Goal: Task Accomplishment & Management: Use online tool/utility

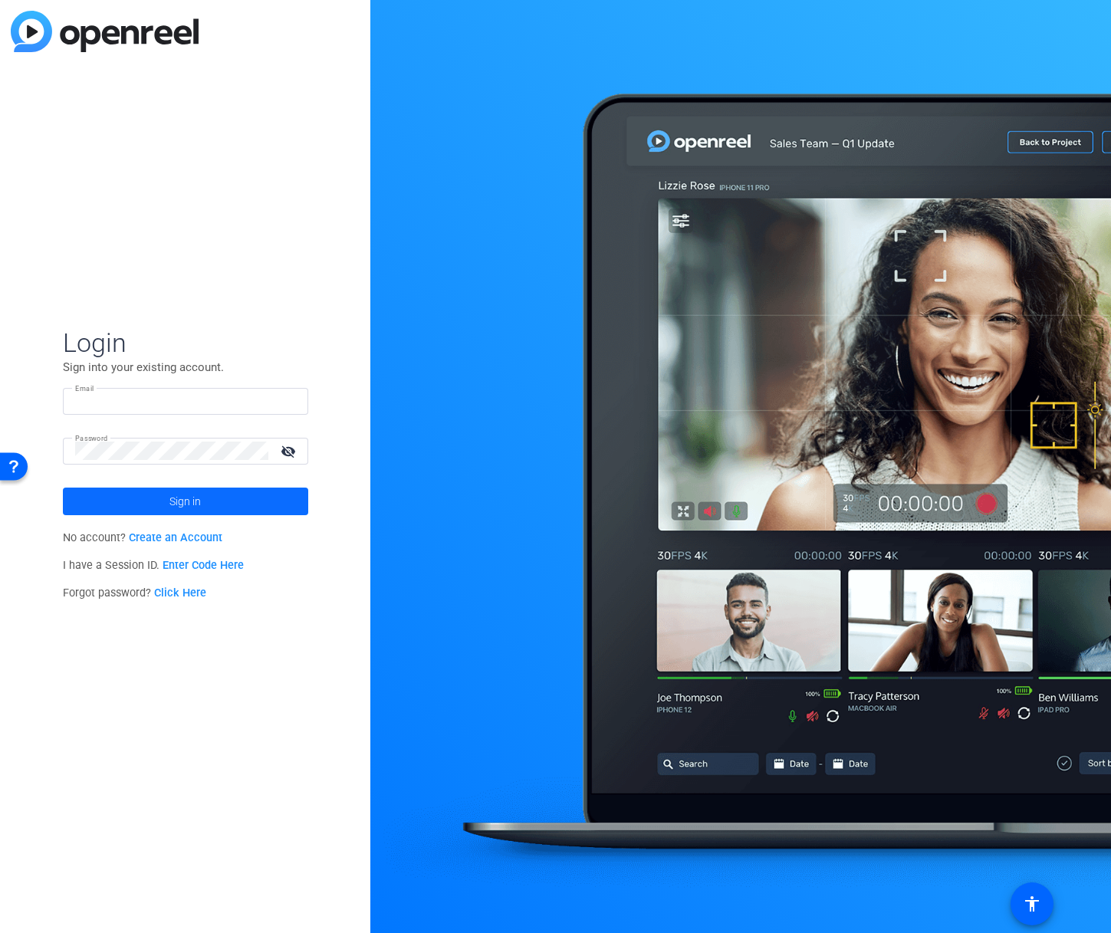
type input "[PERSON_NAME][EMAIL_ADDRESS][DOMAIN_NAME]"
click at [166, 513] on span at bounding box center [185, 501] width 245 height 37
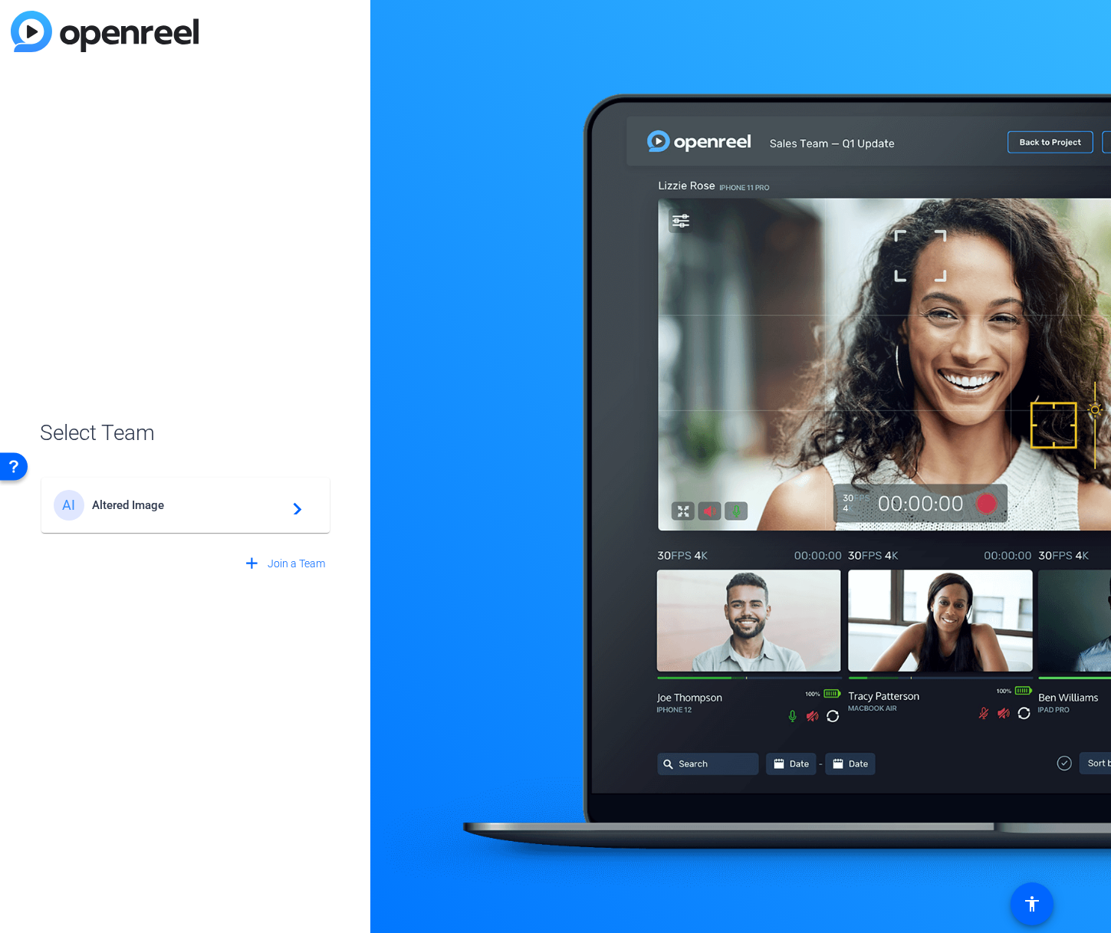
click at [165, 513] on div "AI Altered Image navigate_next" at bounding box center [186, 505] width 264 height 31
click at [165, 513] on div "AI Altered Image navigate_next" at bounding box center [185, 498] width 291 height 74
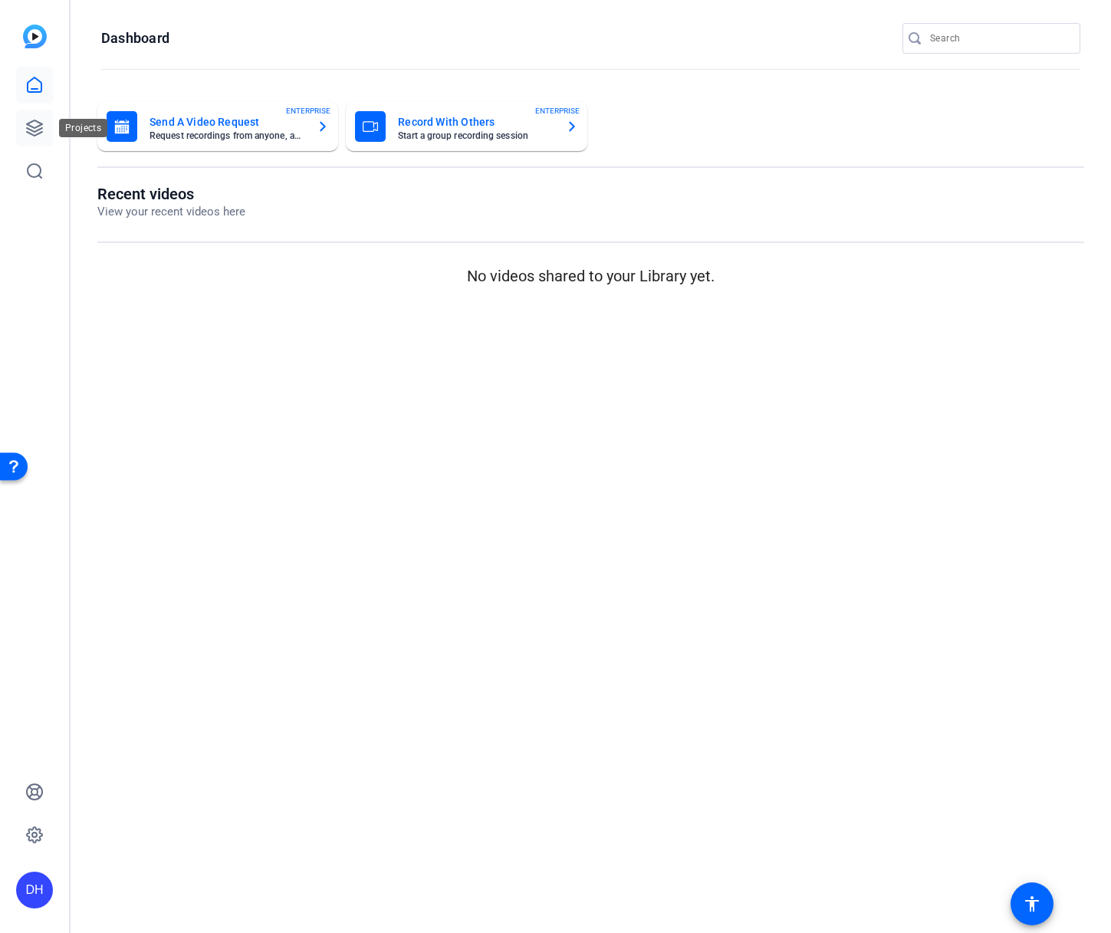
click at [23, 123] on link at bounding box center [34, 128] width 37 height 37
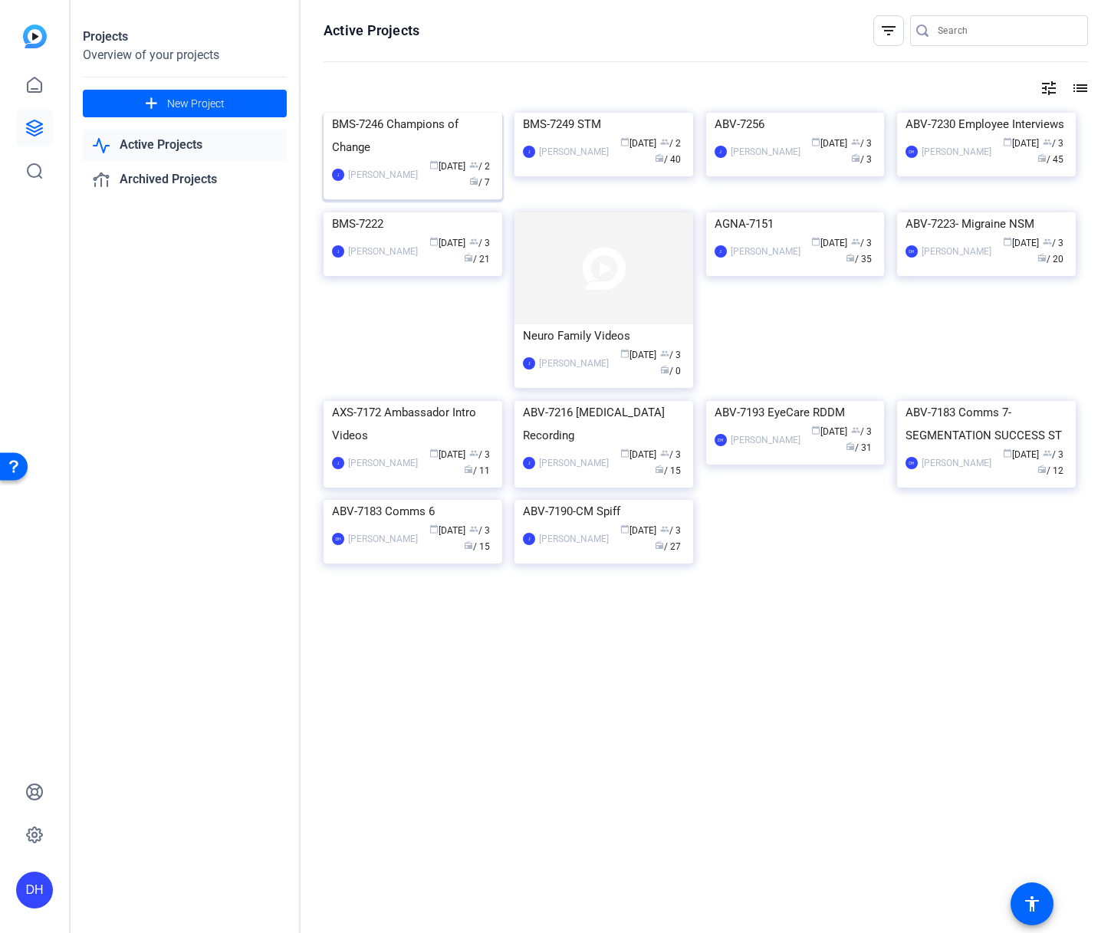
click at [426, 191] on div "calendar_today Sep 26 group / 2 radio / 7" at bounding box center [460, 175] width 68 height 32
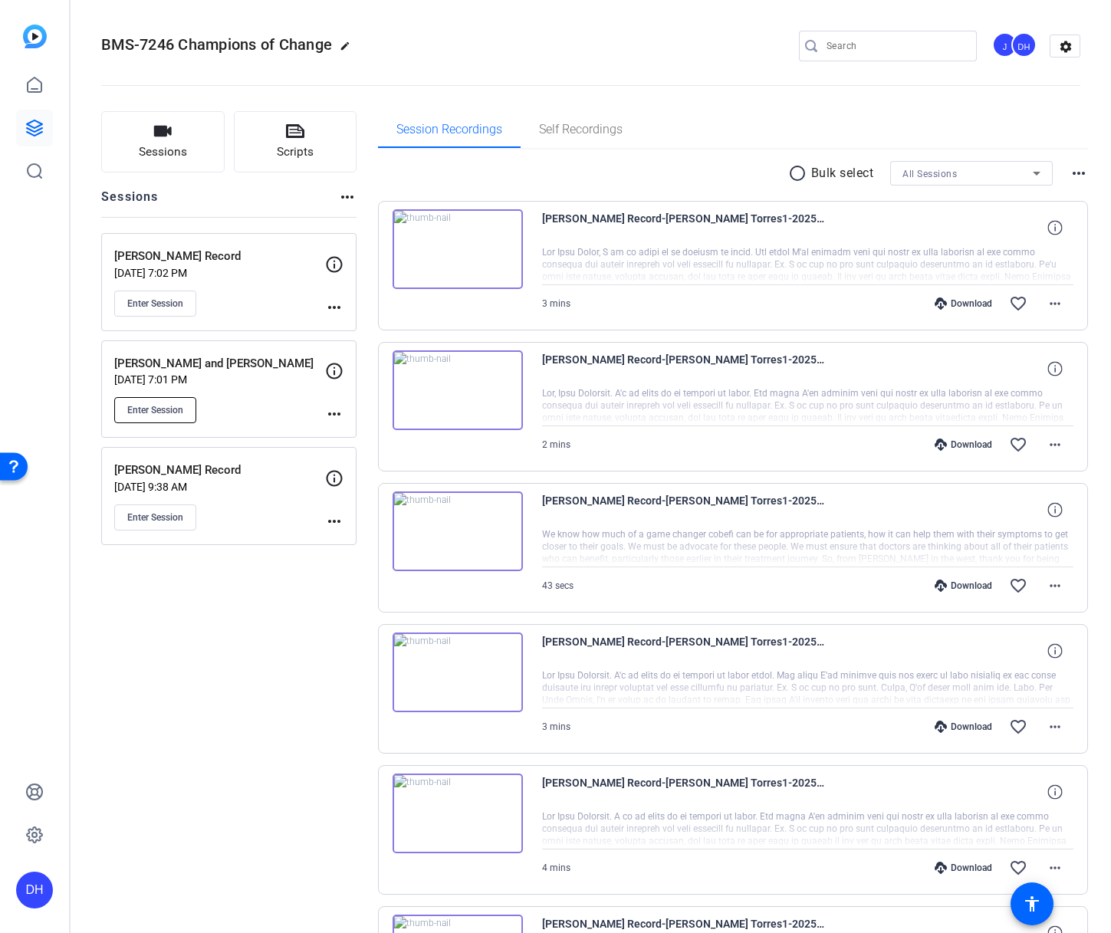
click at [147, 409] on span "Enter Session" at bounding box center [155, 410] width 56 height 12
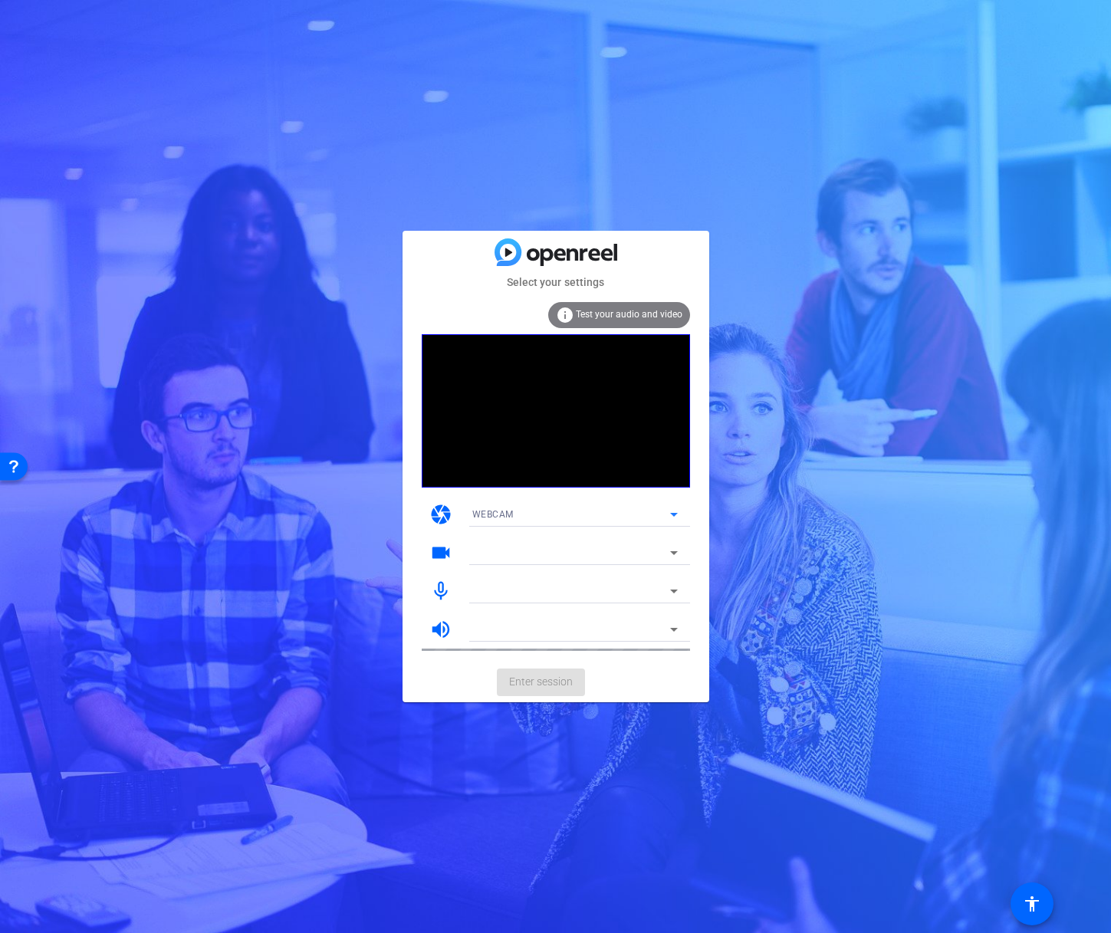
click at [547, 509] on div "WEBCAM" at bounding box center [571, 513] width 198 height 19
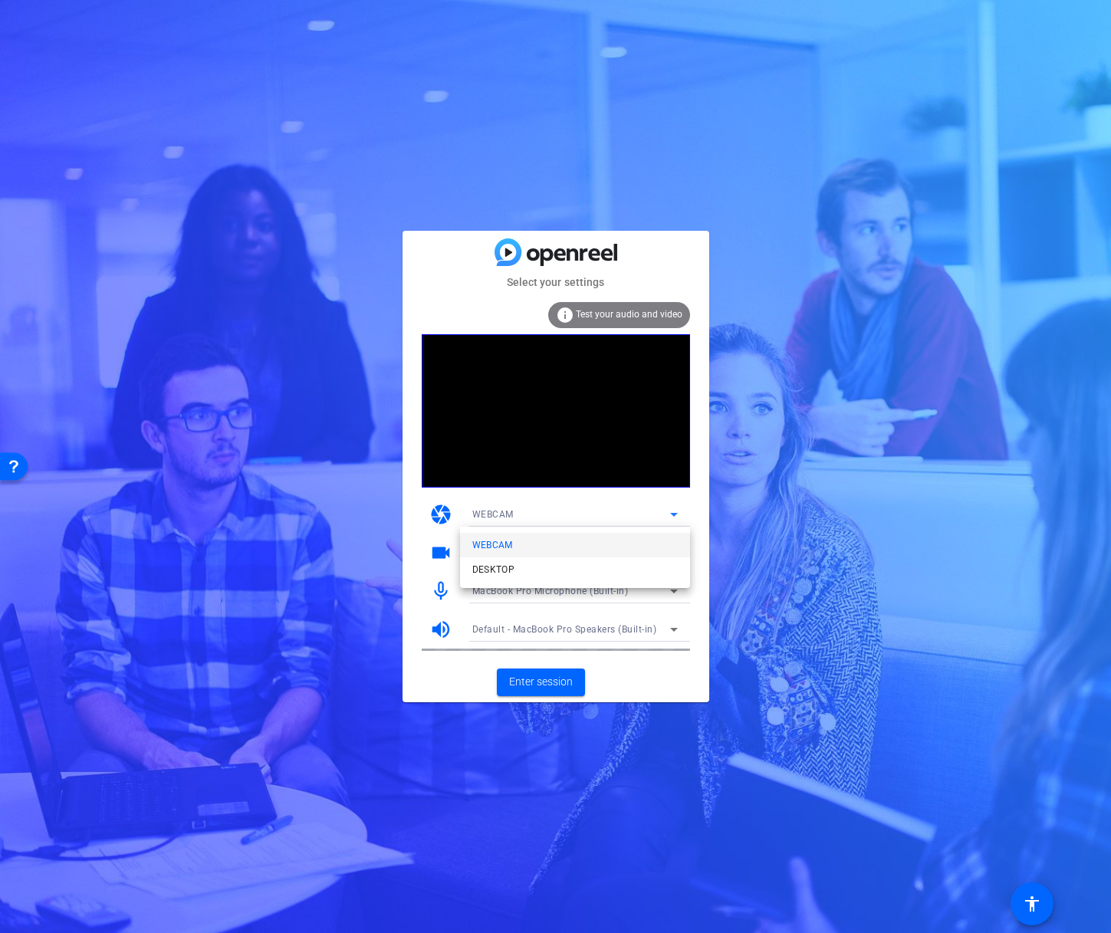
click at [770, 524] on div at bounding box center [555, 466] width 1111 height 933
click at [616, 547] on div "FaceTime HD Camera (3A71:F4B5)" at bounding box center [571, 552] width 198 height 19
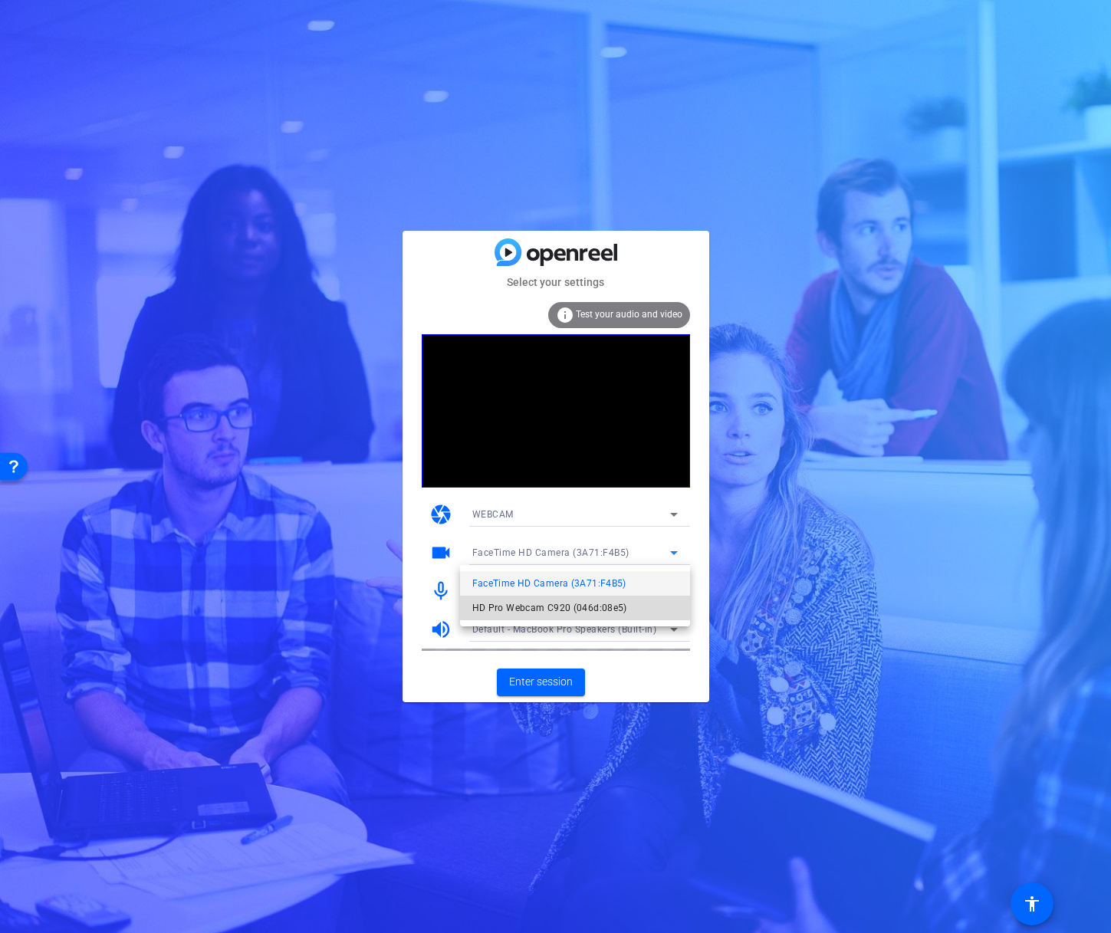
click at [588, 613] on span "HD Pro Webcam C920 (046d:08e5)" at bounding box center [549, 608] width 155 height 18
click at [528, 675] on span "Enter session" at bounding box center [541, 682] width 64 height 16
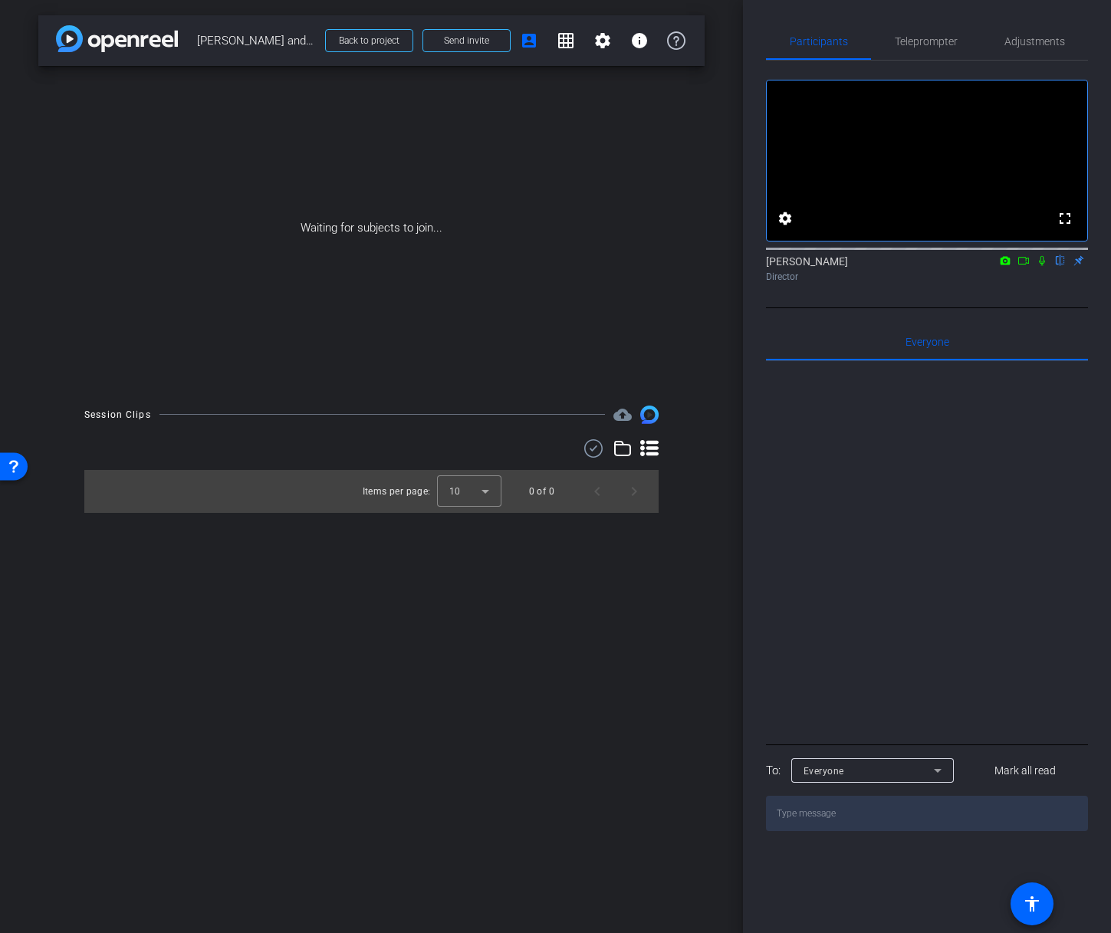
click at [1023, 266] on icon at bounding box center [1023, 260] width 12 height 11
click at [1066, 266] on icon at bounding box center [1060, 260] width 12 height 11
click at [951, 42] on span "Teleprompter" at bounding box center [926, 41] width 63 height 11
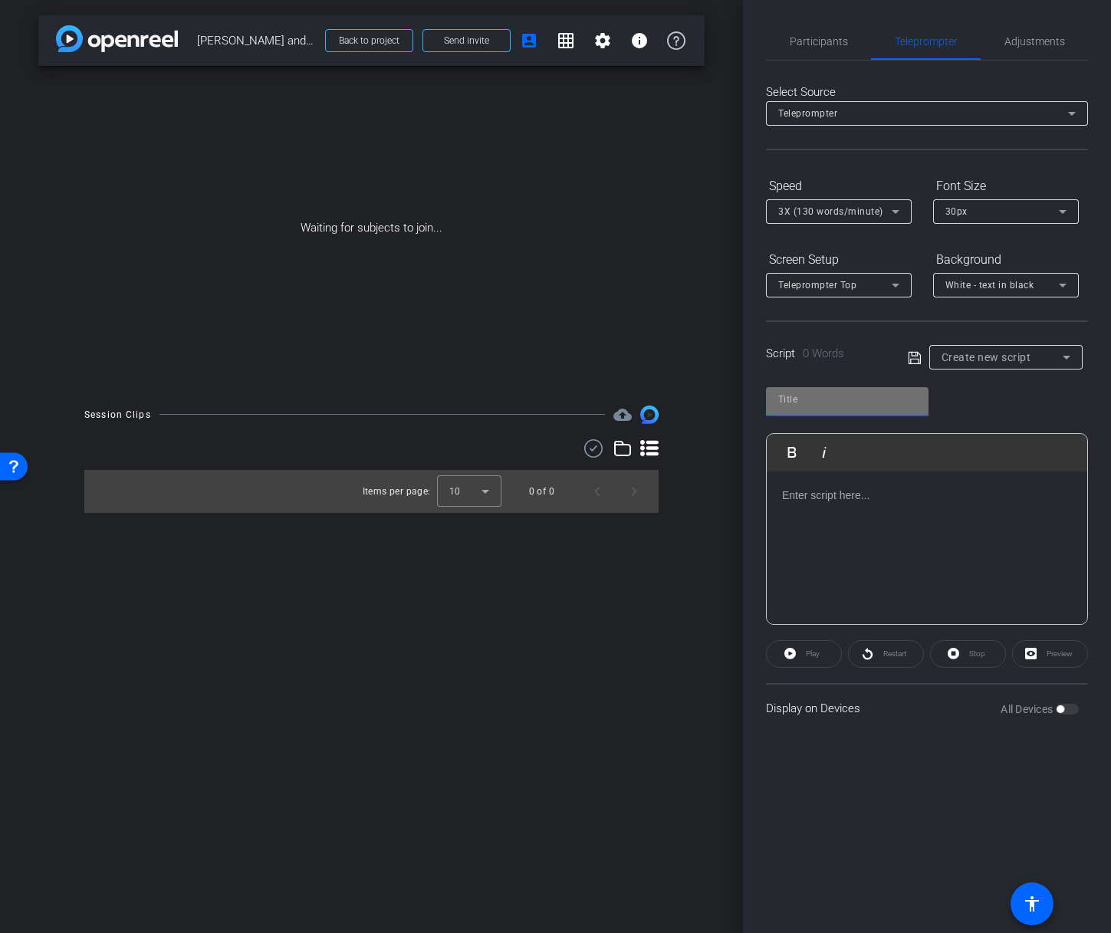
click at [845, 406] on input "text" at bounding box center [847, 399] width 138 height 18
type input "[PERSON_NAME] & [PERSON_NAME]"
click at [852, 537] on div at bounding box center [927, 548] width 320 height 153
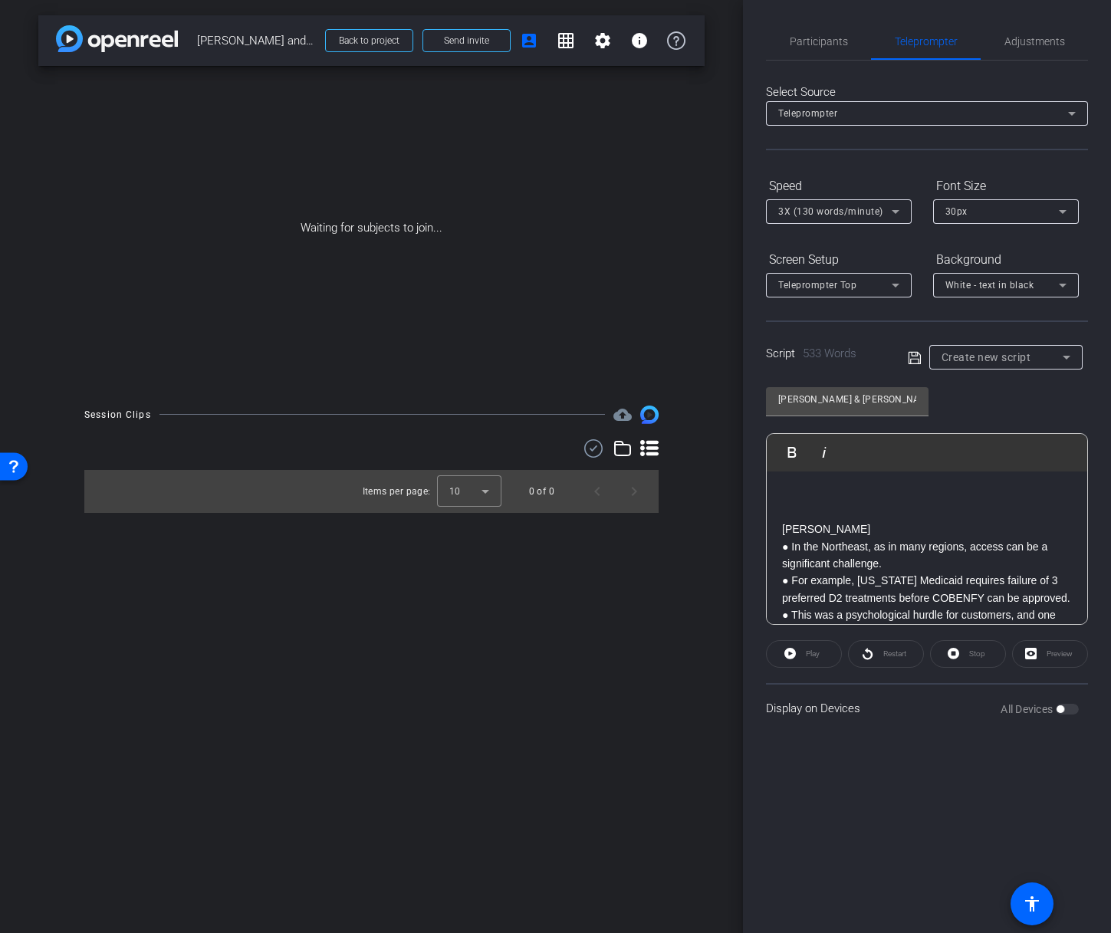
click at [792, 550] on p "● In the Northeast, as in many regions, access can be a significant challenge." at bounding box center [927, 555] width 290 height 34
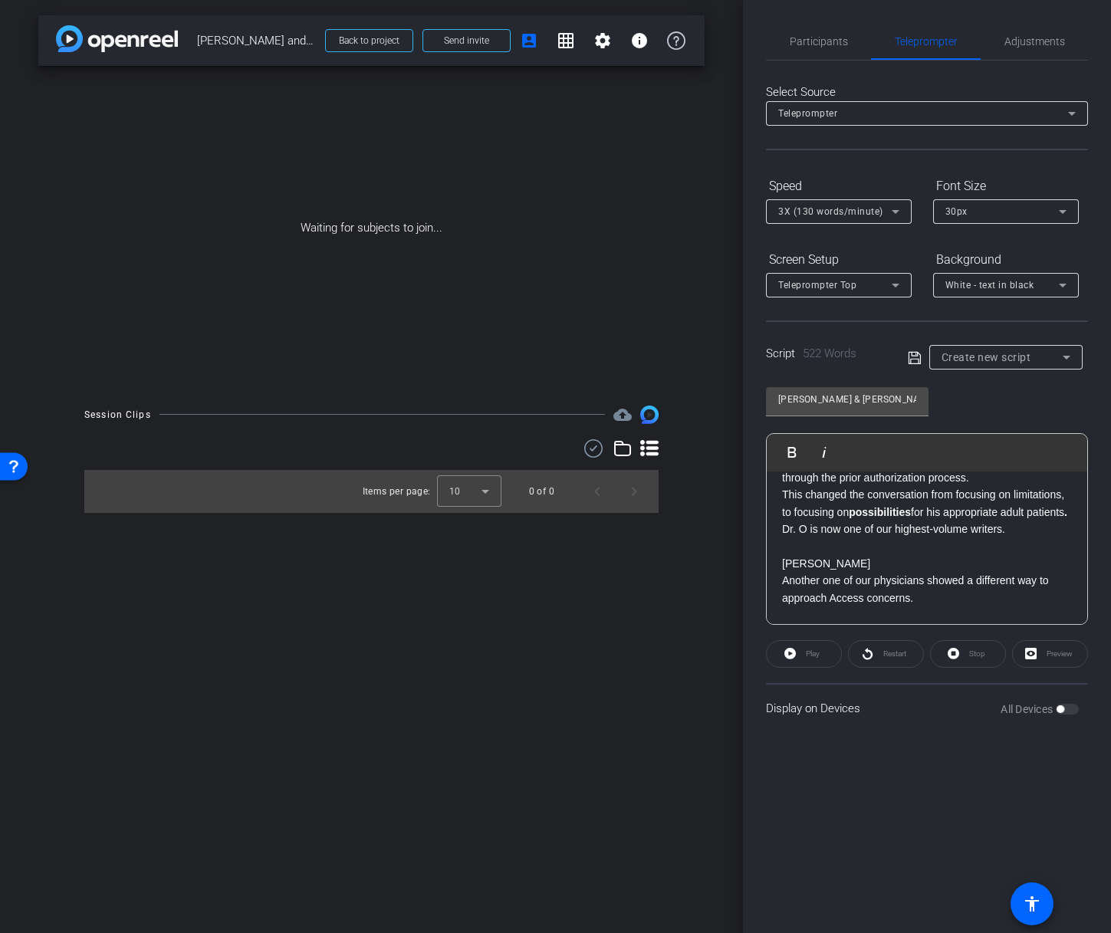
scroll to position [514, 0]
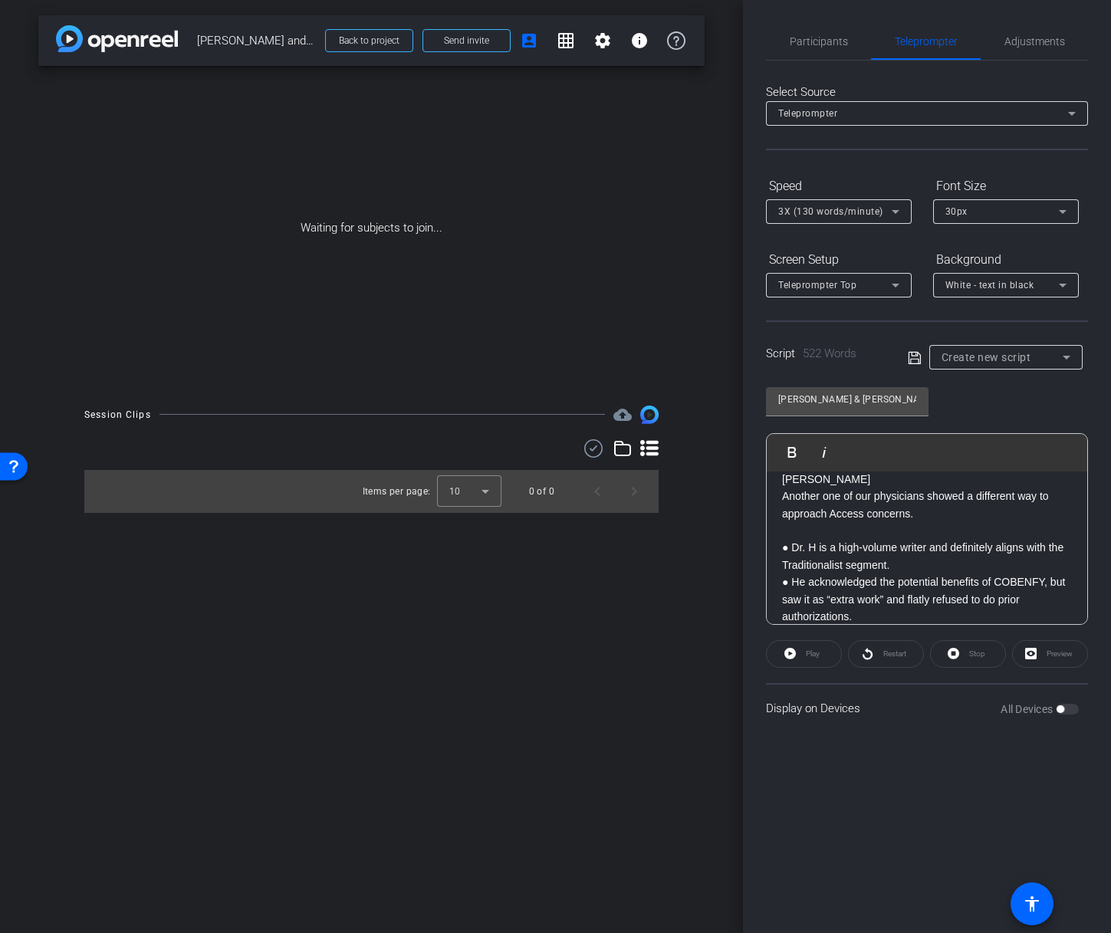
click at [790, 573] on p "● Dr. H is a high-volume writer and definitely aligns with the Traditionalist s…" at bounding box center [927, 556] width 290 height 34
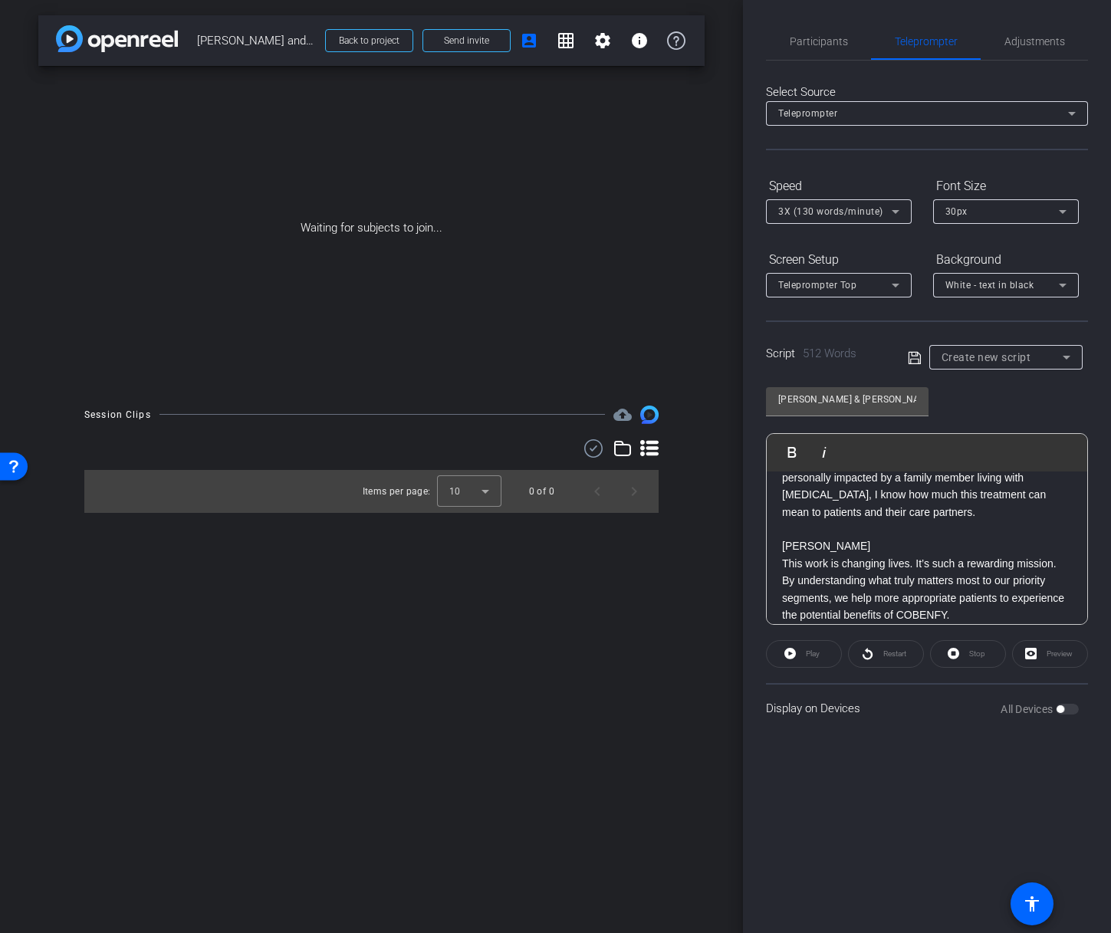
scroll to position [1217, 0]
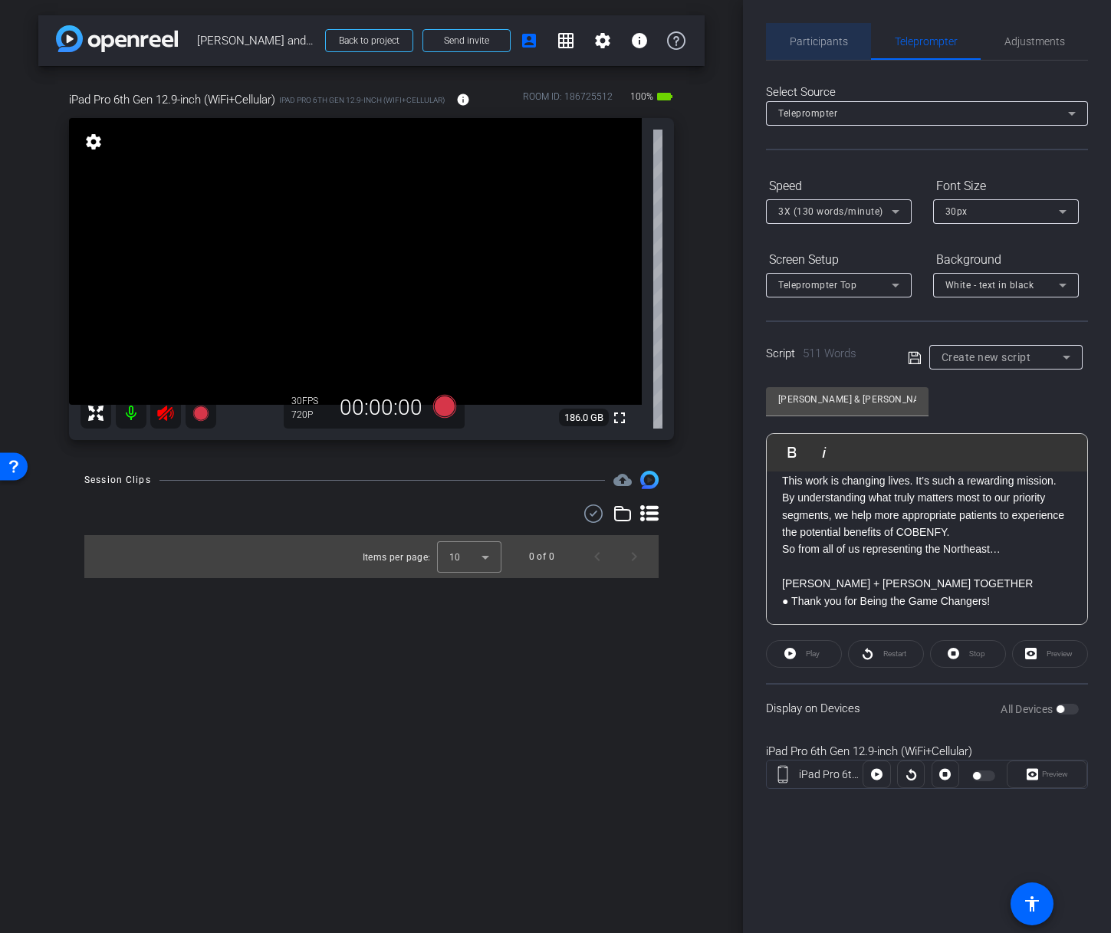
click at [837, 44] on span "Participants" at bounding box center [819, 41] width 58 height 11
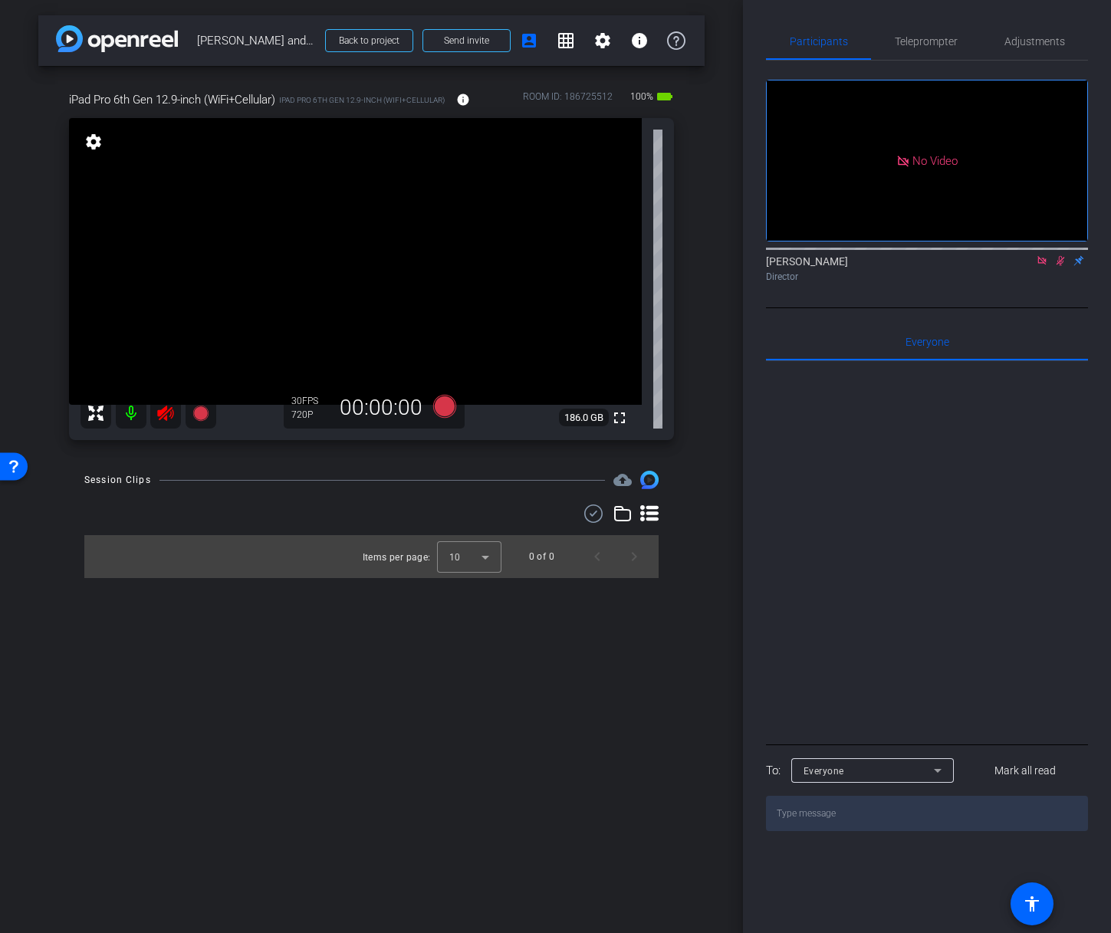
click at [1056, 254] on mat-icon at bounding box center [1060, 261] width 18 height 14
click at [1044, 256] on icon at bounding box center [1041, 260] width 8 height 8
click at [164, 414] on icon at bounding box center [165, 413] width 16 height 15
click at [1021, 266] on icon at bounding box center [1023, 260] width 12 height 11
click at [1054, 266] on icon at bounding box center [1060, 260] width 12 height 11
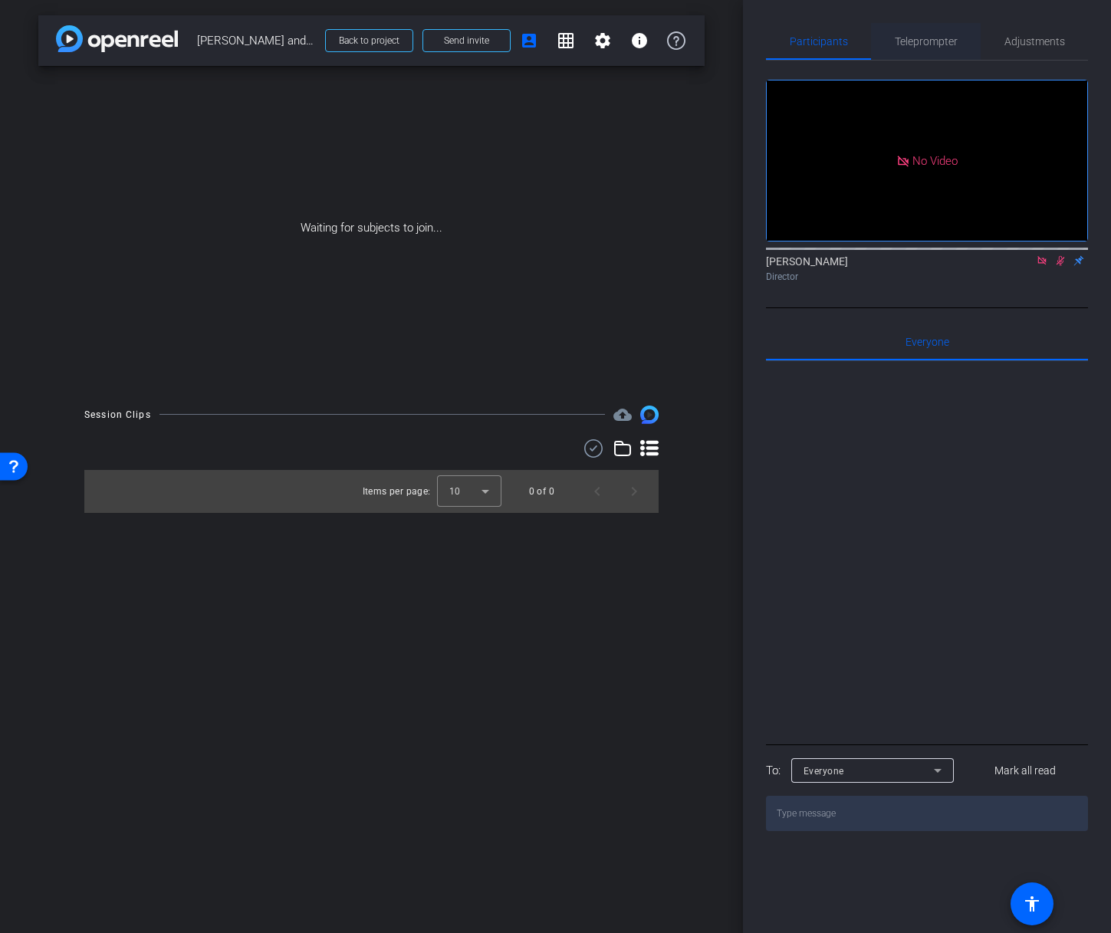
click at [905, 38] on span "Teleprompter" at bounding box center [926, 41] width 63 height 11
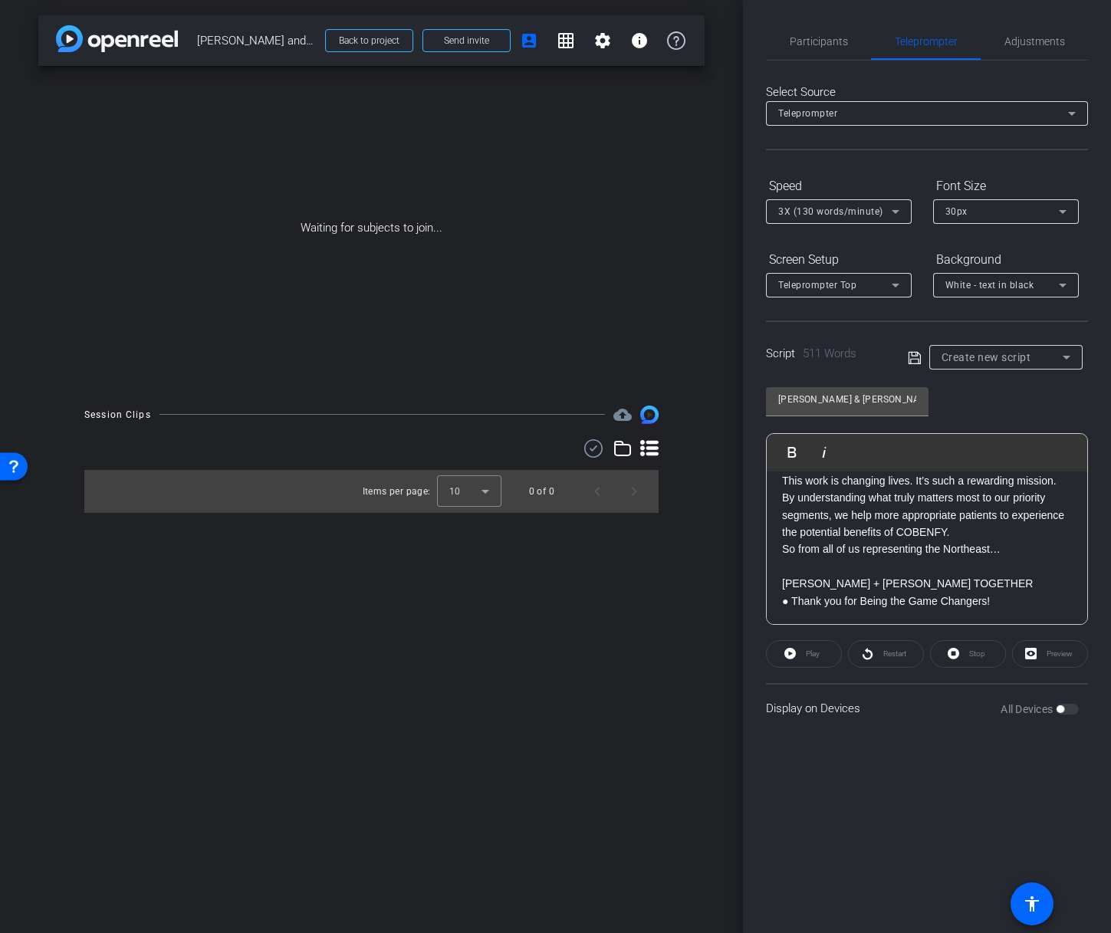
click at [959, 592] on p "[PERSON_NAME] + [PERSON_NAME] TOGETHER" at bounding box center [927, 583] width 290 height 17
click at [793, 602] on p "● Thank you for Being the Game Changers!" at bounding box center [927, 601] width 290 height 17
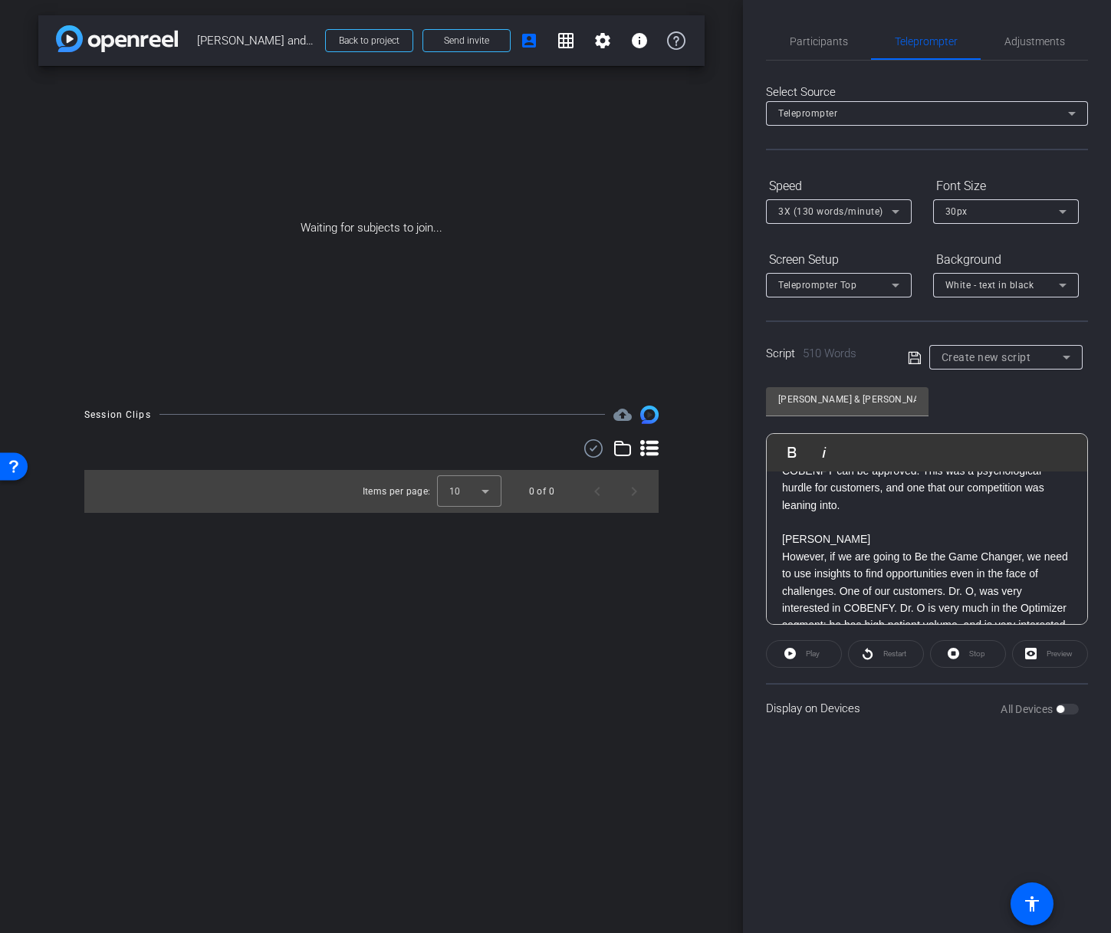
scroll to position [0, 0]
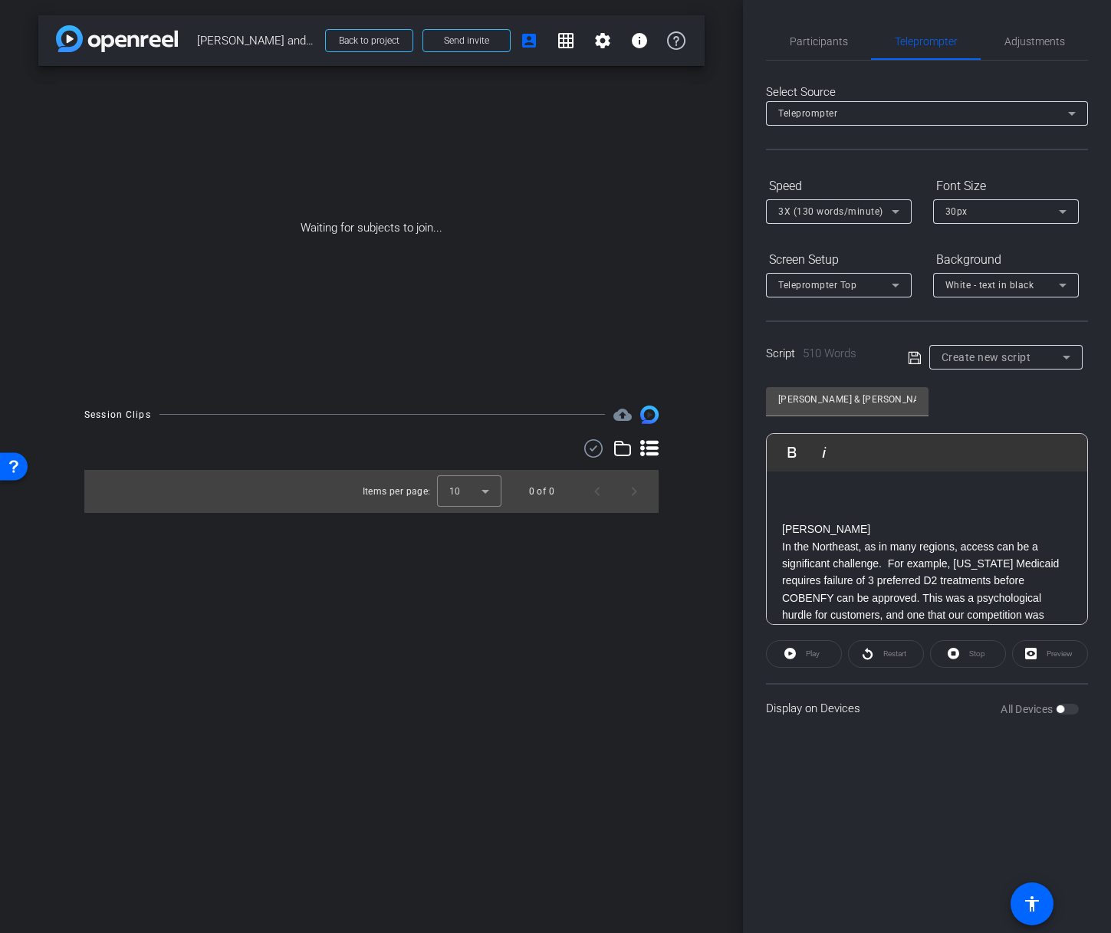
click at [909, 356] on icon at bounding box center [915, 358] width 14 height 18
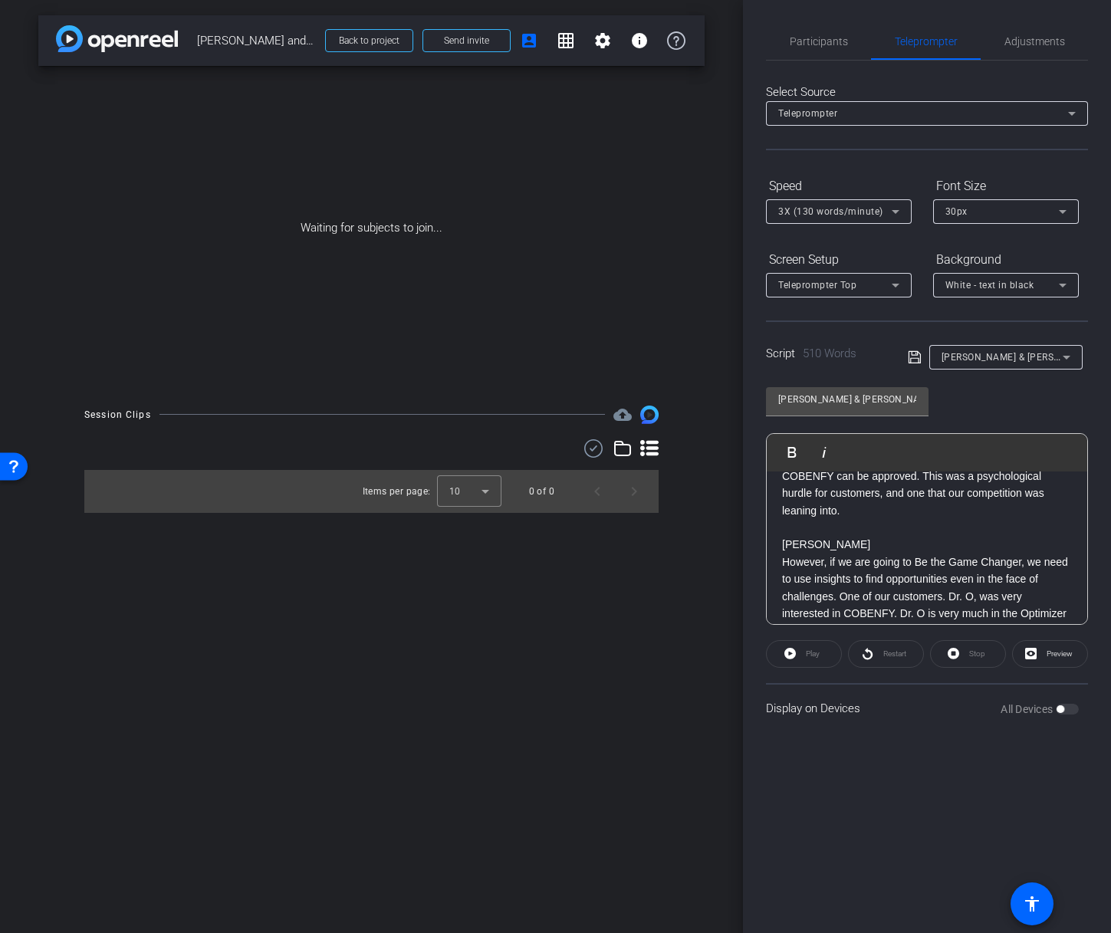
scroll to position [126, 0]
click at [822, 38] on span "Participants" at bounding box center [819, 41] width 58 height 11
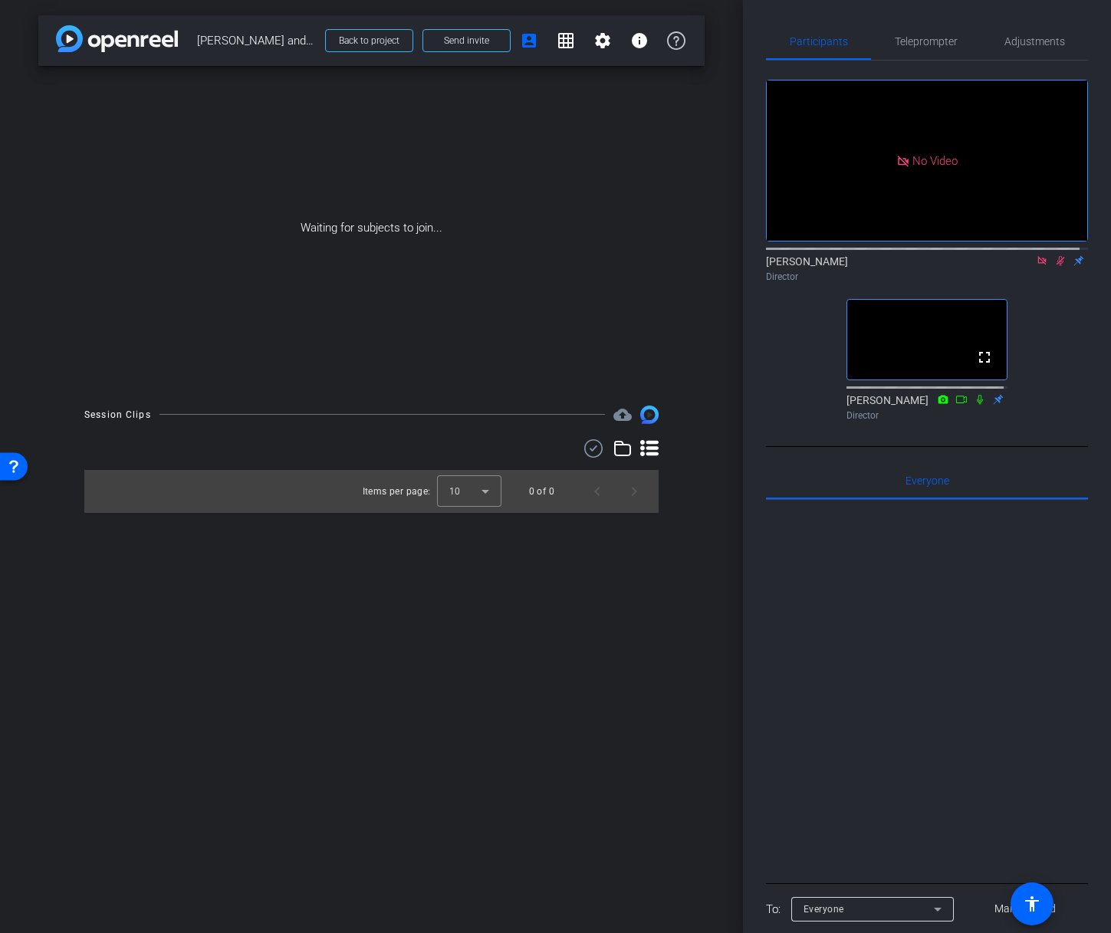
click at [1054, 255] on icon at bounding box center [1060, 260] width 12 height 11
click at [1033, 254] on mat-icon at bounding box center [1042, 261] width 18 height 14
click at [925, 41] on span "Teleprompter" at bounding box center [926, 41] width 63 height 11
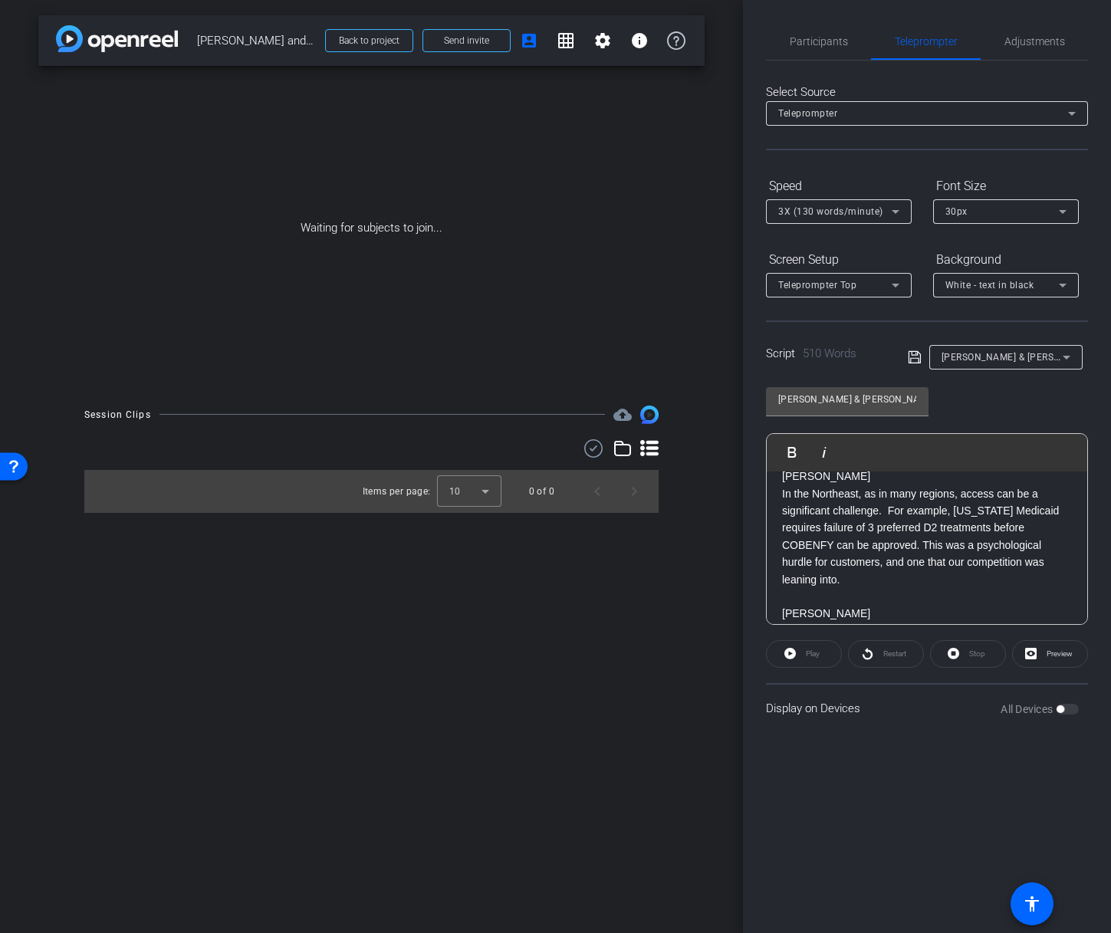
scroll to position [0, 0]
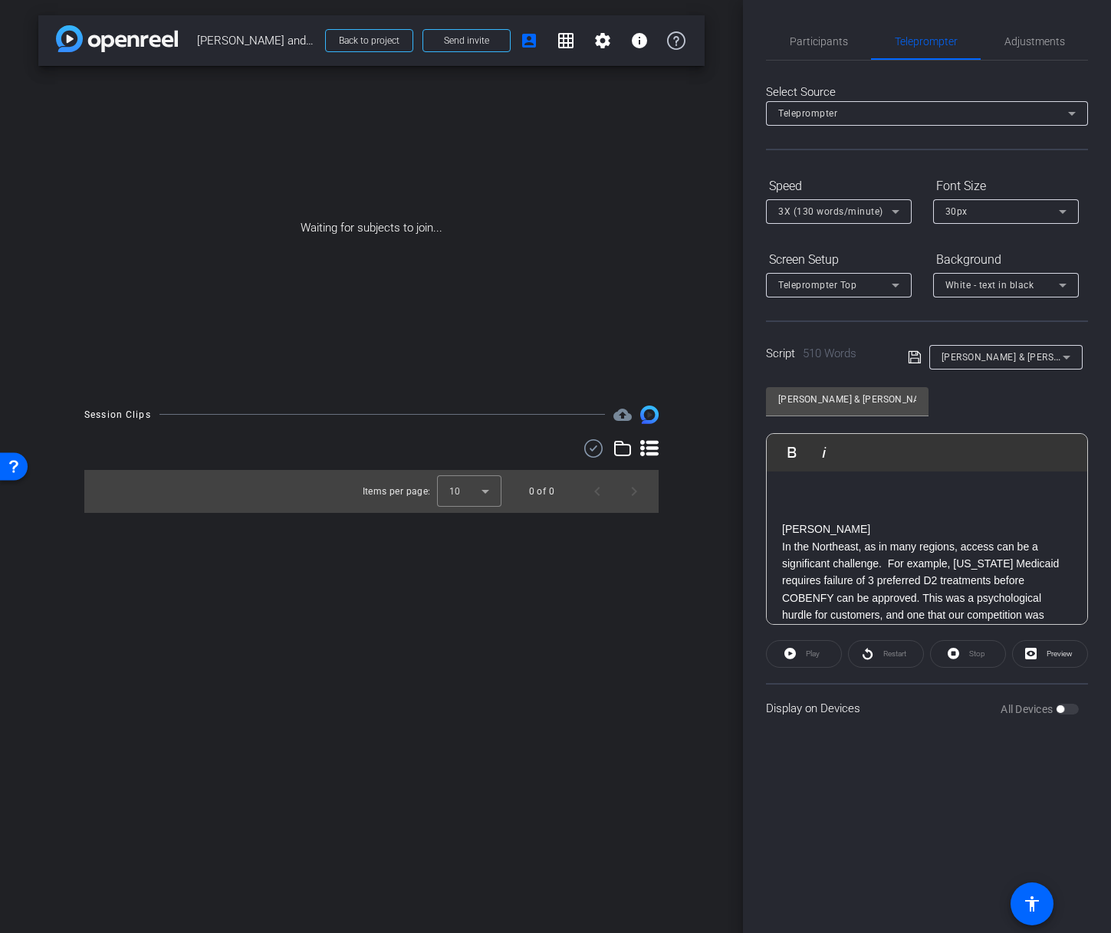
click at [784, 528] on p "[PERSON_NAME]" at bounding box center [927, 529] width 290 height 17
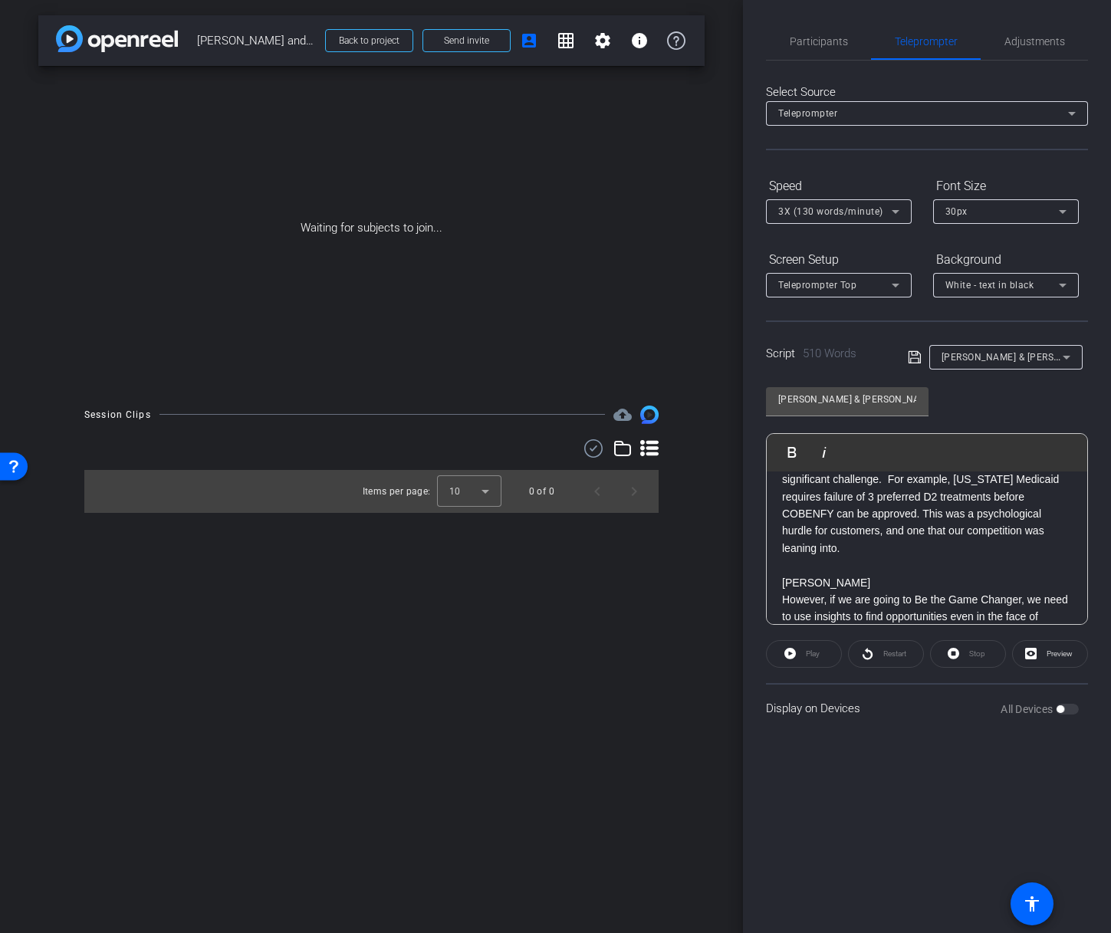
scroll to position [54, 0]
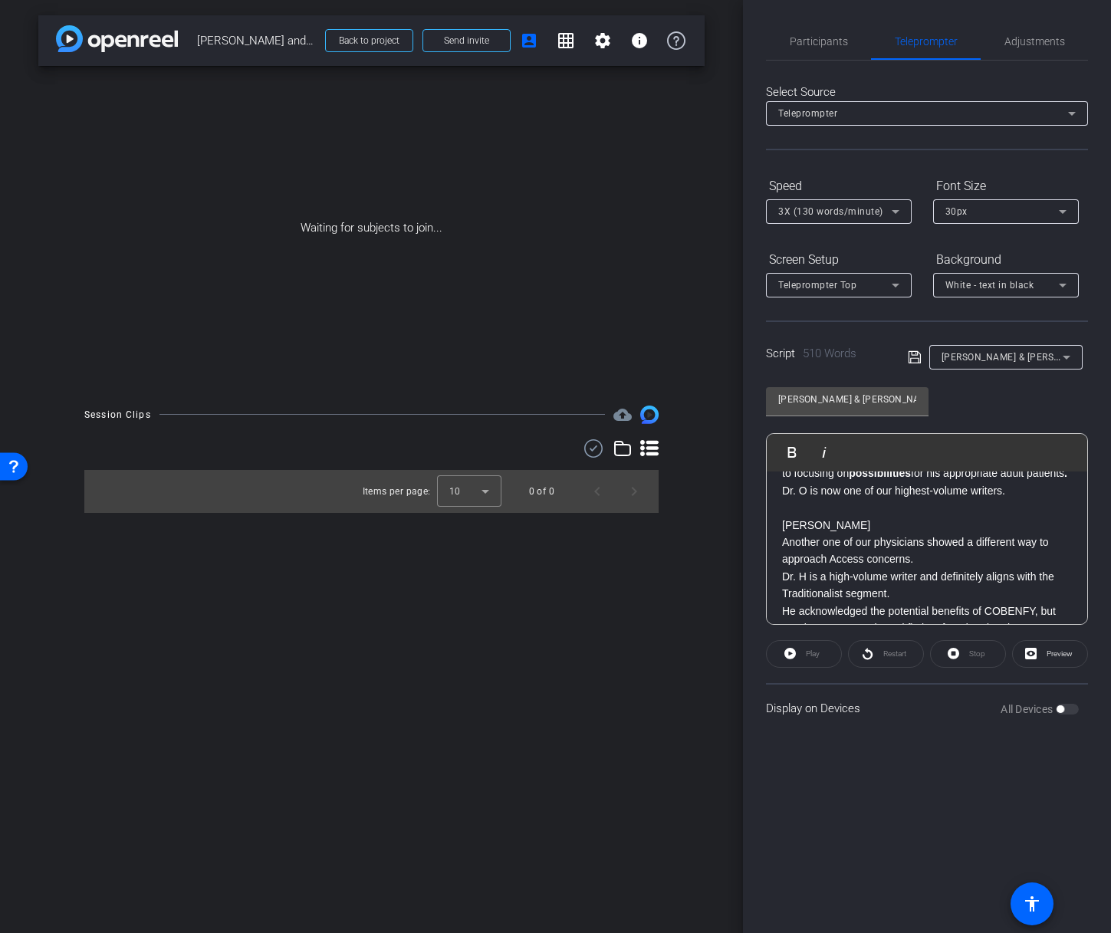
scroll to position [419, 0]
click at [782, 531] on p "[PERSON_NAME]" at bounding box center [927, 522] width 290 height 17
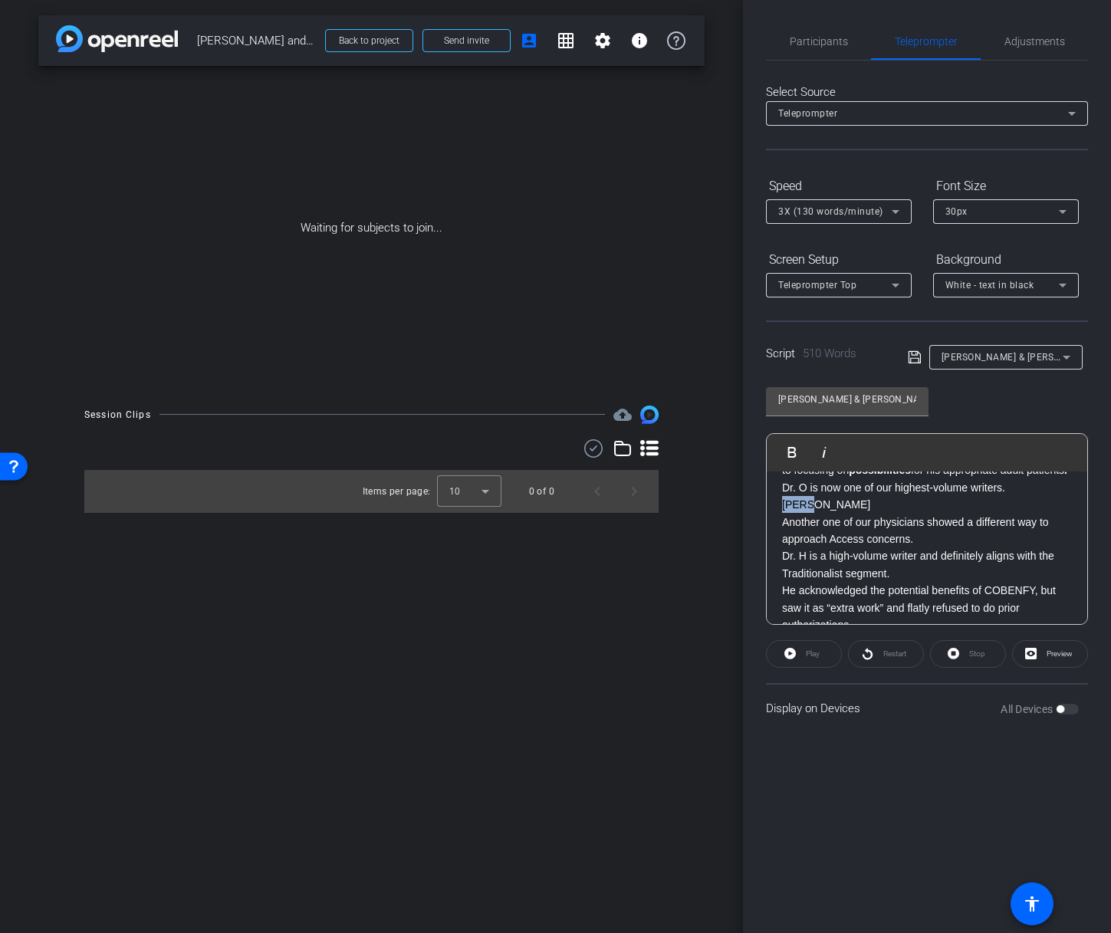
drag, startPoint x: 816, startPoint y: 540, endPoint x: 780, endPoint y: 537, distance: 36.2
click at [780, 537] on div "[PERSON_NAME] In the Northeast, as in many regions, access can be a significant…" at bounding box center [927, 702] width 320 height 1301
click at [795, 455] on icon "button" at bounding box center [792, 452] width 8 height 11
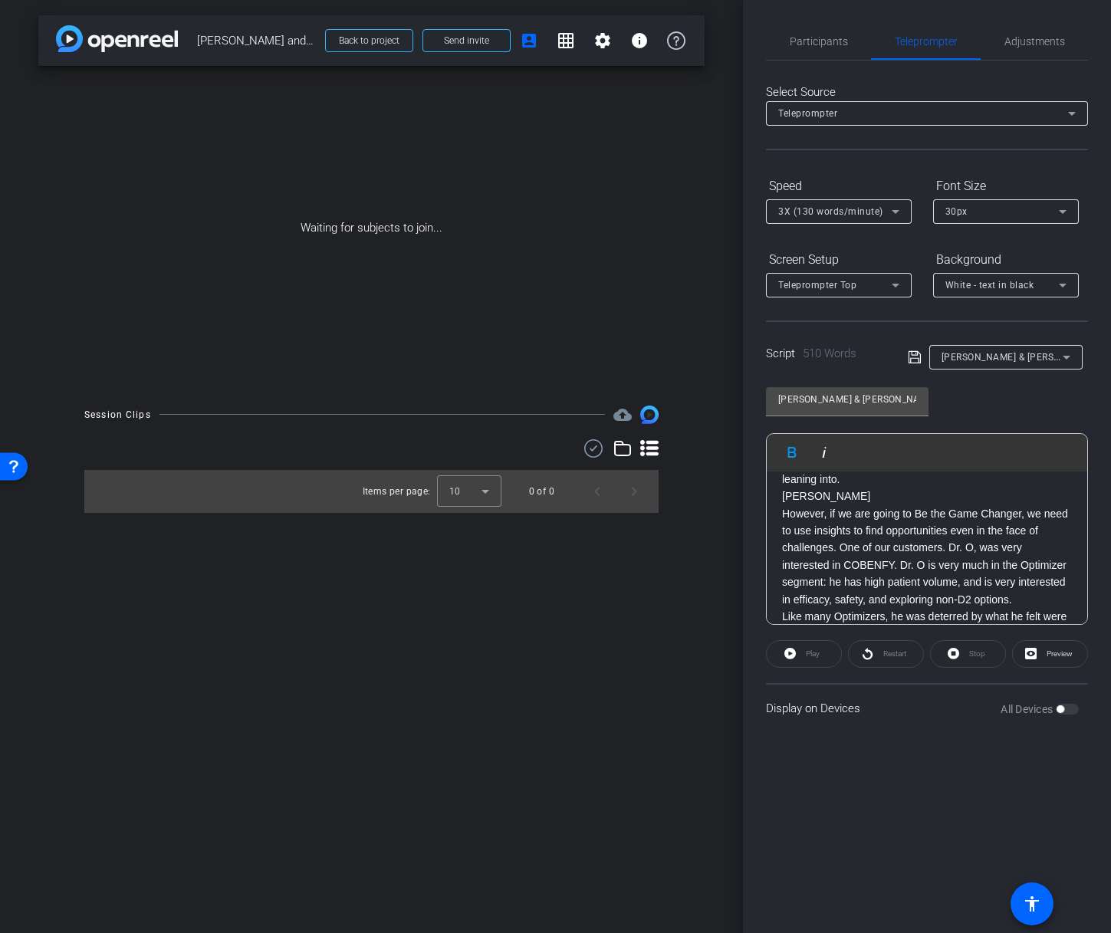
scroll to position [92, 0]
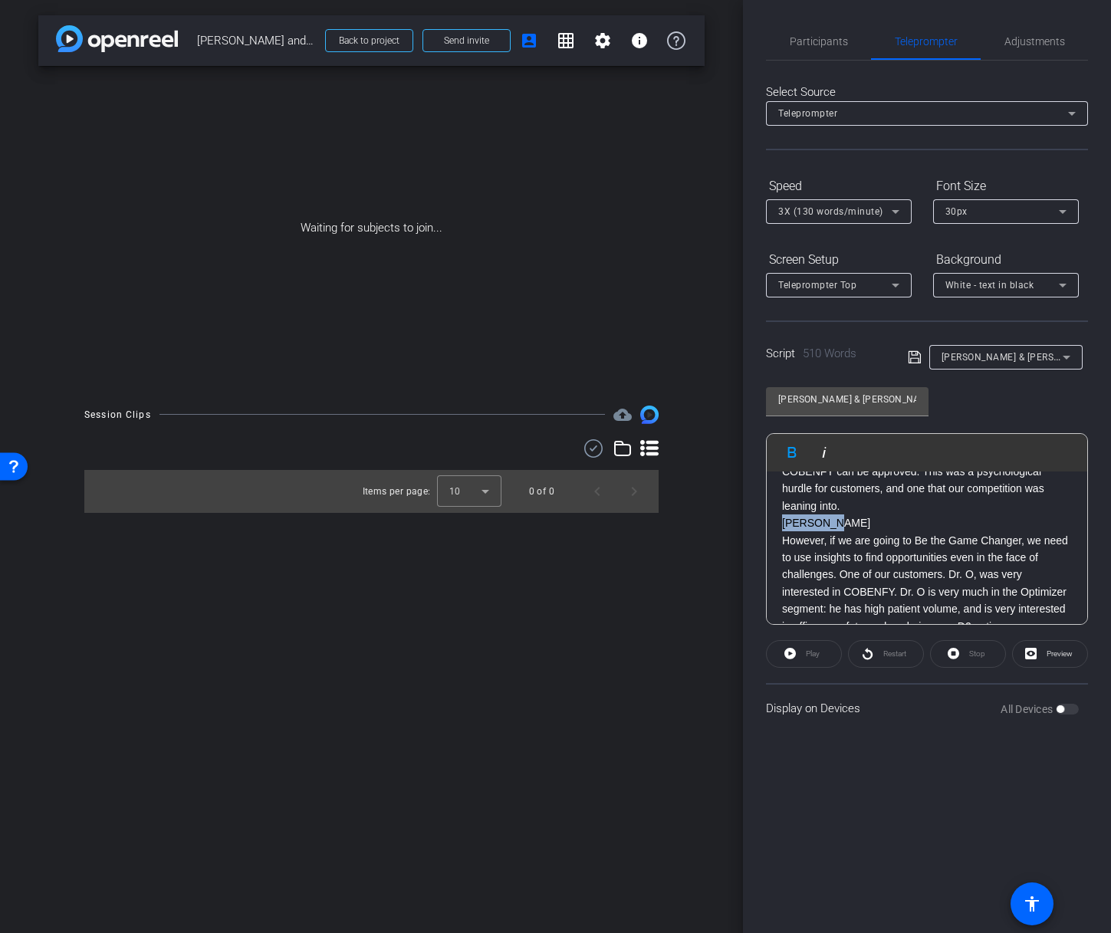
drag, startPoint x: 839, startPoint y: 521, endPoint x: 780, endPoint y: 521, distance: 59.0
click at [792, 452] on icon "button" at bounding box center [792, 452] width 8 height 11
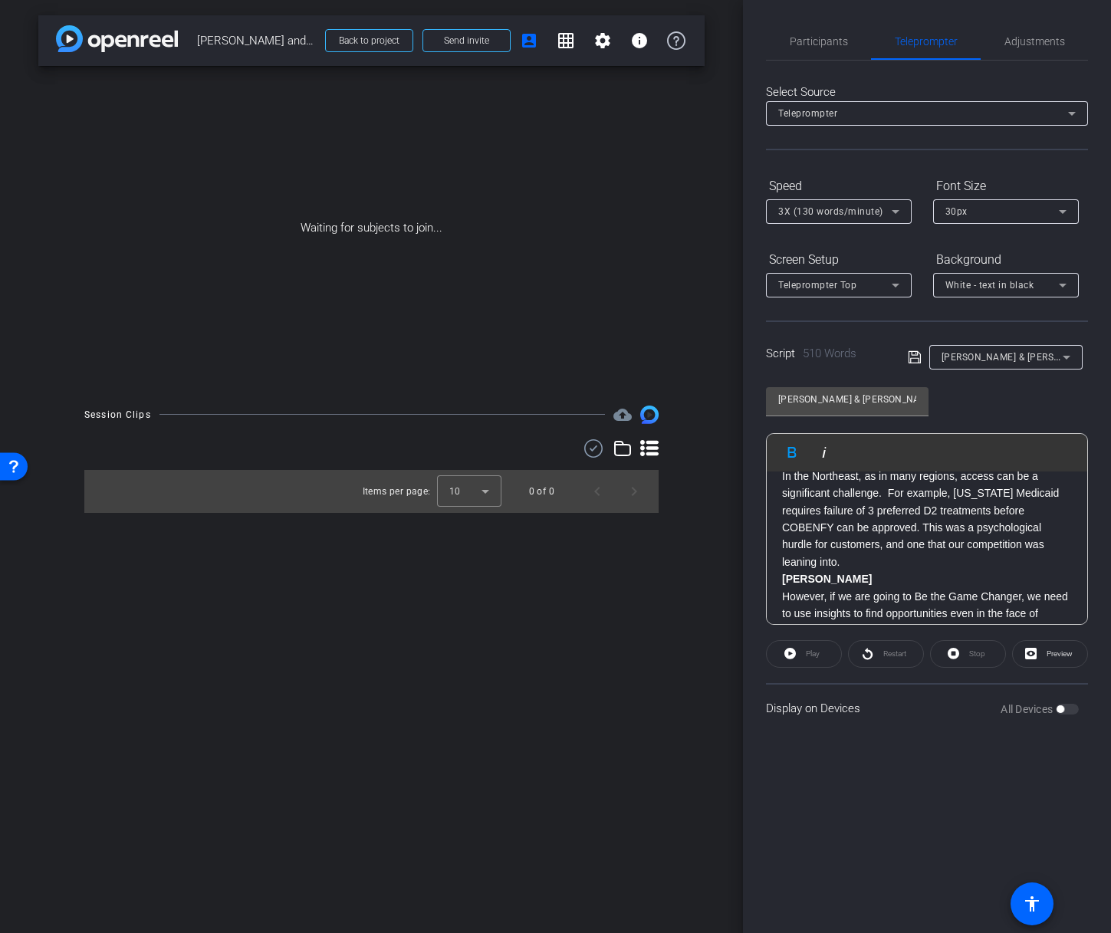
scroll to position [0, 0]
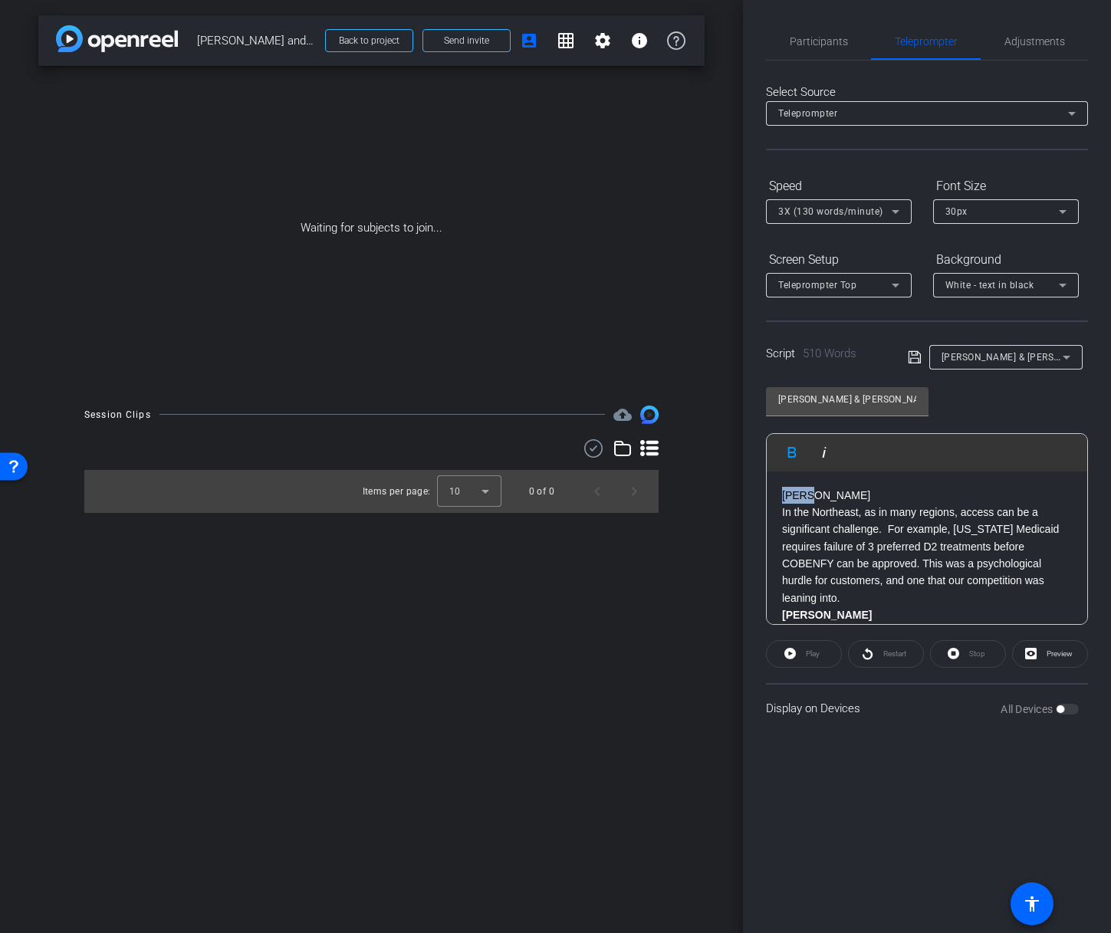
drag, startPoint x: 812, startPoint y: 494, endPoint x: 782, endPoint y: 492, distance: 29.9
click at [782, 492] on p "[PERSON_NAME]" at bounding box center [927, 495] width 290 height 17
click at [789, 452] on icon "button" at bounding box center [792, 452] width 8 height 11
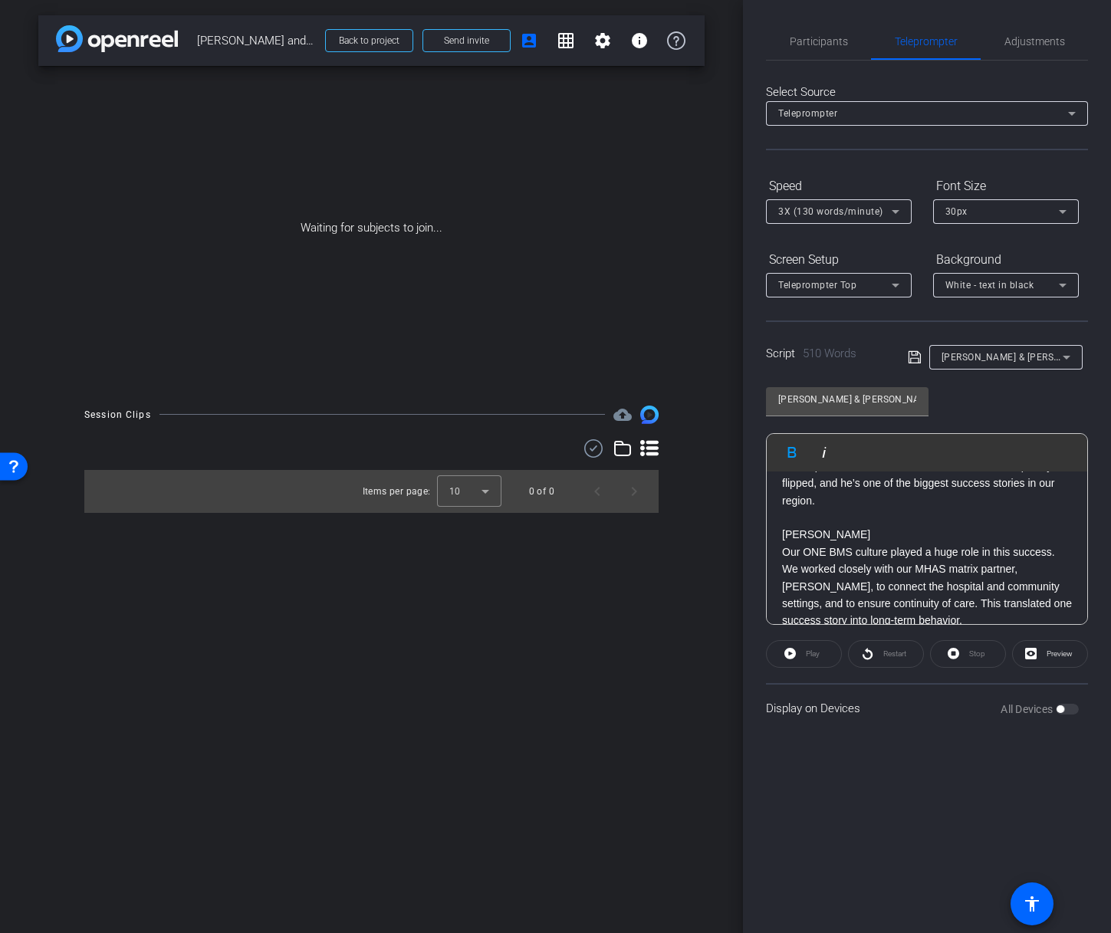
scroll to position [764, 0]
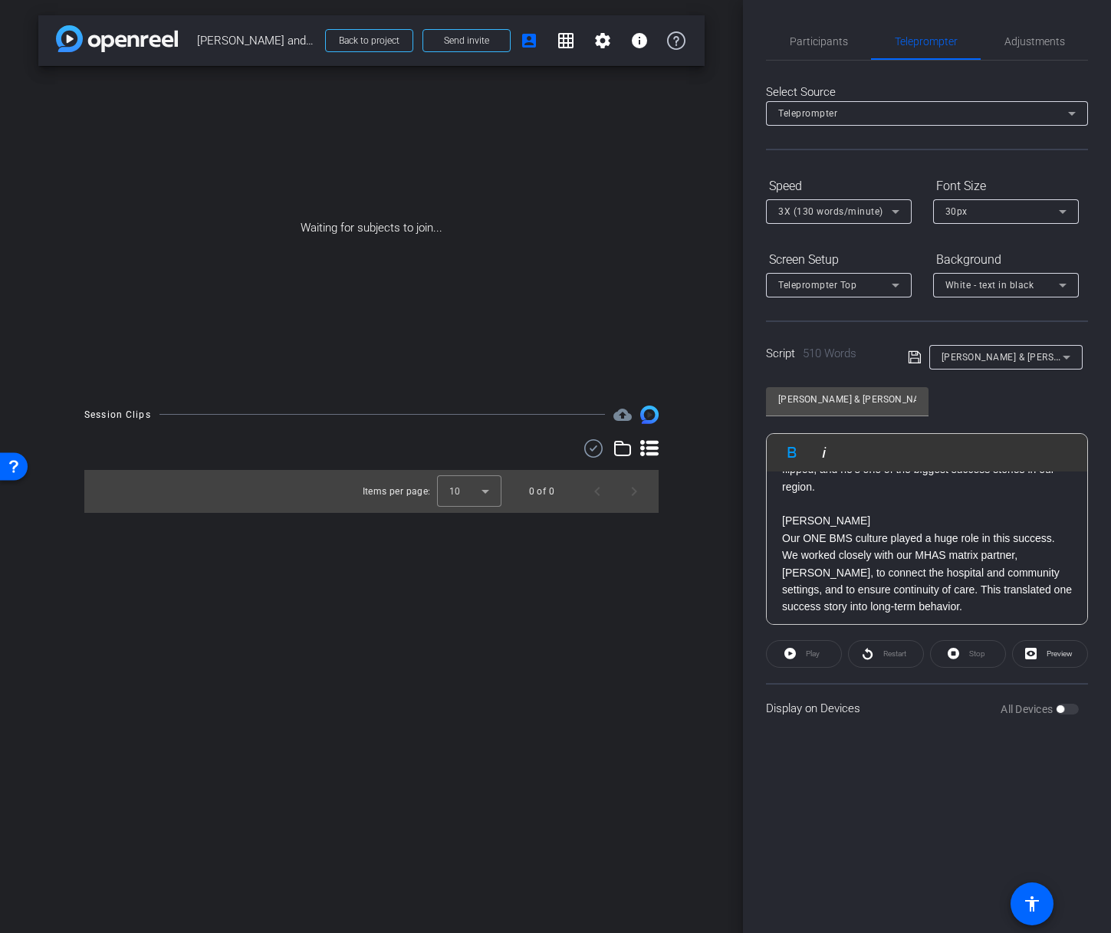
click at [780, 557] on div "[PERSON_NAME] In the Northeast, as in many regions, access can be a significant…" at bounding box center [927, 358] width 320 height 1301
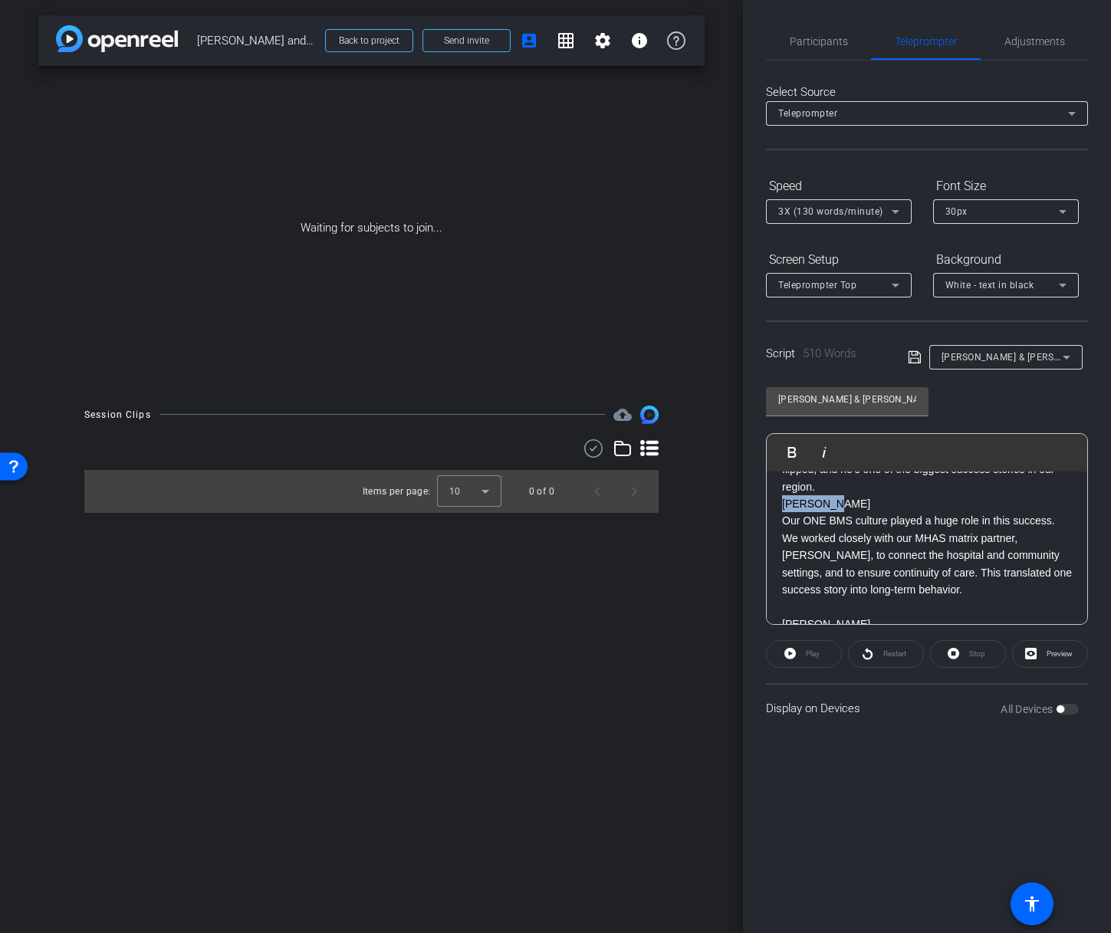
drag, startPoint x: 837, startPoint y: 539, endPoint x: 783, endPoint y: 536, distance: 54.5
click at [783, 512] on p "[PERSON_NAME]" at bounding box center [927, 503] width 290 height 17
click at [793, 451] on icon "button" at bounding box center [792, 452] width 18 height 18
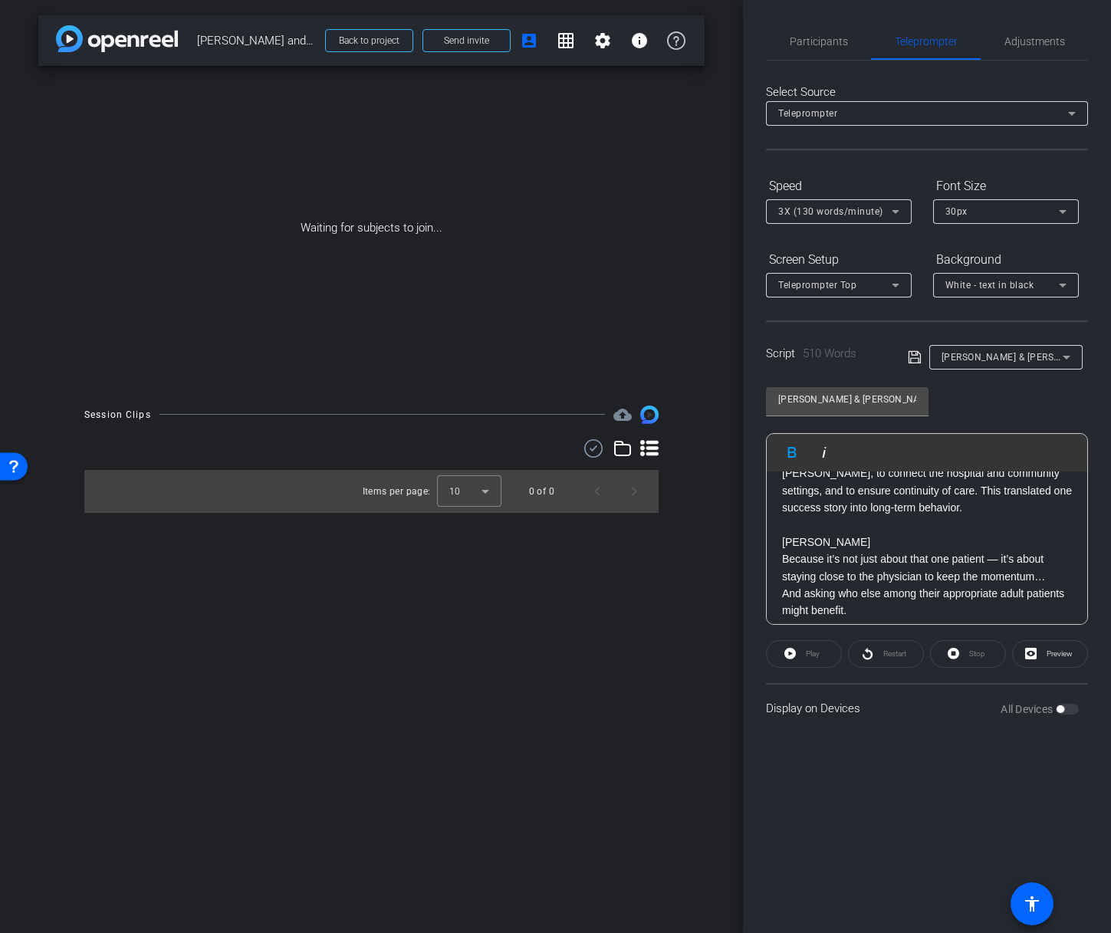
scroll to position [856, 0]
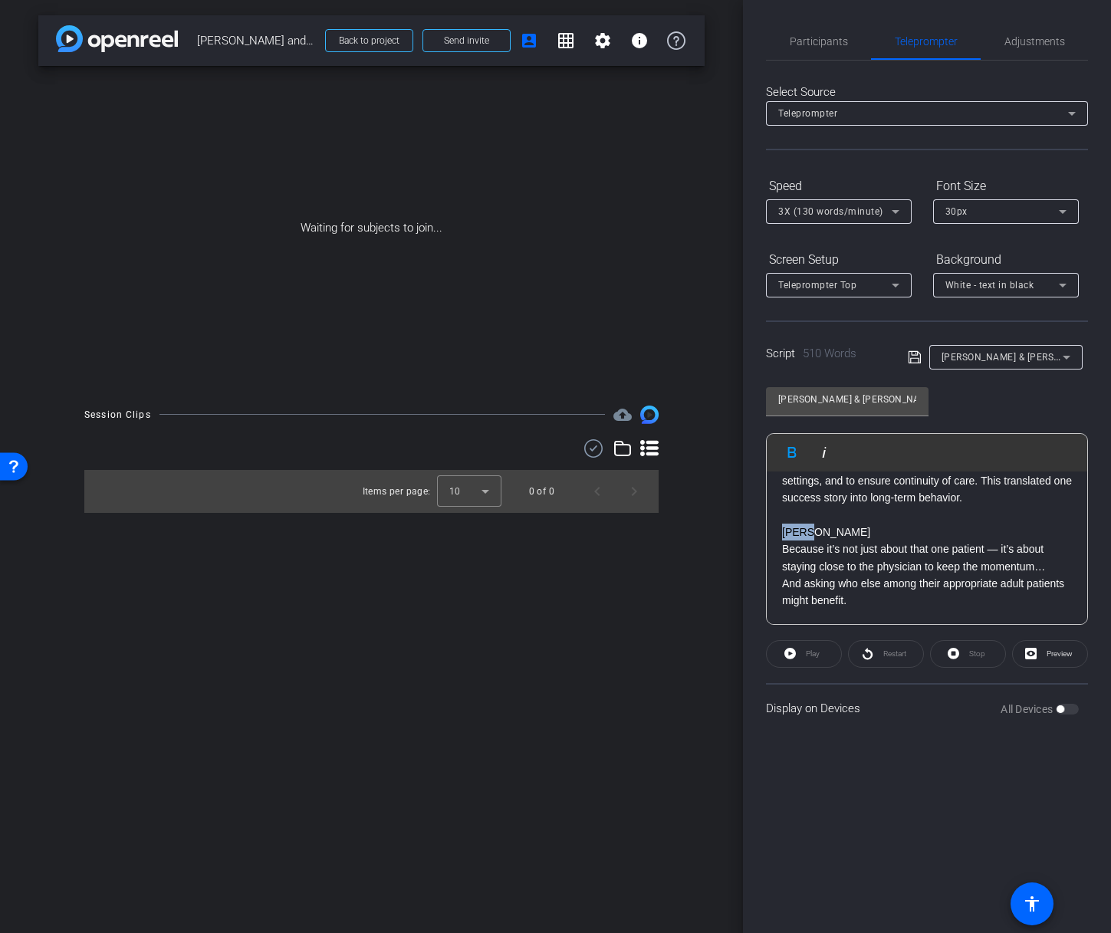
drag, startPoint x: 782, startPoint y: 567, endPoint x: 815, endPoint y: 569, distance: 33.0
click at [815, 540] on p "[PERSON_NAME]" at bounding box center [927, 532] width 290 height 17
click at [796, 450] on icon "button" at bounding box center [792, 452] width 18 height 18
click at [784, 538] on strong "[PERSON_NAME]" at bounding box center [827, 532] width 90 height 12
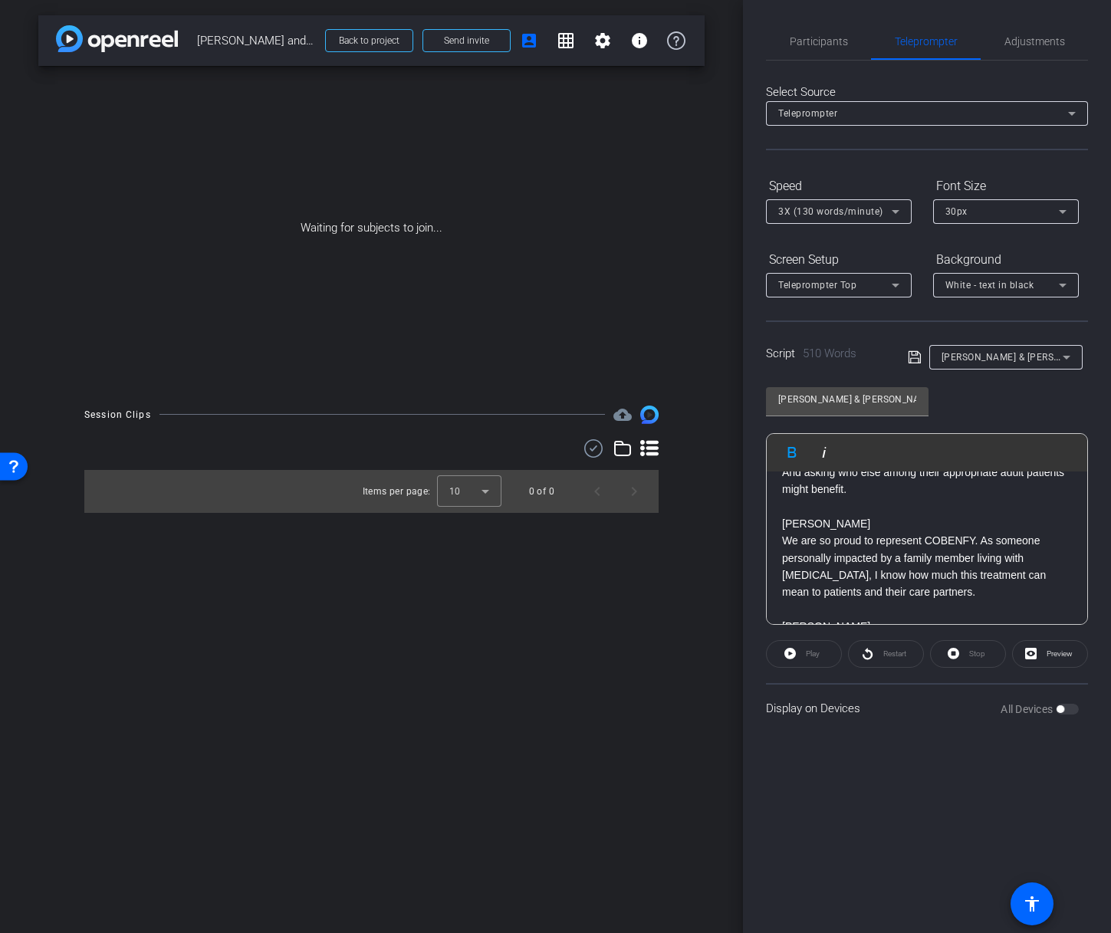
scroll to position [967, 0]
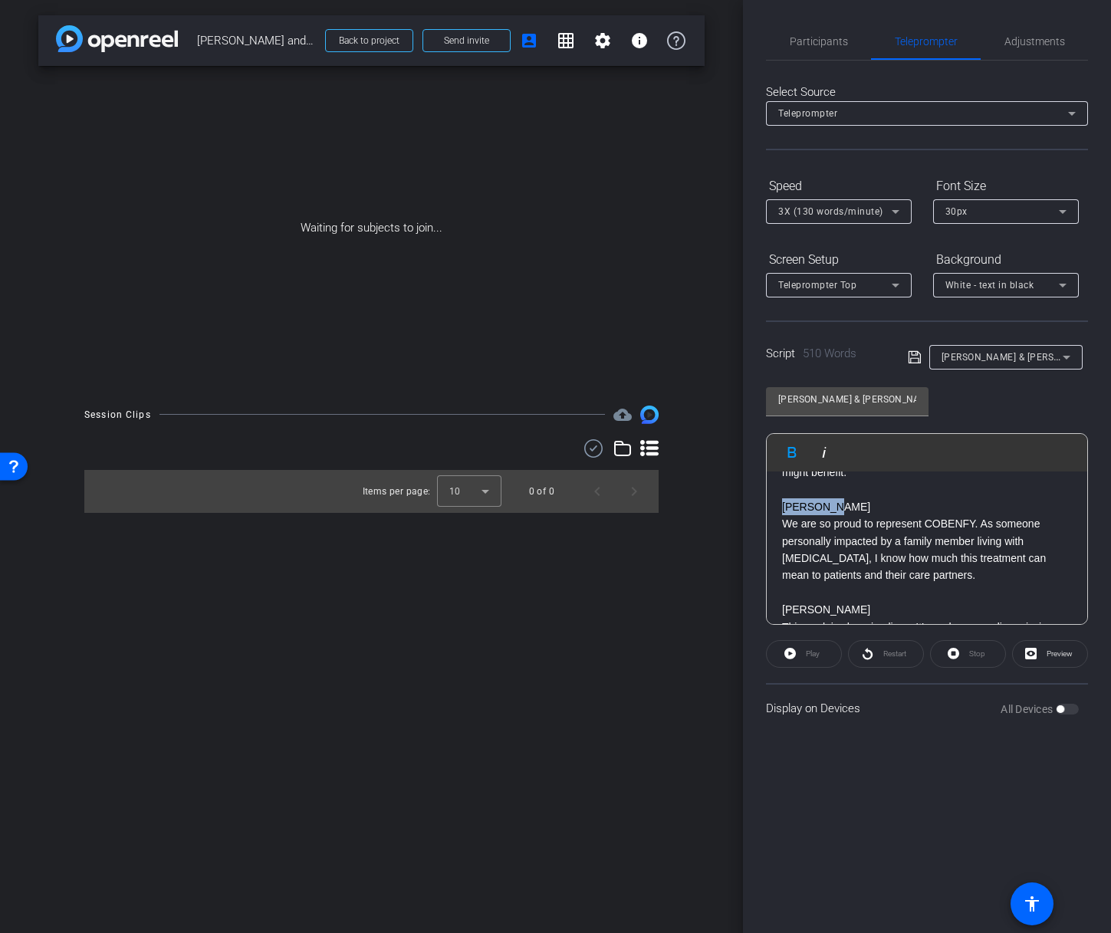
drag, startPoint x: 825, startPoint y: 541, endPoint x: 784, endPoint y: 540, distance: 40.7
click at [784, 515] on p "[PERSON_NAME]" at bounding box center [927, 506] width 290 height 17
click at [789, 454] on icon "button" at bounding box center [792, 452] width 8 height 11
click at [781, 540] on div "[PERSON_NAME] In the Northeast, as in many regions, access can be a significant…" at bounding box center [927, 138] width 320 height 1267
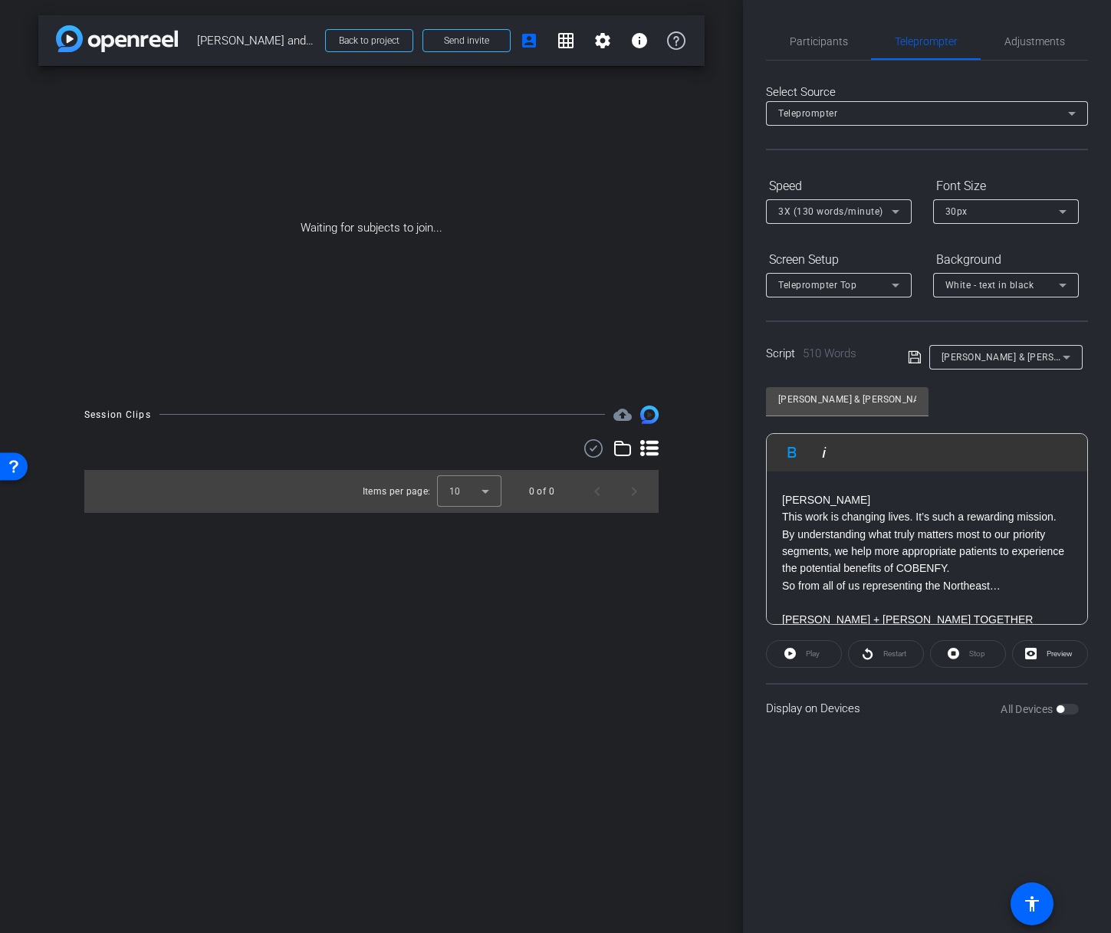
scroll to position [1063, 0]
drag, startPoint x: 816, startPoint y: 527, endPoint x: 784, endPoint y: 531, distance: 33.2
click at [784, 505] on p "[PERSON_NAME]" at bounding box center [927, 496] width 290 height 17
click at [792, 455] on icon "button" at bounding box center [792, 452] width 18 height 18
click at [780, 533] on div "[PERSON_NAME] In the Northeast, as in many regions, access can be a significant…" at bounding box center [927, 34] width 320 height 1250
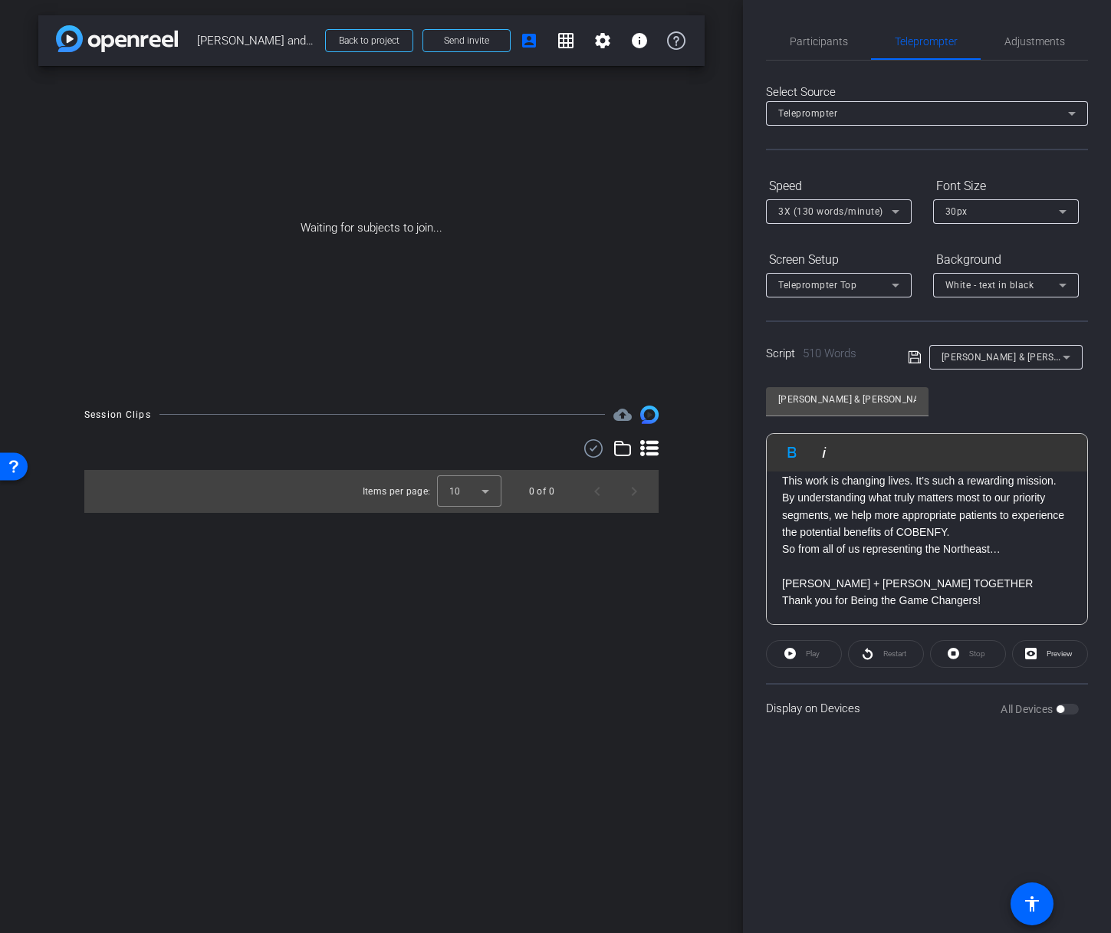
scroll to position [1113, 0]
drag, startPoint x: 940, startPoint y: 582, endPoint x: 783, endPoint y: 578, distance: 157.2
click at [783, 578] on p "[PERSON_NAME] + [PERSON_NAME] TOGETHER" at bounding box center [927, 583] width 290 height 17
click at [790, 450] on icon "button" at bounding box center [792, 452] width 18 height 18
click at [782, 583] on strong "[PERSON_NAME] + [PERSON_NAME] TOGETHER" at bounding box center [909, 583] width 255 height 12
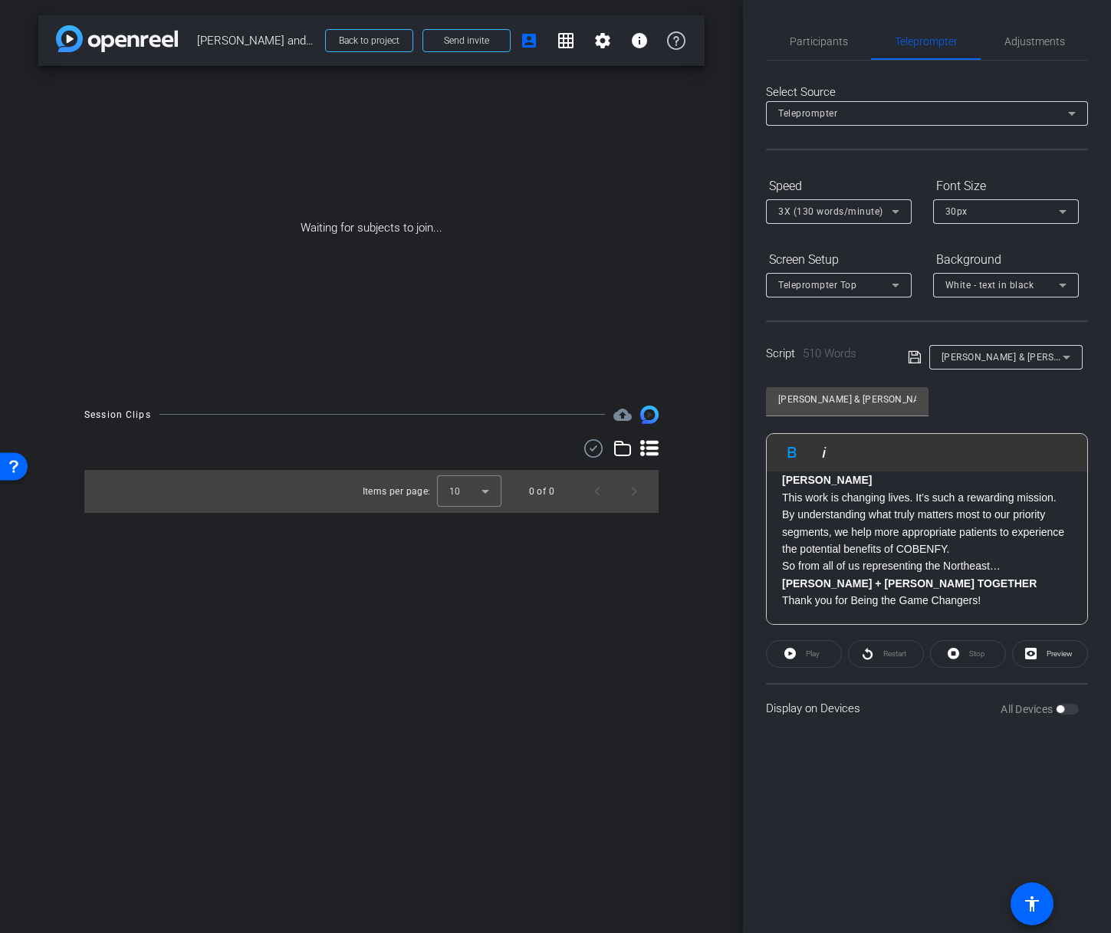
scroll to position [1096, 0]
click at [1008, 600] on p "Thank you for Being the Game Changers!" at bounding box center [927, 600] width 290 height 17
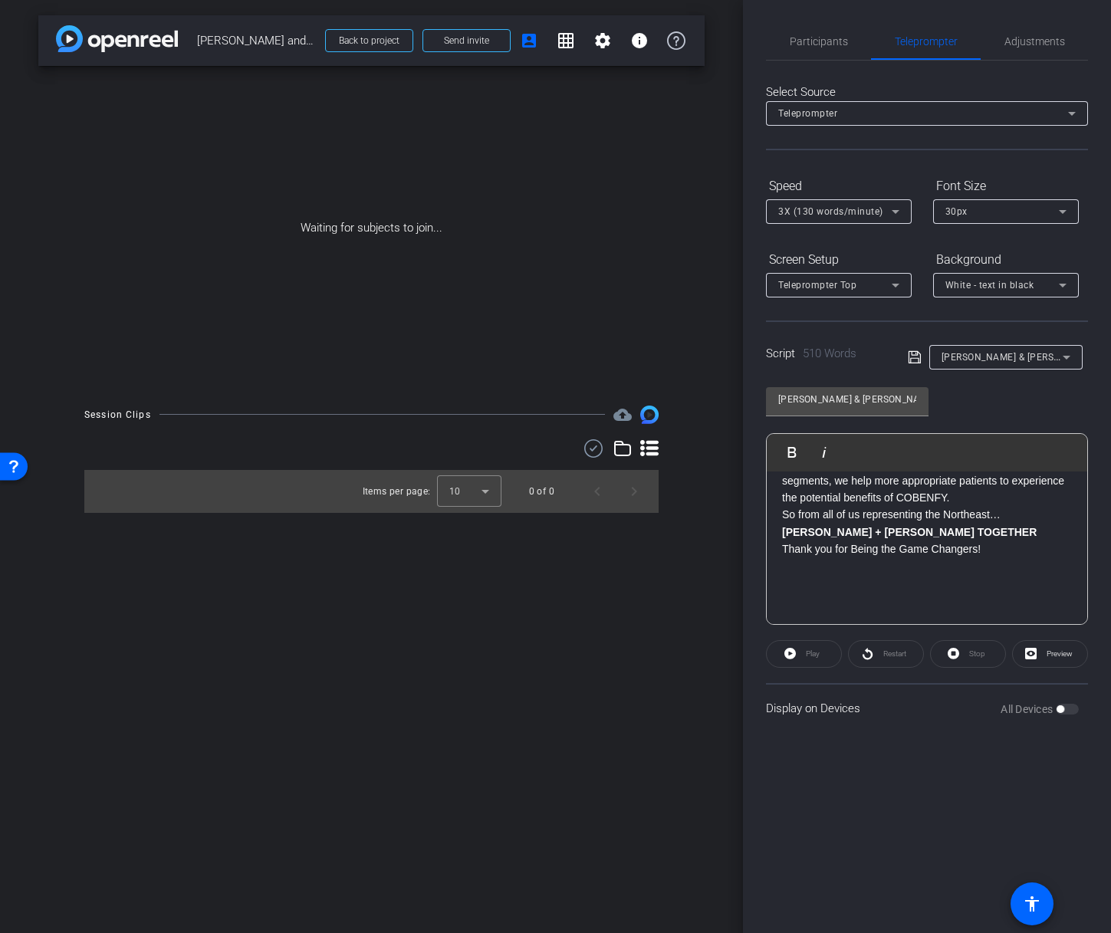
scroll to position [1133, 0]
click at [915, 359] on icon at bounding box center [914, 357] width 12 height 12
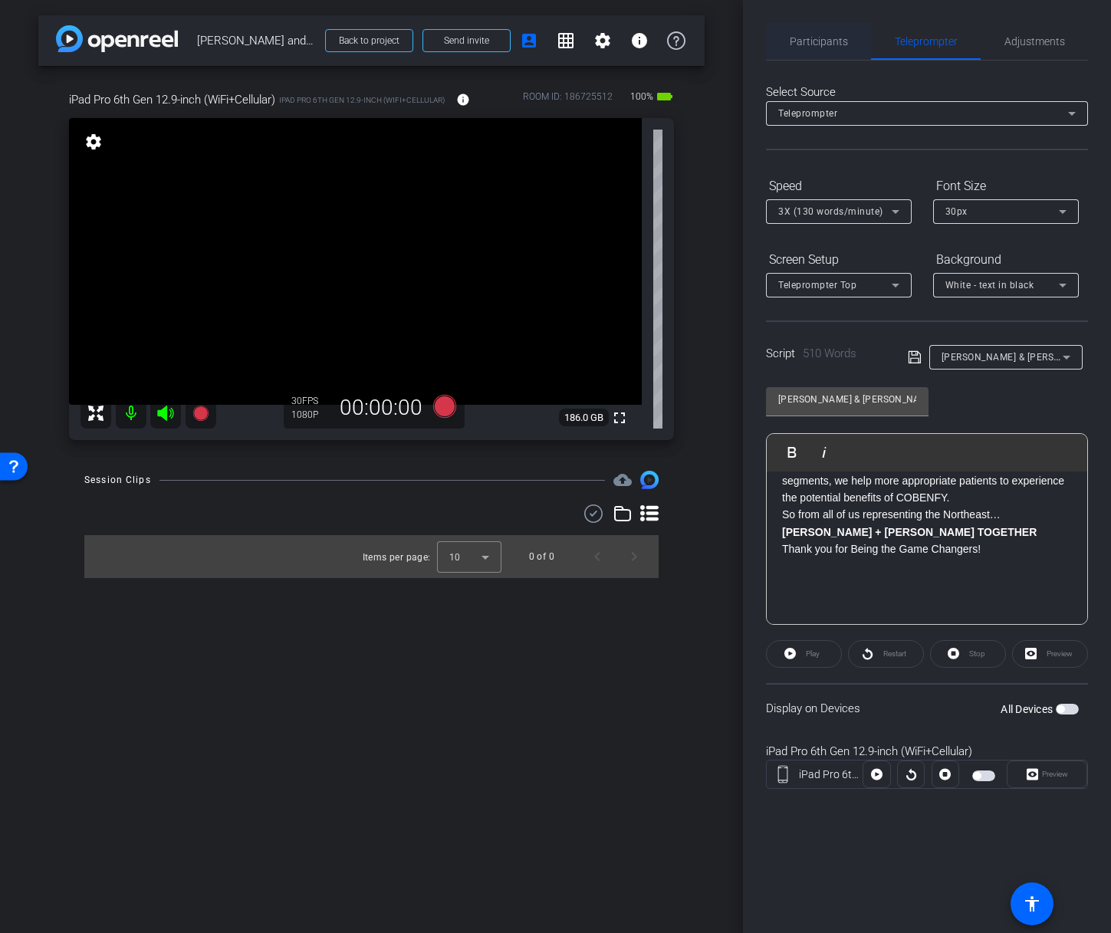
click at [820, 40] on span "Participants" at bounding box center [819, 41] width 58 height 11
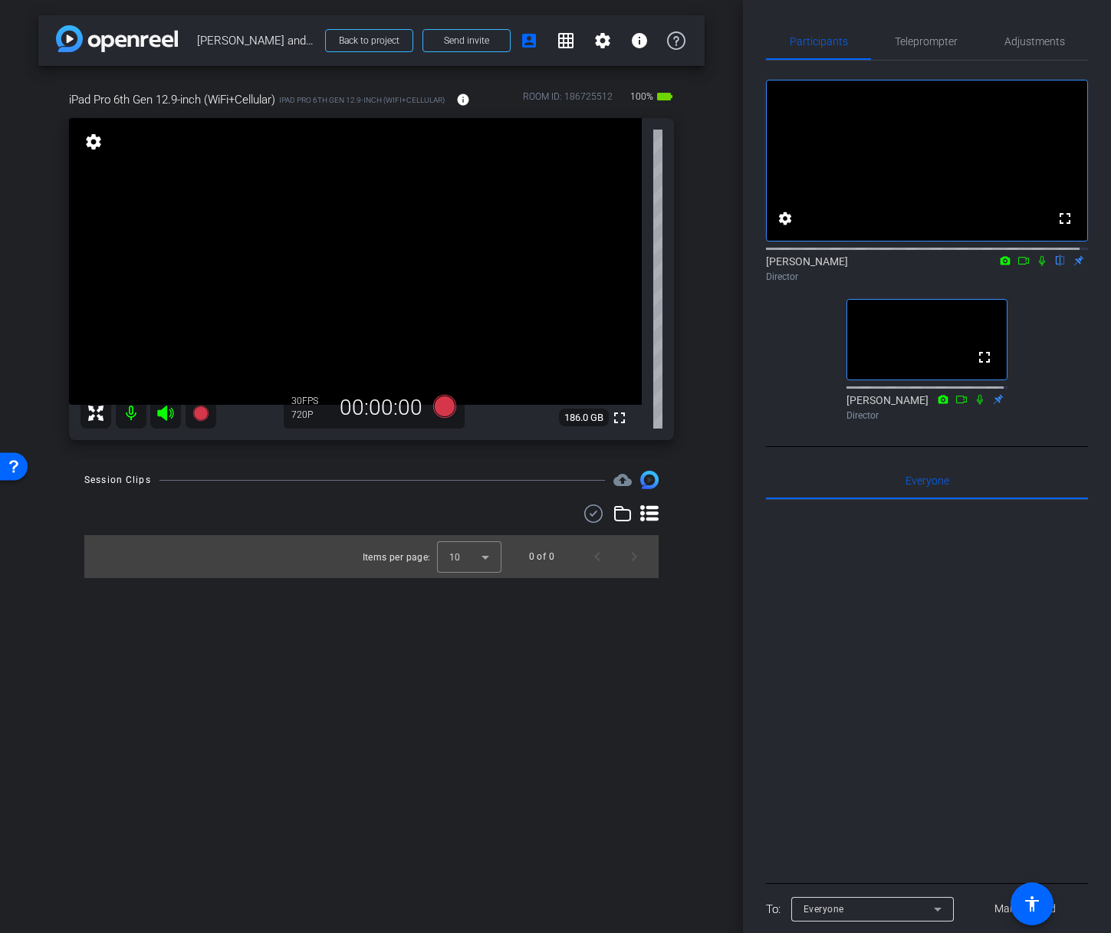
click at [1017, 266] on icon at bounding box center [1023, 260] width 12 height 11
click at [1036, 266] on icon at bounding box center [1042, 260] width 12 height 11
click at [938, 36] on span "Teleprompter" at bounding box center [926, 41] width 63 height 11
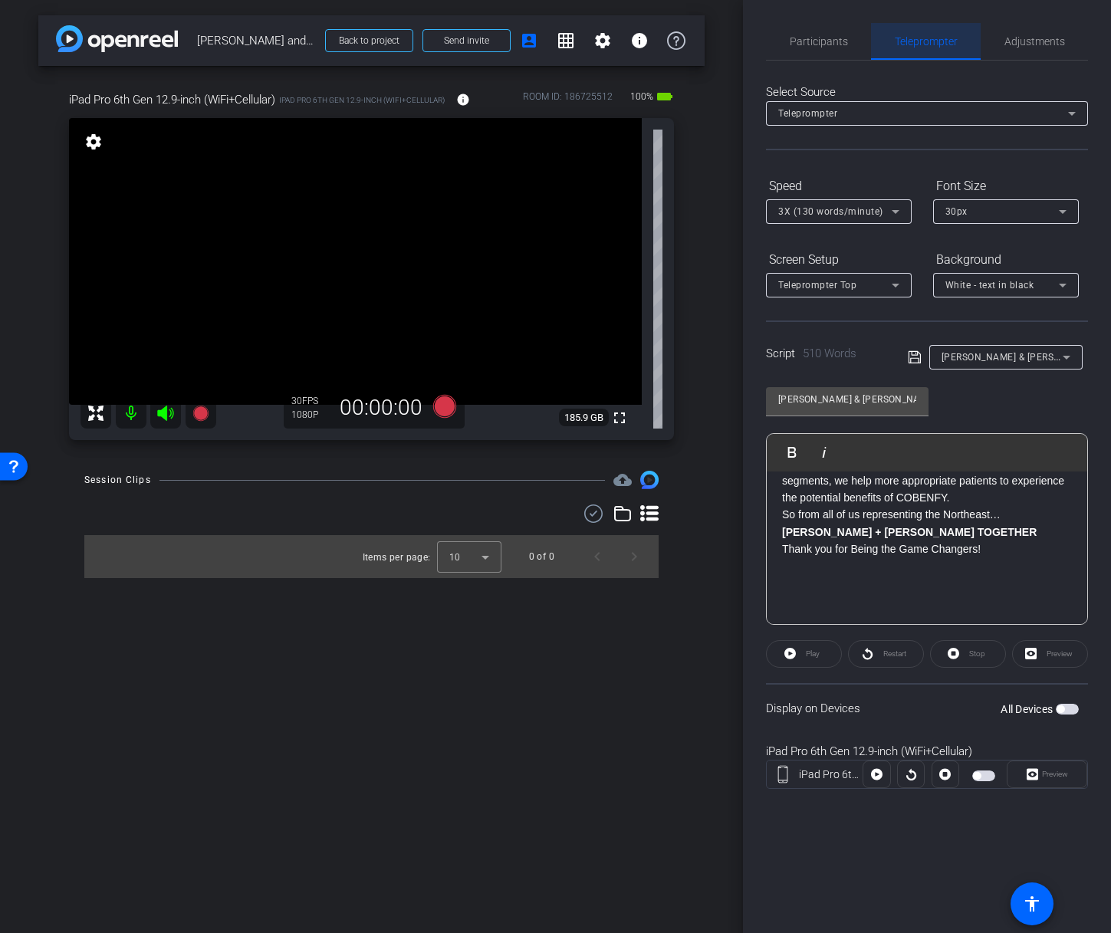
scroll to position [1116, 0]
click at [987, 770] on span "button" at bounding box center [983, 775] width 23 height 11
click at [914, 777] on div at bounding box center [911, 775] width 28 height 28
click at [906, 775] on div at bounding box center [911, 775] width 28 height 28
click at [981, 778] on span "button" at bounding box center [983, 775] width 23 height 11
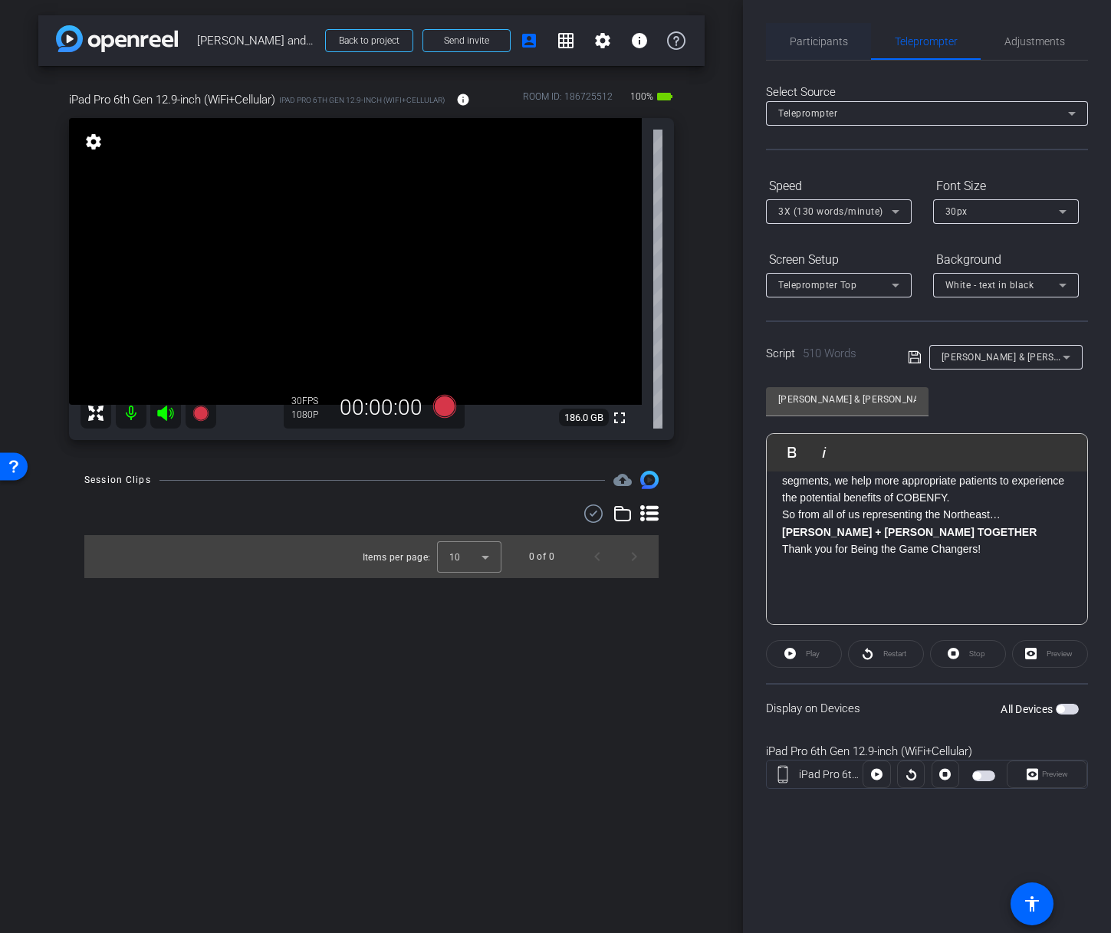
click at [819, 40] on span "Participants" at bounding box center [819, 41] width 58 height 11
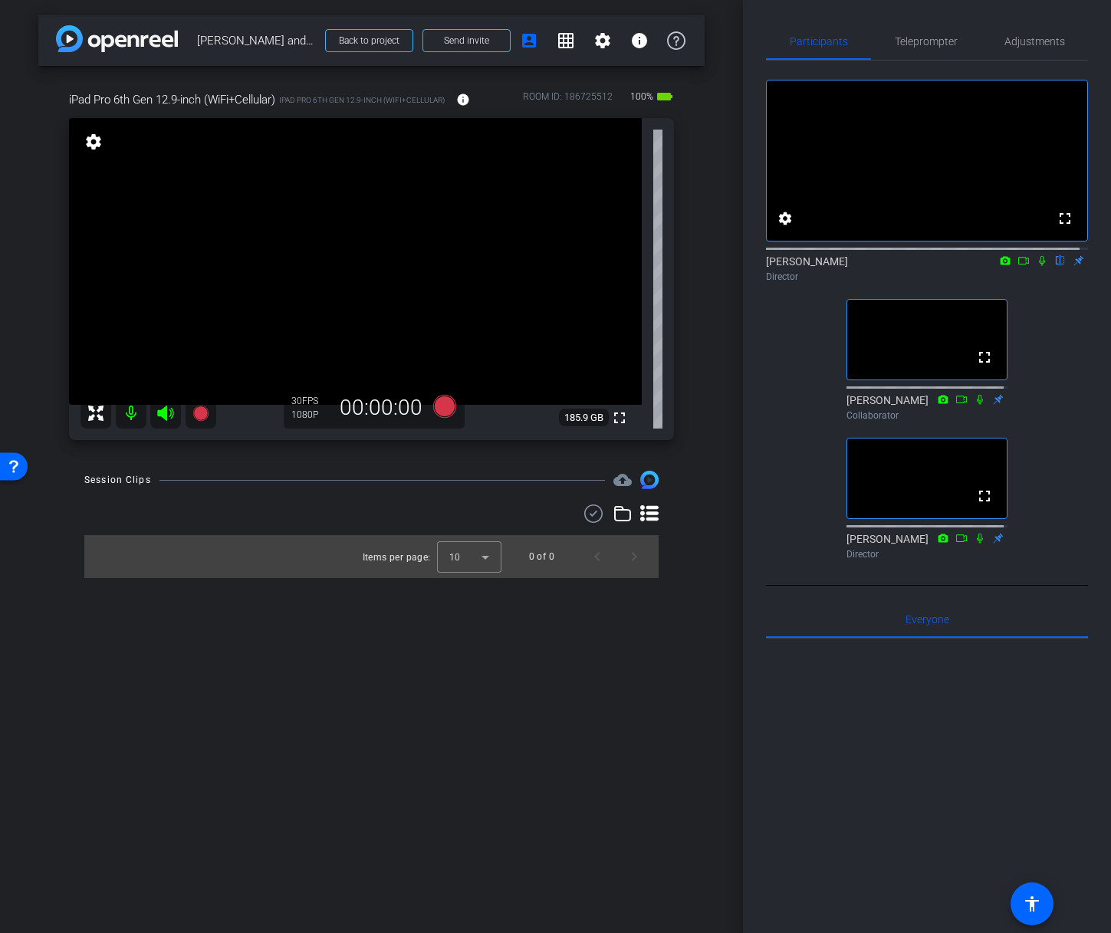
click at [941, 356] on video at bounding box center [926, 340] width 159 height 80
click at [927, 44] on span "Teleprompter" at bounding box center [926, 41] width 63 height 11
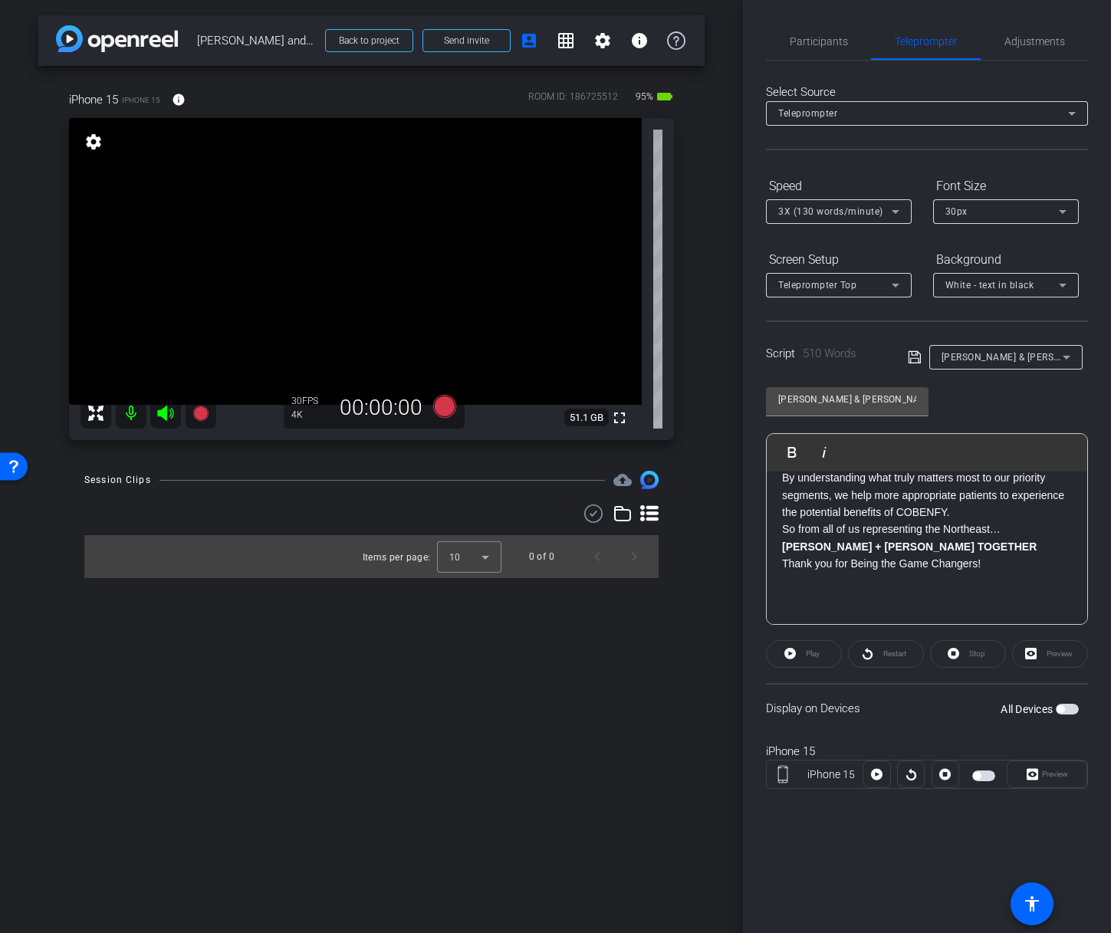
click at [984, 777] on span "button" at bounding box center [983, 775] width 23 height 11
click at [911, 775] on div at bounding box center [911, 775] width 28 height 28
click at [817, 40] on span "Participants" at bounding box center [819, 41] width 58 height 11
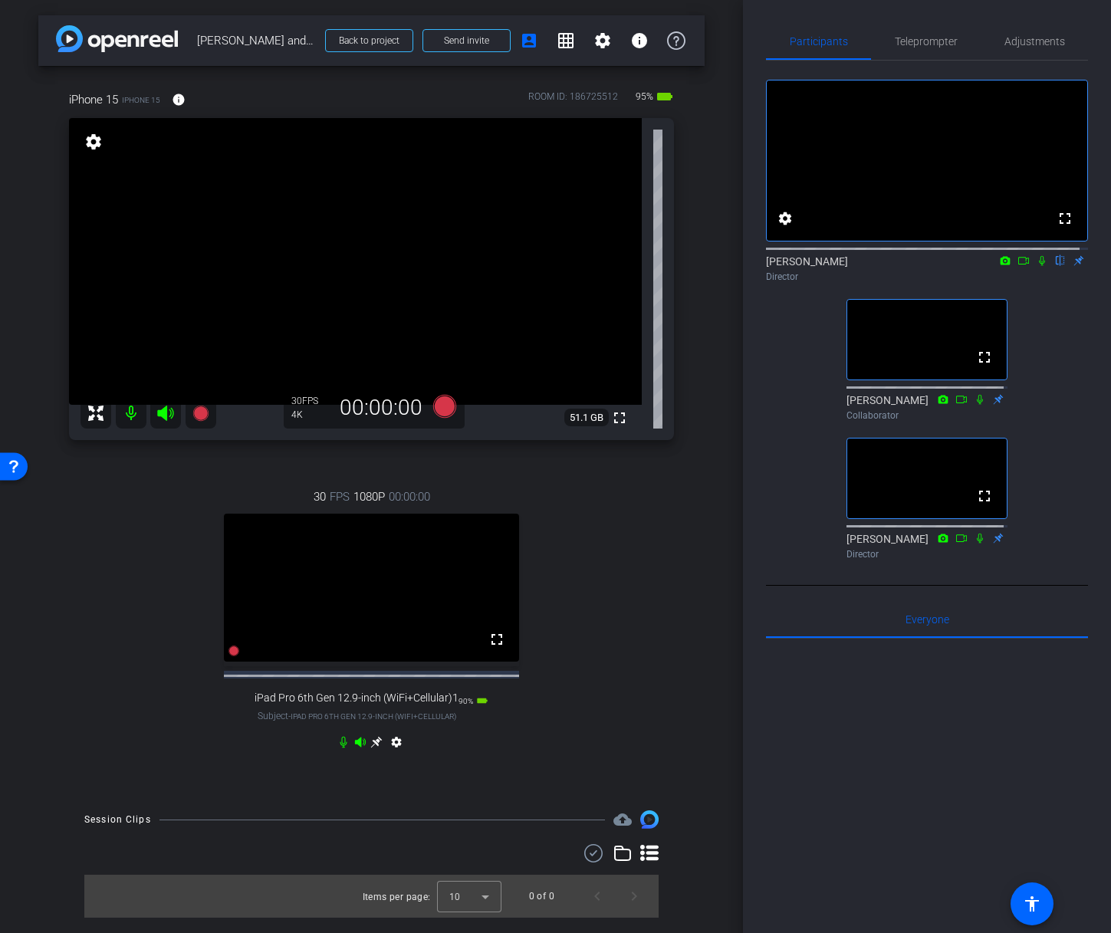
click at [1036, 266] on icon at bounding box center [1042, 260] width 12 height 11
click at [1037, 266] on icon at bounding box center [1042, 260] width 12 height 11
click at [499, 649] on mat-icon "fullscreen" at bounding box center [497, 639] width 18 height 18
click at [958, 15] on div "Participants Teleprompter Adjustments fullscreen settings [PERSON_NAME] flip Di…" at bounding box center [927, 466] width 368 height 933
click at [920, 41] on span "Teleprompter" at bounding box center [926, 41] width 63 height 11
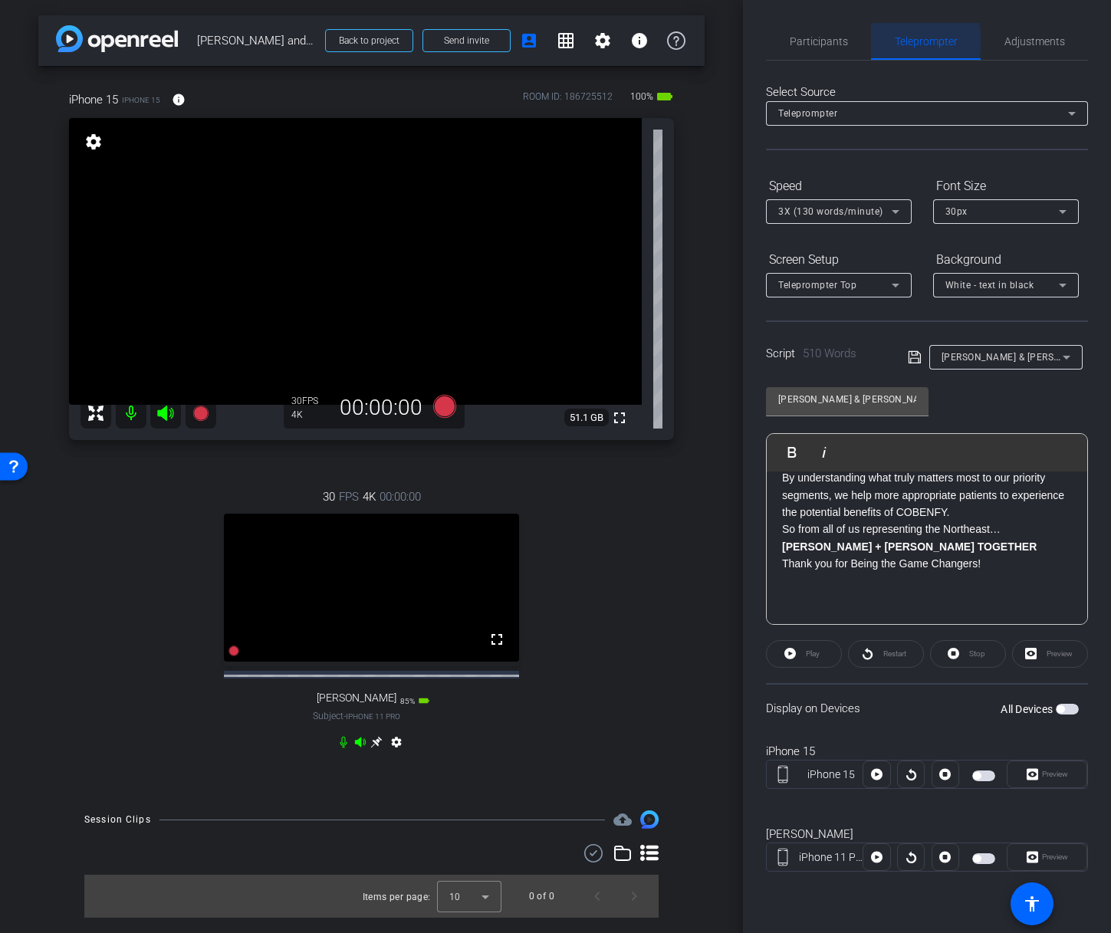
scroll to position [1081, 0]
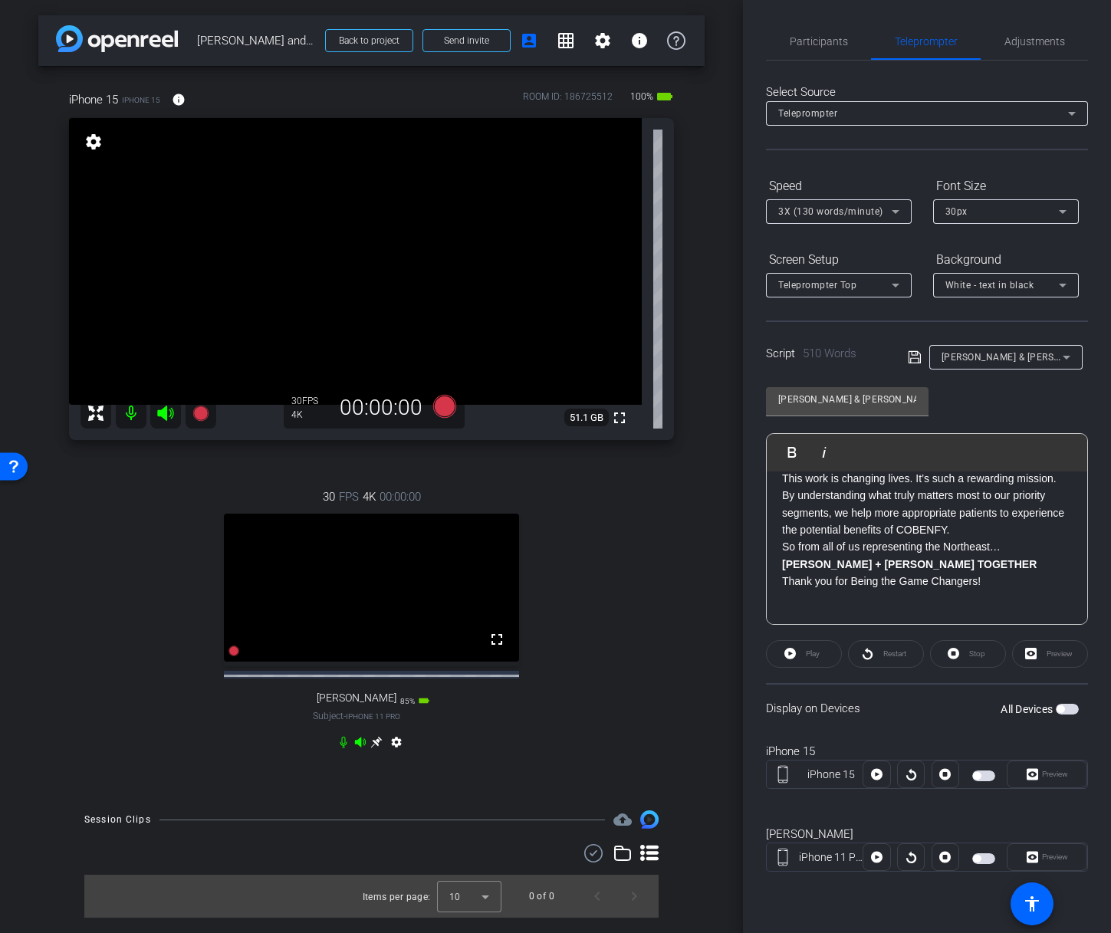
click at [989, 775] on span "button" at bounding box center [983, 775] width 23 height 11
click at [991, 857] on span "button" at bounding box center [983, 858] width 23 height 11
click at [905, 856] on div at bounding box center [911, 857] width 28 height 28
click at [912, 767] on div at bounding box center [911, 775] width 28 height 28
click at [879, 658] on div "Restart" at bounding box center [886, 654] width 76 height 28
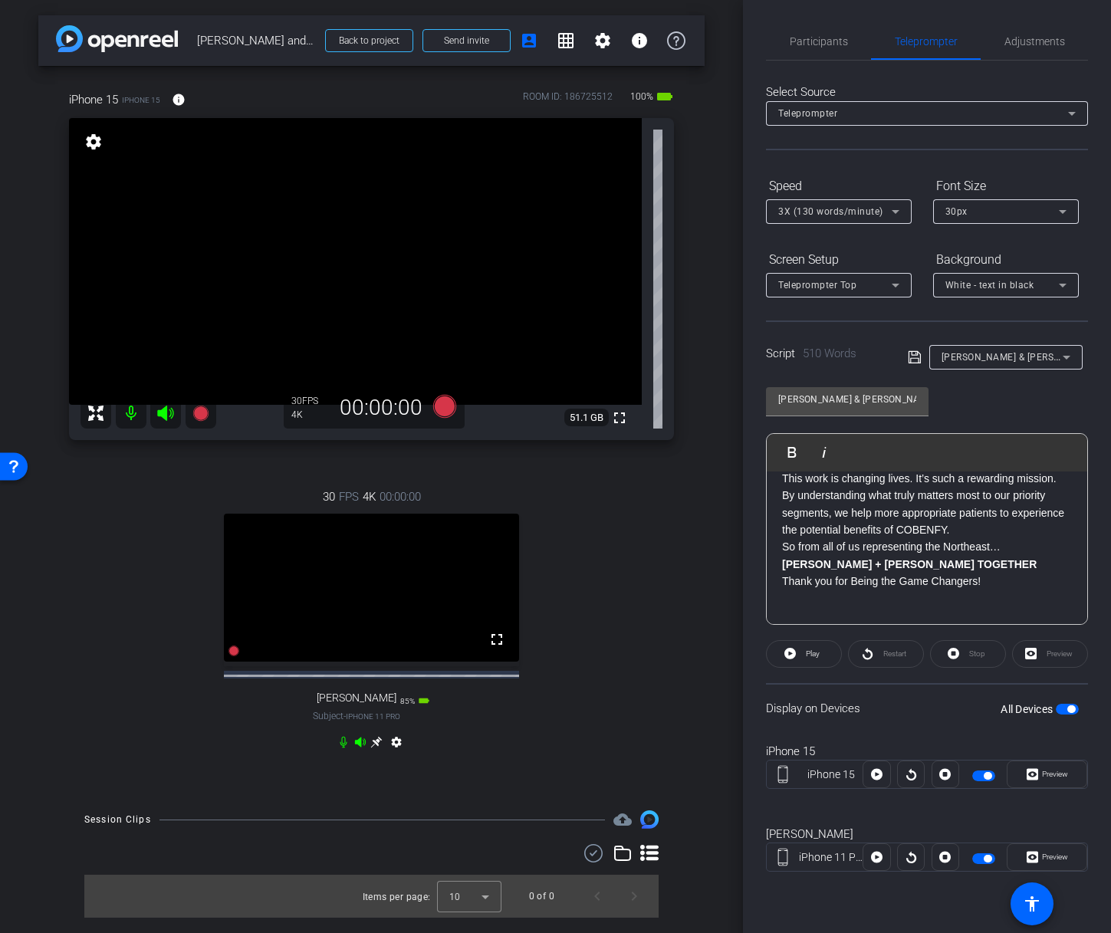
click at [882, 655] on div "Restart" at bounding box center [886, 654] width 76 height 28
click at [889, 651] on div "Restart" at bounding box center [886, 654] width 76 height 28
click at [1045, 769] on span "Preview" at bounding box center [1053, 774] width 30 height 21
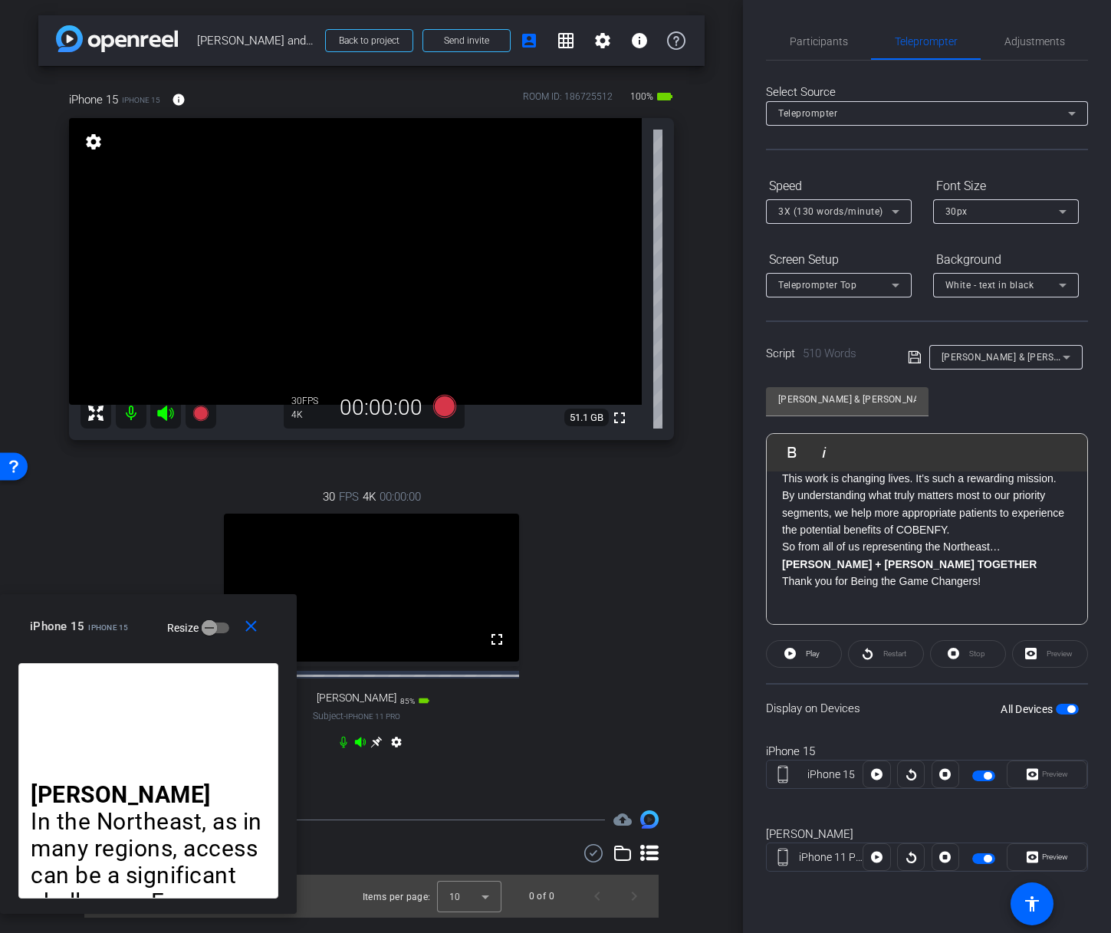
drag, startPoint x: 540, startPoint y: 317, endPoint x: 60, endPoint y: 605, distance: 559.5
click at [60, 605] on div "close iPhone 15 iPhone 15 Resize" at bounding box center [148, 628] width 297 height 69
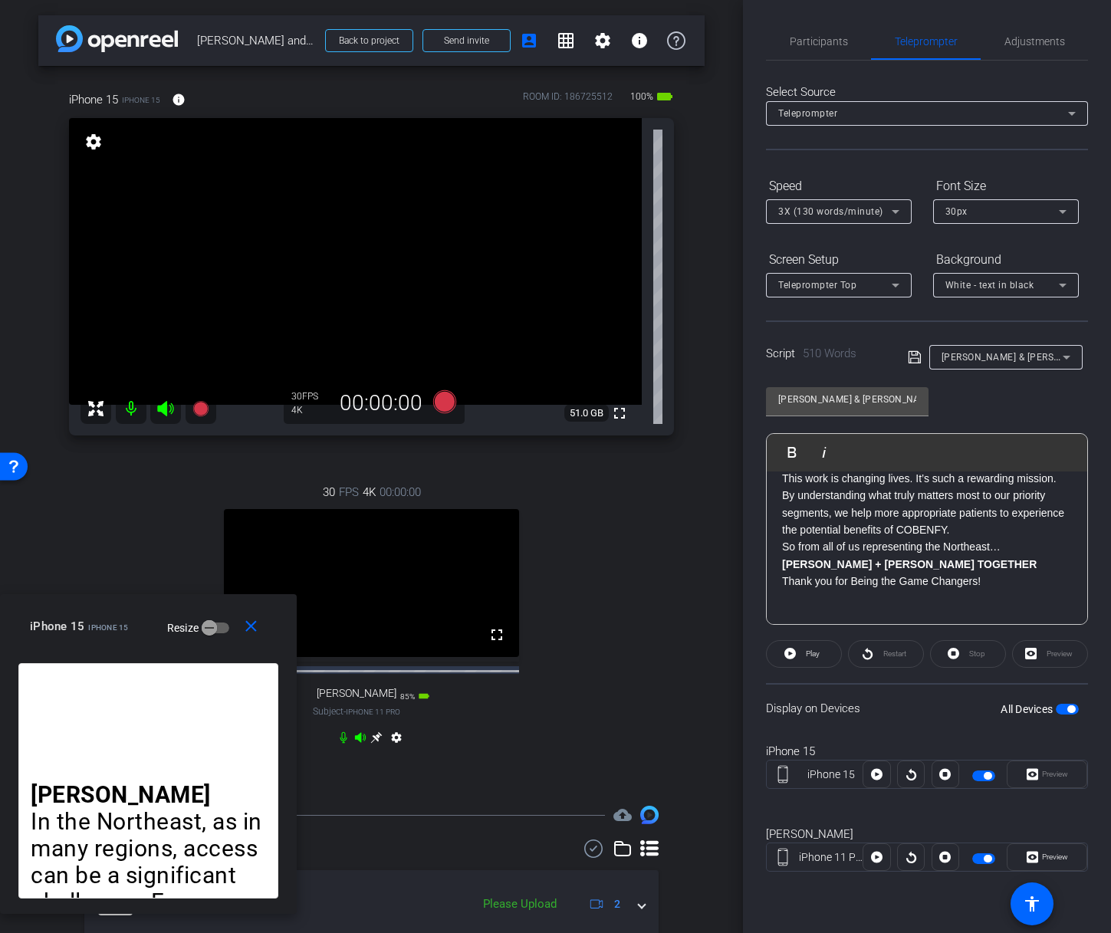
click at [982, 777] on span "button" at bounding box center [983, 775] width 23 height 11
click at [980, 858] on span "button" at bounding box center [983, 858] width 23 height 11
click at [251, 623] on mat-icon "close" at bounding box center [251, 626] width 19 height 19
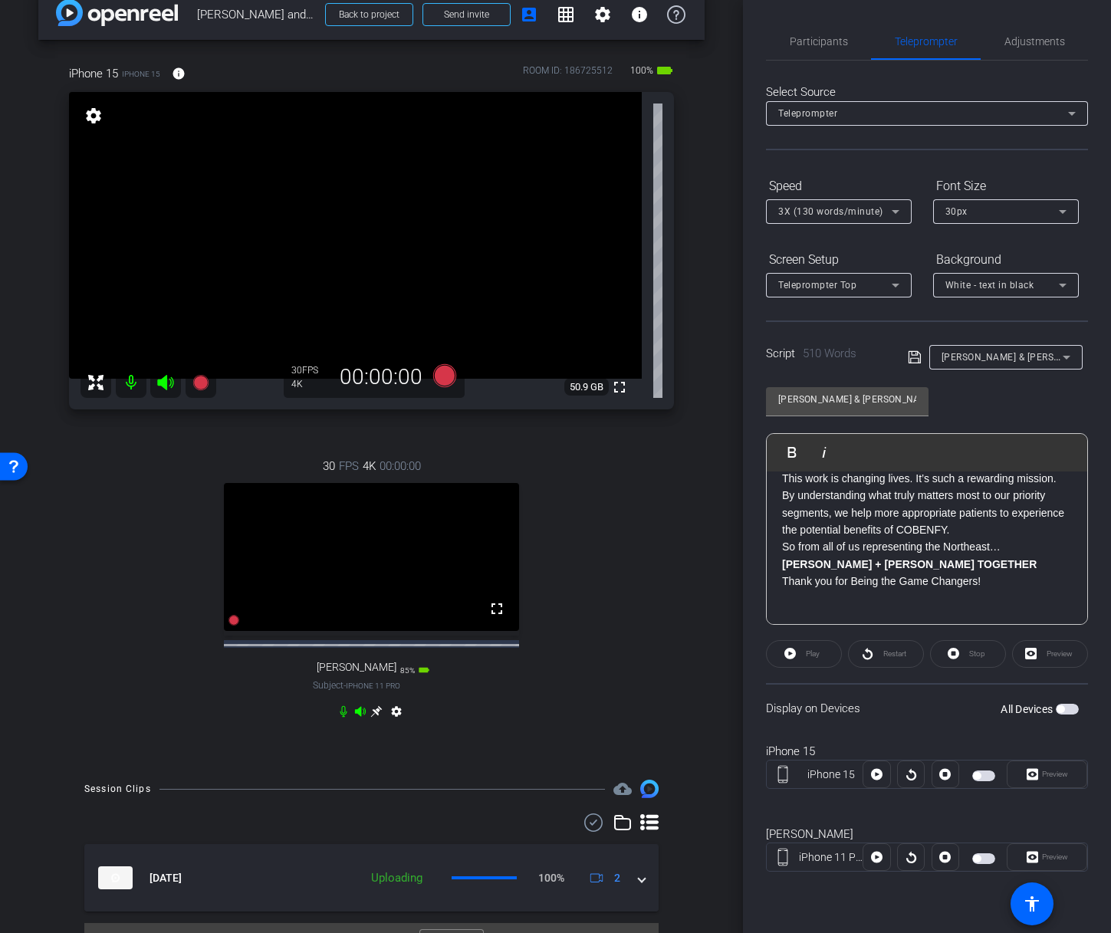
scroll to position [73, 0]
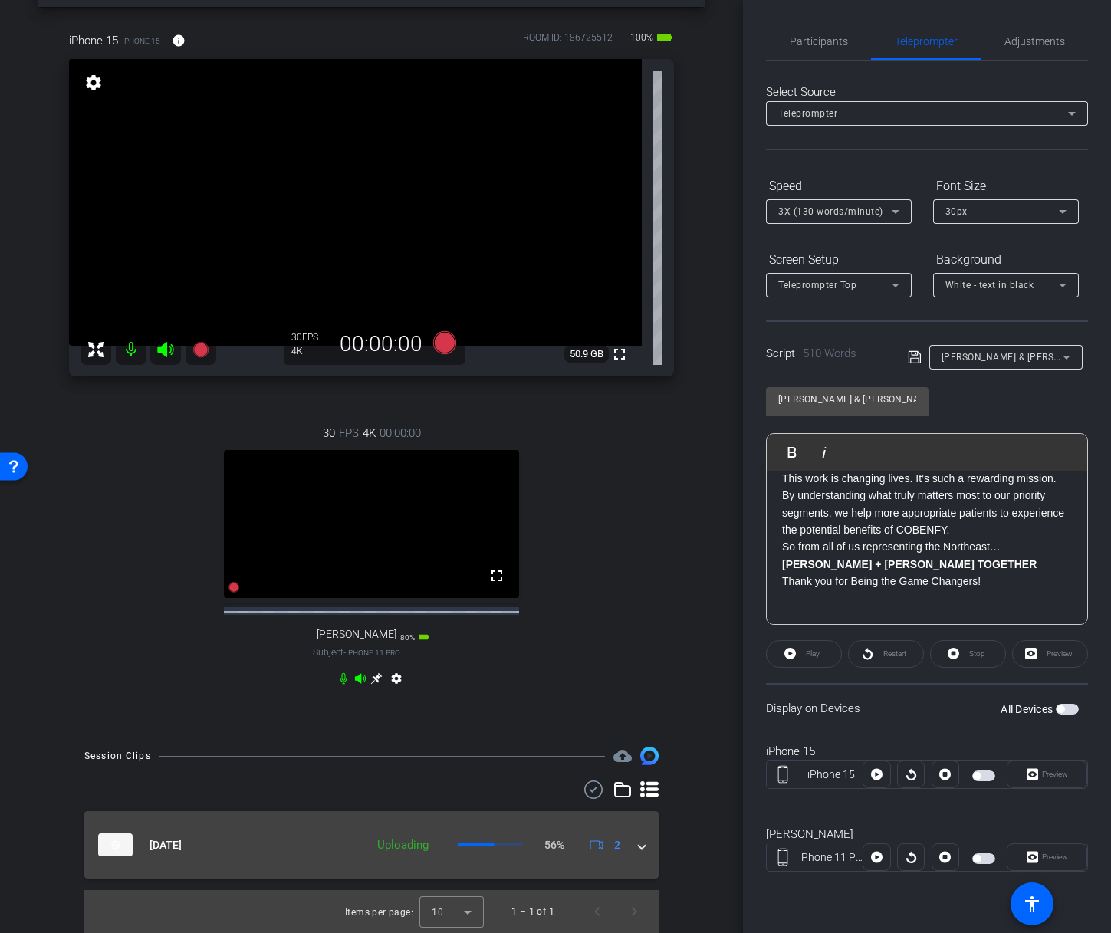
click at [639, 845] on span at bounding box center [642, 845] width 6 height 16
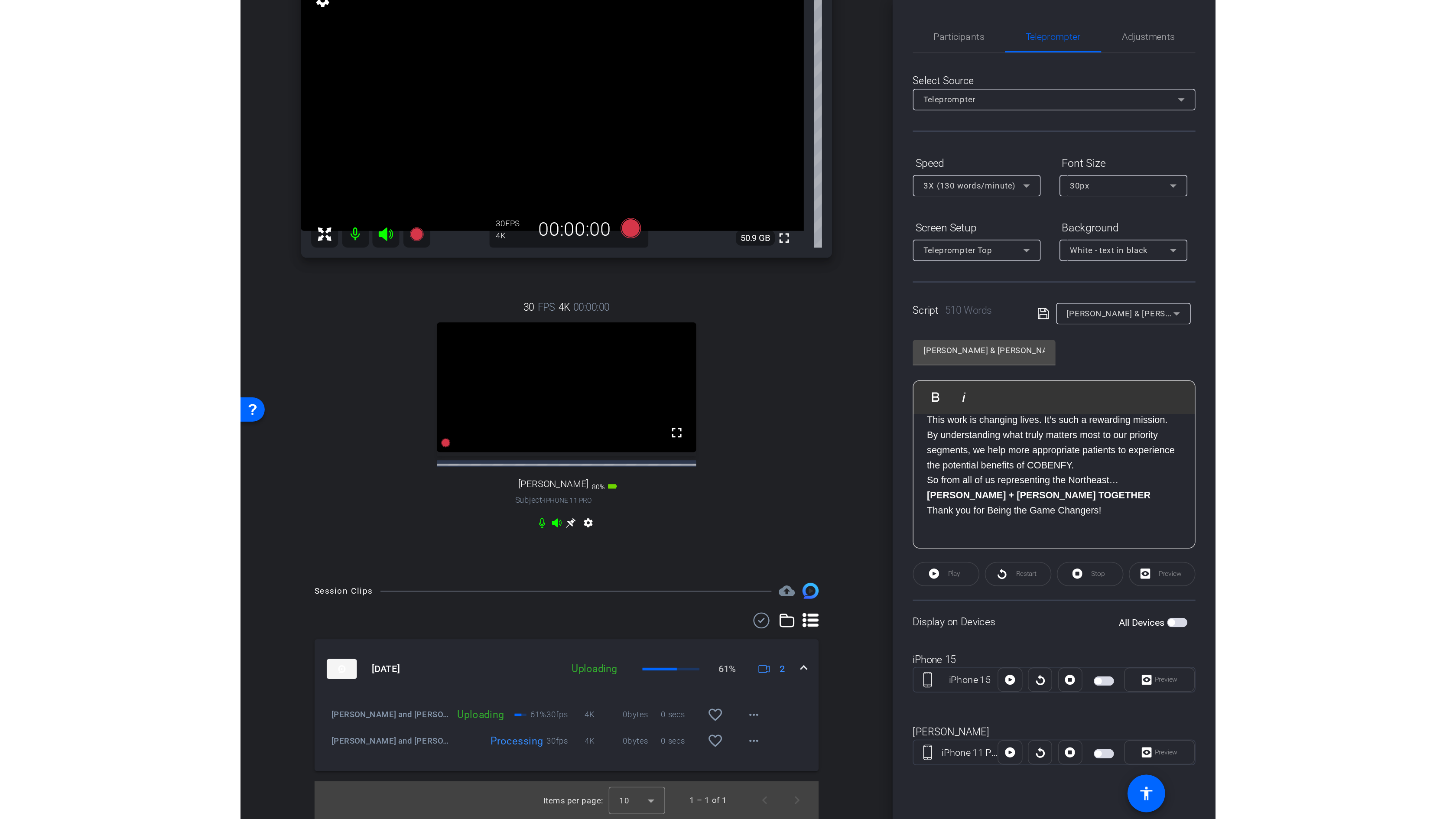
scroll to position [88, 0]
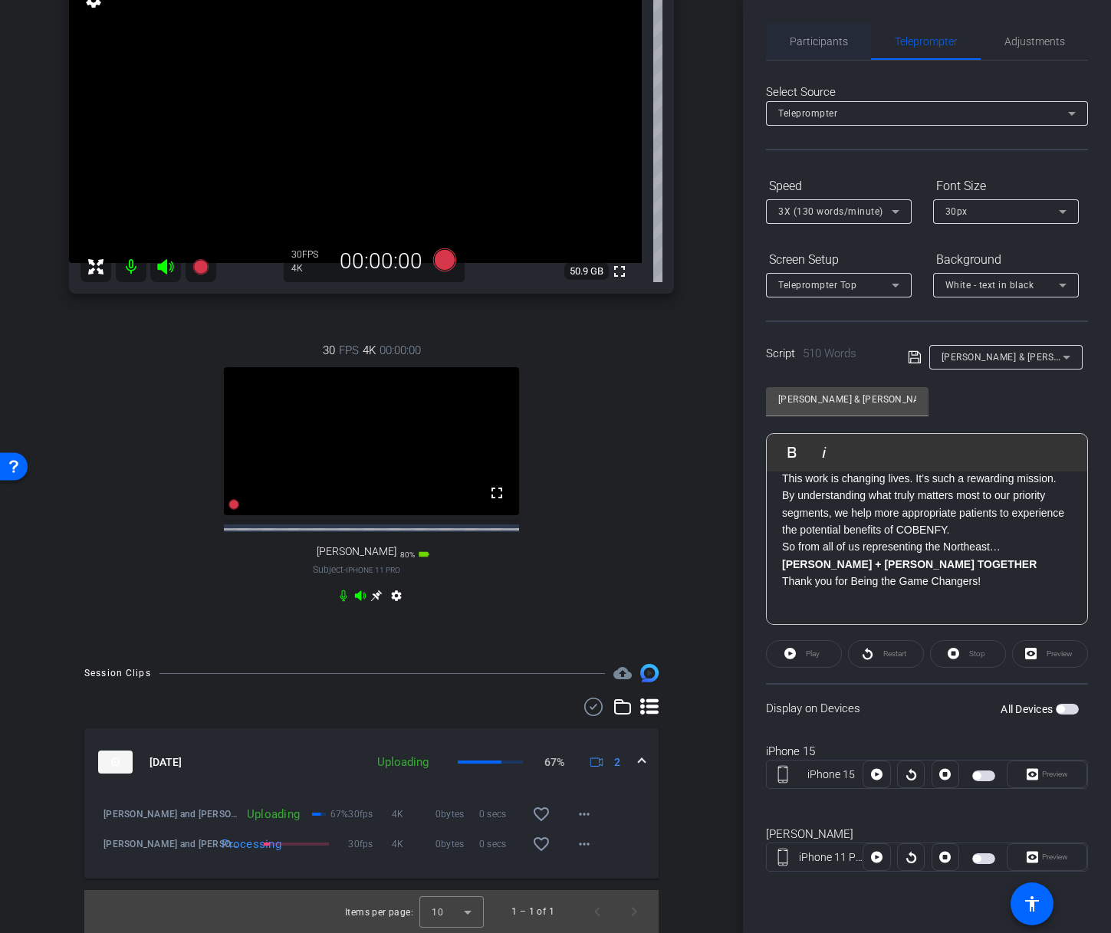
click at [820, 40] on span "Participants" at bounding box center [819, 41] width 58 height 11
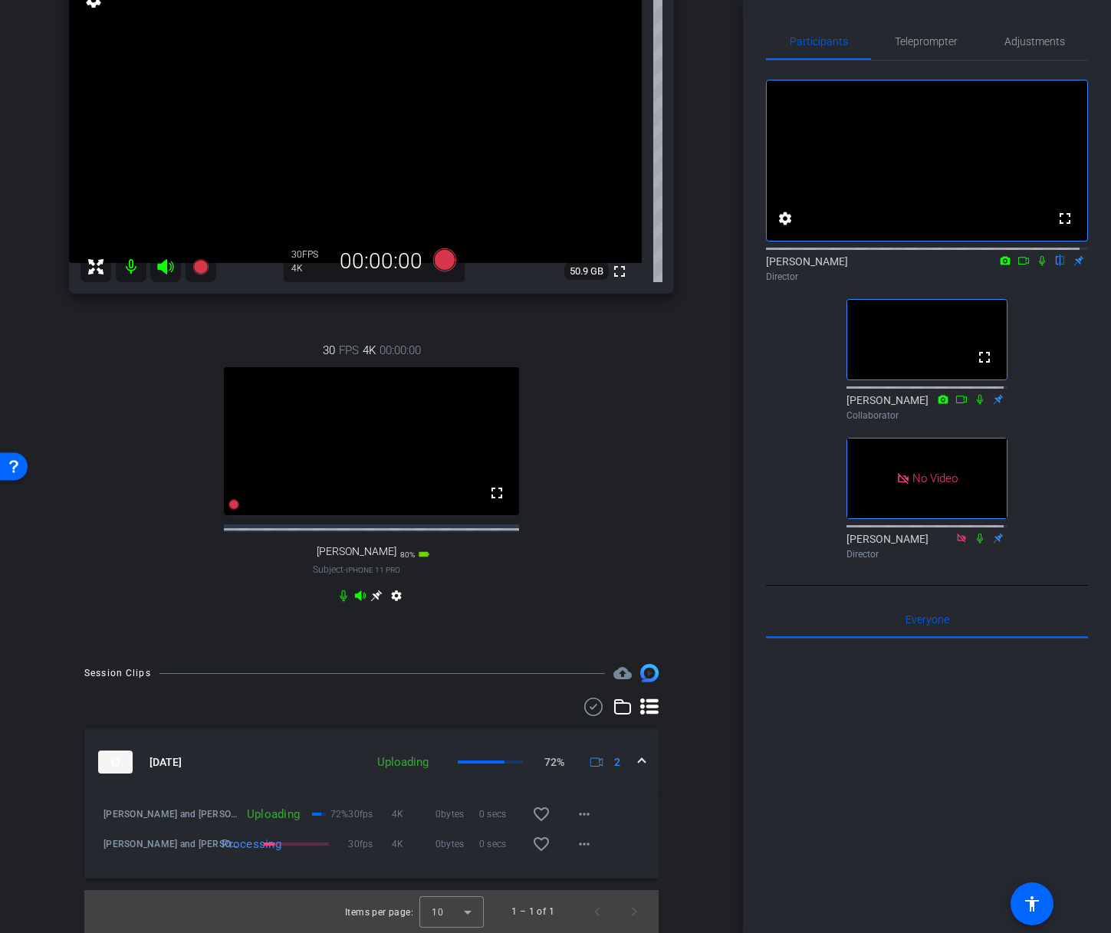
click at [1036, 266] on icon at bounding box center [1042, 260] width 12 height 11
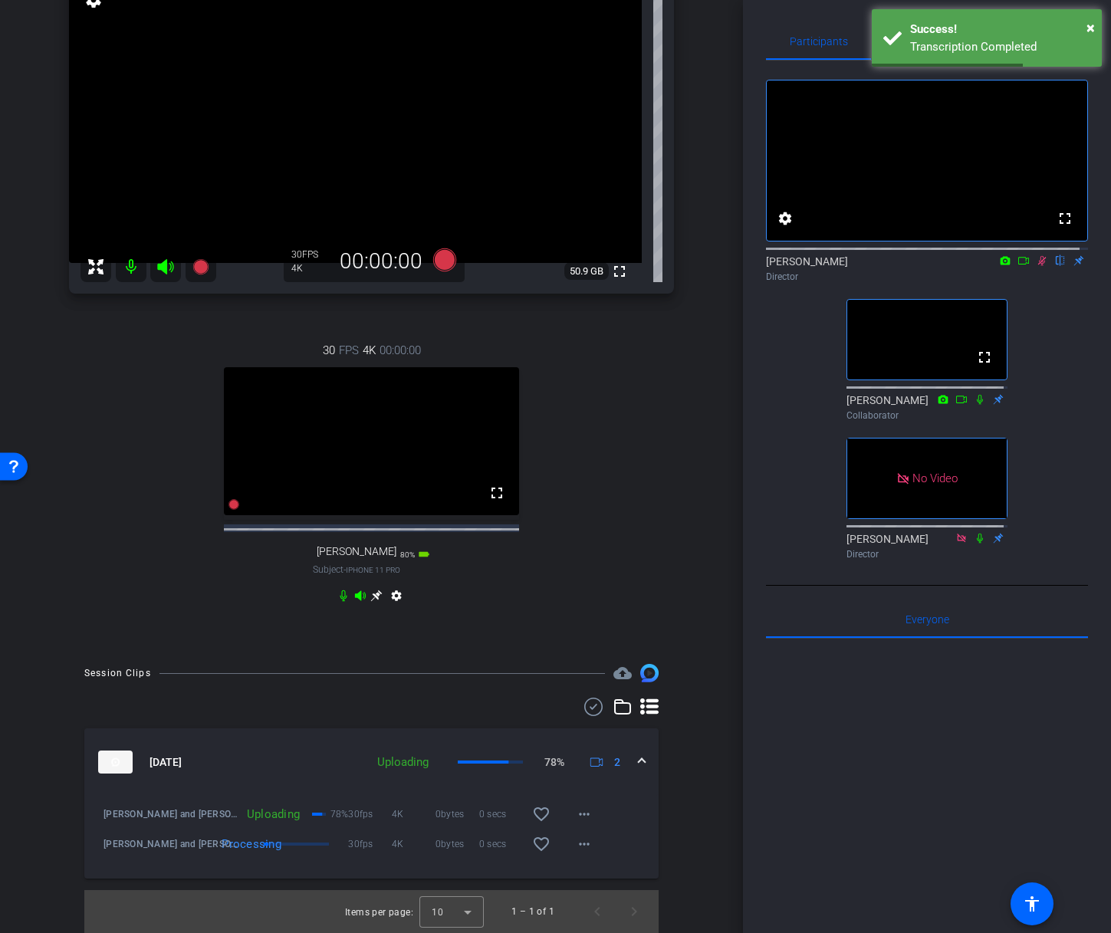
click at [1017, 266] on icon at bounding box center [1023, 260] width 12 height 11
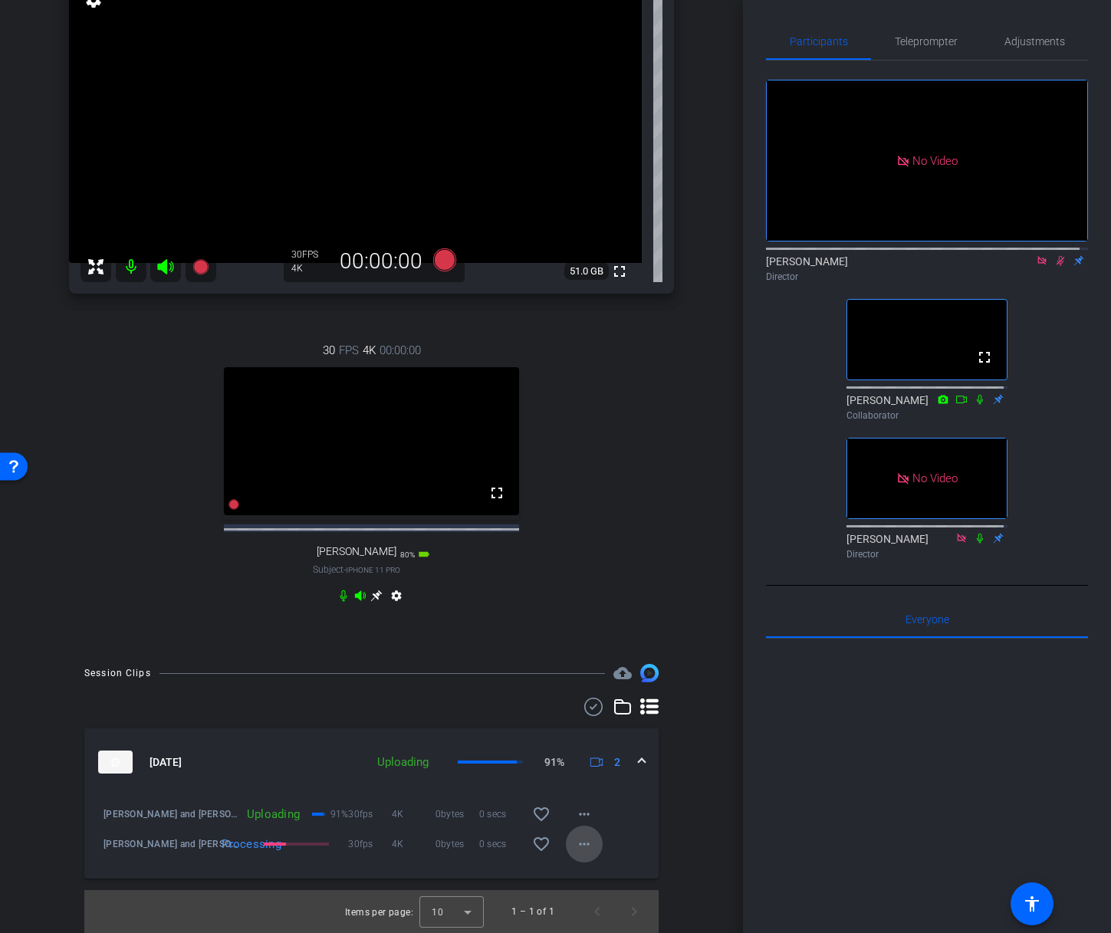
click at [576, 843] on mat-icon "more_horiz" at bounding box center [584, 844] width 18 height 18
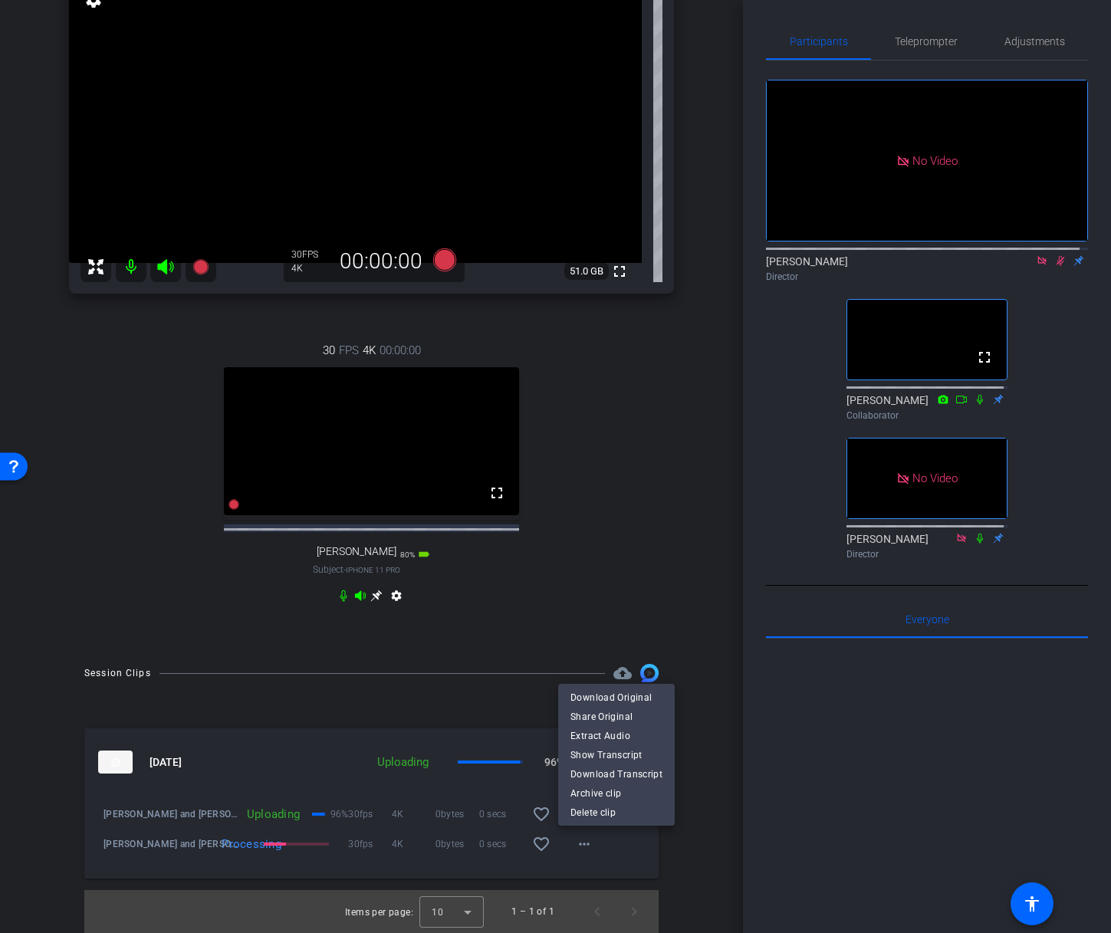
click at [603, 864] on div at bounding box center [555, 466] width 1111 height 933
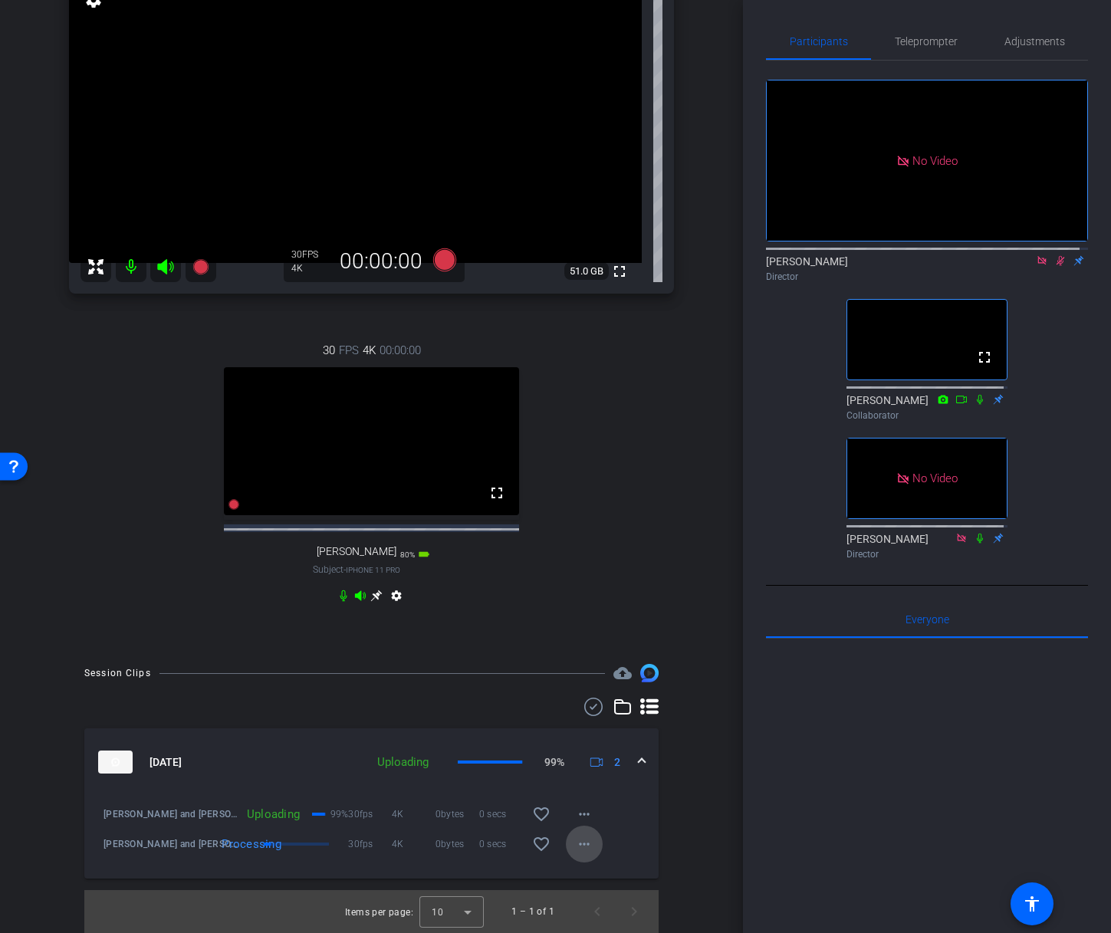
click at [575, 845] on mat-icon "more_horiz" at bounding box center [584, 844] width 18 height 18
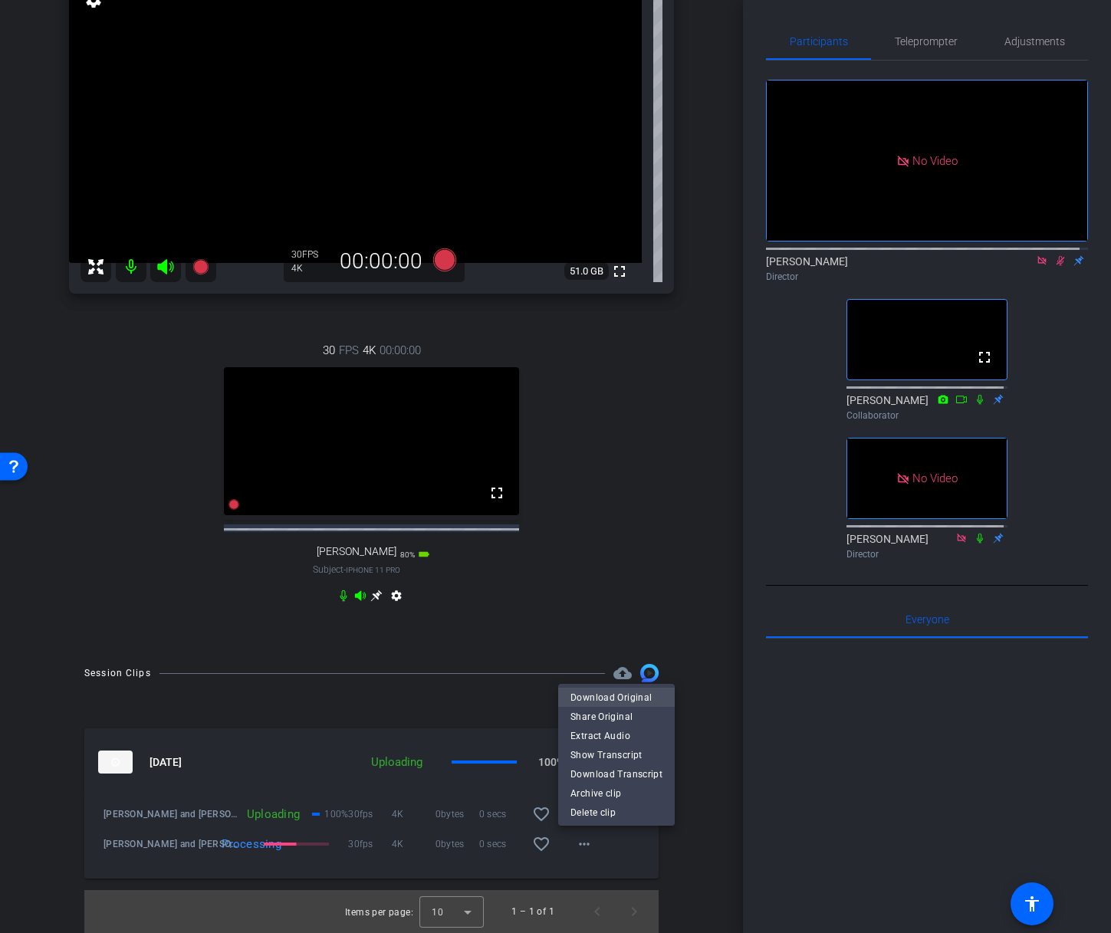
click at [616, 696] on span "Download Original" at bounding box center [616, 697] width 92 height 18
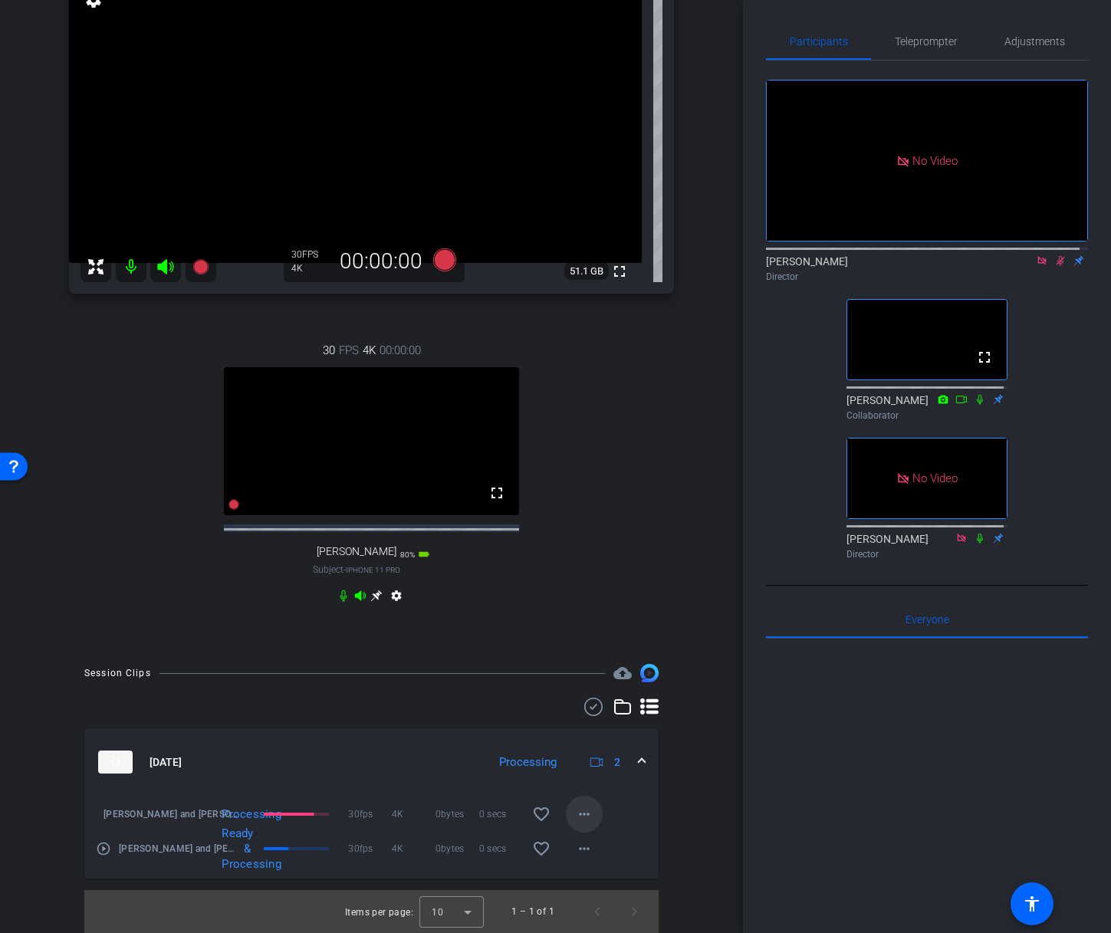
click at [583, 806] on mat-icon "more_horiz" at bounding box center [584, 814] width 18 height 18
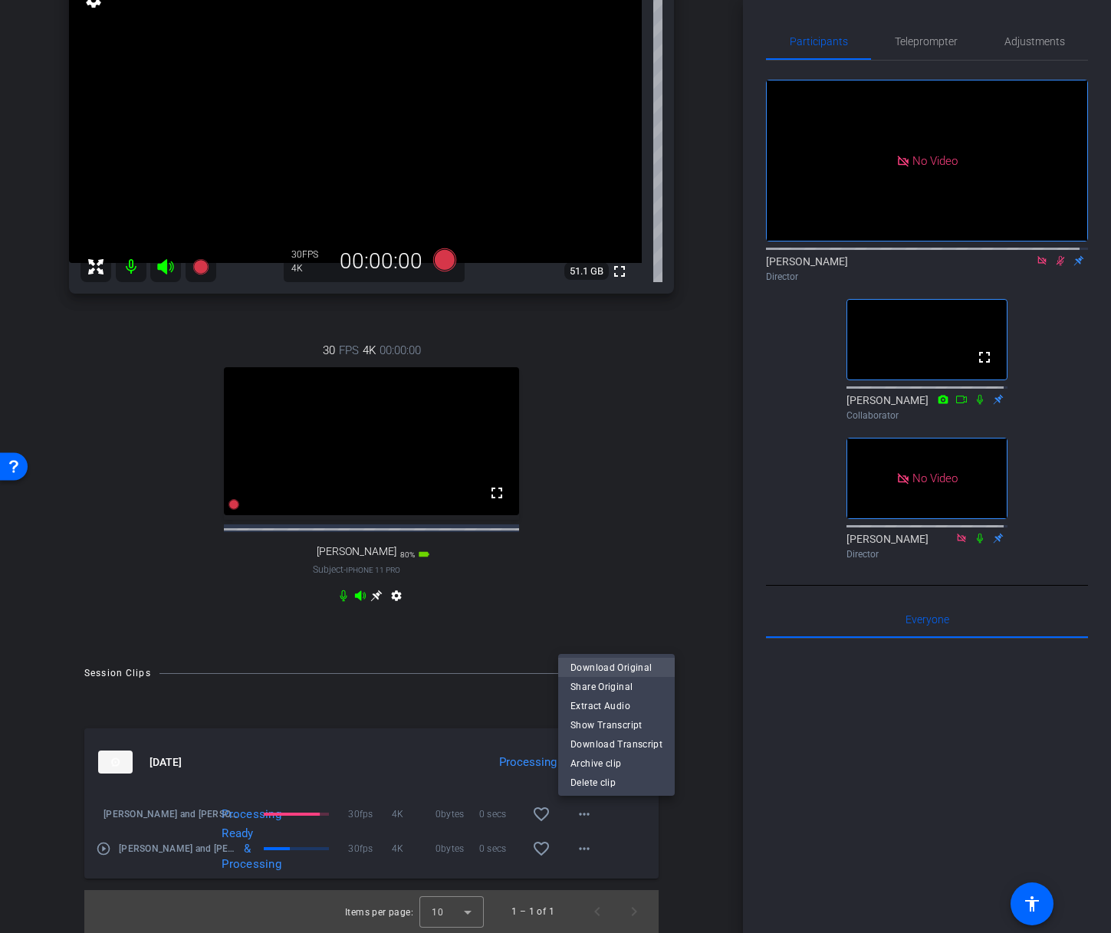
click at [609, 659] on span "Download Original" at bounding box center [616, 668] width 92 height 18
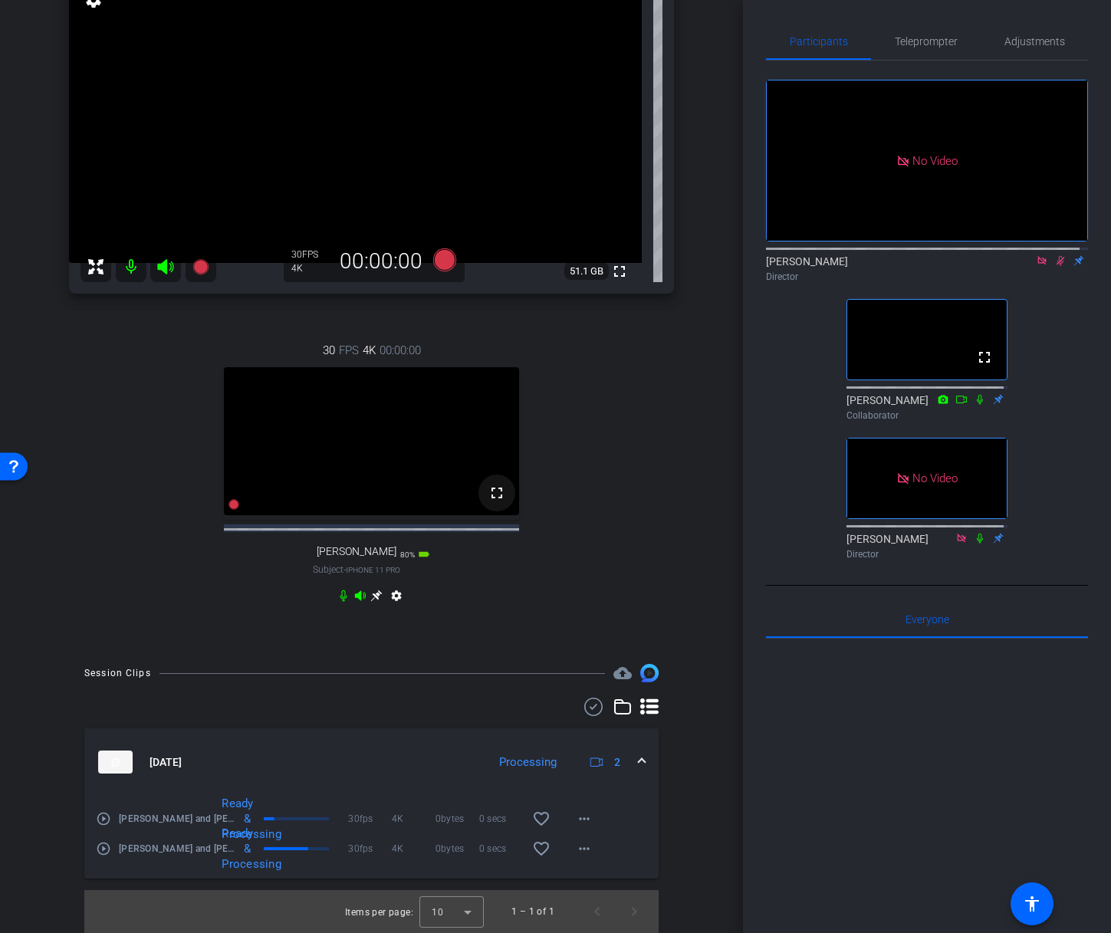
click at [495, 495] on mat-icon "fullscreen" at bounding box center [497, 493] width 18 height 18
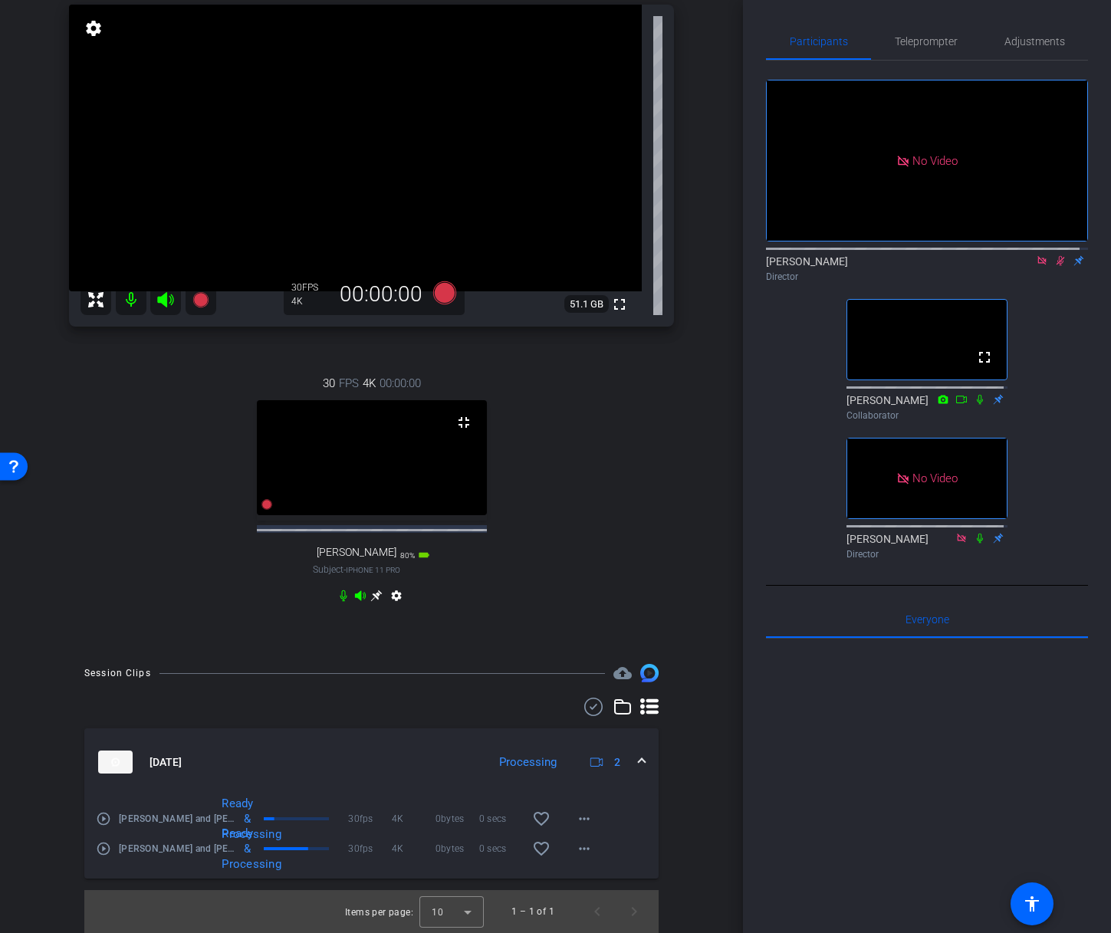
scroll to position [0, 0]
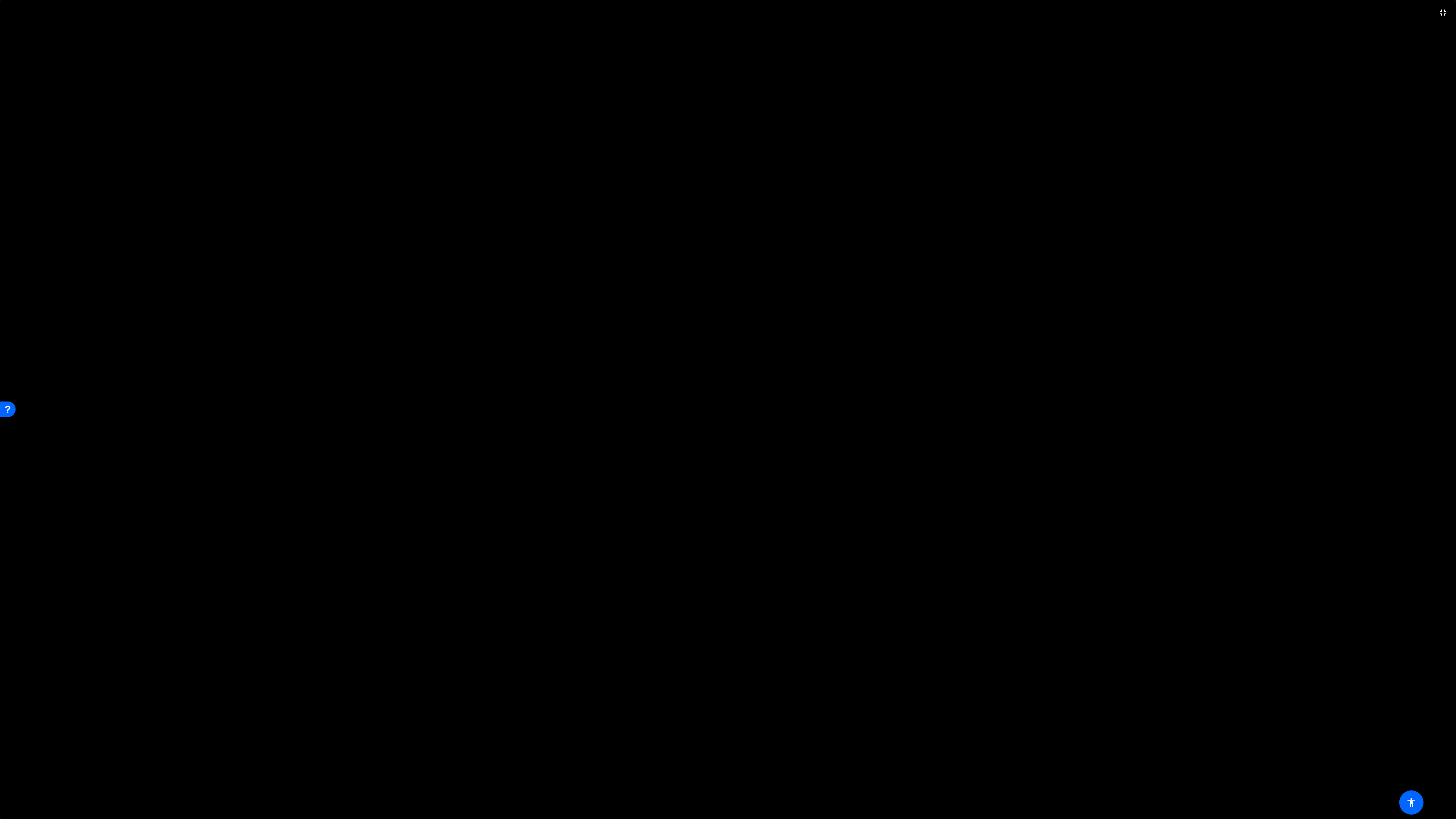
click at [627, 361] on video at bounding box center [728, 409] width 1456 height 819
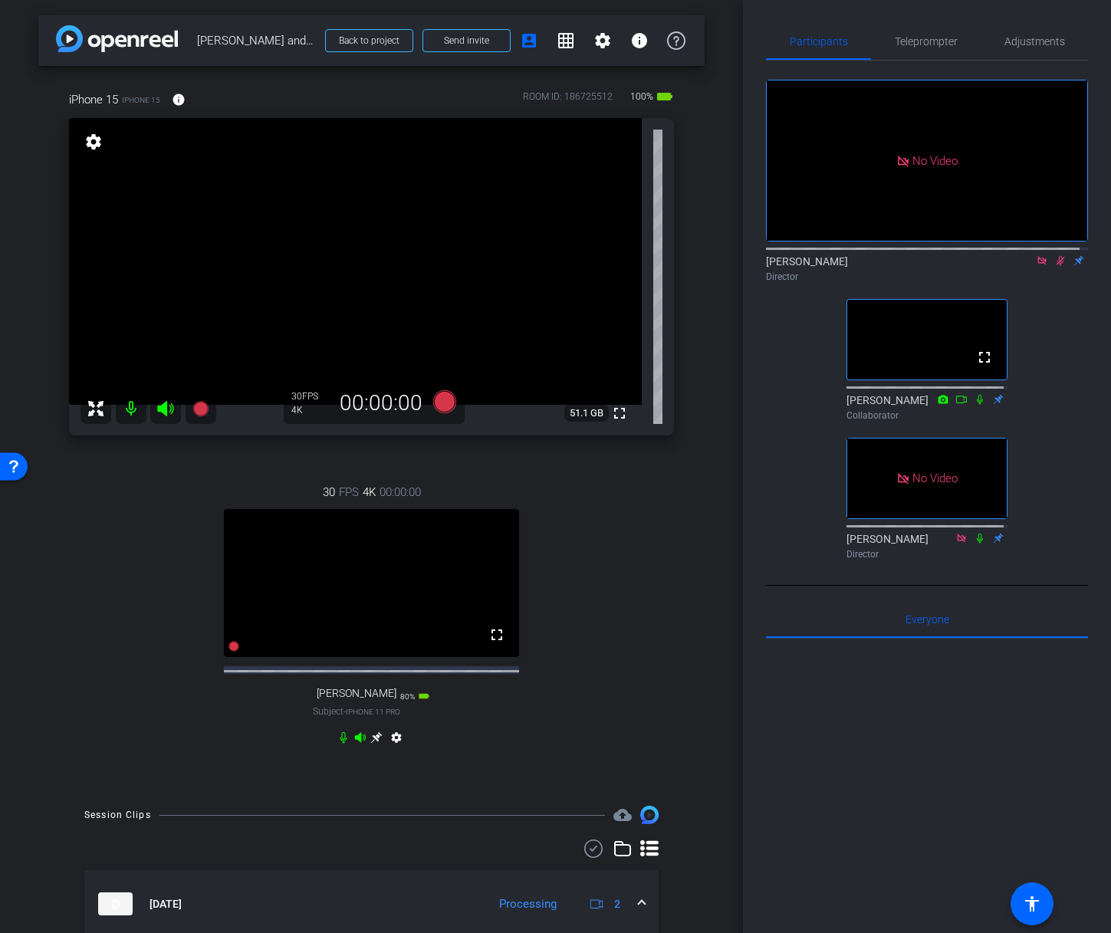
click at [1054, 266] on icon at bounding box center [1060, 260] width 12 height 11
click at [1037, 264] on icon at bounding box center [1041, 260] width 8 height 8
click at [913, 42] on span "Teleprompter" at bounding box center [926, 41] width 63 height 11
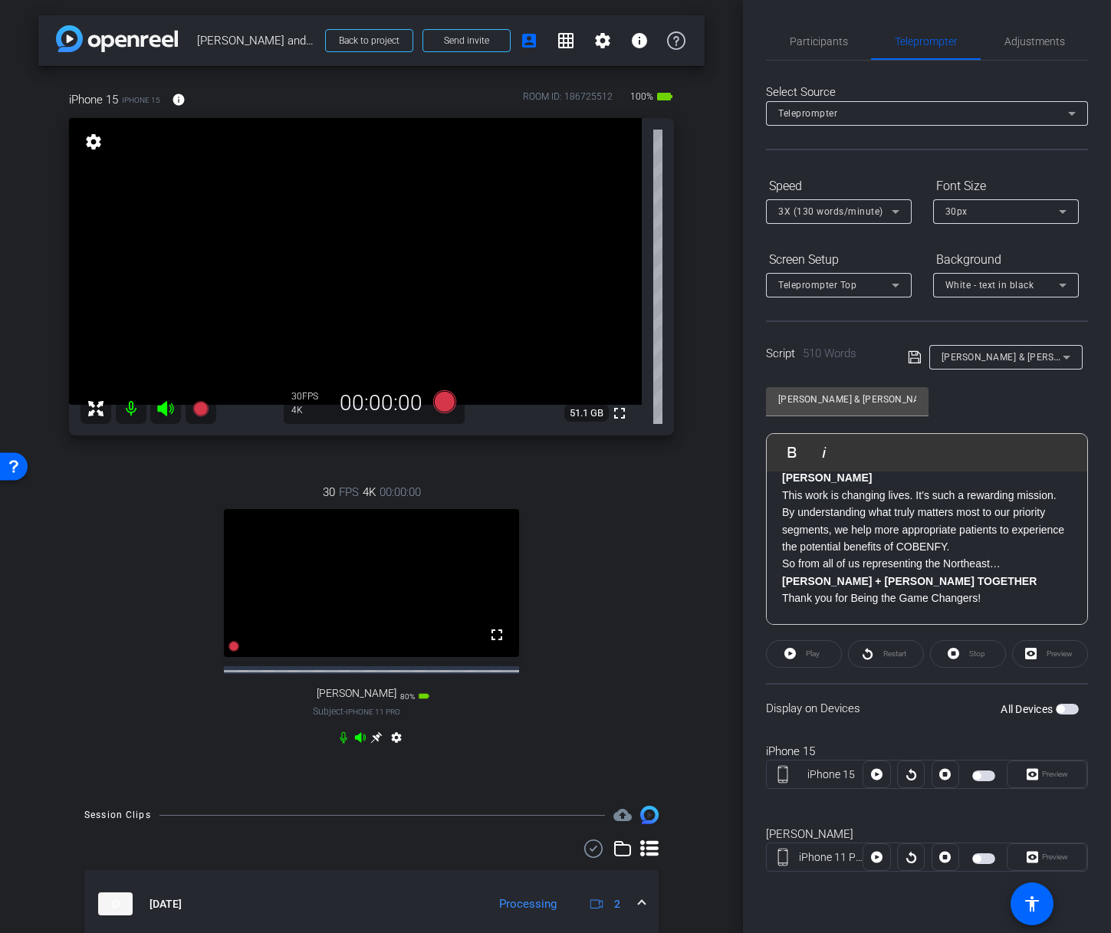
click at [912, 770] on div at bounding box center [911, 775] width 28 height 28
click at [909, 856] on div at bounding box center [911, 857] width 28 height 28
click at [872, 653] on div "Restart" at bounding box center [886, 654] width 76 height 28
click at [992, 771] on span "button" at bounding box center [983, 775] width 23 height 11
click at [984, 860] on span "button" at bounding box center [983, 858] width 23 height 11
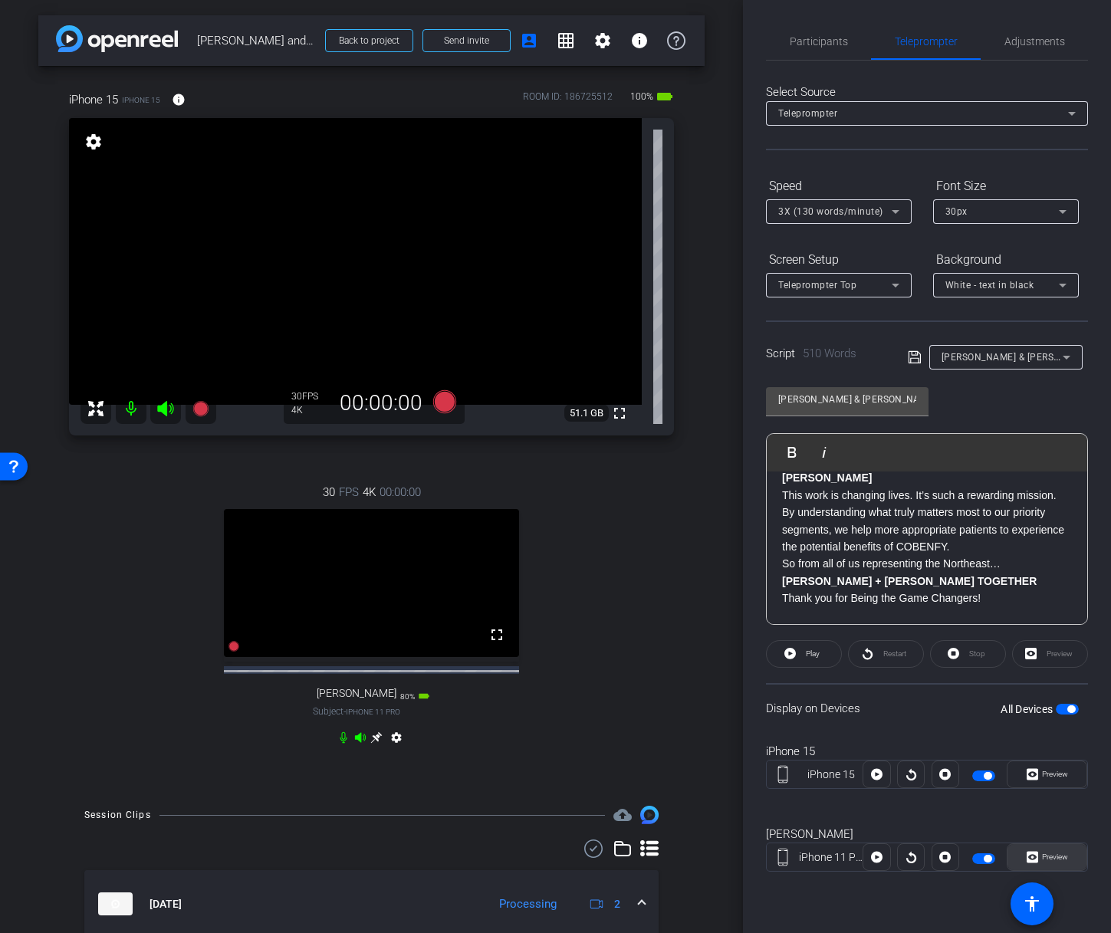
click at [1053, 859] on span "Preview" at bounding box center [1055, 857] width 26 height 8
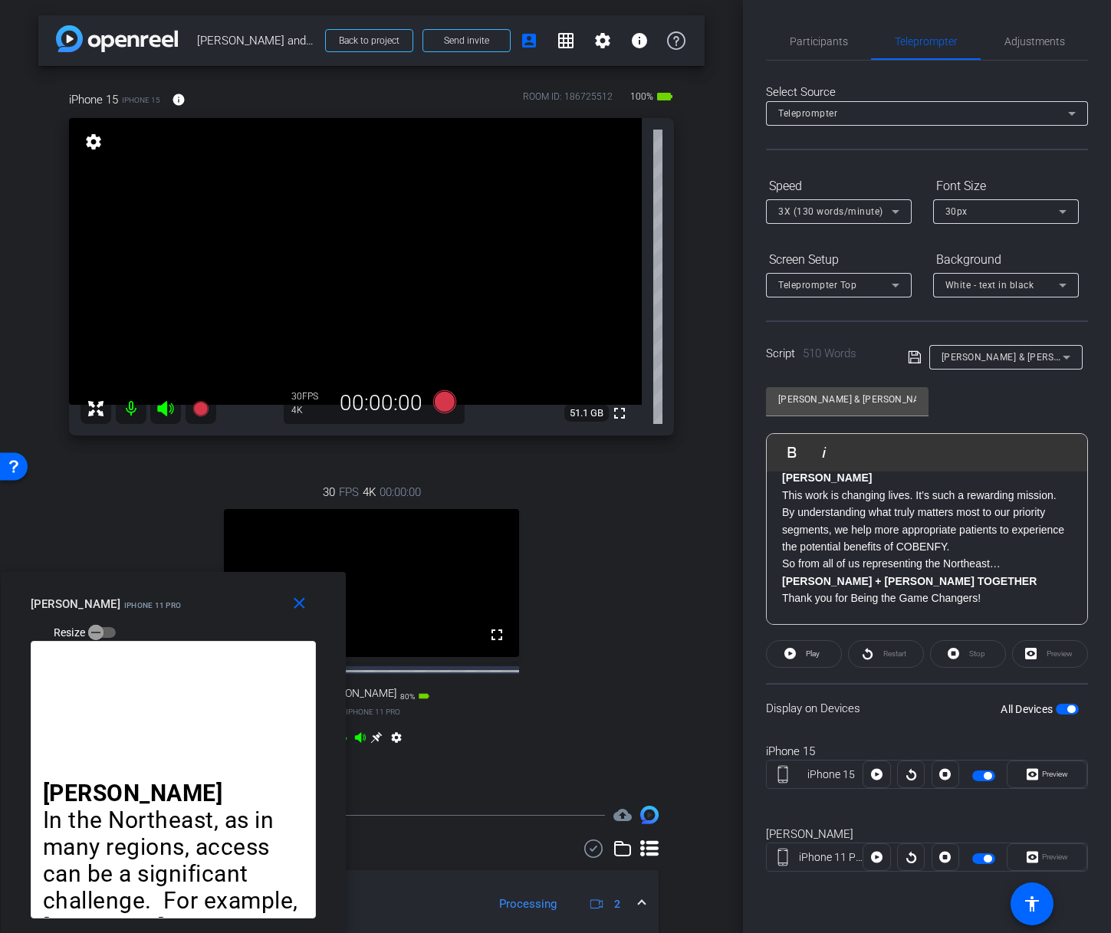
drag, startPoint x: 593, startPoint y: 310, endPoint x: -2, endPoint y: 678, distance: 699.5
click at [0, 678] on html "Accessibility Screen-Reader Guide, Feedback, and Issue Reporting | New window m…" at bounding box center [555, 466] width 1111 height 933
click at [811, 41] on span "Participants" at bounding box center [819, 41] width 58 height 11
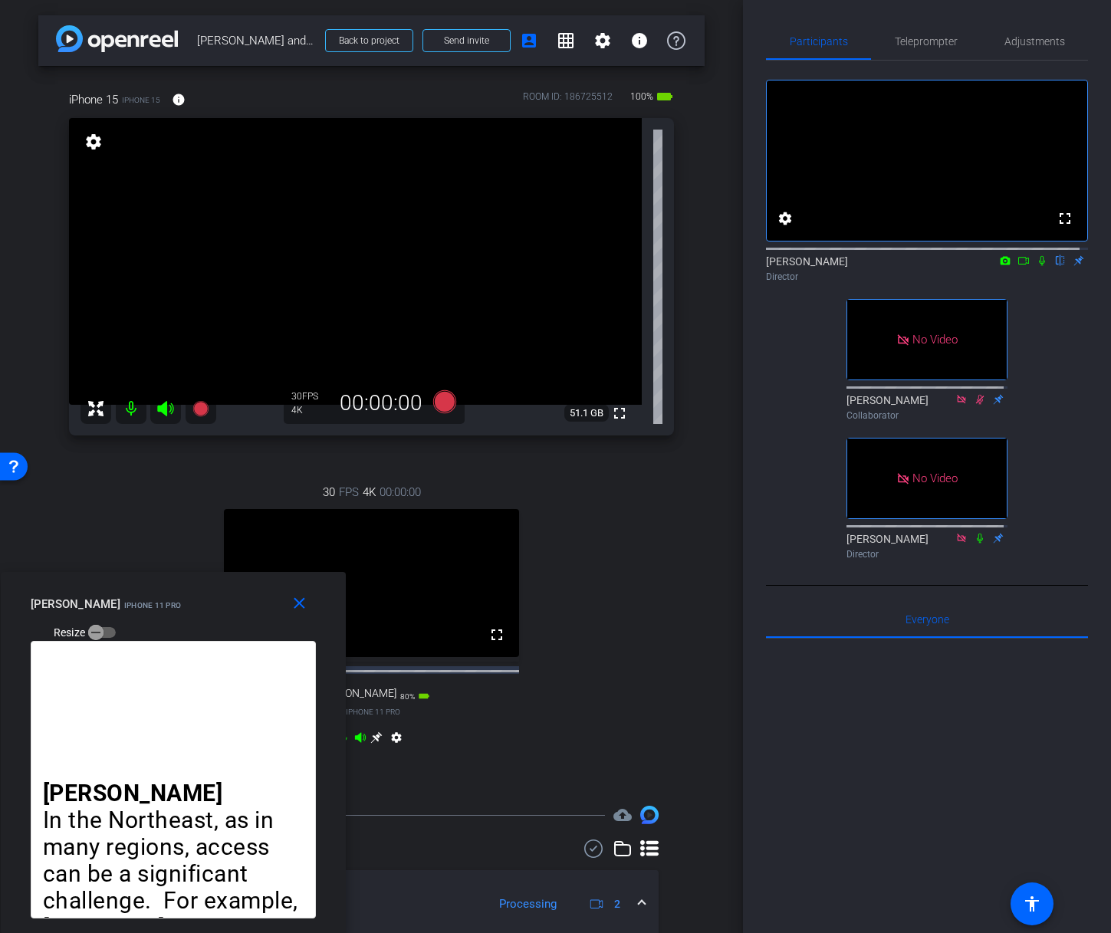
click at [1039, 266] on icon at bounding box center [1042, 261] width 6 height 10
click at [1017, 266] on icon at bounding box center [1023, 260] width 12 height 11
click at [926, 44] on span "Teleprompter" at bounding box center [926, 41] width 63 height 11
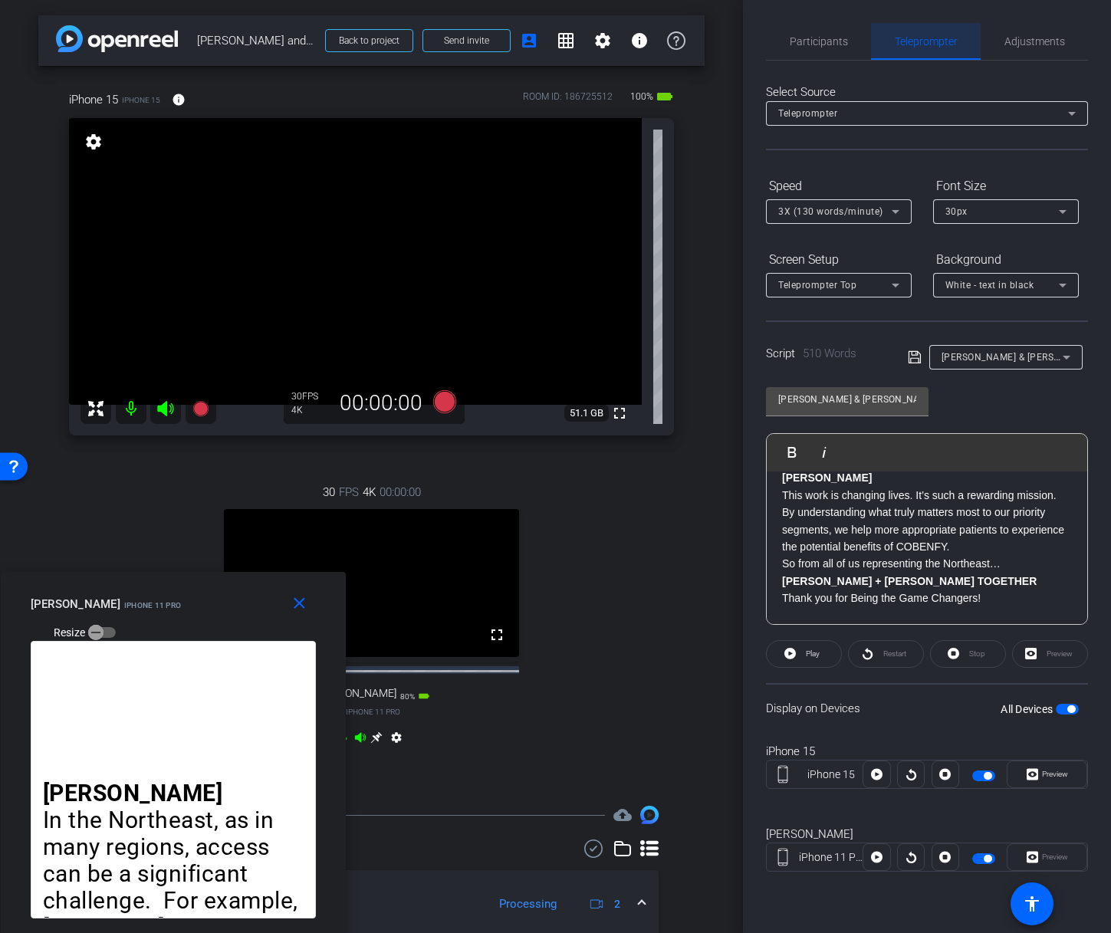
scroll to position [1046, 0]
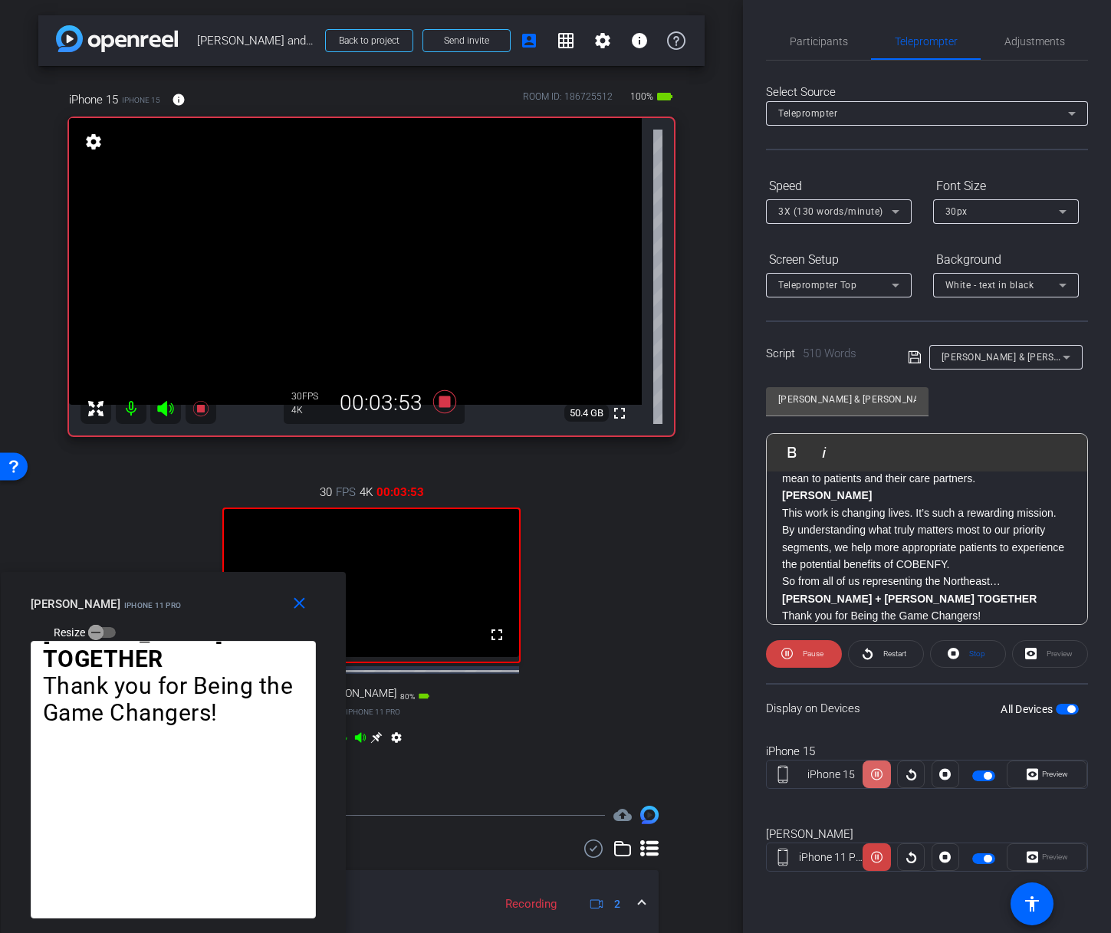
click at [879, 773] on icon at bounding box center [877, 774] width 12 height 23
click at [876, 856] on icon at bounding box center [877, 857] width 12 height 23
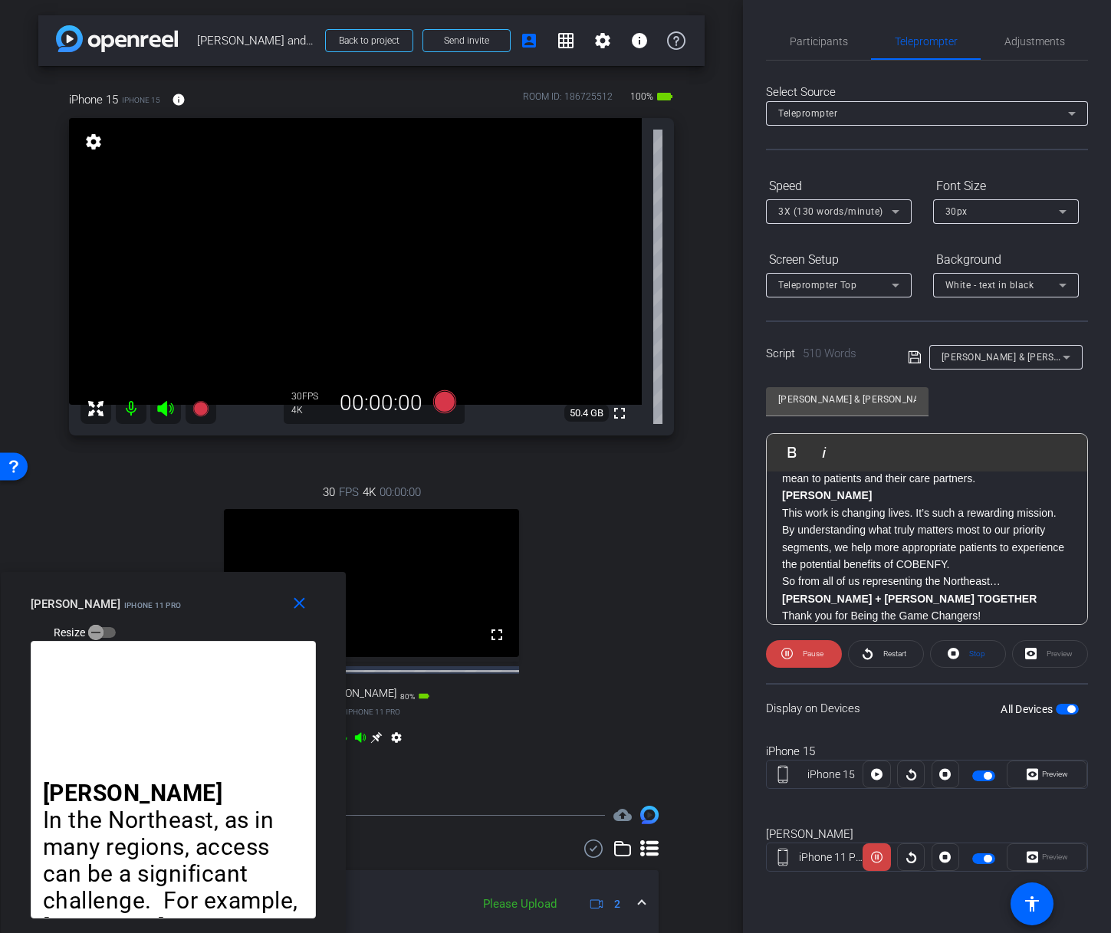
click at [981, 773] on span "button" at bounding box center [983, 775] width 23 height 11
click at [977, 856] on span "button" at bounding box center [983, 858] width 23 height 11
click at [902, 855] on span at bounding box center [911, 857] width 26 height 37
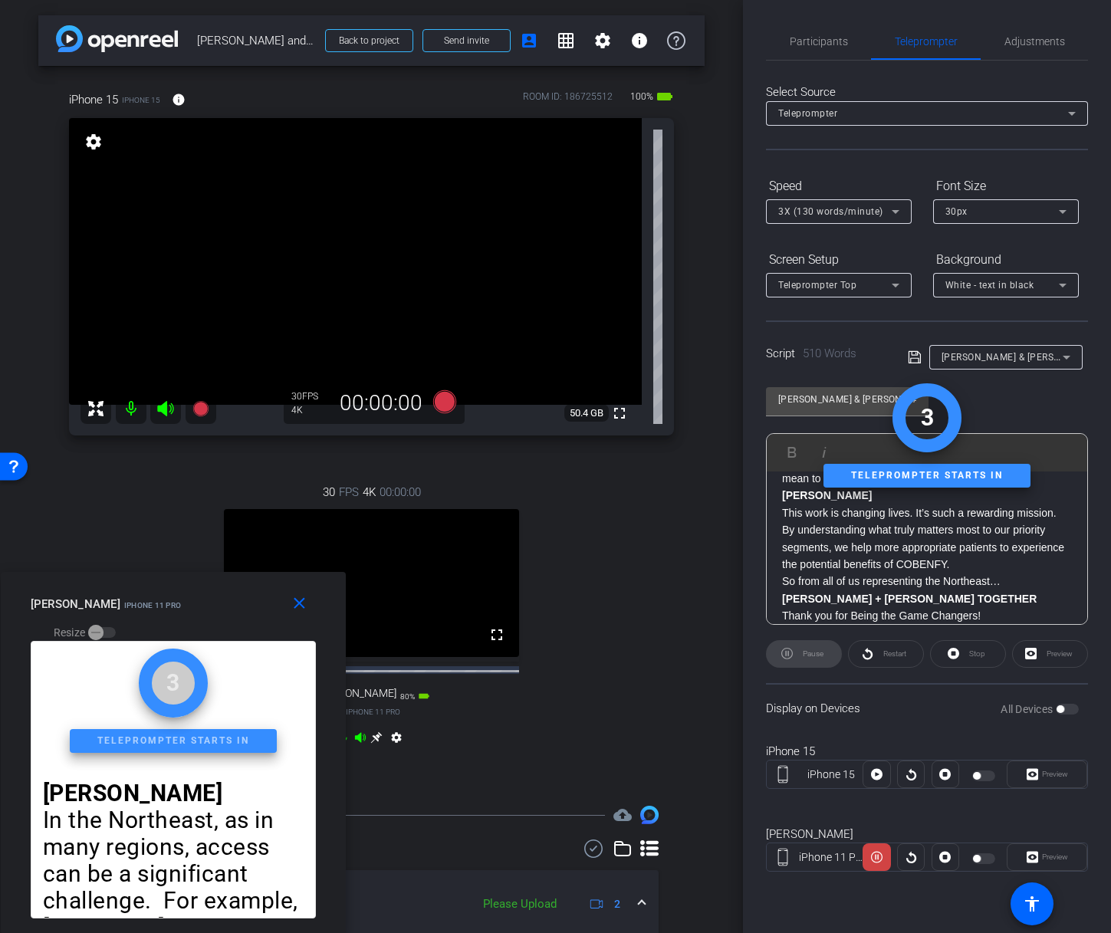
click at [911, 775] on div at bounding box center [911, 775] width 28 height 28
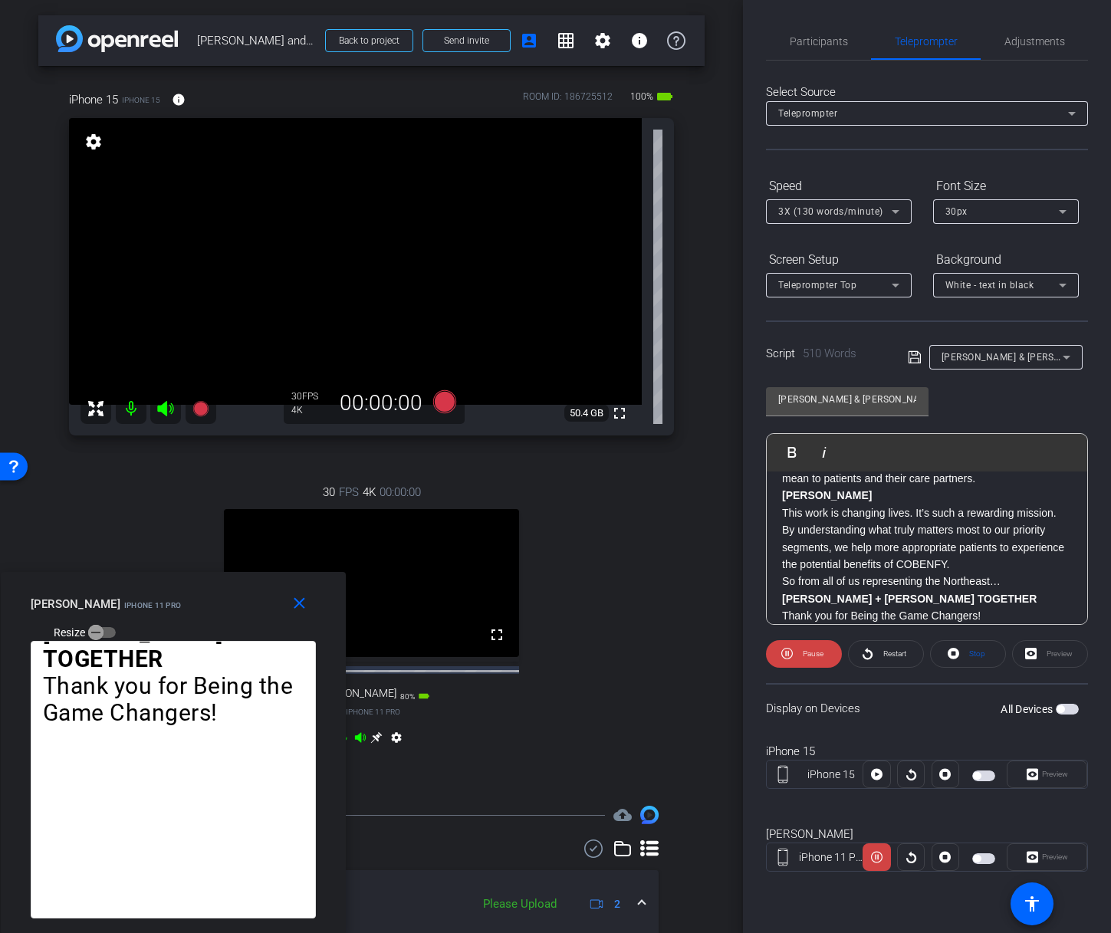
click at [895, 654] on span "Restart" at bounding box center [894, 653] width 23 height 8
click at [875, 858] on icon at bounding box center [877, 857] width 12 height 23
click at [899, 654] on span "Restart" at bounding box center [894, 653] width 23 height 8
click at [907, 853] on icon at bounding box center [911, 857] width 12 height 23
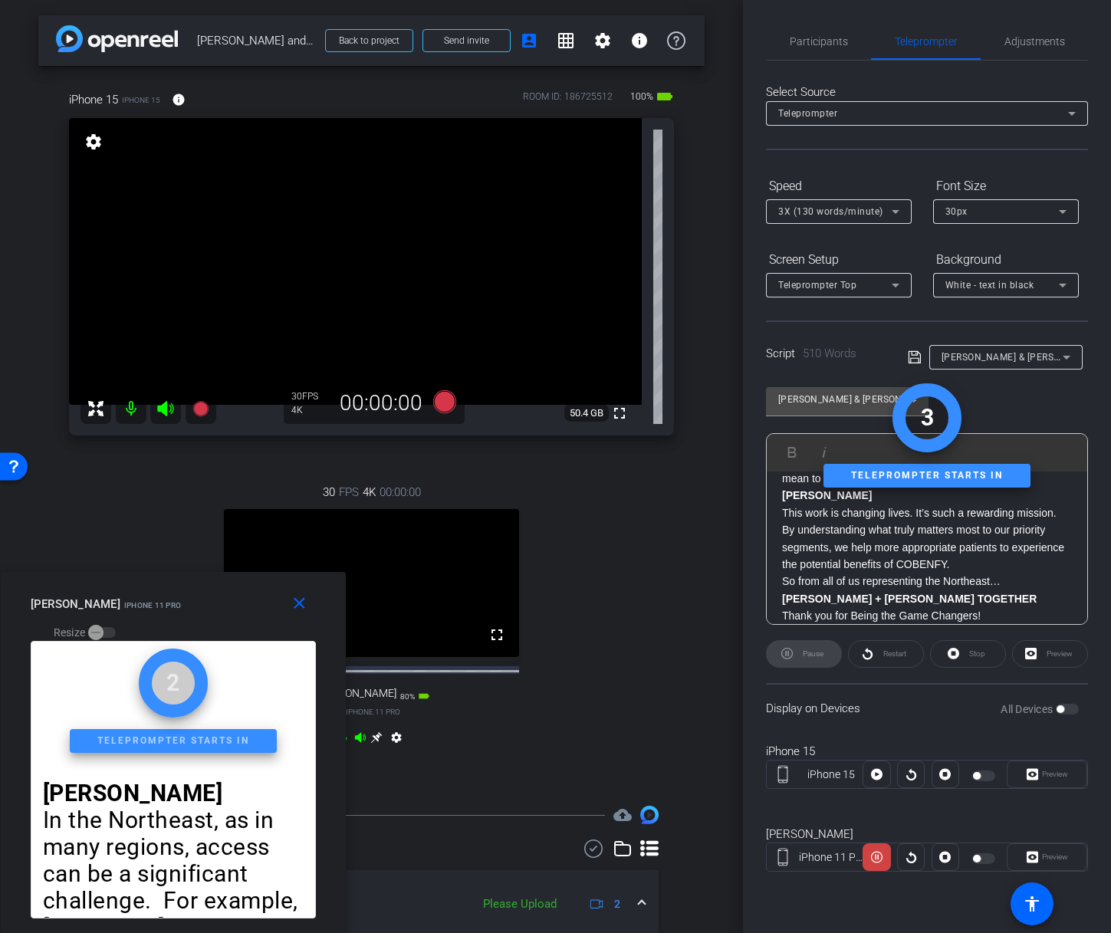
click at [911, 777] on div at bounding box center [911, 775] width 28 height 28
click at [875, 864] on icon at bounding box center [877, 857] width 12 height 23
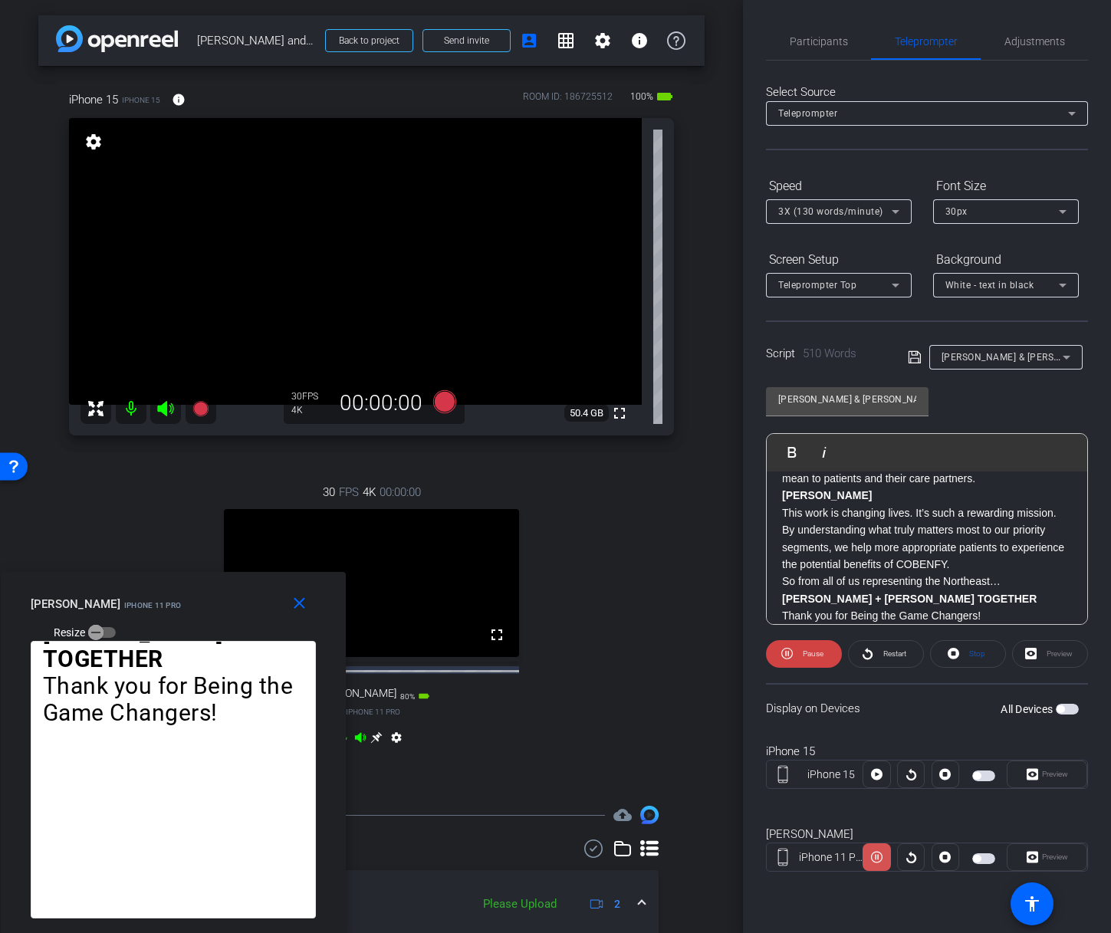
click at [866, 859] on span at bounding box center [877, 857] width 28 height 37
click at [891, 657] on span "Restart" at bounding box center [894, 653] width 23 height 8
click at [829, 37] on span "Participants" at bounding box center [819, 41] width 58 height 11
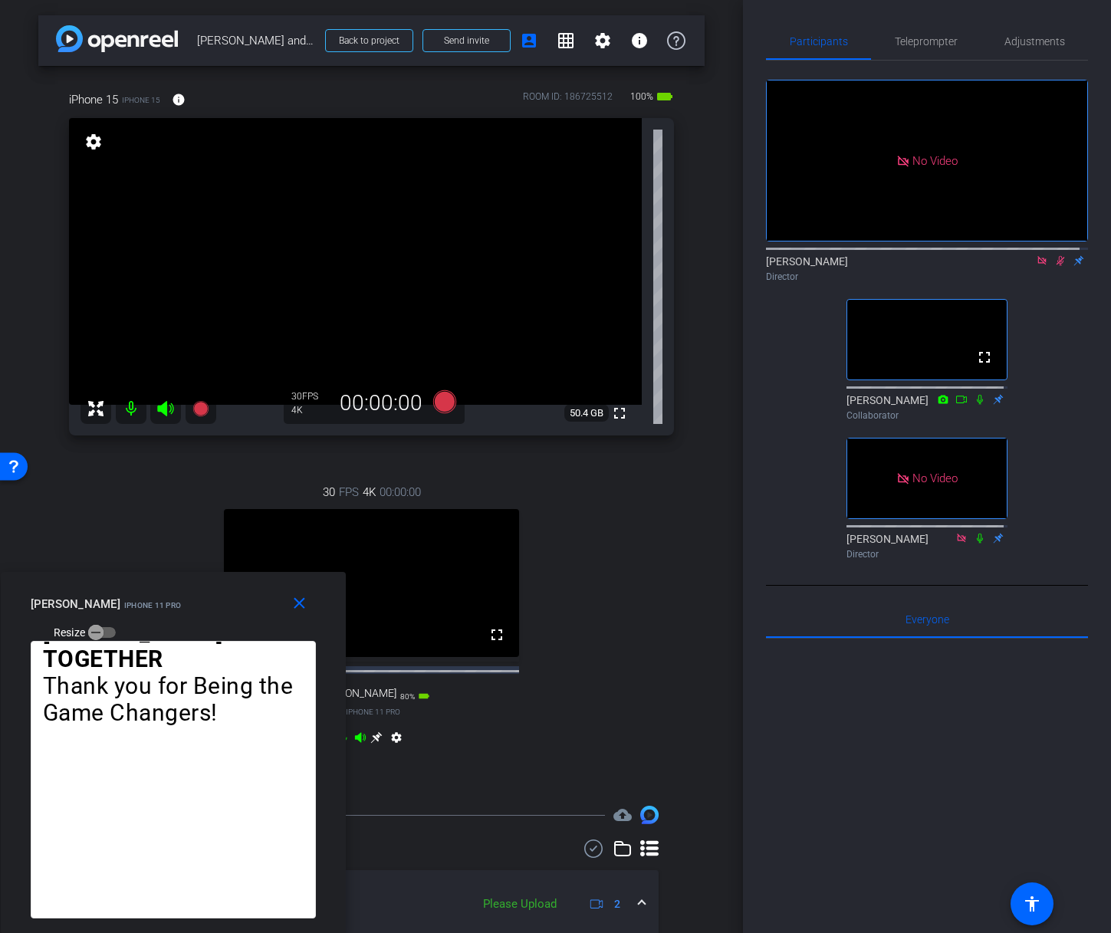
click at [1056, 256] on icon at bounding box center [1060, 261] width 8 height 10
click at [1036, 255] on icon at bounding box center [1042, 260] width 12 height 11
click at [1017, 266] on icon at bounding box center [1023, 260] width 12 height 11
click at [1057, 266] on icon at bounding box center [1060, 261] width 6 height 10
click at [926, 41] on span "Teleprompter" at bounding box center [926, 41] width 63 height 11
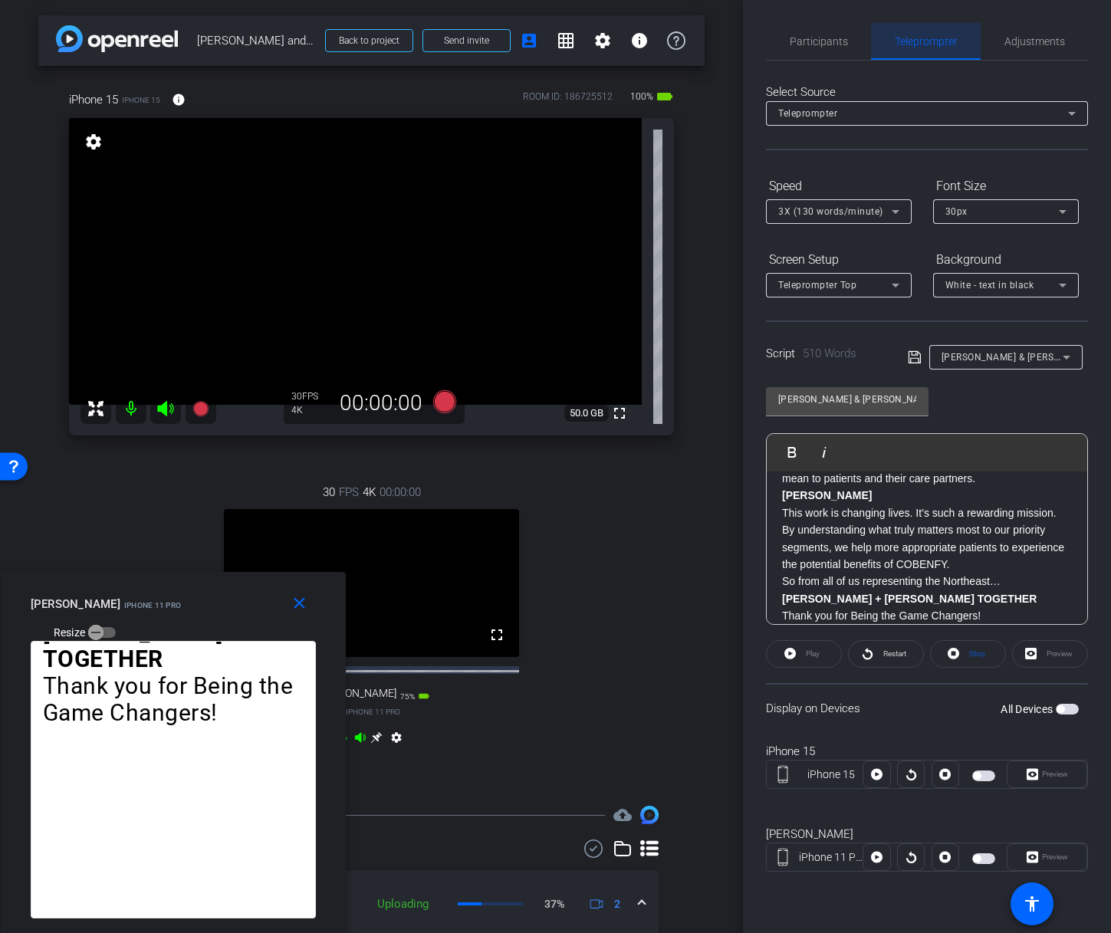
scroll to position [1030, 0]
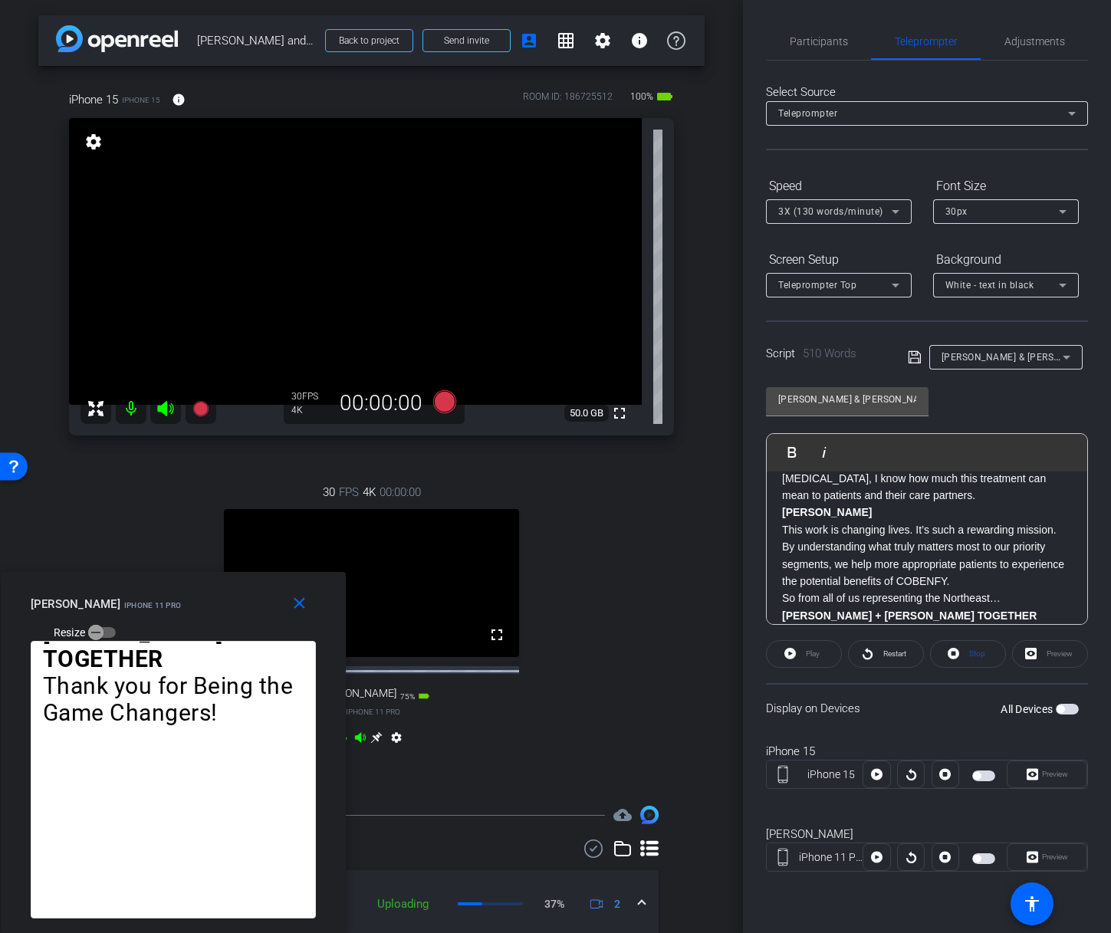
click at [986, 771] on span "button" at bounding box center [983, 775] width 23 height 11
click at [981, 855] on span "button" at bounding box center [983, 858] width 23 height 11
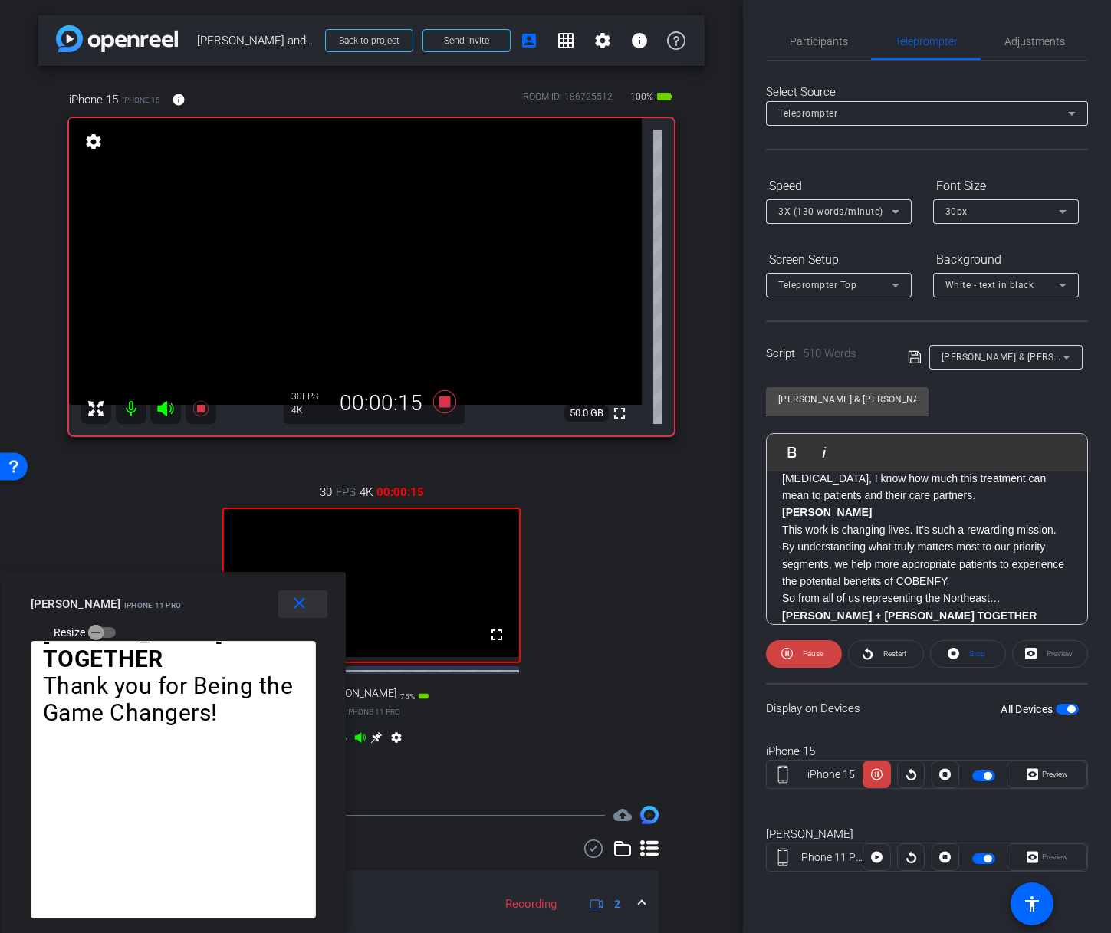
click at [294, 600] on mat-icon "close" at bounding box center [299, 603] width 19 height 19
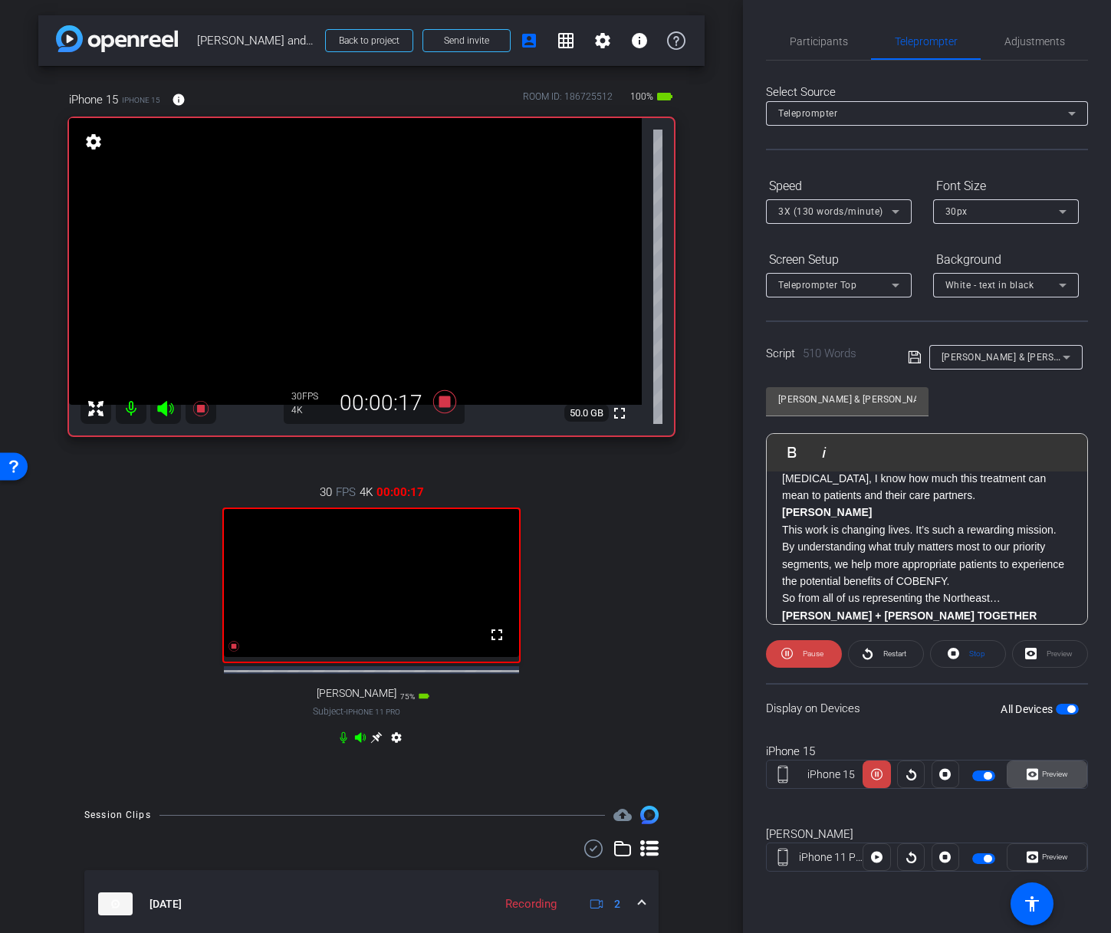
click at [1053, 765] on span "Preview" at bounding box center [1053, 774] width 30 height 21
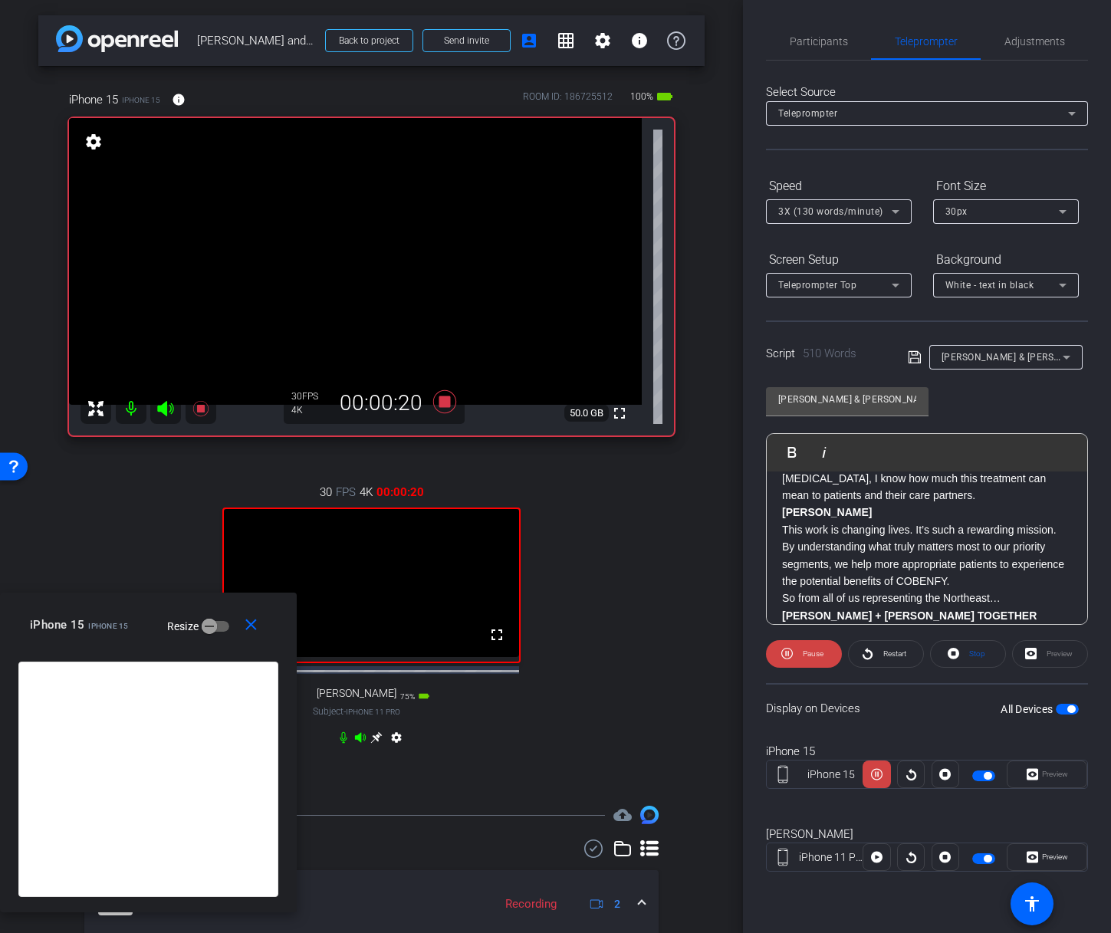
drag, startPoint x: 544, startPoint y: 327, endPoint x: 94, endPoint y: 613, distance: 533.9
click at [94, 613] on div "iPhone 15 iPhone 15 Resize" at bounding box center [154, 625] width 248 height 28
click at [248, 623] on mat-icon "close" at bounding box center [251, 625] width 19 height 19
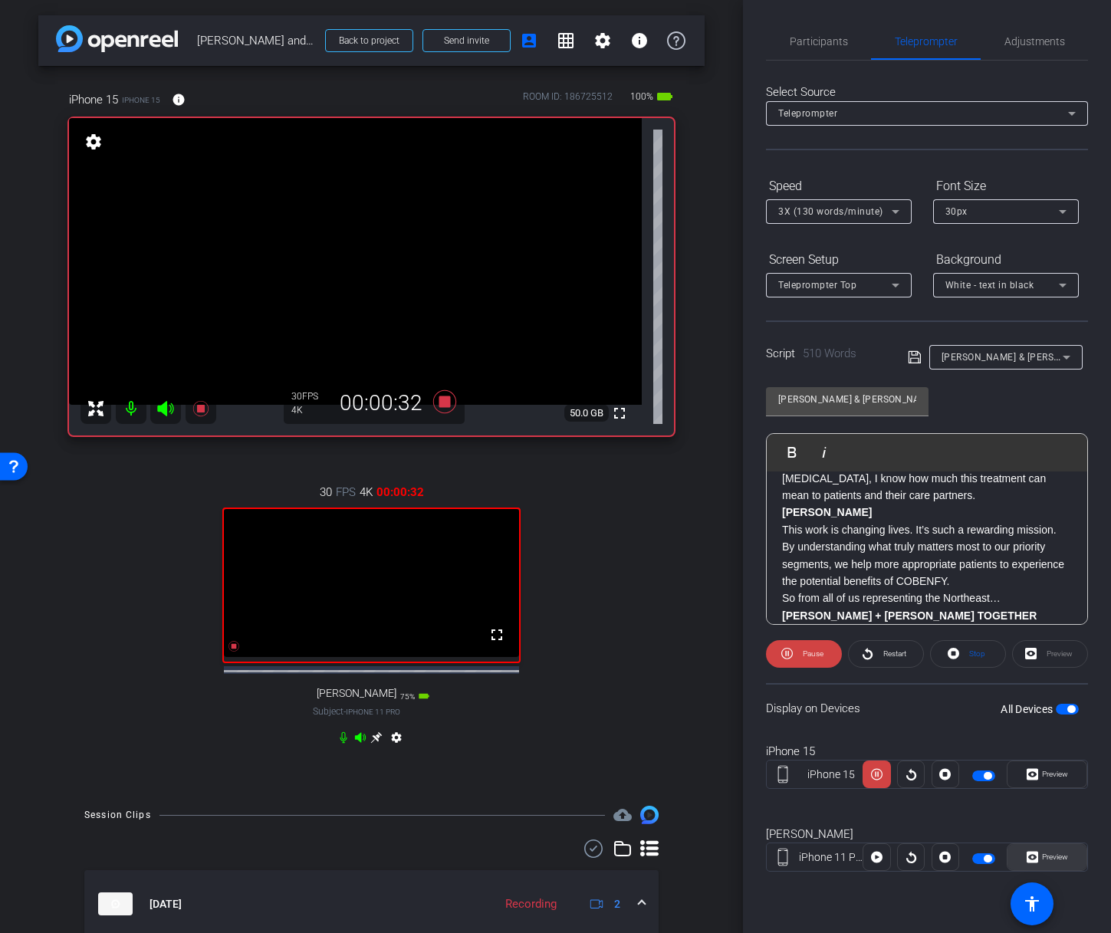
click at [1043, 856] on span "Preview" at bounding box center [1055, 857] width 26 height 8
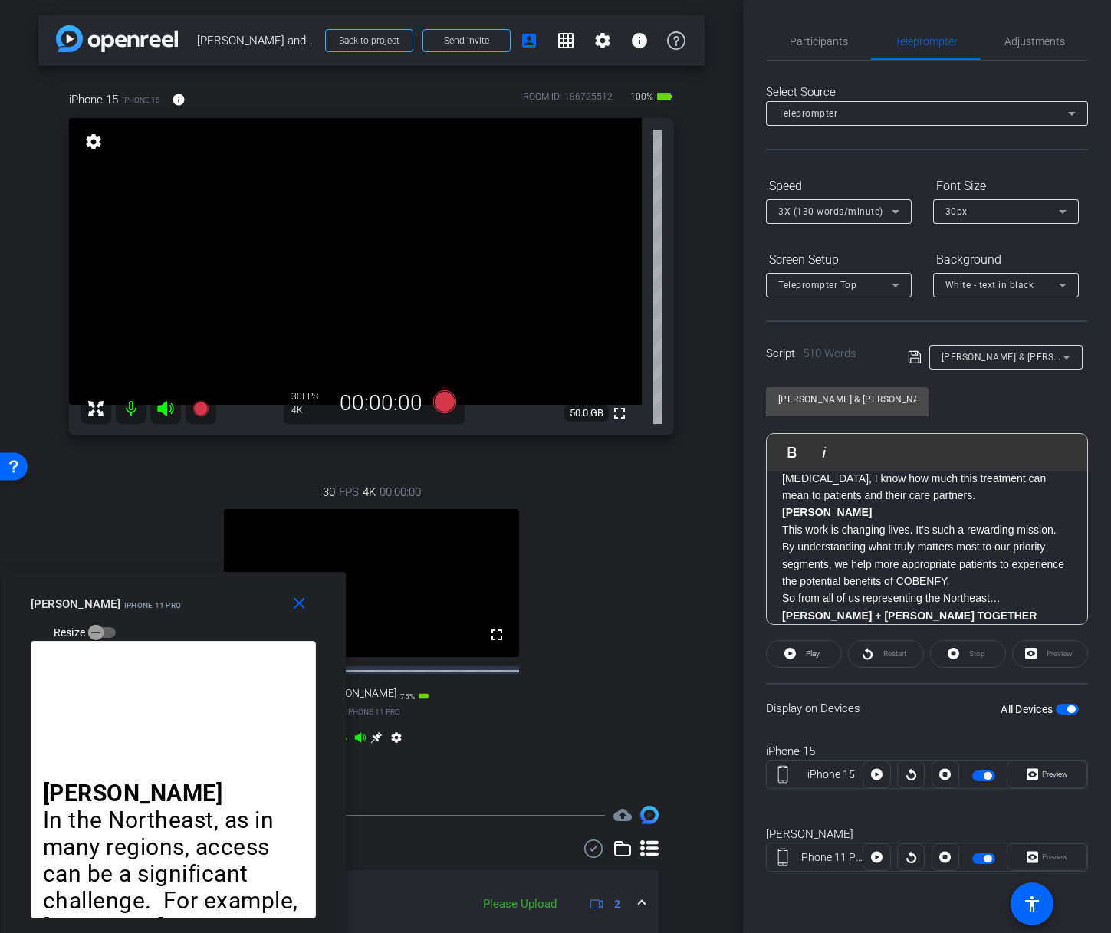
drag, startPoint x: 591, startPoint y: 319, endPoint x: 175, endPoint y: 614, distance: 510.3
click at [175, 614] on div "[PERSON_NAME] iPhone 11 Pro Resize" at bounding box center [179, 617] width 297 height 54
click at [906, 859] on div at bounding box center [911, 857] width 28 height 28
click at [909, 767] on div at bounding box center [911, 775] width 28 height 28
click at [908, 766] on div at bounding box center [911, 775] width 28 height 28
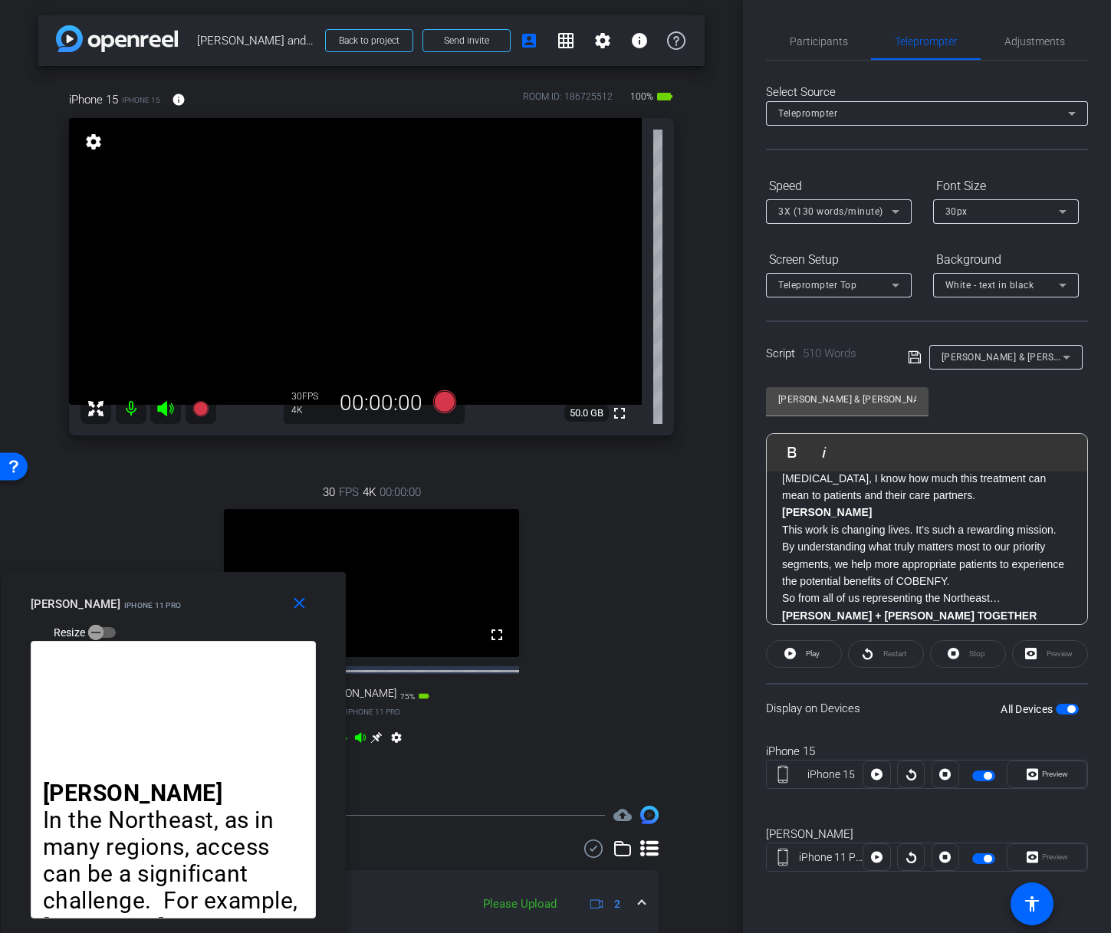
click at [876, 652] on div "Restart" at bounding box center [886, 654] width 76 height 28
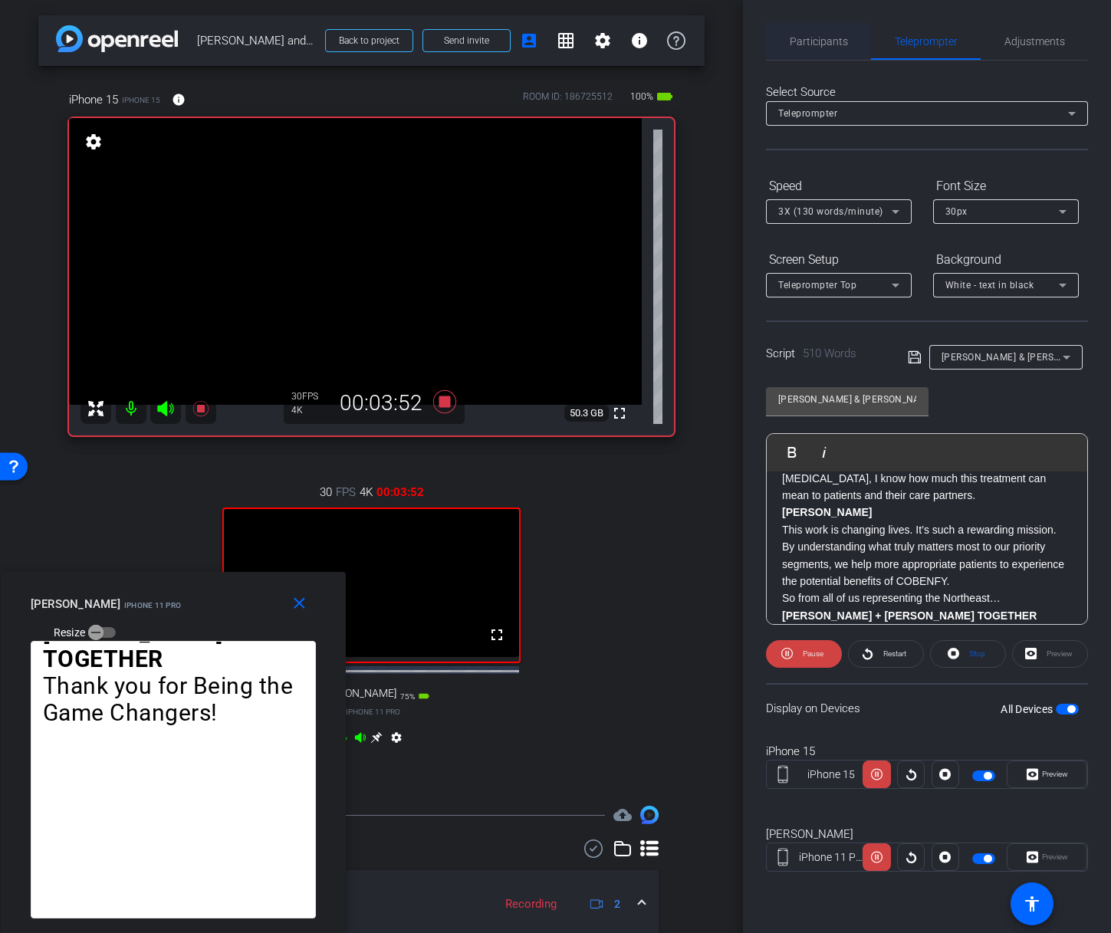
click at [819, 42] on span "Participants" at bounding box center [819, 41] width 58 height 11
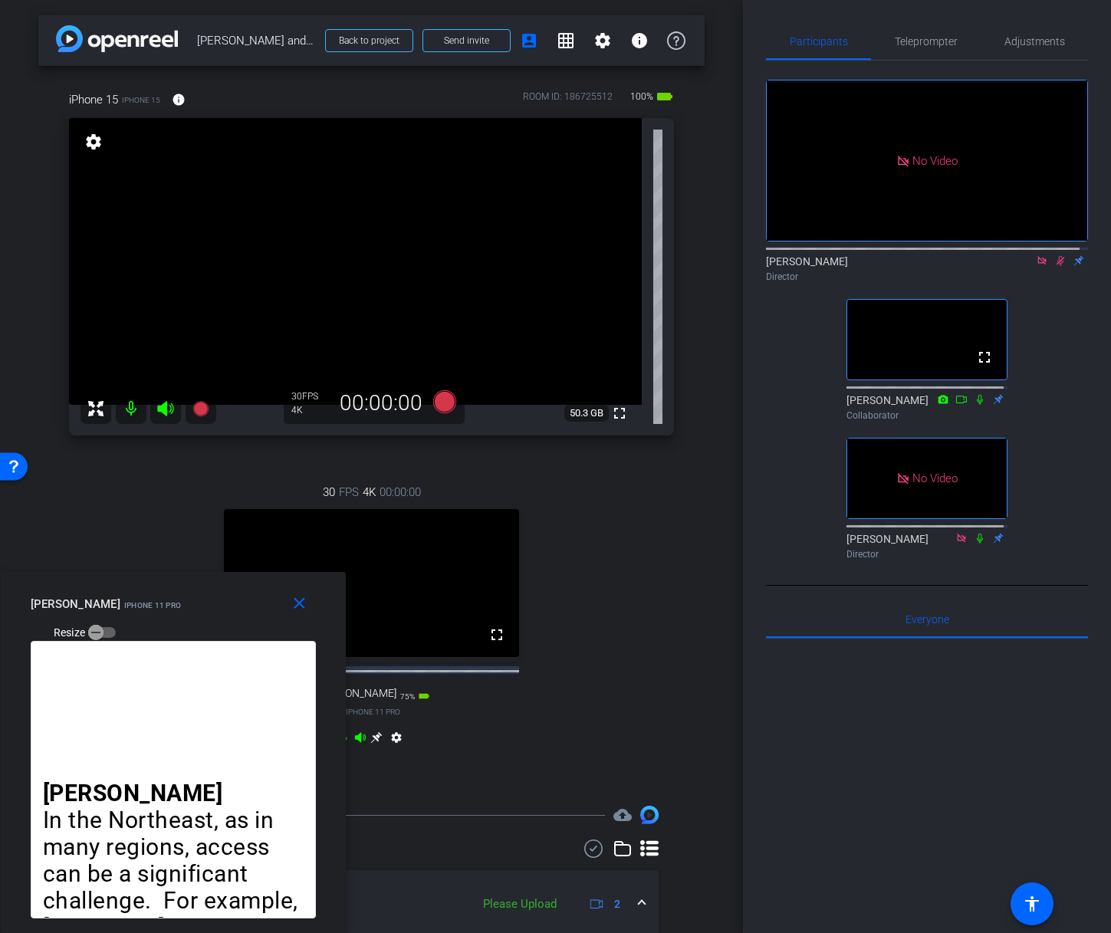
click at [1056, 256] on icon at bounding box center [1060, 261] width 8 height 10
click at [909, 37] on span "Teleprompter" at bounding box center [926, 41] width 63 height 11
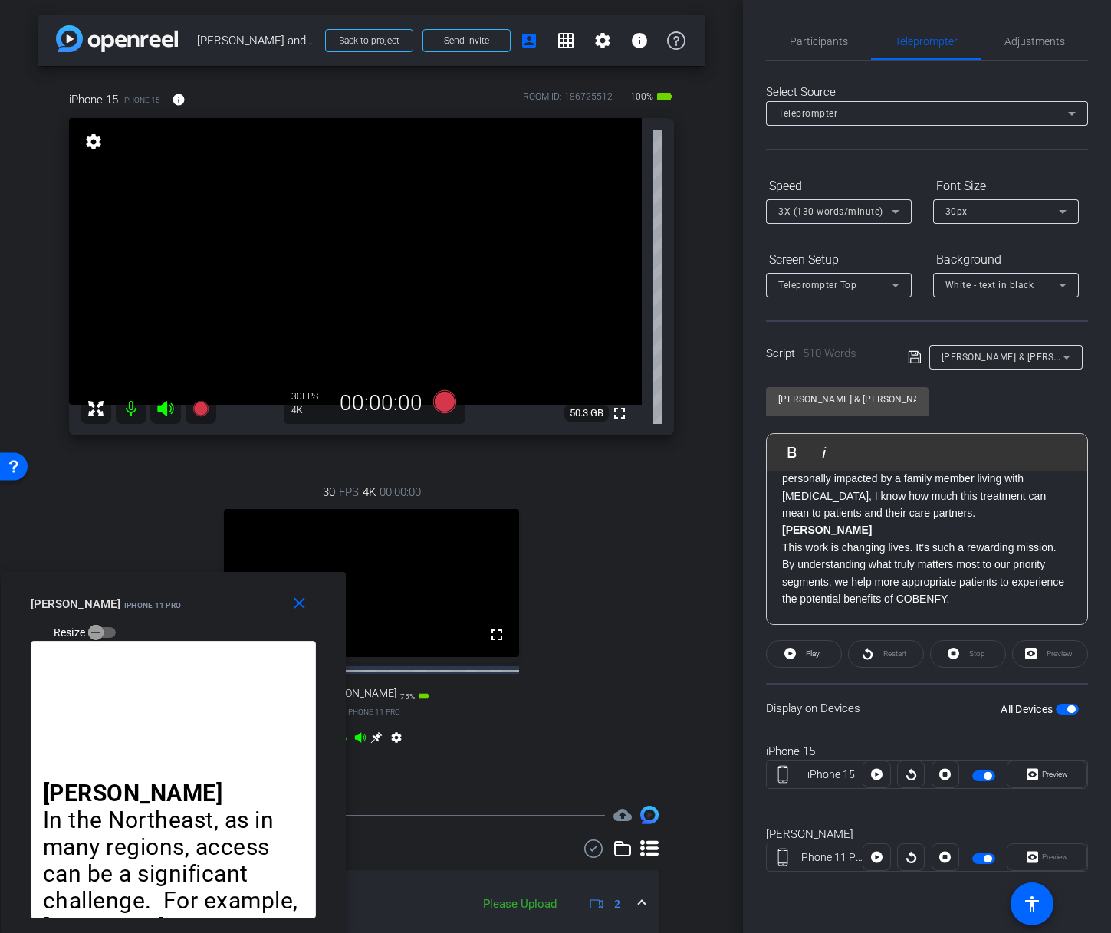
click at [910, 768] on div at bounding box center [911, 775] width 28 height 28
click at [912, 858] on div at bounding box center [911, 857] width 28 height 28
click at [916, 776] on div at bounding box center [911, 775] width 28 height 28
click at [911, 856] on div at bounding box center [911, 857] width 28 height 28
click at [823, 41] on span "Participants" at bounding box center [819, 41] width 58 height 11
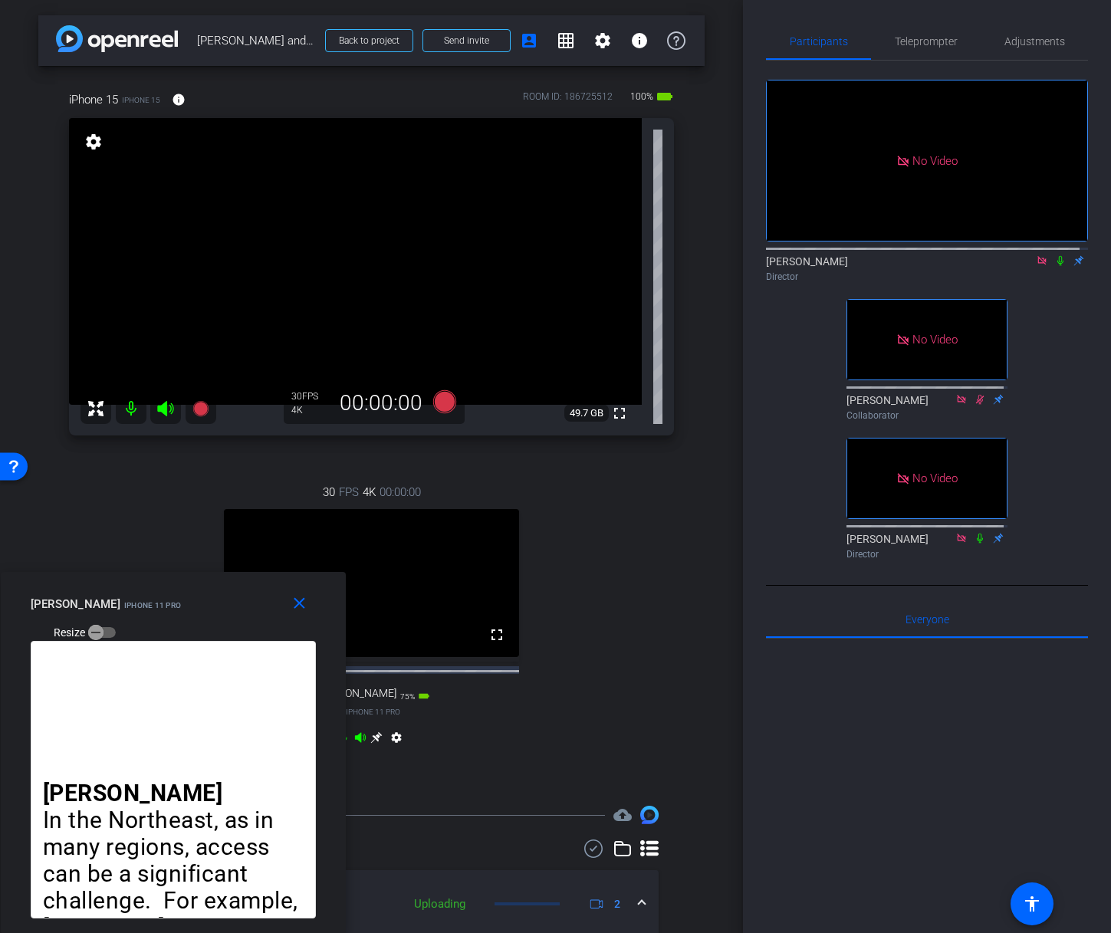
click at [1057, 256] on icon at bounding box center [1060, 261] width 6 height 10
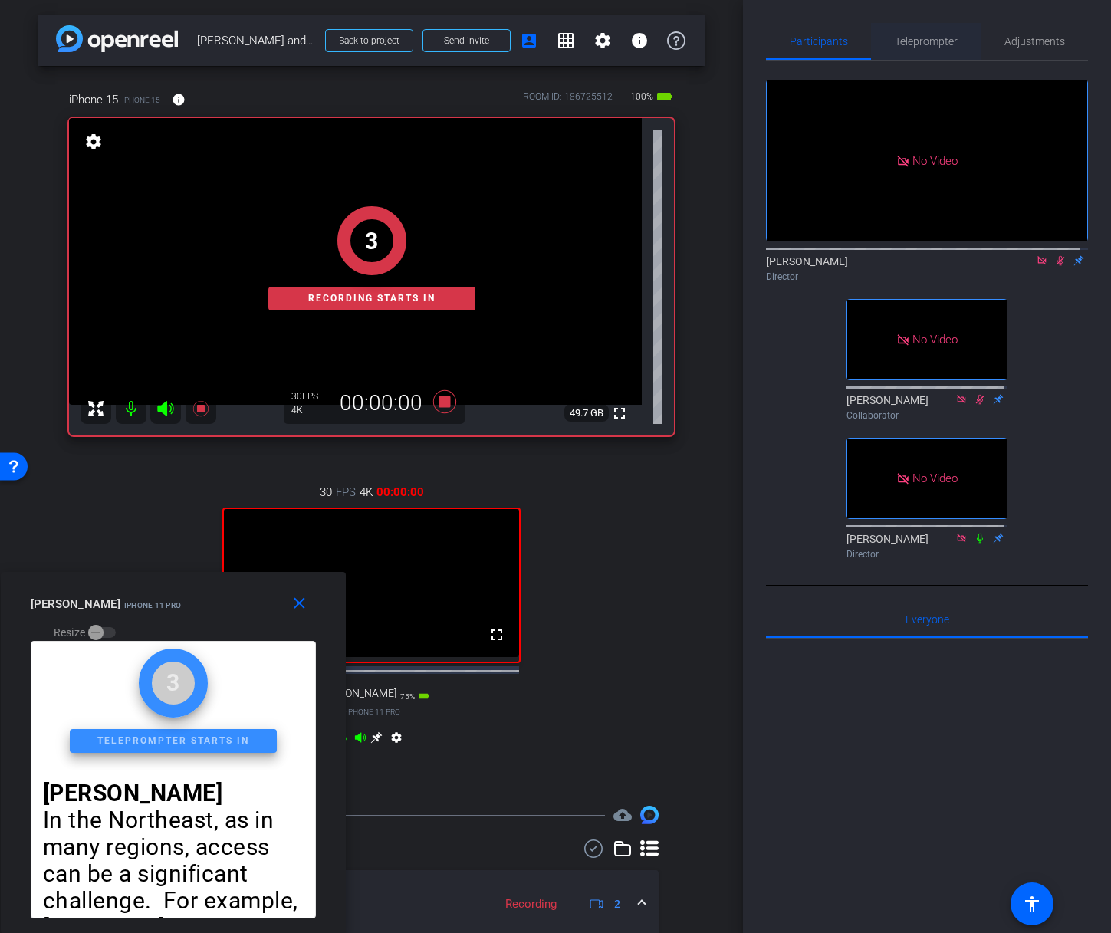
click at [912, 38] on span "Teleprompter" at bounding box center [926, 41] width 63 height 11
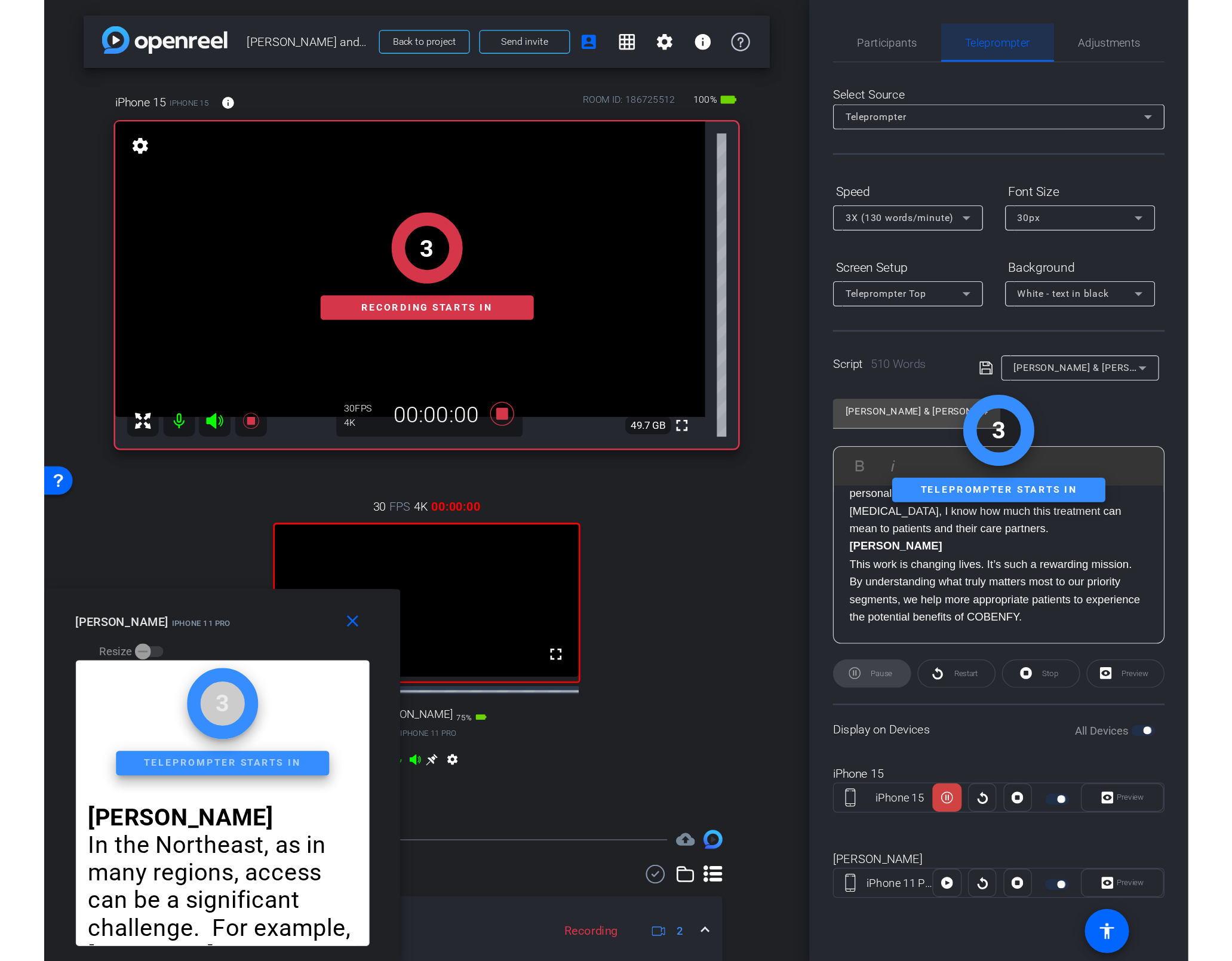
scroll to position [775, 0]
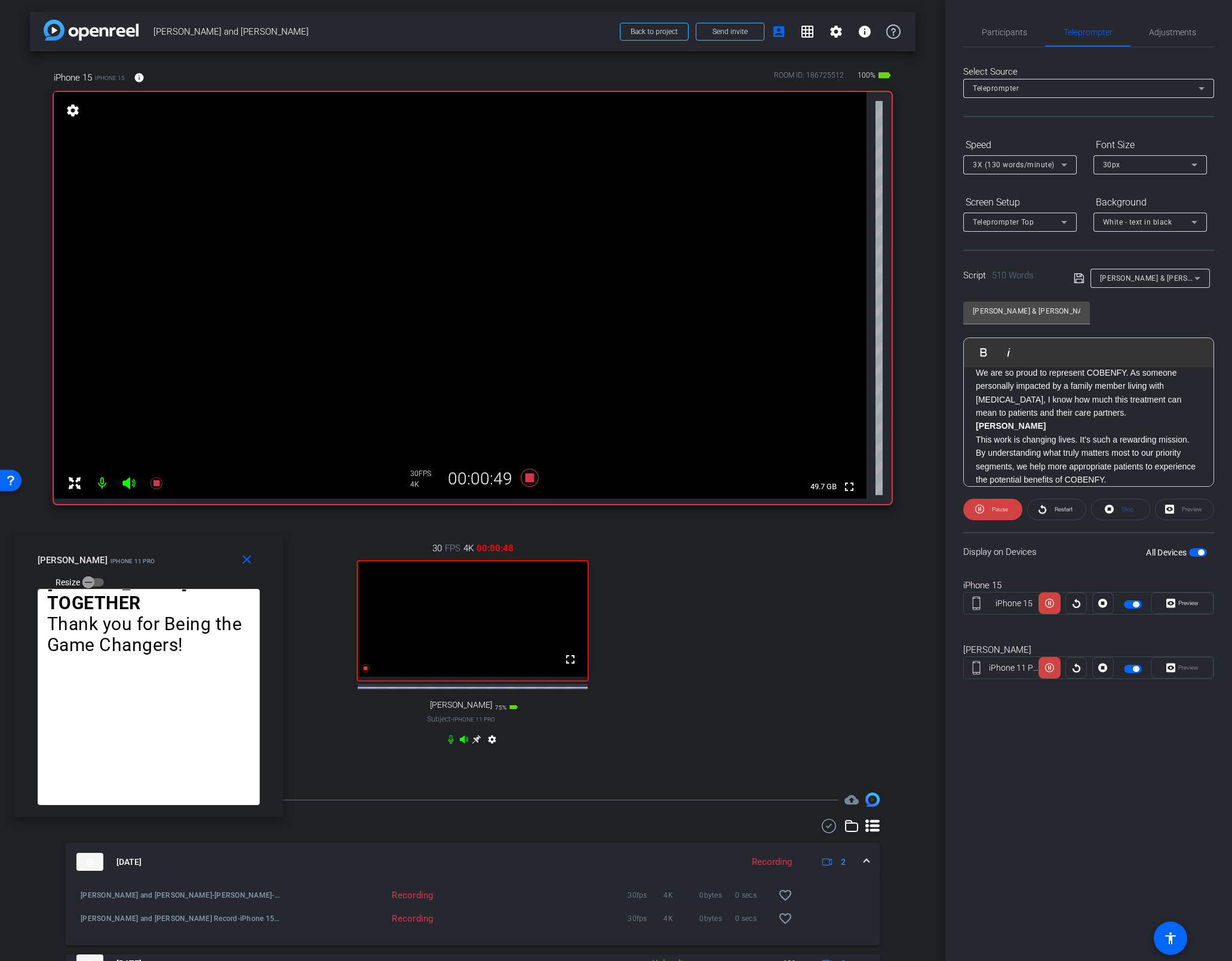
drag, startPoint x: 247, startPoint y: 570, endPoint x: 92, endPoint y: 544, distance: 157.2
click at [92, 544] on div "close [PERSON_NAME] iPhone 11 Pro Resize" at bounding box center [148, 561] width 269 height 54
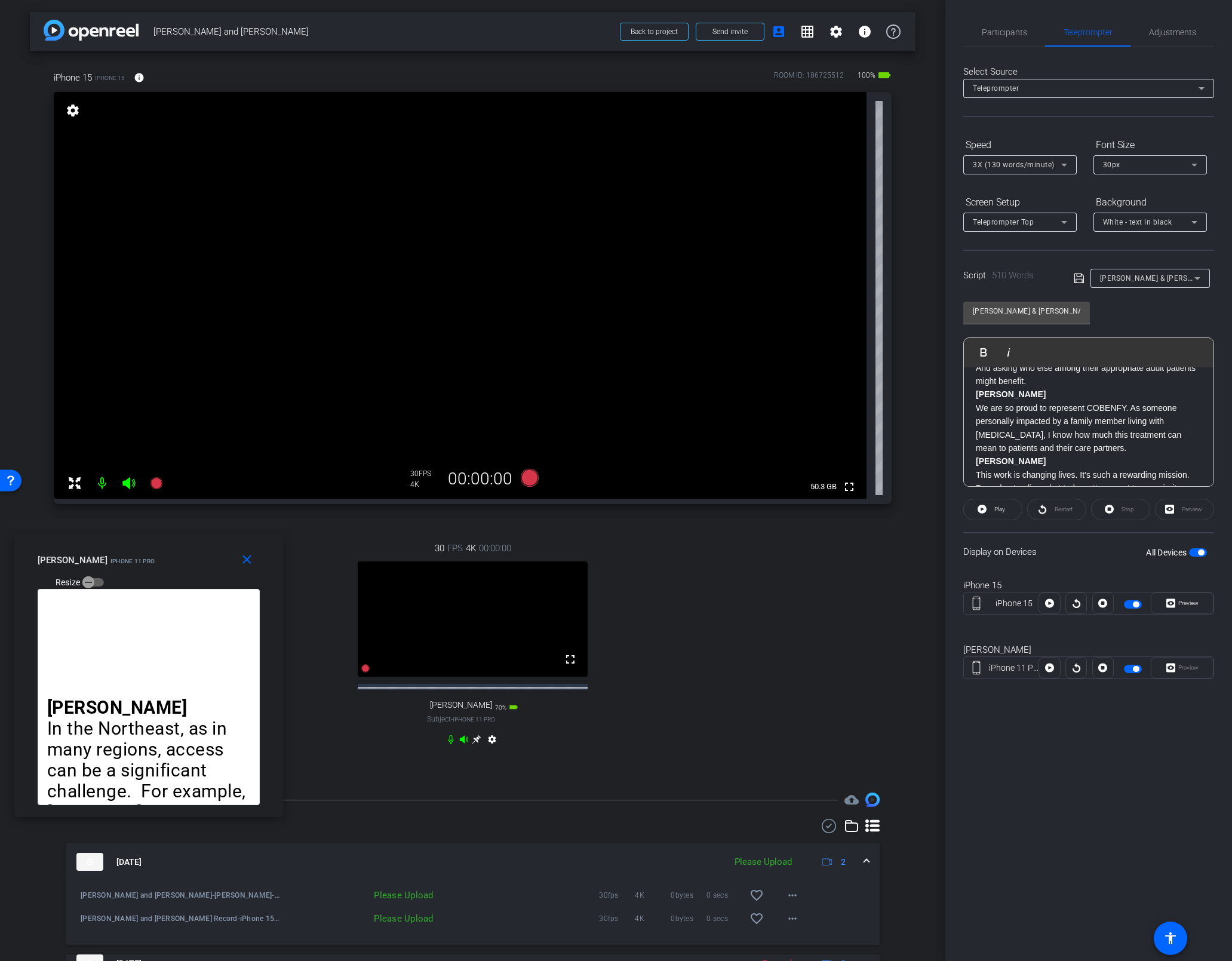
scroll to position [737, 0]
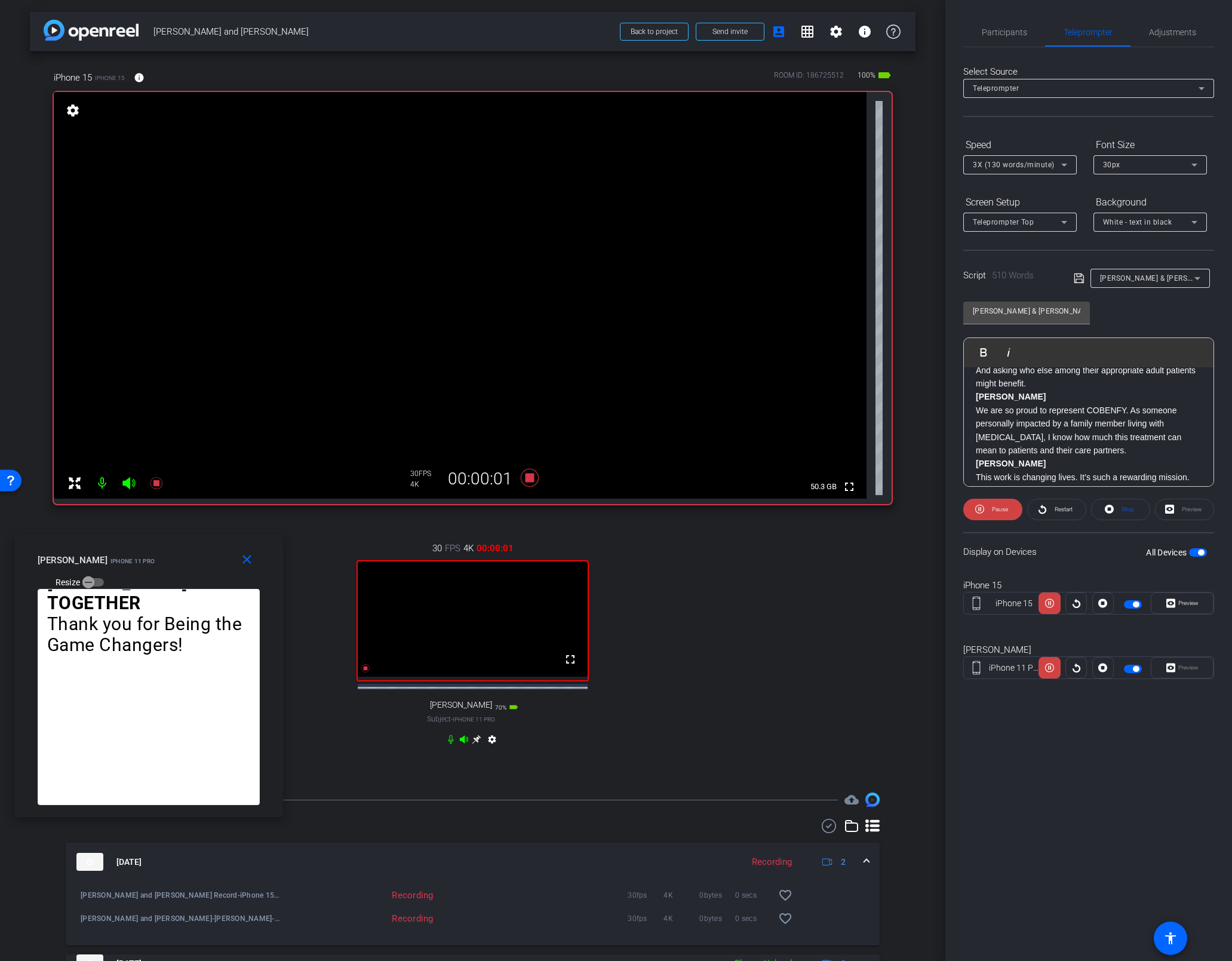
click at [864, 426] on div "[PERSON_NAME] In the Northeast, as in many regions, access can be a significant…" at bounding box center [1088, 130] width 249 height 1000
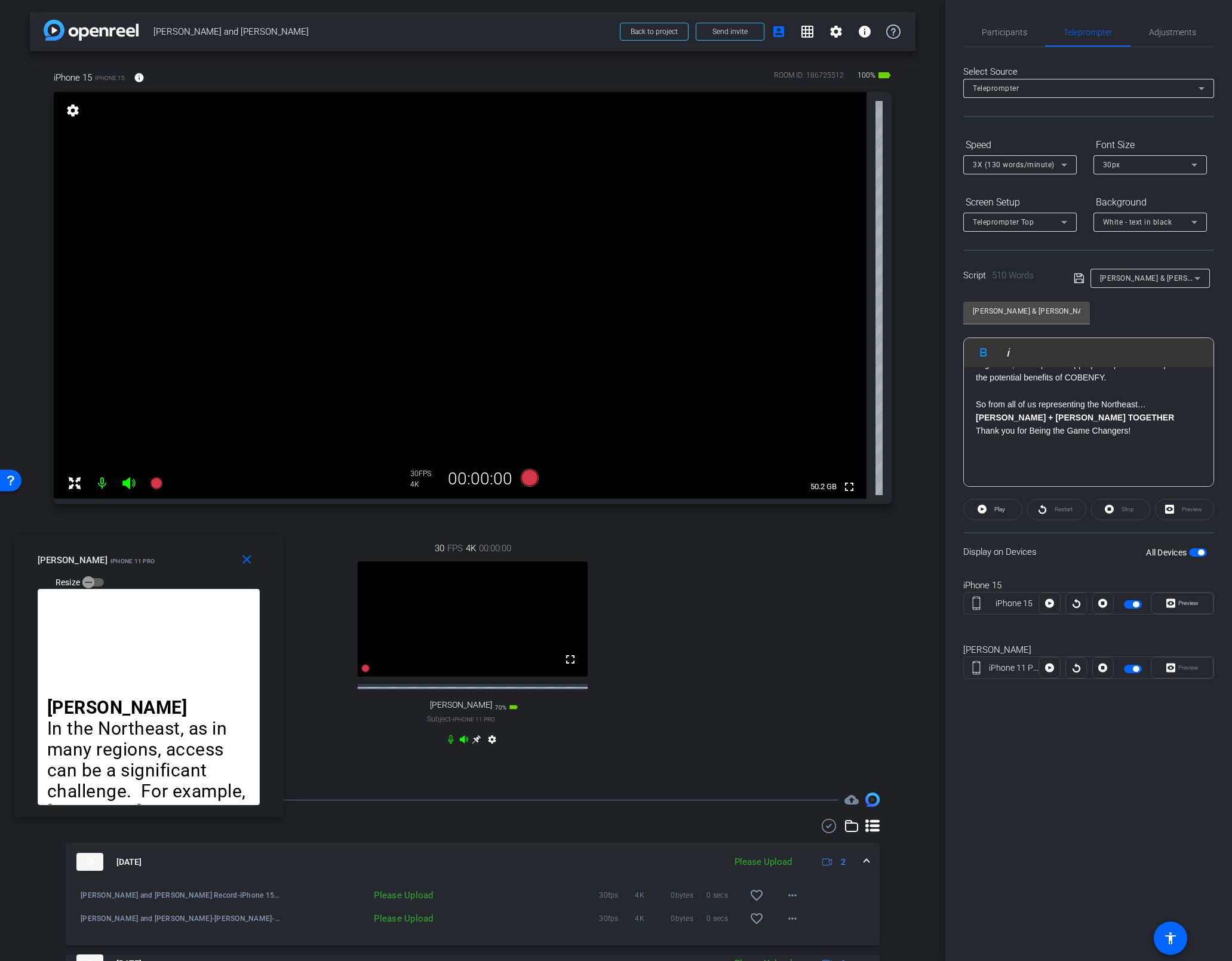
scroll to position [907, 0]
click at [864, 30] on span "Participants" at bounding box center [1004, 32] width 45 height 9
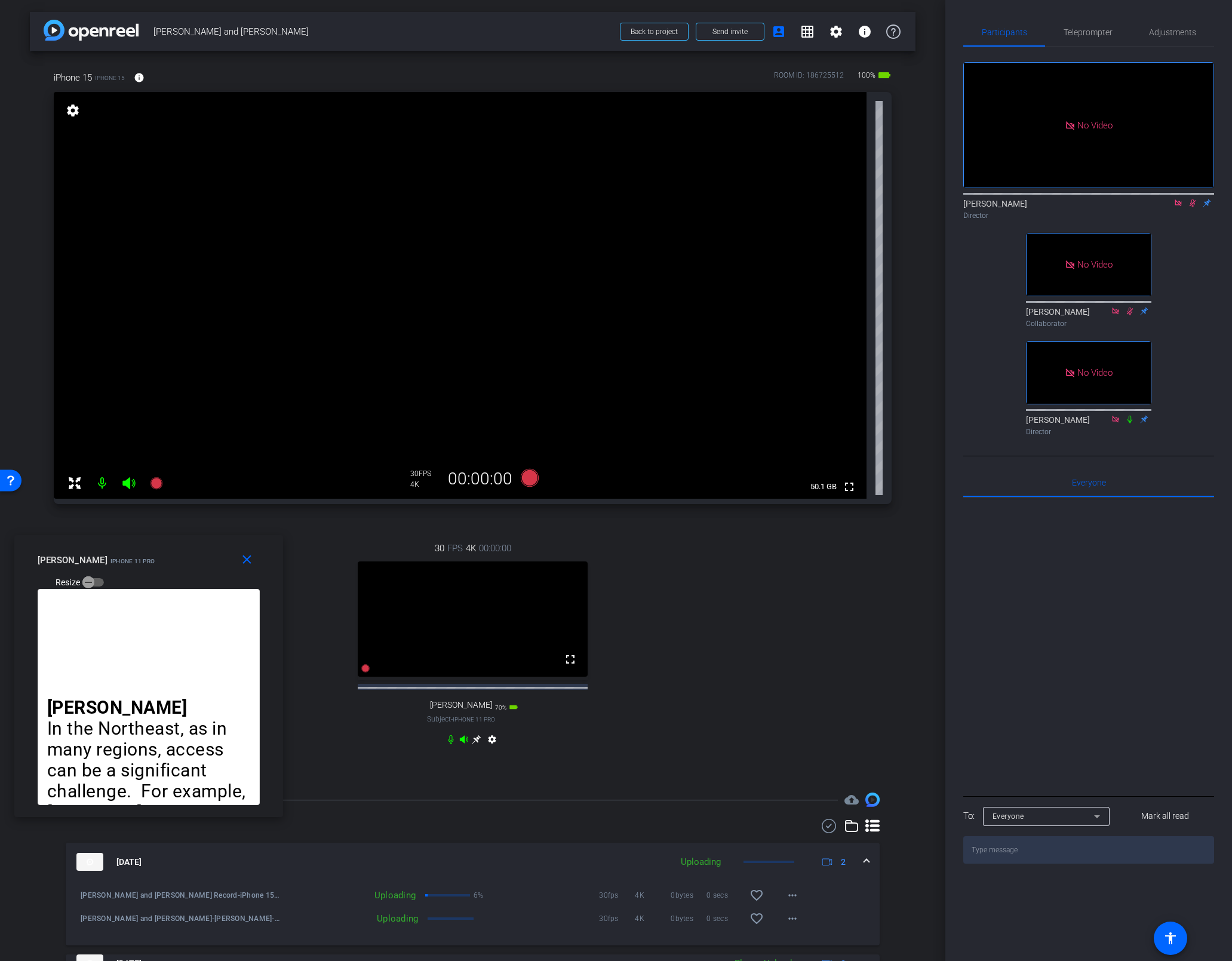
click at [864, 199] on icon at bounding box center [1192, 203] width 6 height 8
click at [864, 199] on icon at bounding box center [1177, 202] width 6 height 6
click at [864, 30] on span "Teleprompter" at bounding box center [1087, 32] width 49 height 9
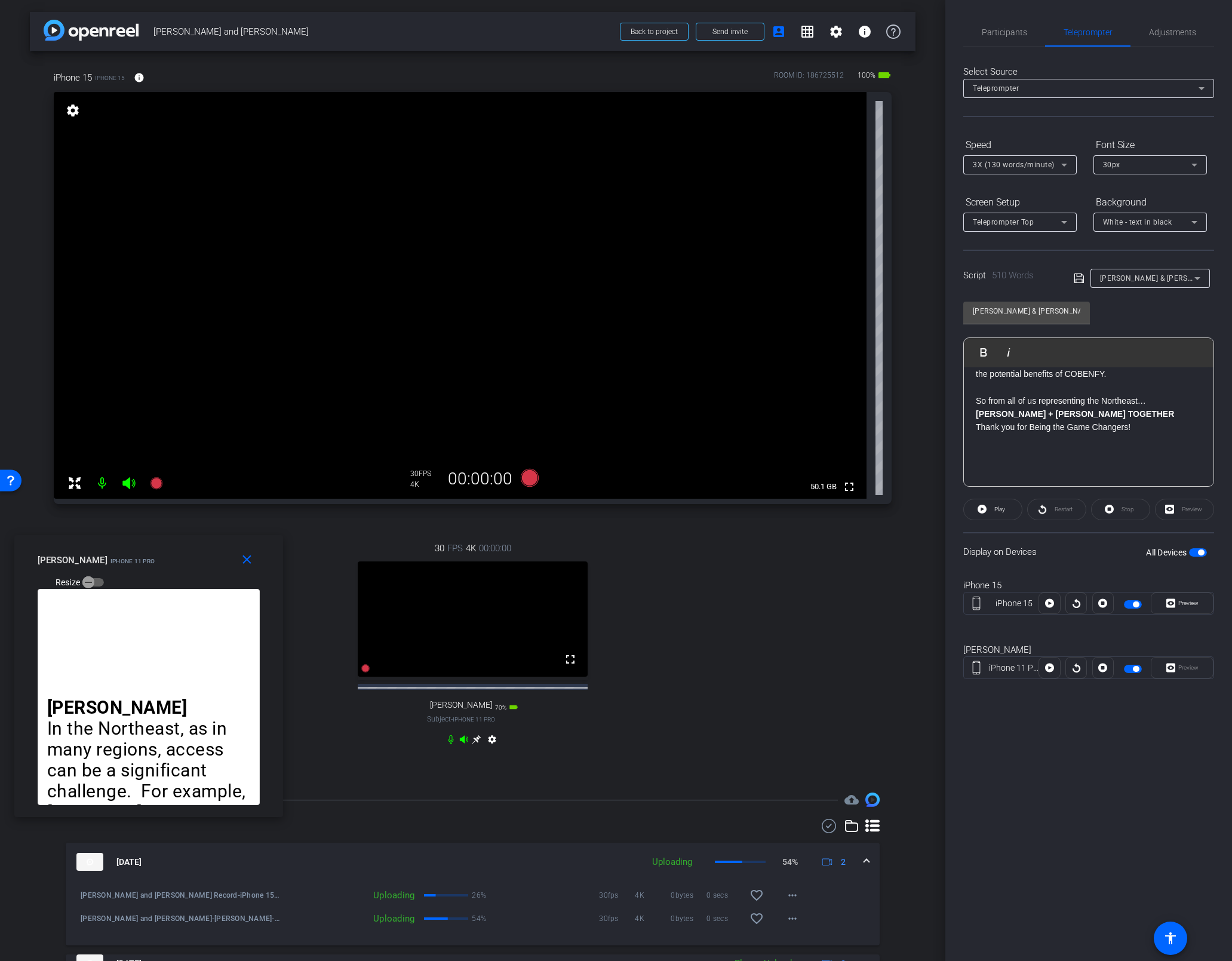
click at [864, 669] on span "button" at bounding box center [1135, 669] width 6 height 6
click at [864, 600] on span "button" at bounding box center [1132, 604] width 18 height 9
click at [864, 668] on span "button" at bounding box center [1132, 668] width 18 height 9
click at [864, 604] on span "button" at bounding box center [1132, 604] width 18 height 9
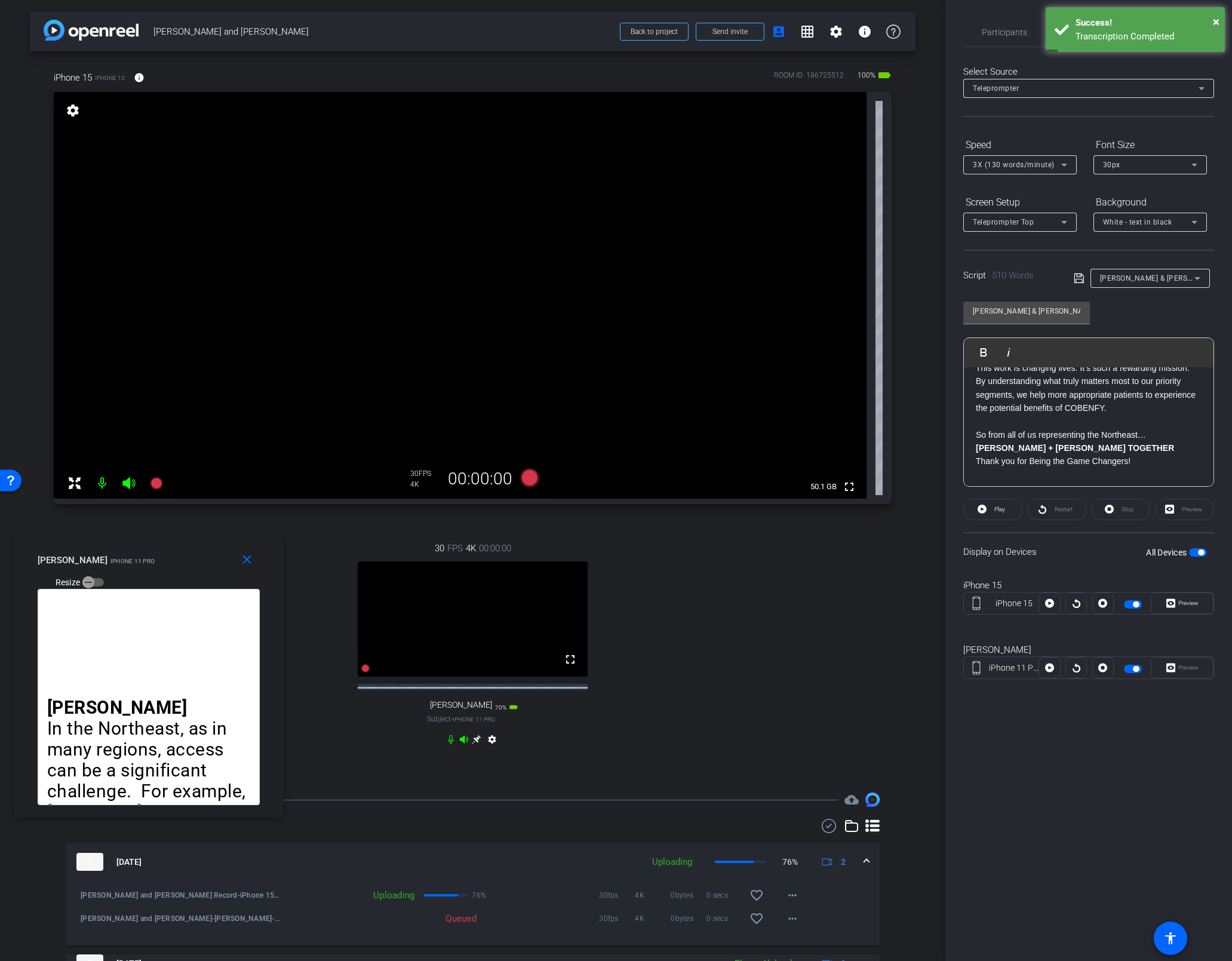
scroll to position [841, 0]
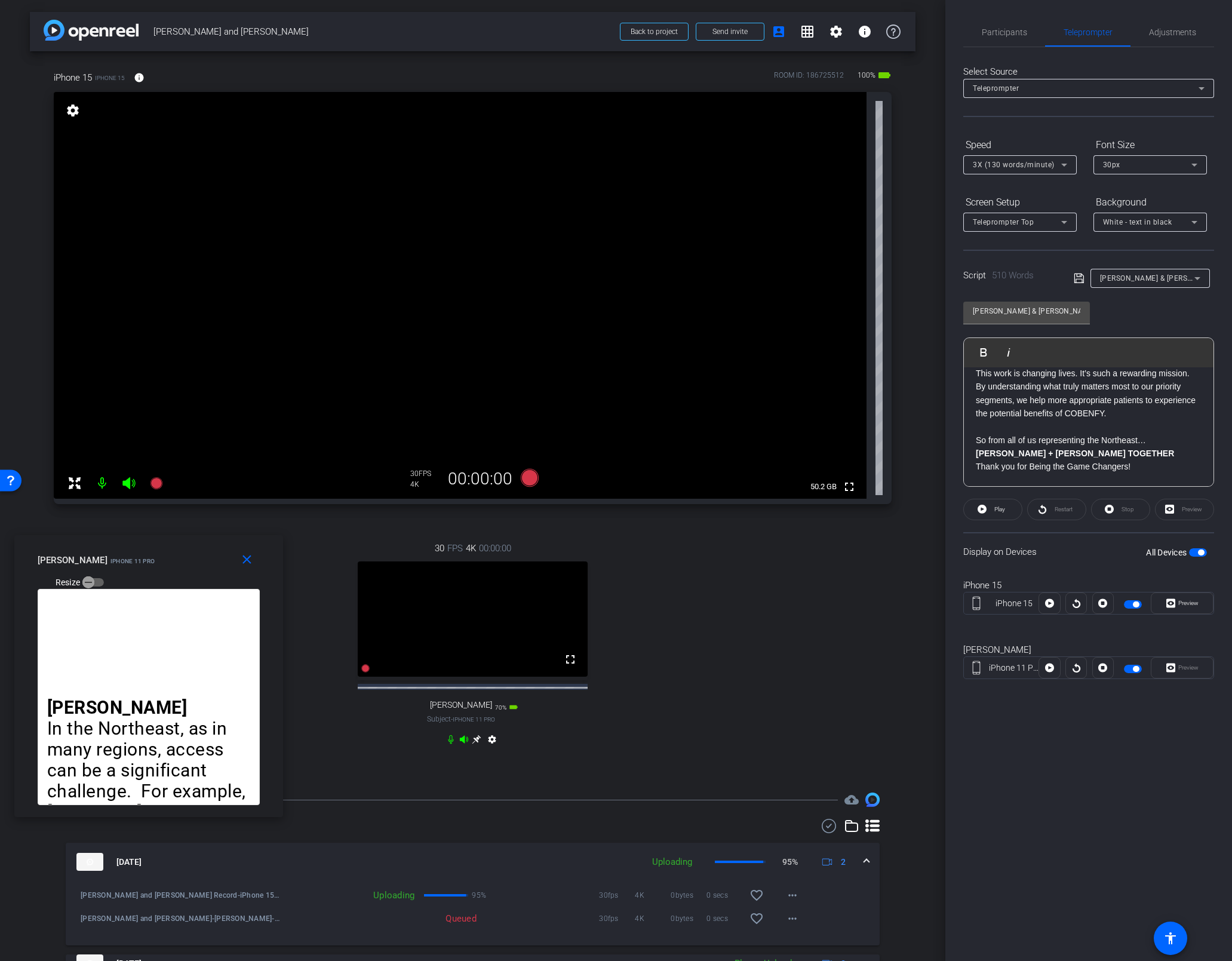
click at [864, 380] on p "This work is changing lives. It’s such a rewarding mission." at bounding box center [1089, 373] width 226 height 13
click at [864, 508] on span "Play" at bounding box center [999, 509] width 11 height 6
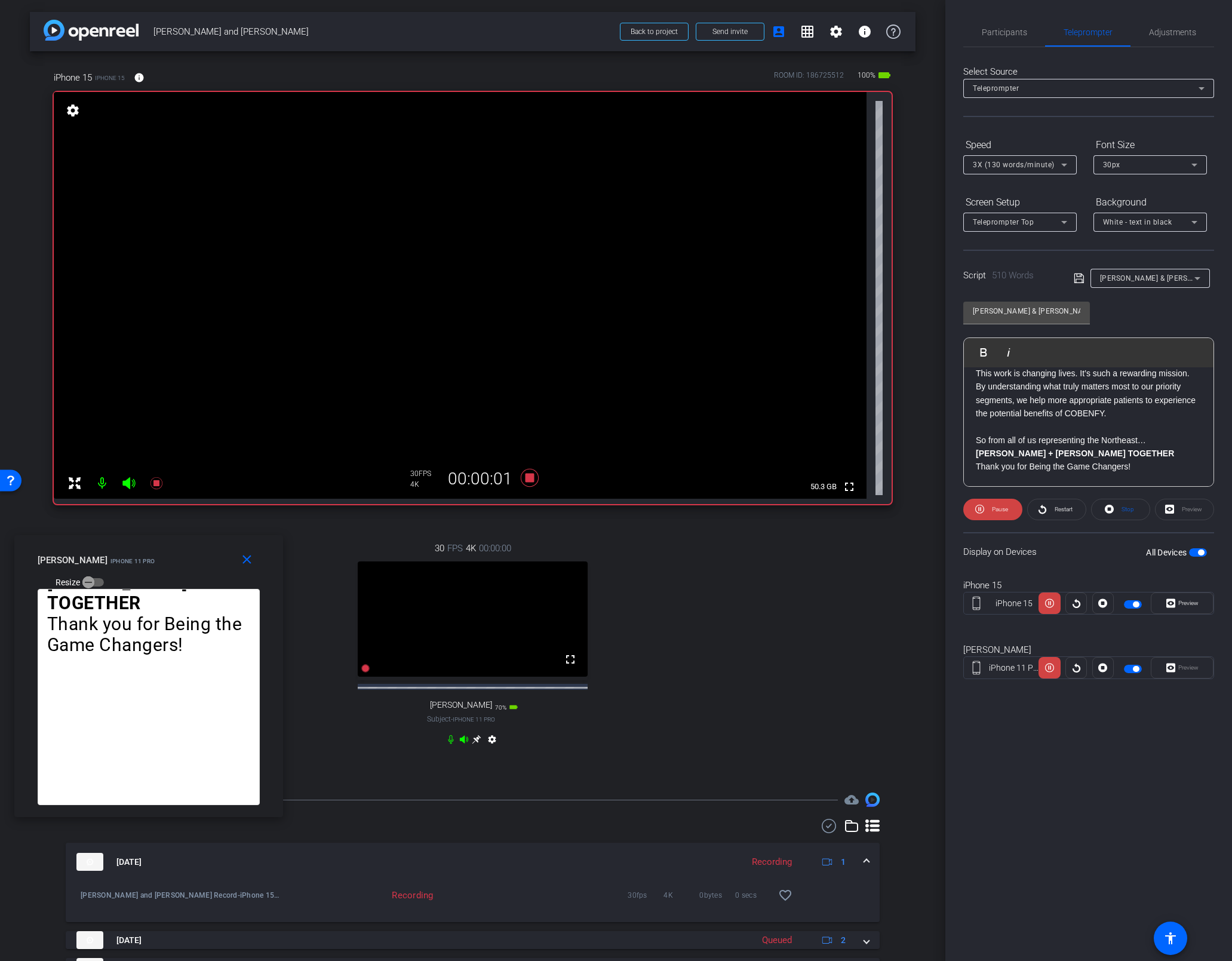
click at [864, 380] on p "This work is changing lives. It’s such a rewarding mission." at bounding box center [1089, 373] width 226 height 13
click at [864, 353] on span "Play" at bounding box center [991, 351] width 19 height 10
click at [864, 30] on span "Participants" at bounding box center [1004, 32] width 45 height 9
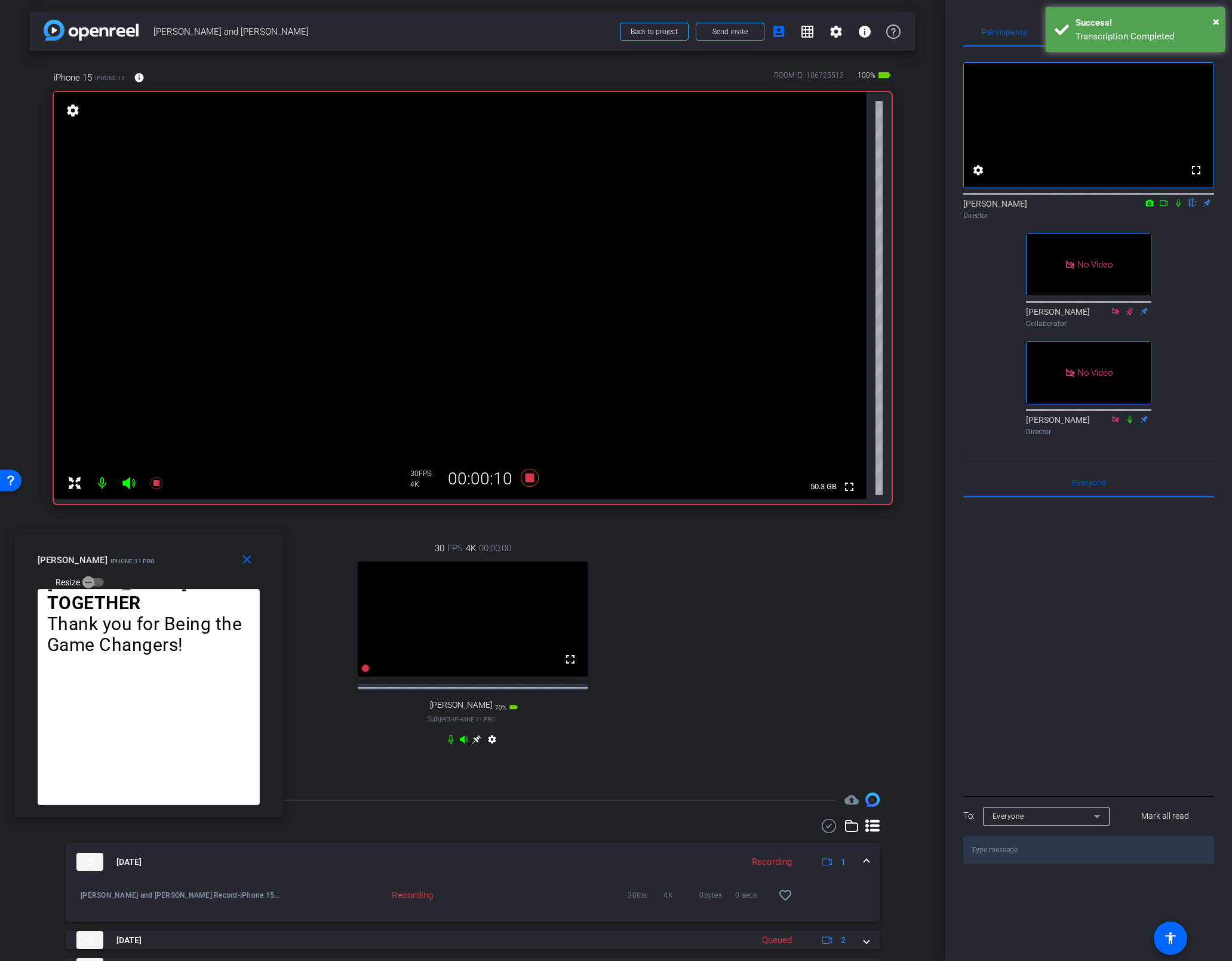
click at [864, 206] on icon at bounding box center [1163, 203] width 9 height 6
click at [864, 31] on span "Teleprompter" at bounding box center [1087, 32] width 49 height 9
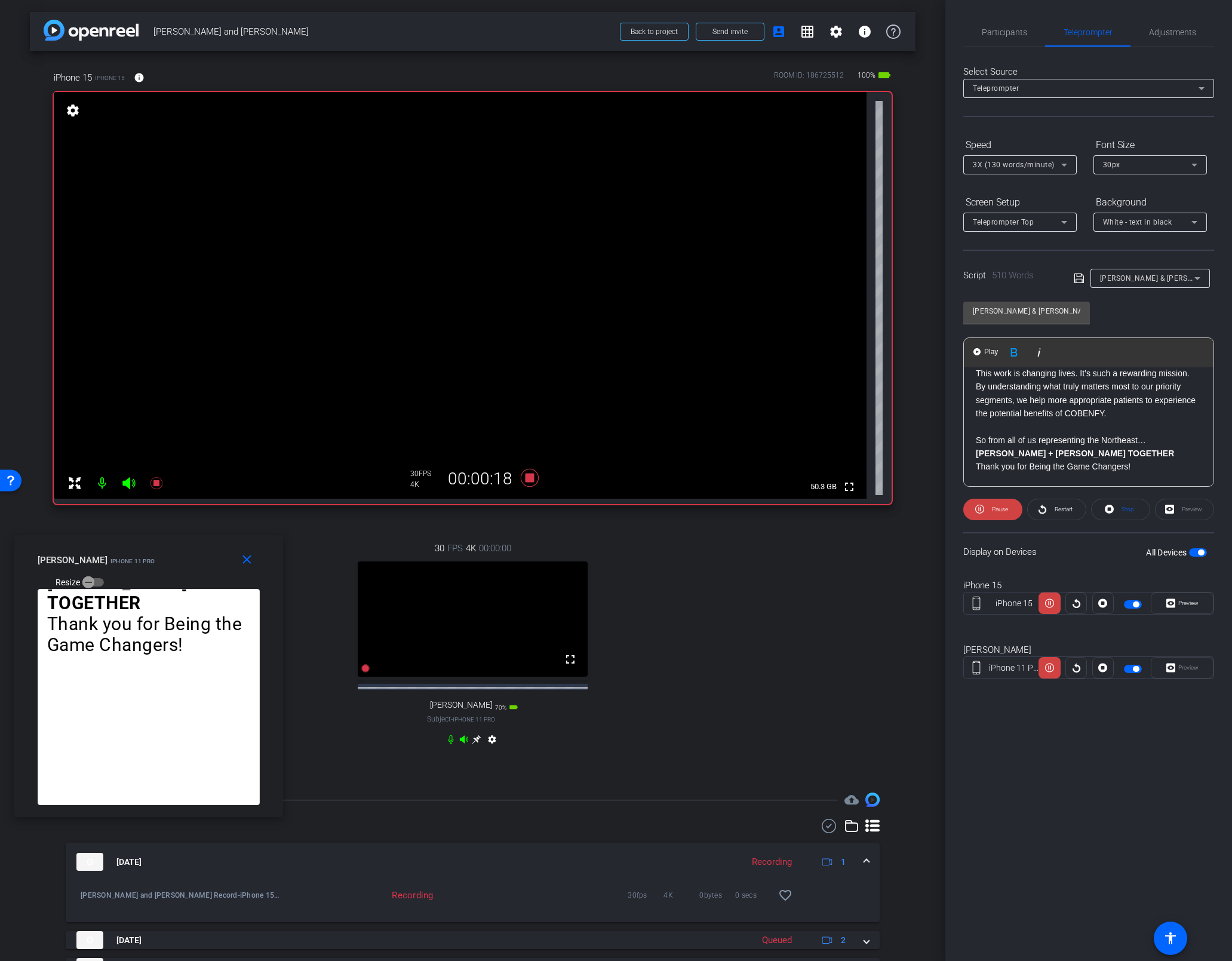
click at [864, 383] on div "[PERSON_NAME] In the Northeast, as in many regions, access can be a significant…" at bounding box center [1088, 26] width 249 height 1000
click at [864, 350] on span "Play" at bounding box center [991, 351] width 19 height 10
click at [864, 505] on span "Pause" at bounding box center [999, 509] width 16 height 6
click at [864, 509] on span "Play" at bounding box center [999, 509] width 11 height 6
click at [864, 502] on span at bounding box center [993, 509] width 59 height 29
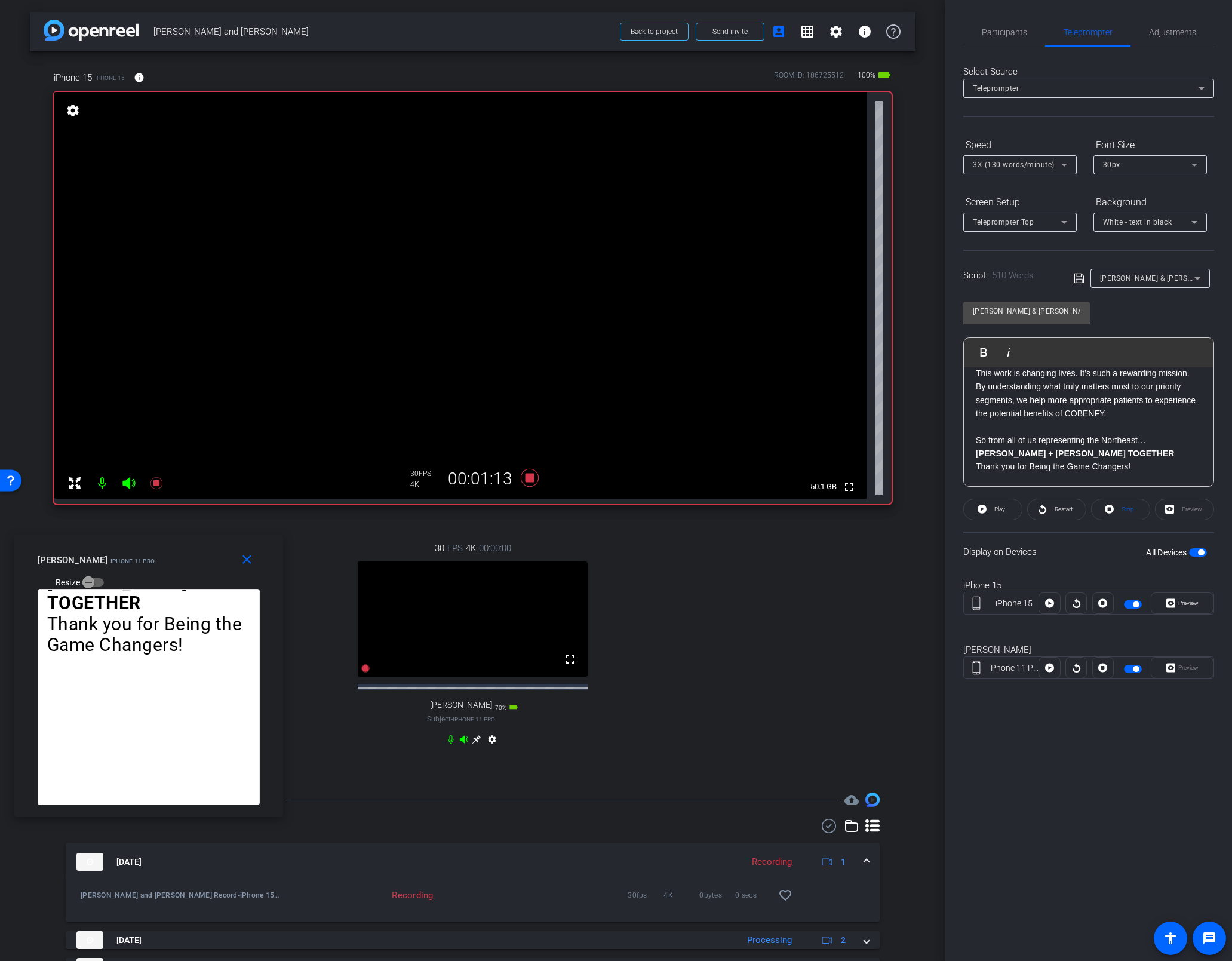
click at [864, 388] on div "[PERSON_NAME] In the Northeast, as in many regions, access can be a significant…" at bounding box center [1088, 26] width 249 height 1000
click at [864, 350] on span "Play" at bounding box center [991, 351] width 19 height 10
click at [864, 389] on div "[PERSON_NAME] In the Northeast, as in many regions, access can be a significant…" at bounding box center [1088, 26] width 249 height 1000
click at [864, 349] on span "Play" at bounding box center [991, 351] width 19 height 10
click at [864, 364] on strong "[PERSON_NAME]" at bounding box center [1011, 359] width 70 height 9
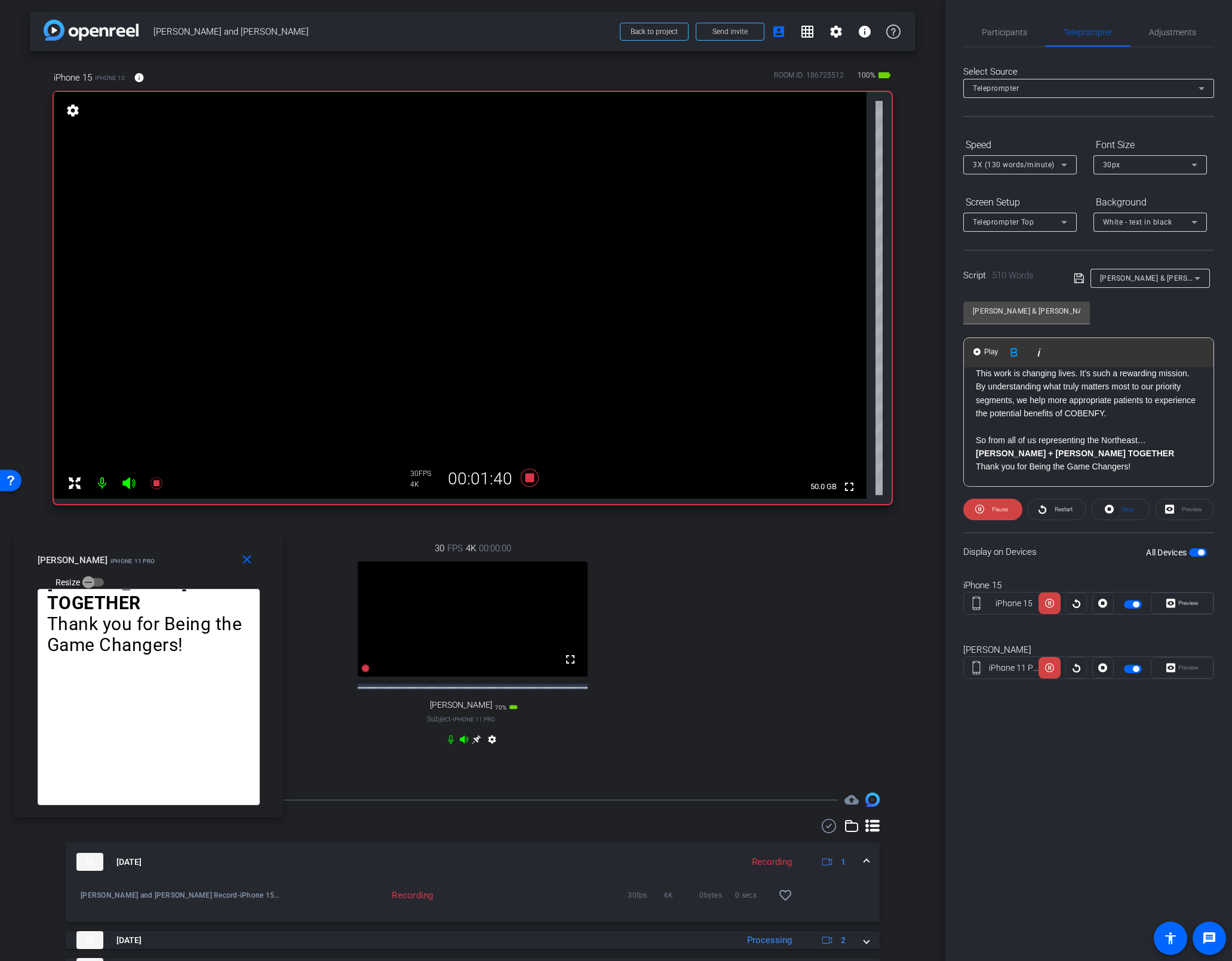
click at [864, 388] on div "[PERSON_NAME] In the Northeast, as in many regions, access can be a significant…" at bounding box center [1088, 26] width 249 height 1000
click at [864, 508] on span at bounding box center [1056, 509] width 58 height 29
click at [864, 390] on div "[PERSON_NAME] In the Northeast, as in many regions, access can be a significant…" at bounding box center [1088, 26] width 249 height 1000
click at [864, 351] on span "Play" at bounding box center [991, 351] width 19 height 10
click at [864, 505] on span "Pause" at bounding box center [999, 509] width 16 height 6
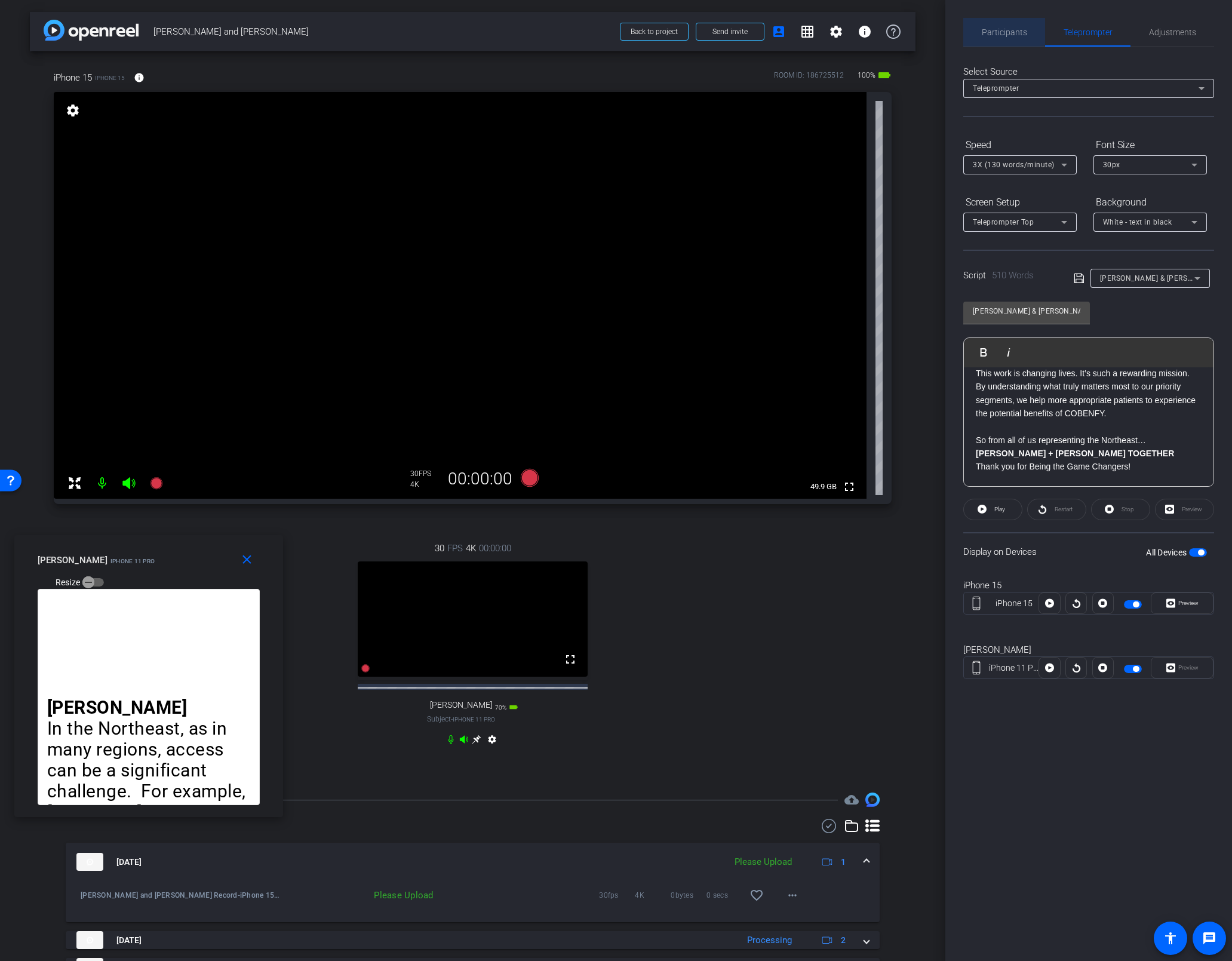
click at [864, 29] on span "Participants" at bounding box center [1004, 32] width 45 height 9
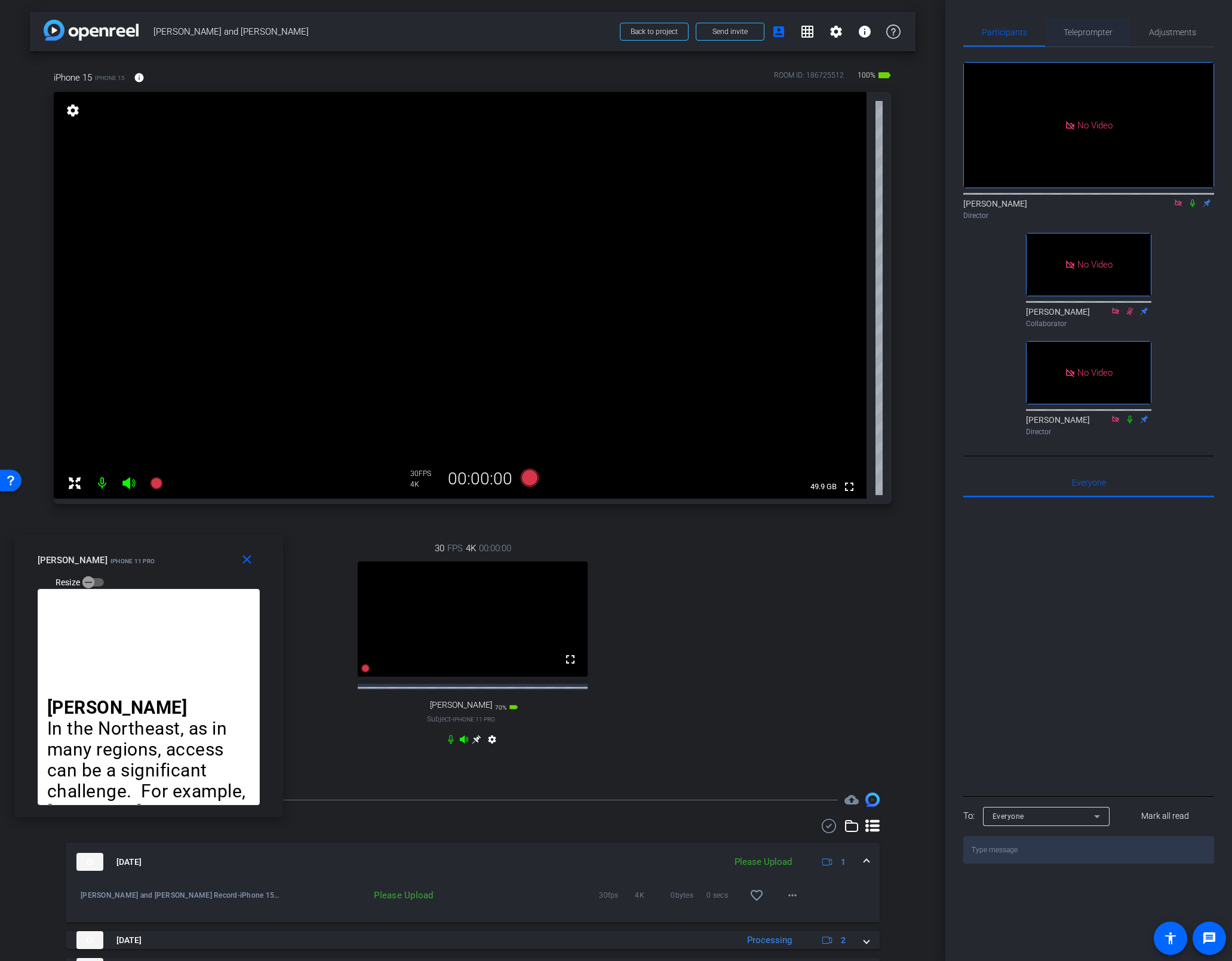
click at [864, 30] on span "Teleprompter" at bounding box center [1087, 32] width 49 height 9
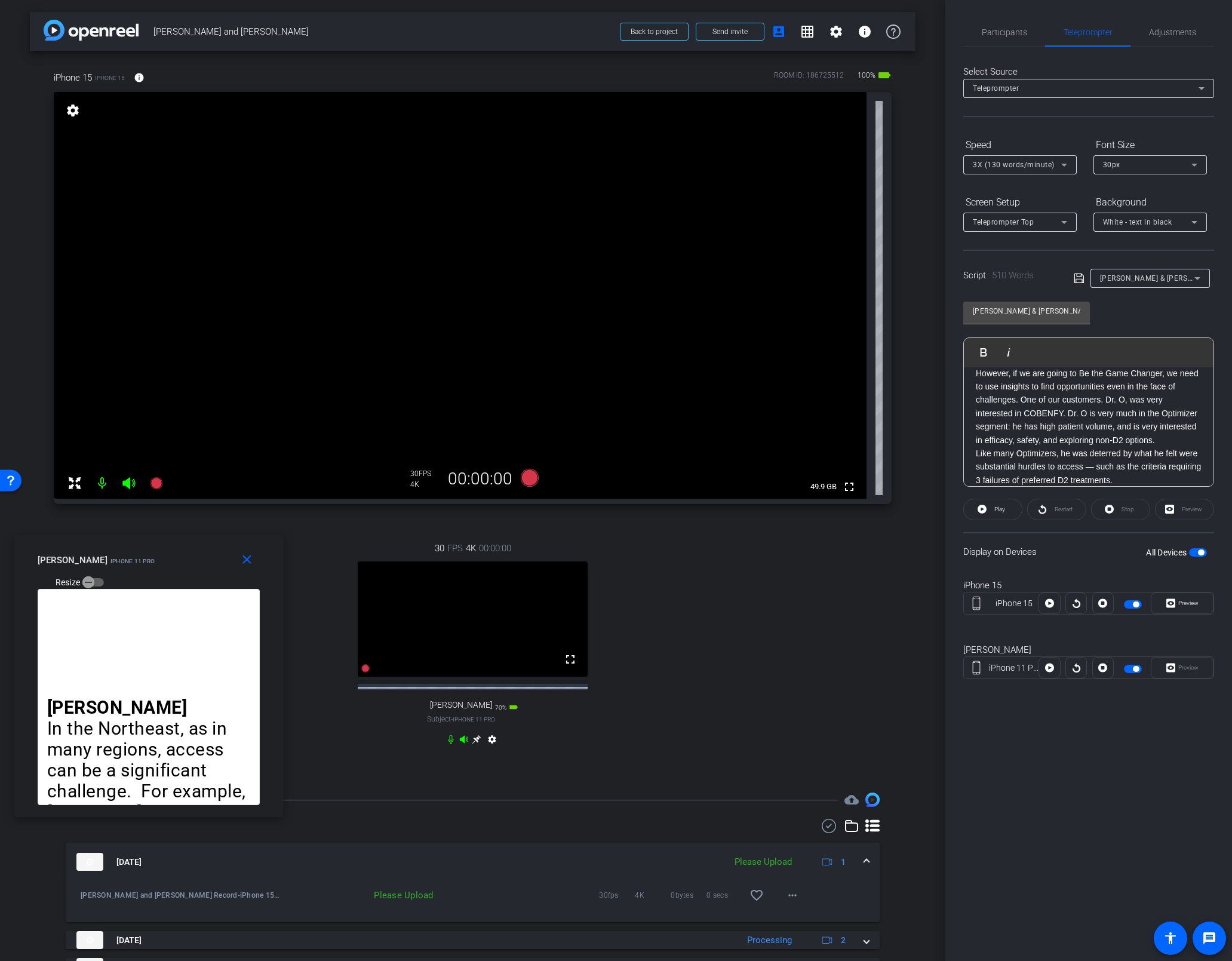
scroll to position [0, 0]
drag, startPoint x: 1156, startPoint y: 442, endPoint x: 953, endPoint y: 352, distance: 222.1
click at [864, 352] on div "Participants Teleprompter Adjustments [PERSON_NAME] Director [PERSON_NAME] Coll…" at bounding box center [1089, 481] width 287 height 961
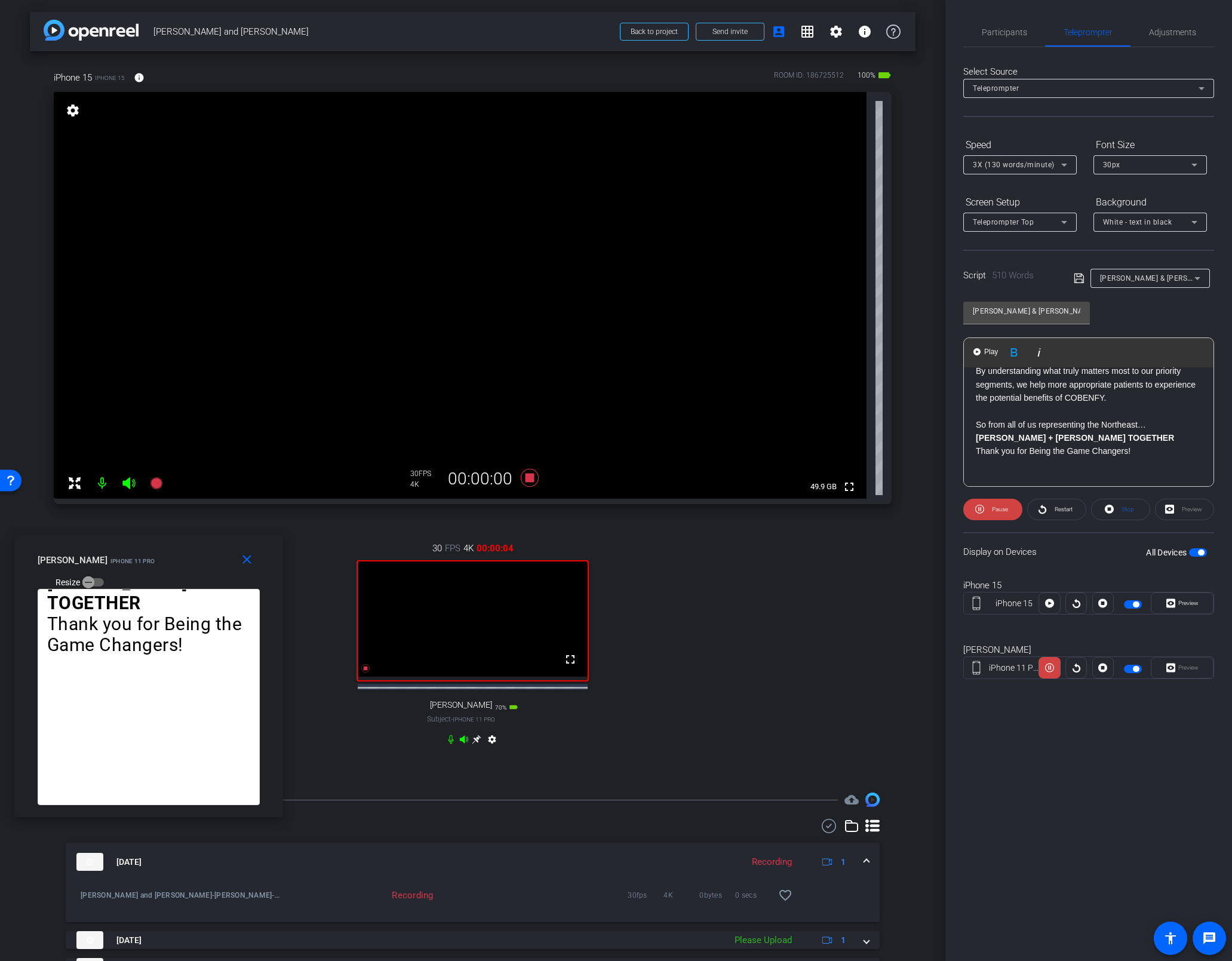
scroll to position [839, 0]
click at [864, 464] on div "[PERSON_NAME] In the Northeast, as in many regions, access can be a significant…" at bounding box center [1088, 28] width 249 height 1000
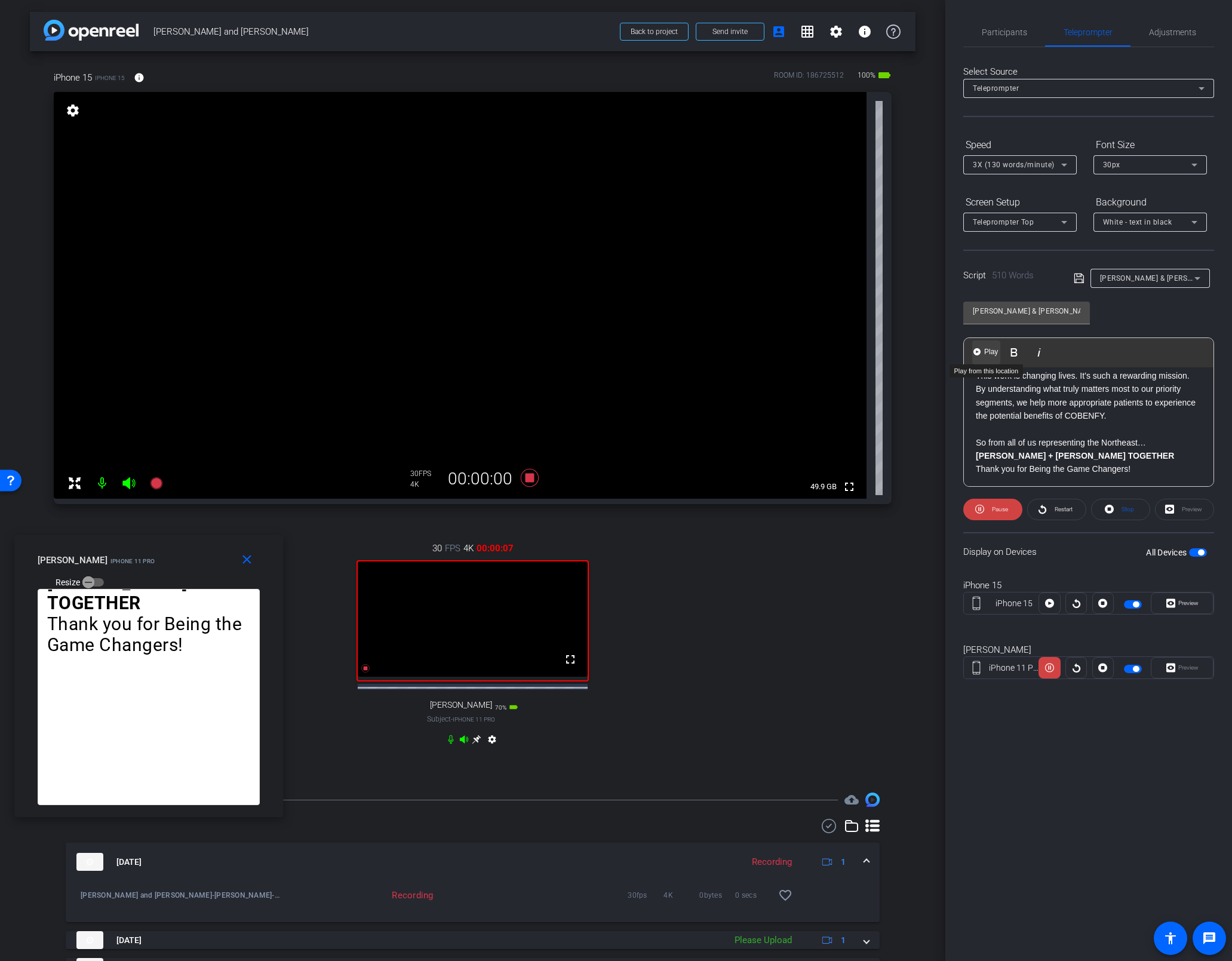
click at [864, 357] on span "Play" at bounding box center [991, 351] width 19 height 10
click at [864, 669] on icon at bounding box center [1050, 667] width 9 height 18
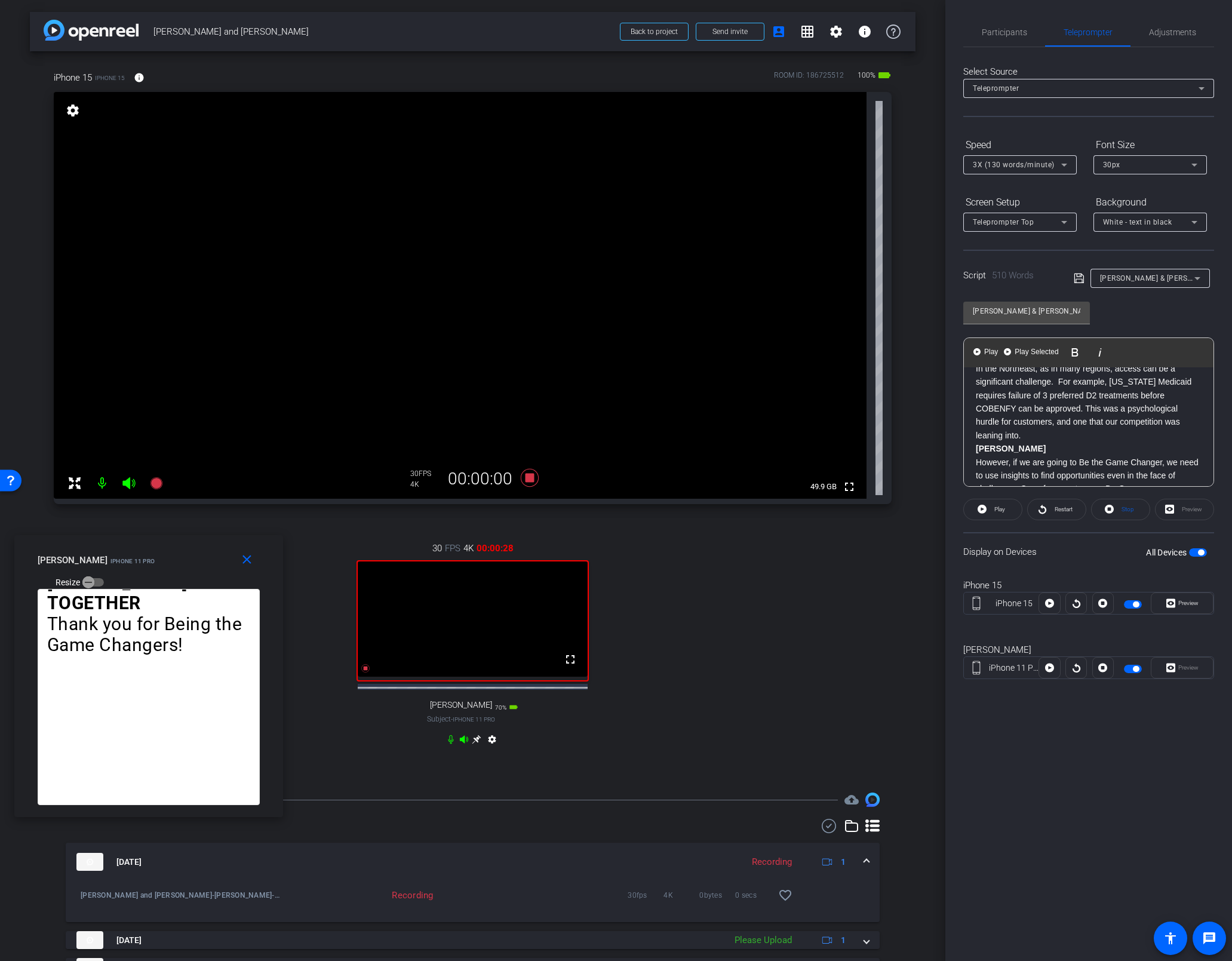
scroll to position [0, 0]
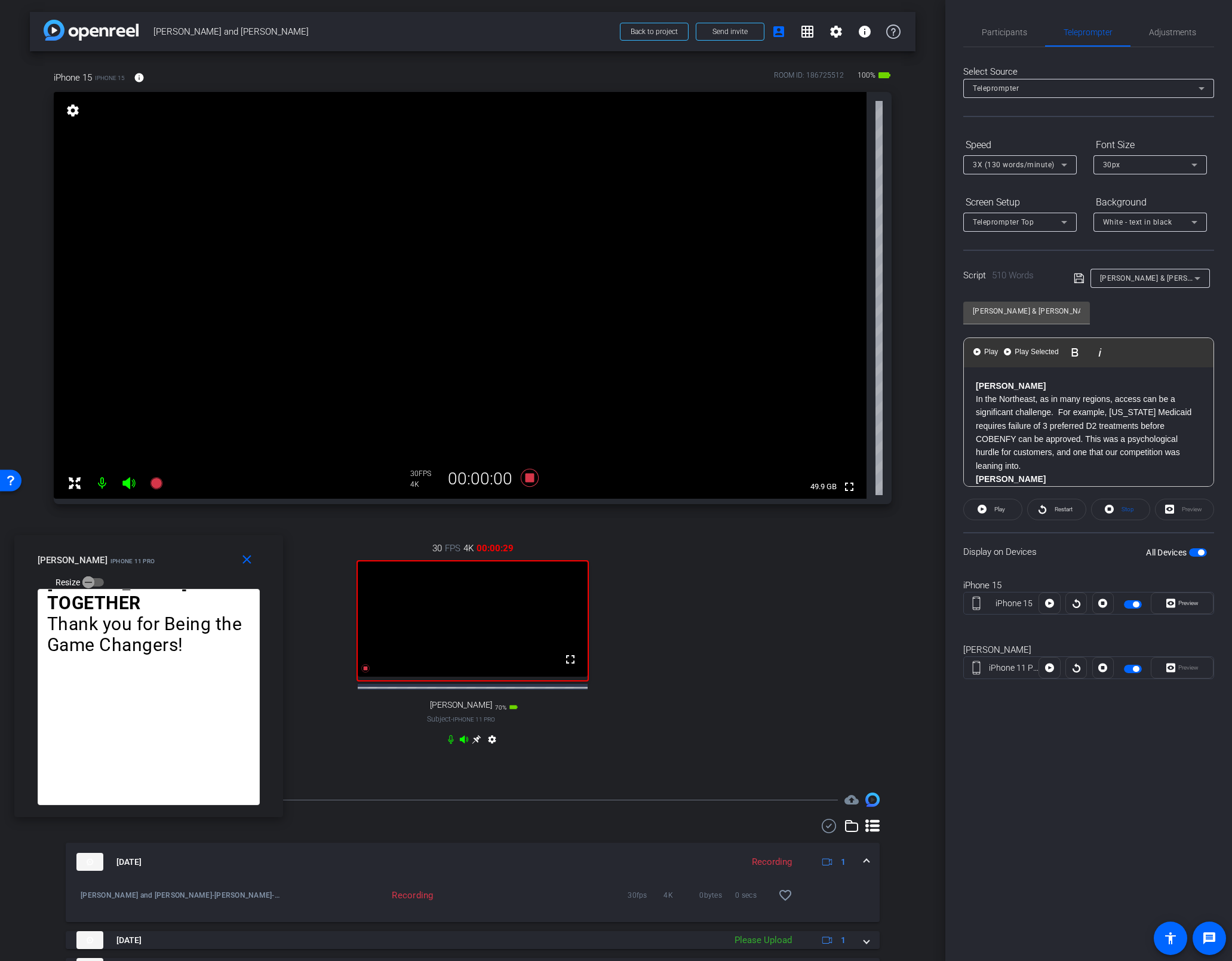
drag, startPoint x: 1156, startPoint y: 402, endPoint x: 951, endPoint y: 343, distance: 213.3
click at [864, 343] on div "Participants Teleprompter Adjustments [PERSON_NAME] Director [PERSON_NAME] Coll…" at bounding box center [1089, 481] width 287 height 961
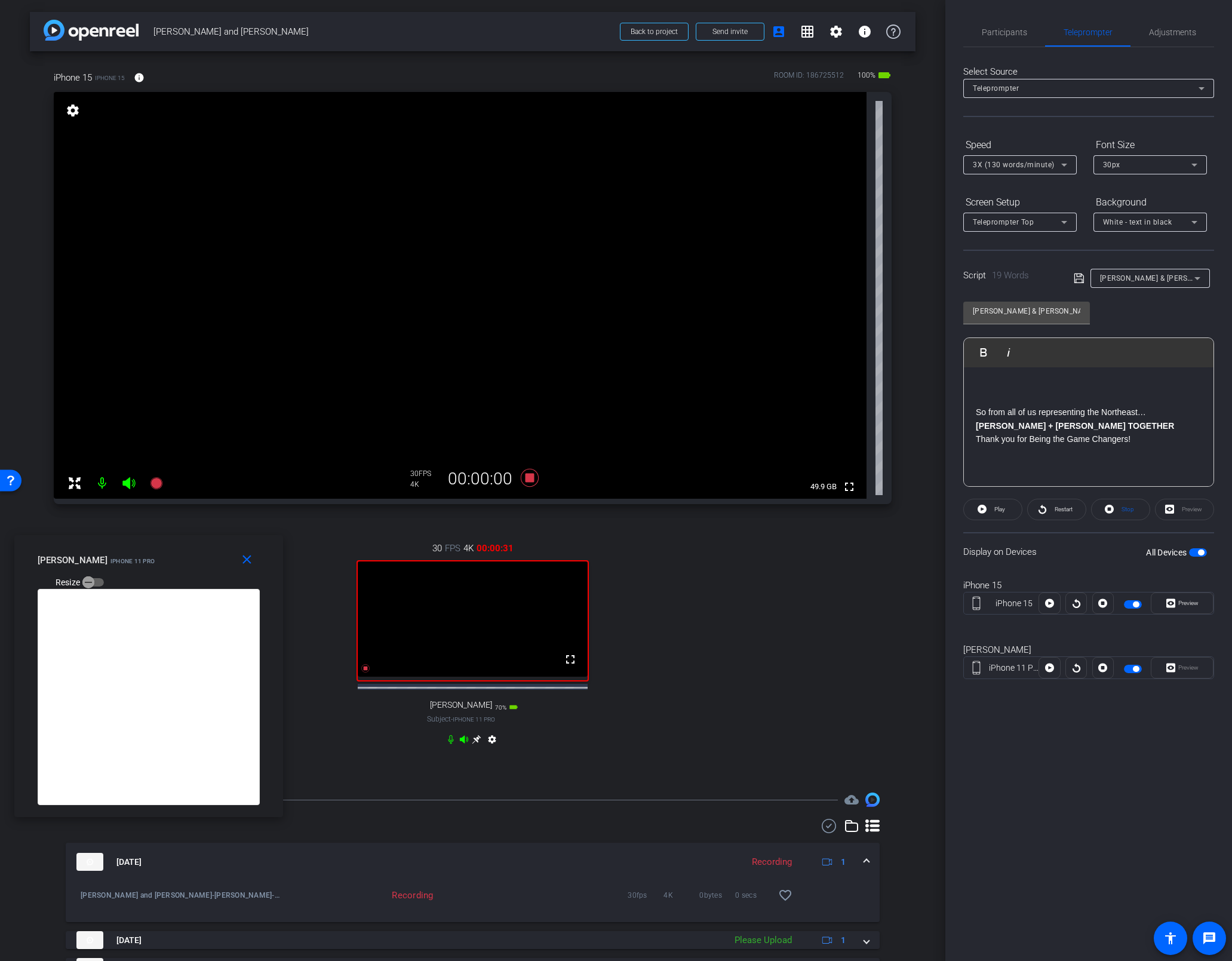
click at [864, 280] on icon at bounding box center [1079, 278] width 11 height 14
click at [864, 414] on div "So from all of us representing the Northeast… [PERSON_NAME] + [PERSON_NAME] TOG…" at bounding box center [1088, 433] width 249 height 131
click at [864, 352] on span "Play" at bounding box center [991, 351] width 19 height 10
click at [864, 509] on span "Restart" at bounding box center [1063, 509] width 18 height 6
click at [864, 657] on span at bounding box center [1049, 667] width 22 height 29
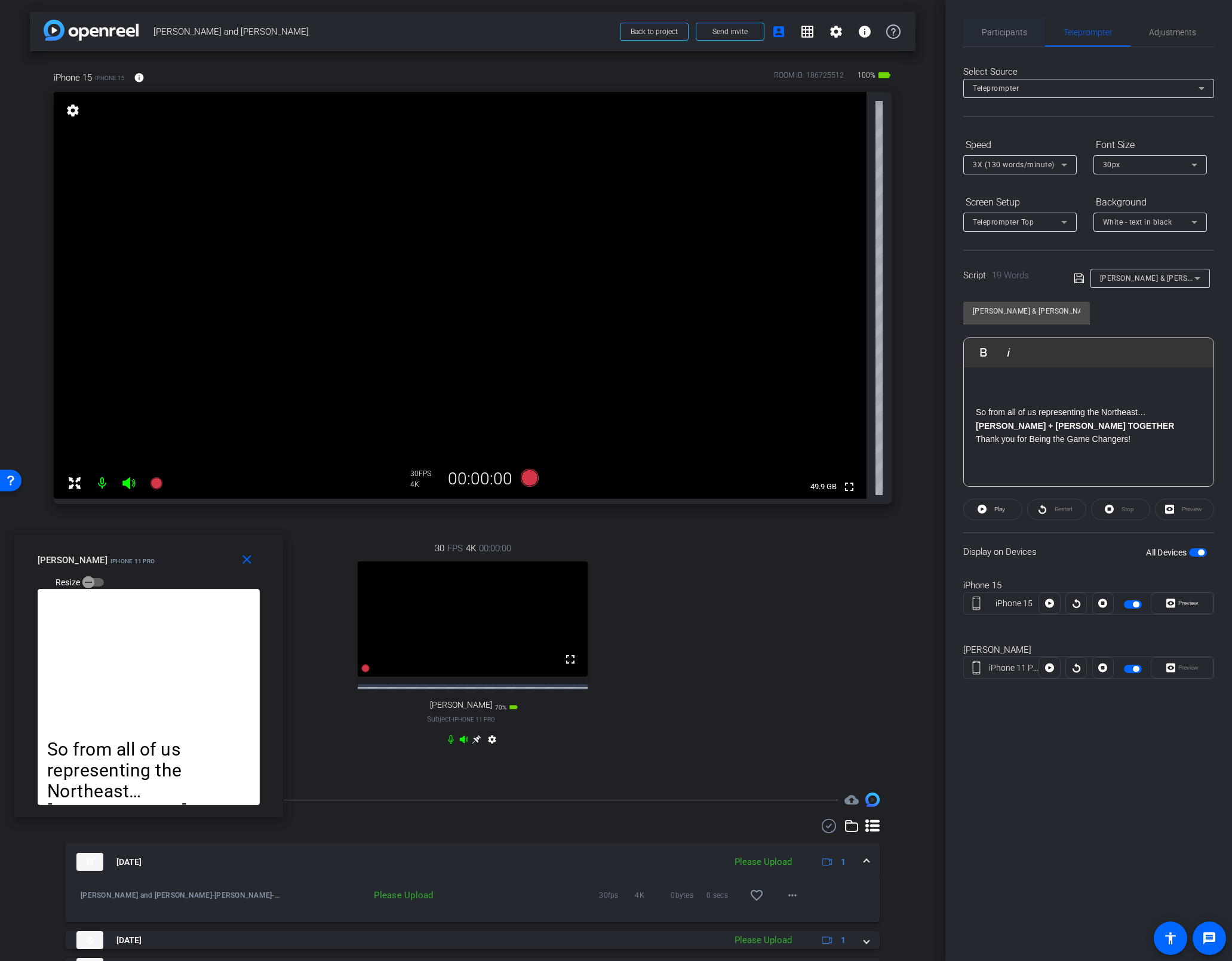
click at [864, 32] on span "Participants" at bounding box center [1004, 32] width 45 height 9
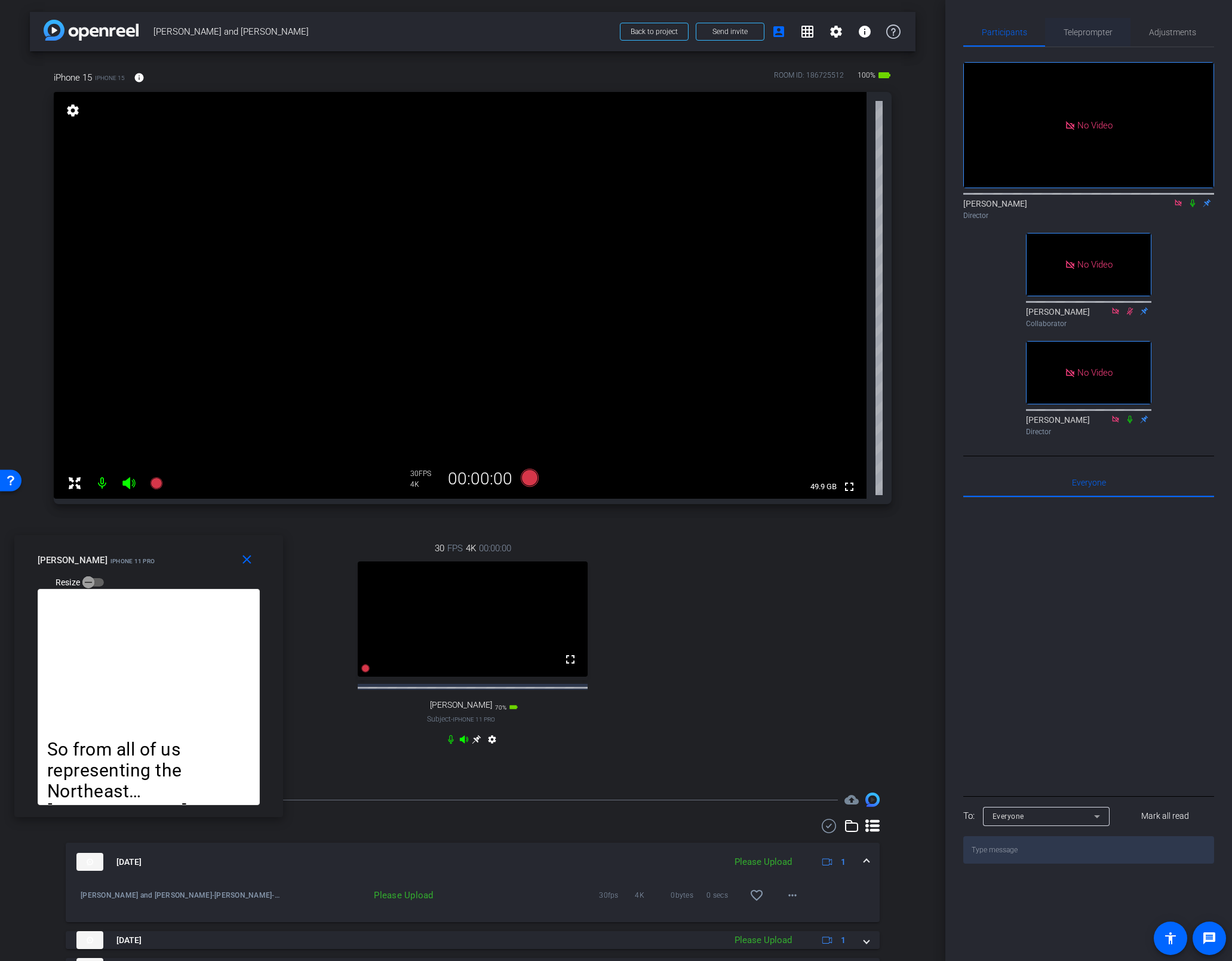
click at [864, 25] on span "Teleprompter" at bounding box center [1087, 32] width 49 height 29
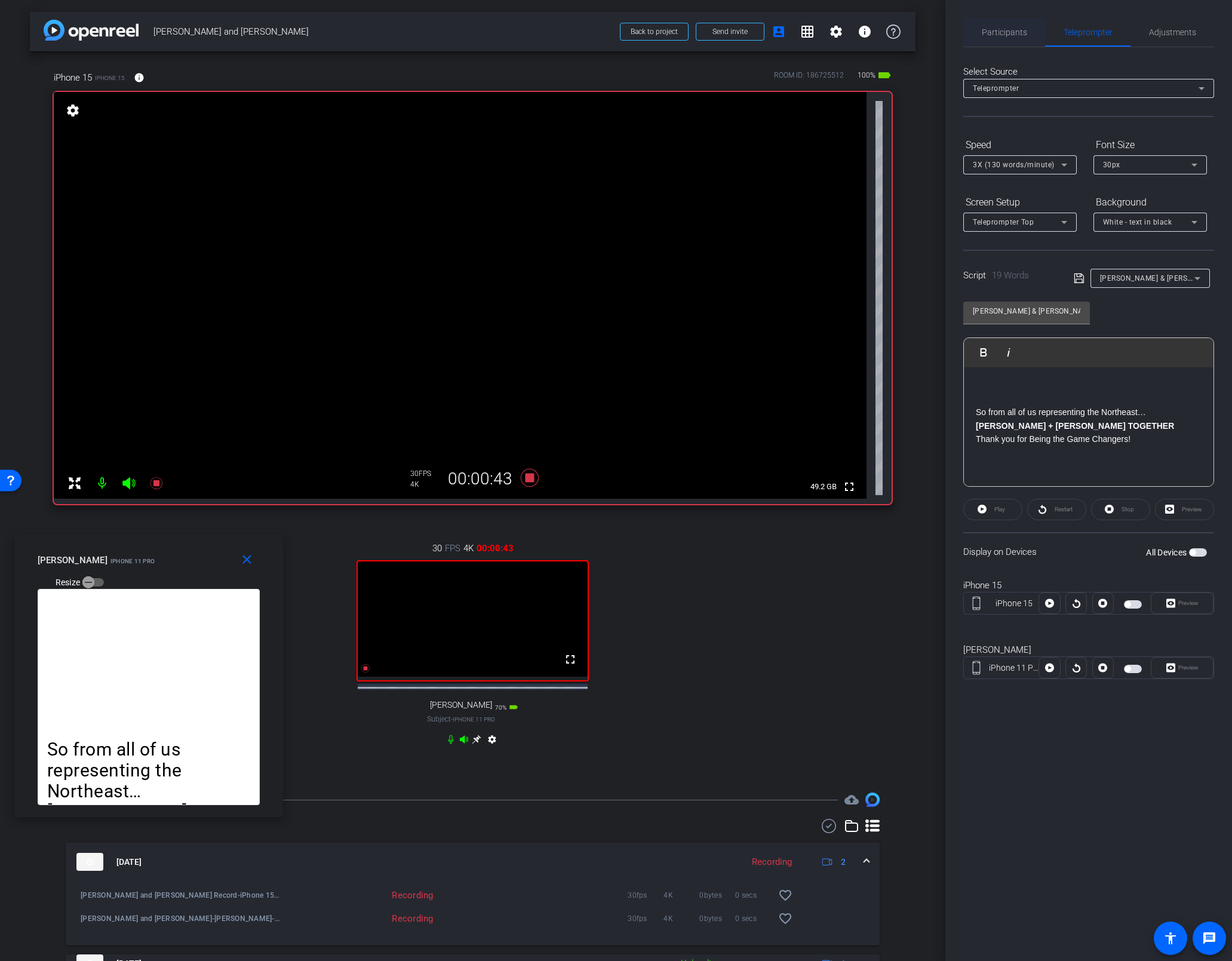
click at [864, 29] on span "Participants" at bounding box center [1004, 32] width 45 height 9
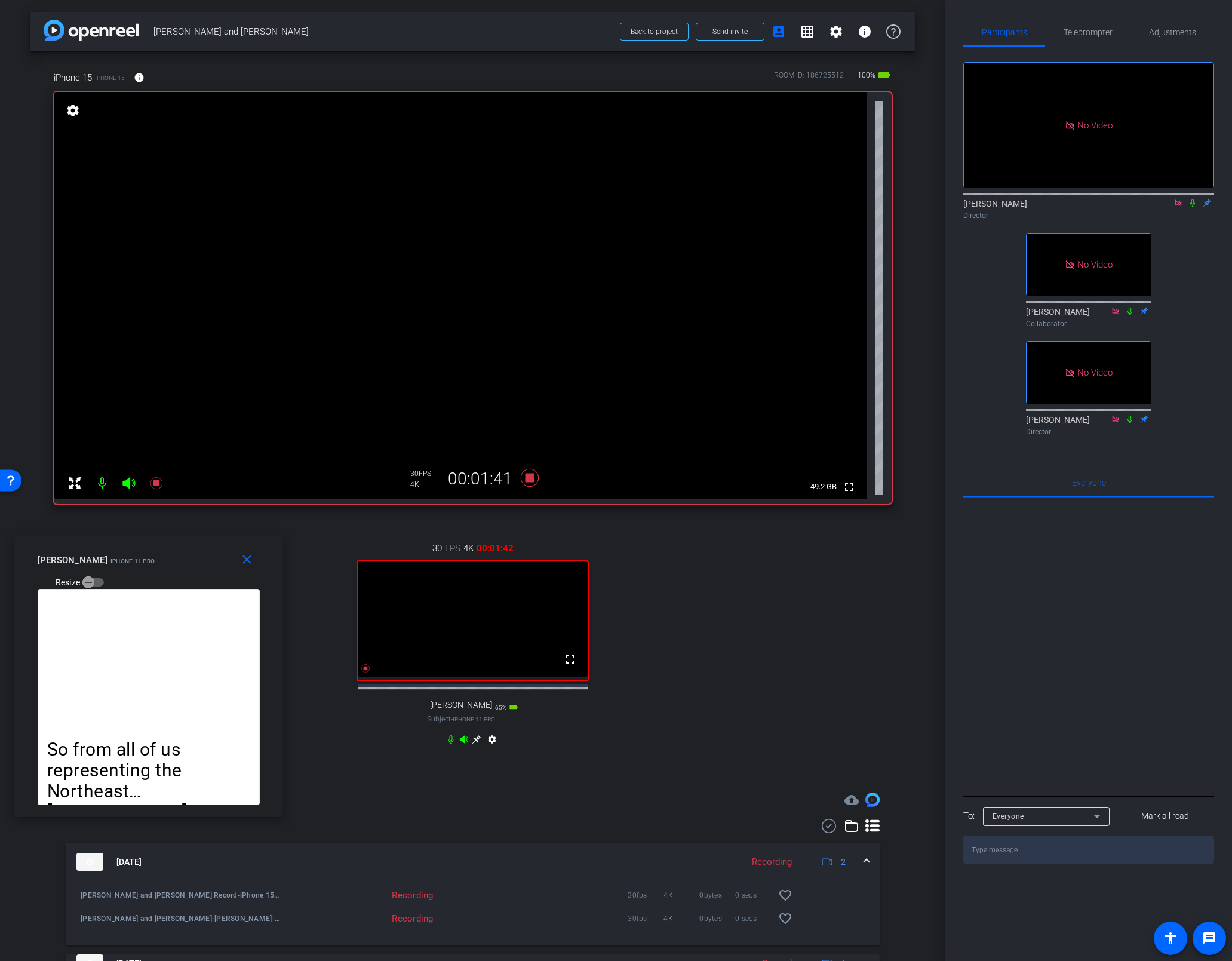
click at [864, 199] on icon at bounding box center [1177, 202] width 6 height 6
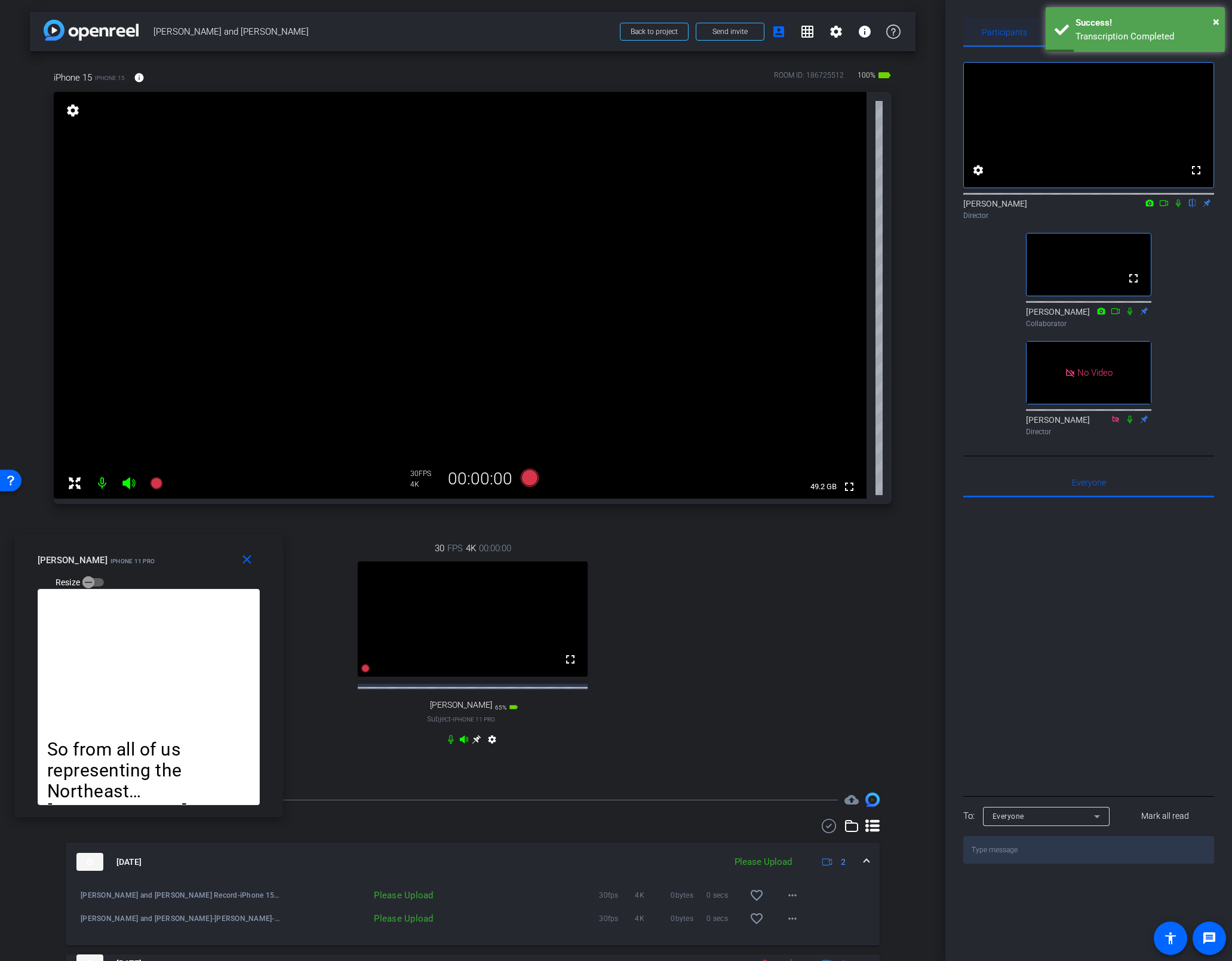
click at [864, 32] on span "Participants" at bounding box center [1004, 32] width 45 height 9
click at [241, 556] on mat-icon "close" at bounding box center [246, 559] width 15 height 15
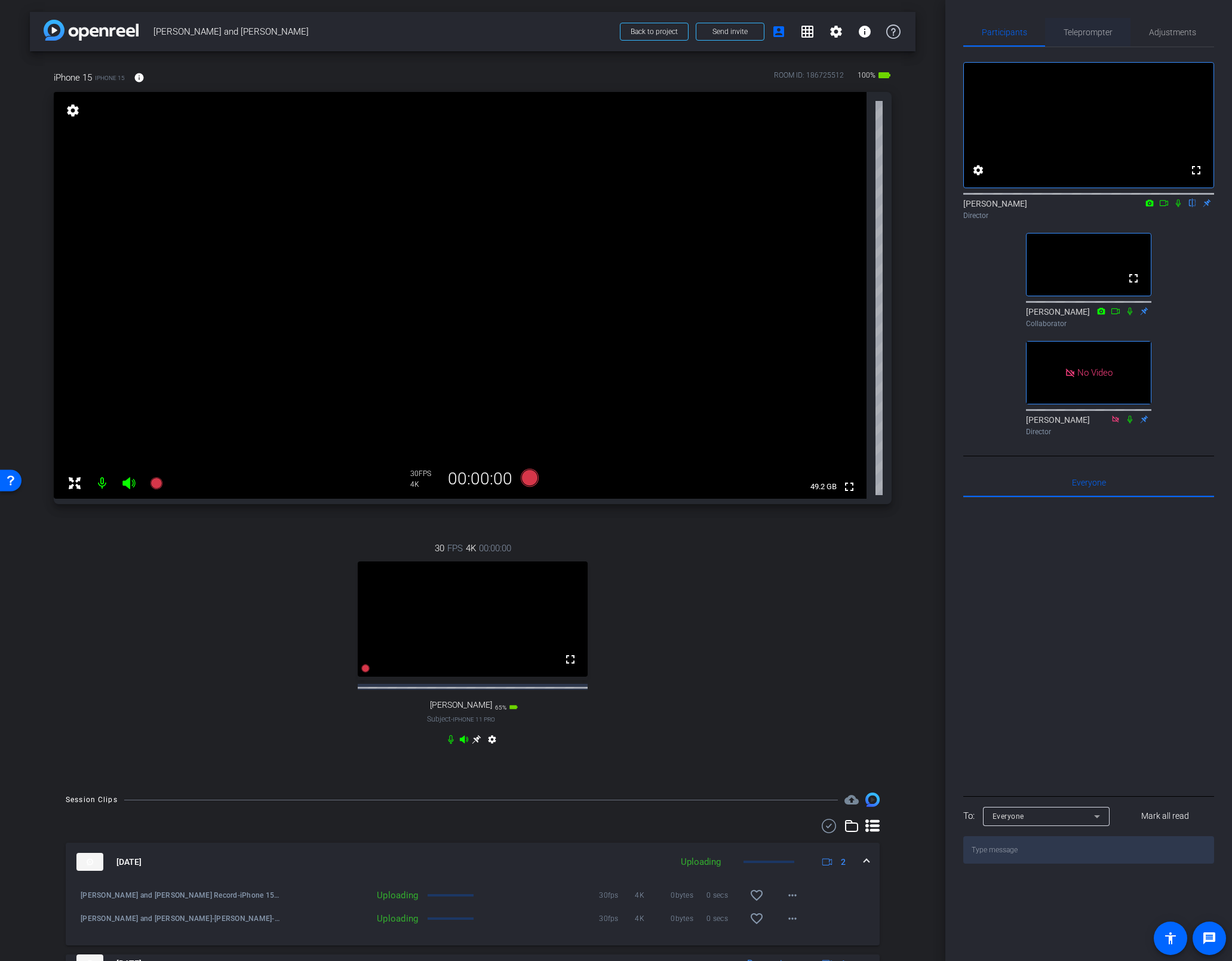
click at [864, 35] on span "Teleprompter" at bounding box center [1087, 32] width 49 height 9
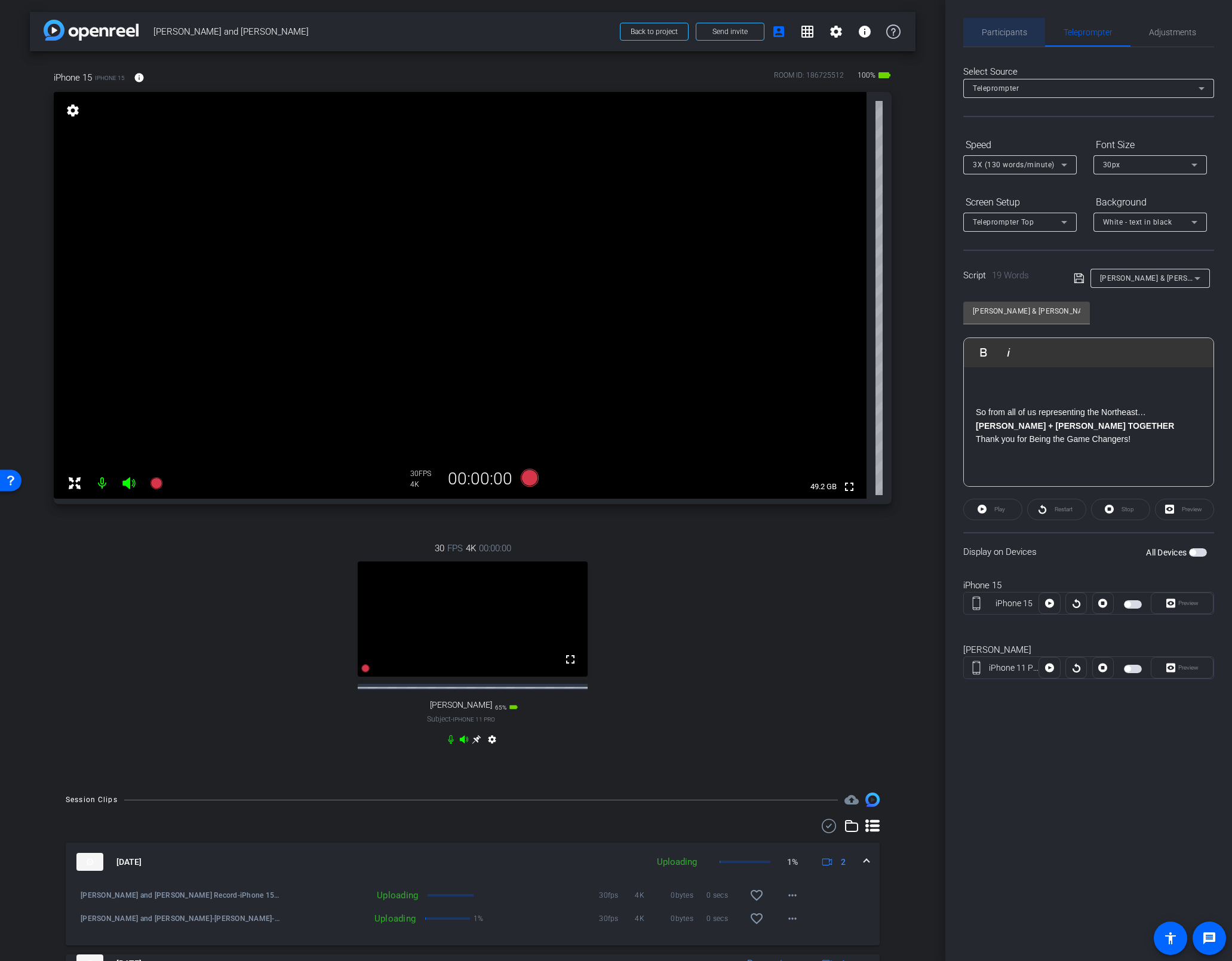
click at [864, 33] on span "Participants" at bounding box center [1004, 32] width 45 height 9
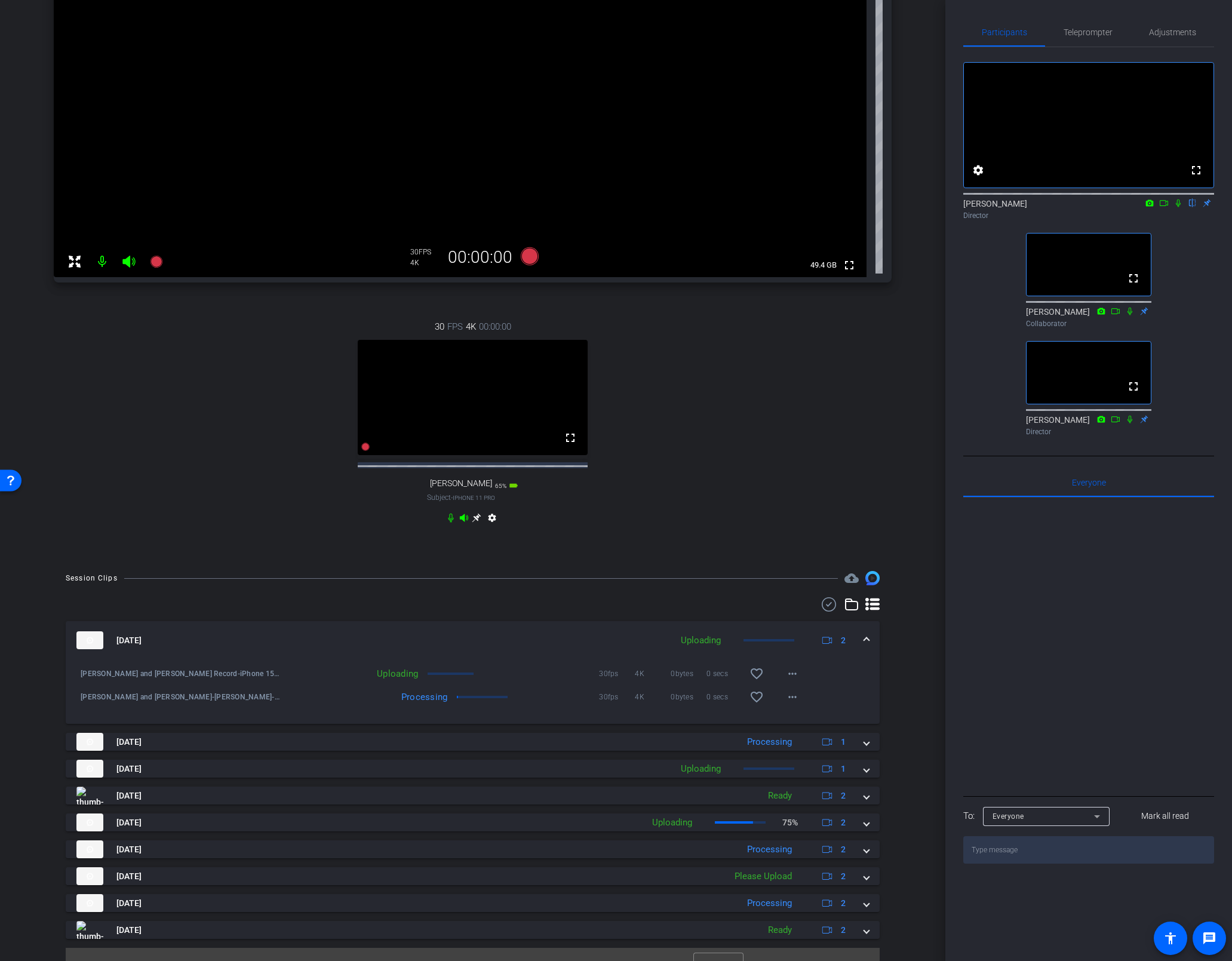
scroll to position [252, 0]
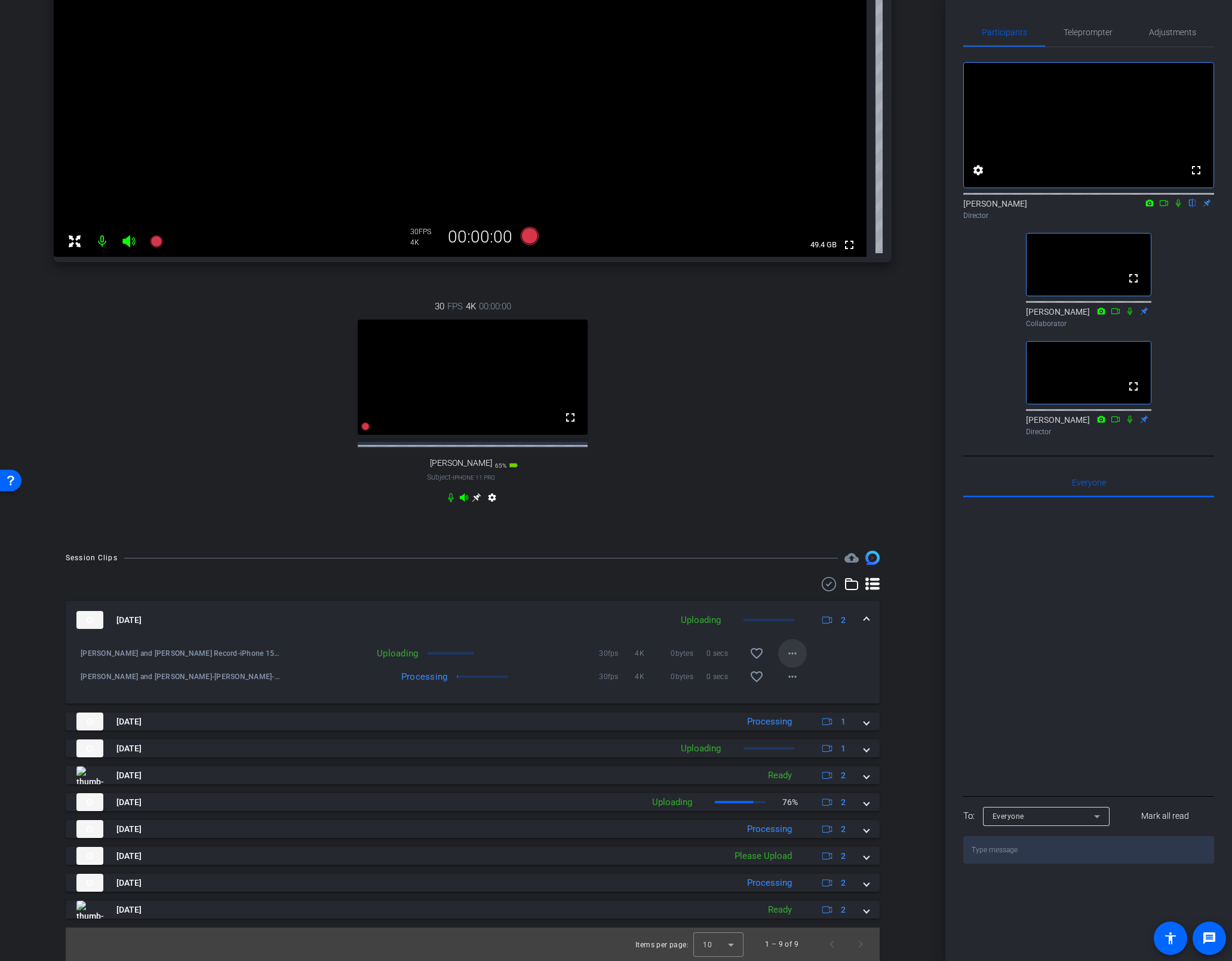
click at [786, 651] on mat-icon "more_horiz" at bounding box center [792, 653] width 14 height 14
click at [787, 653] on div at bounding box center [616, 481] width 1232 height 961
click at [785, 650] on mat-icon "more_horiz" at bounding box center [792, 653] width 14 height 14
click at [830, 639] on div at bounding box center [616, 481] width 1232 height 961
click at [787, 651] on mat-icon "more_horiz" at bounding box center [792, 653] width 14 height 14
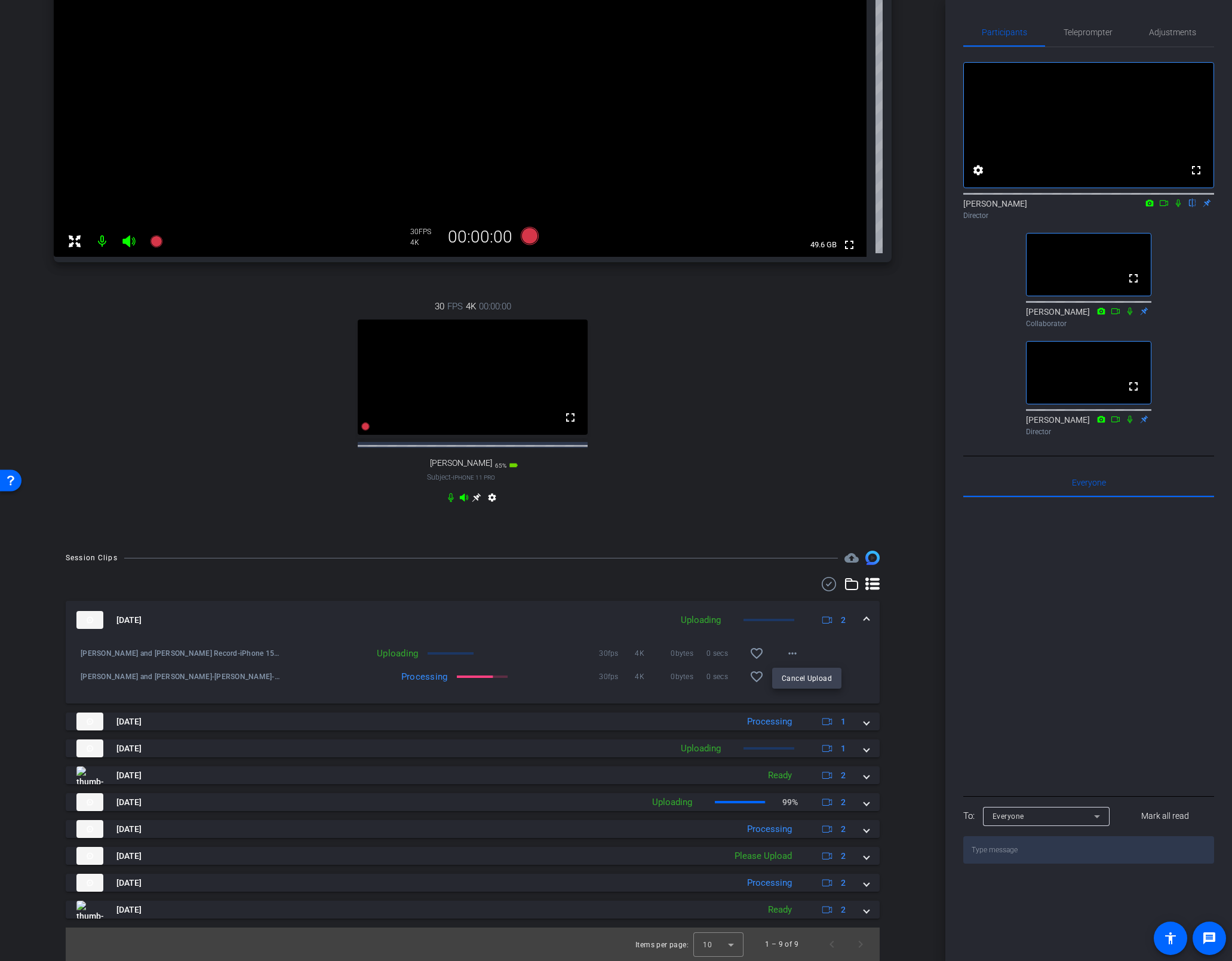
click at [787, 651] on div at bounding box center [616, 481] width 1232 height 961
click at [786, 650] on mat-icon "more_horiz" at bounding box center [792, 653] width 14 height 14
click at [814, 674] on span "Cancel Upload" at bounding box center [807, 678] width 50 height 14
click at [787, 653] on mat-icon "more_horiz" at bounding box center [792, 653] width 14 height 14
click at [795, 677] on span "Upload" at bounding box center [805, 678] width 48 height 14
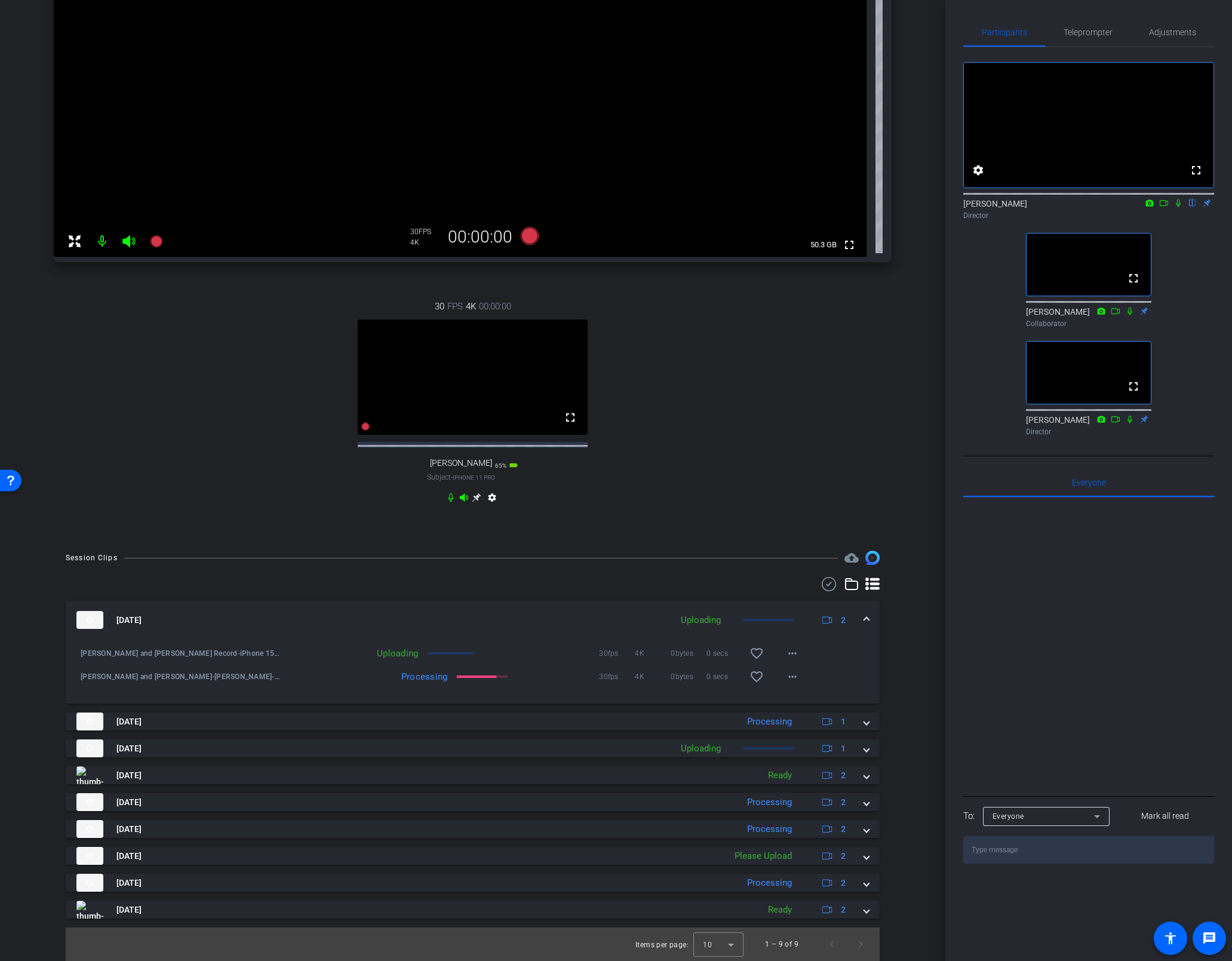
scroll to position [0, 0]
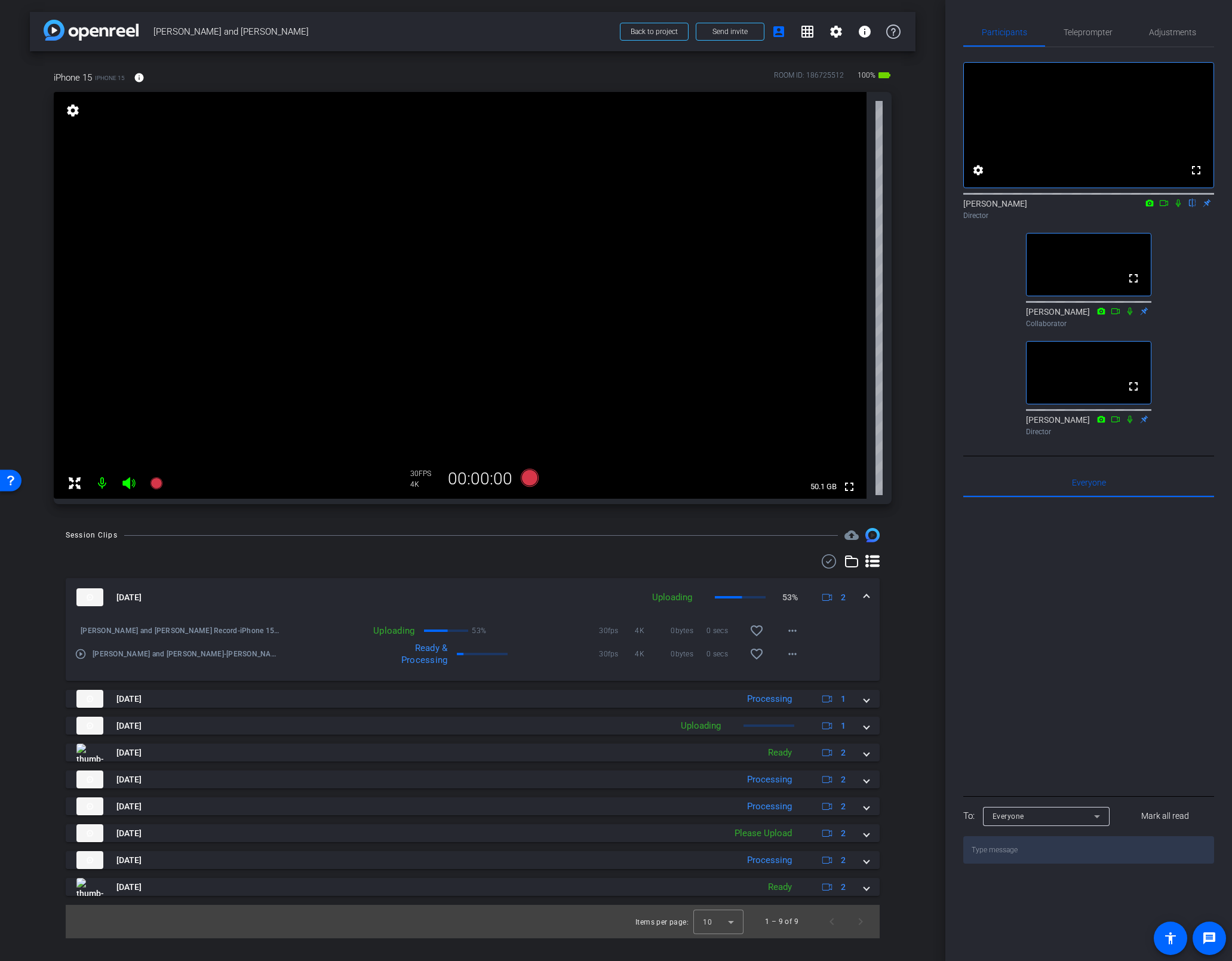
click at [21, 547] on div "arrow_back [PERSON_NAME] and [PERSON_NAME] Back to project Send invite account_…" at bounding box center [473, 481] width 945 height 961
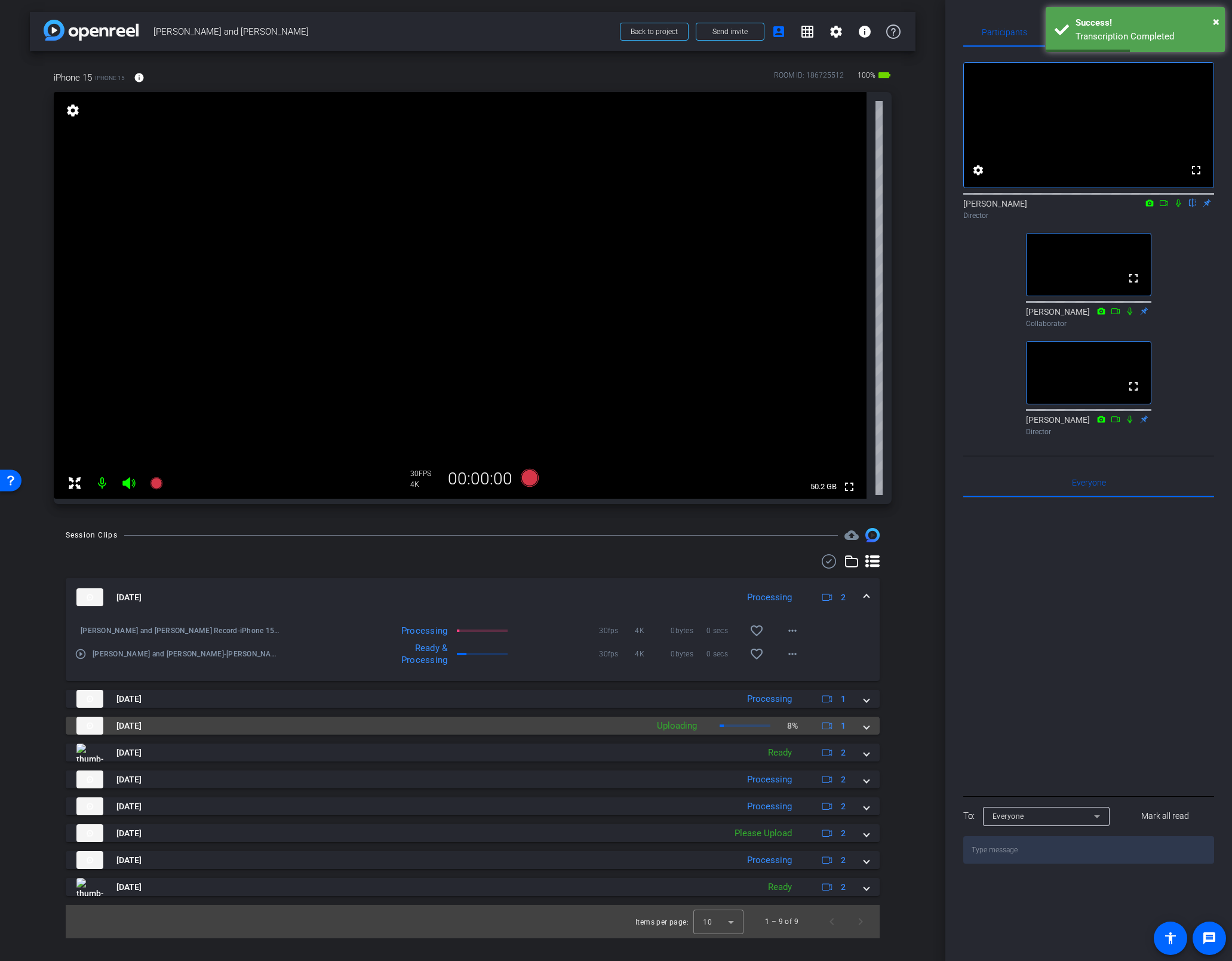
click at [864, 726] on span at bounding box center [866, 726] width 5 height 12
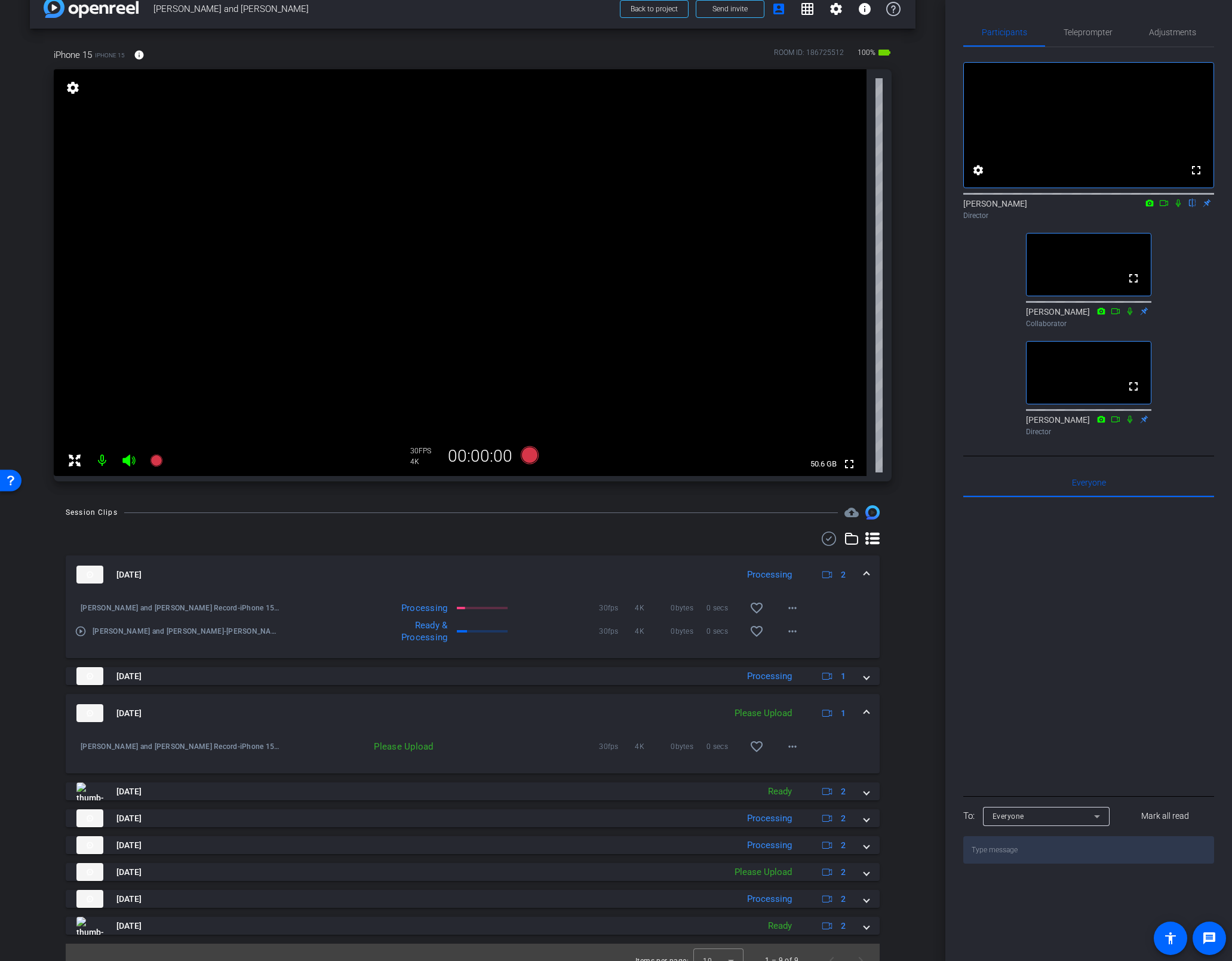
scroll to position [39, 0]
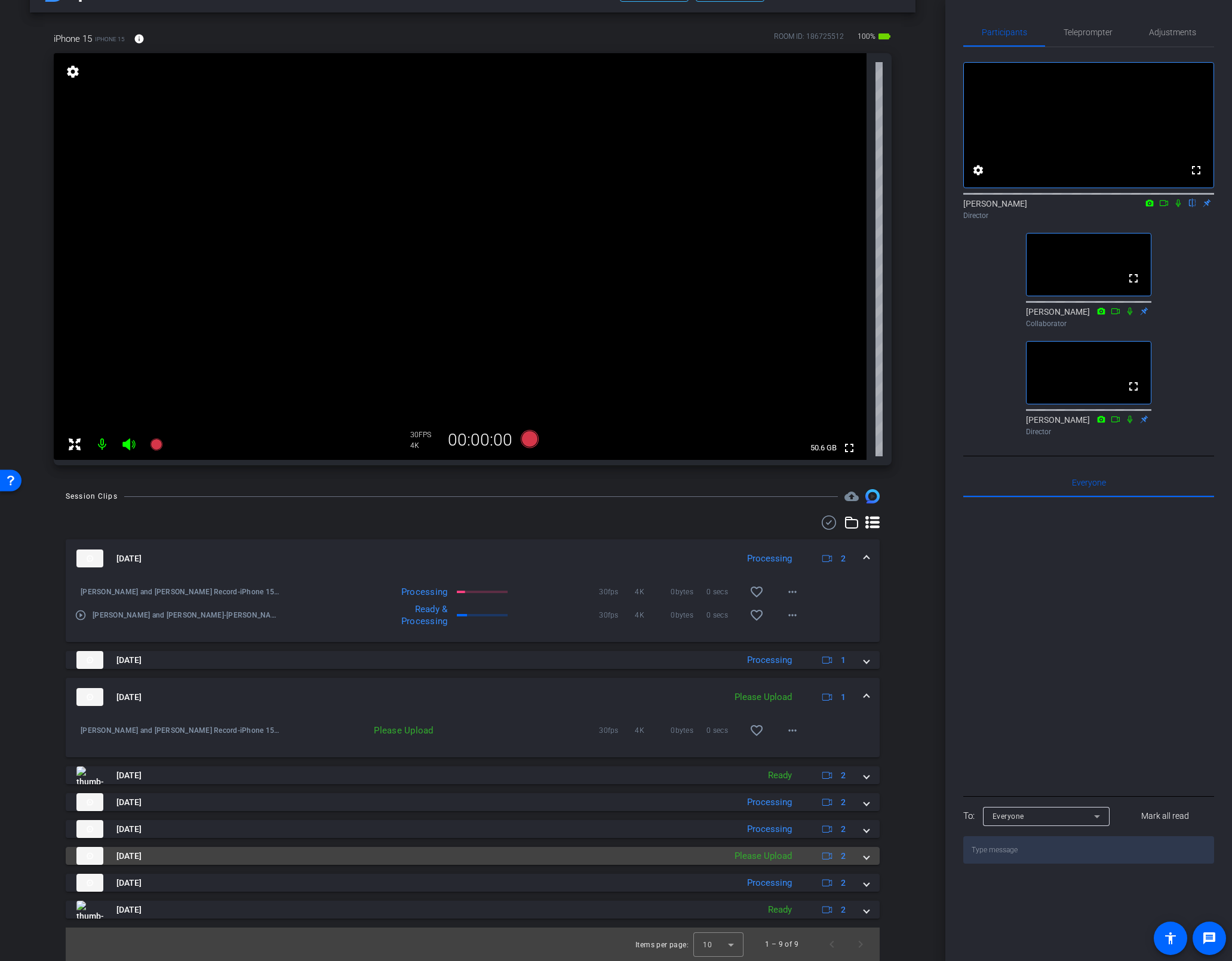
click at [864, 726] on span at bounding box center [866, 856] width 5 height 12
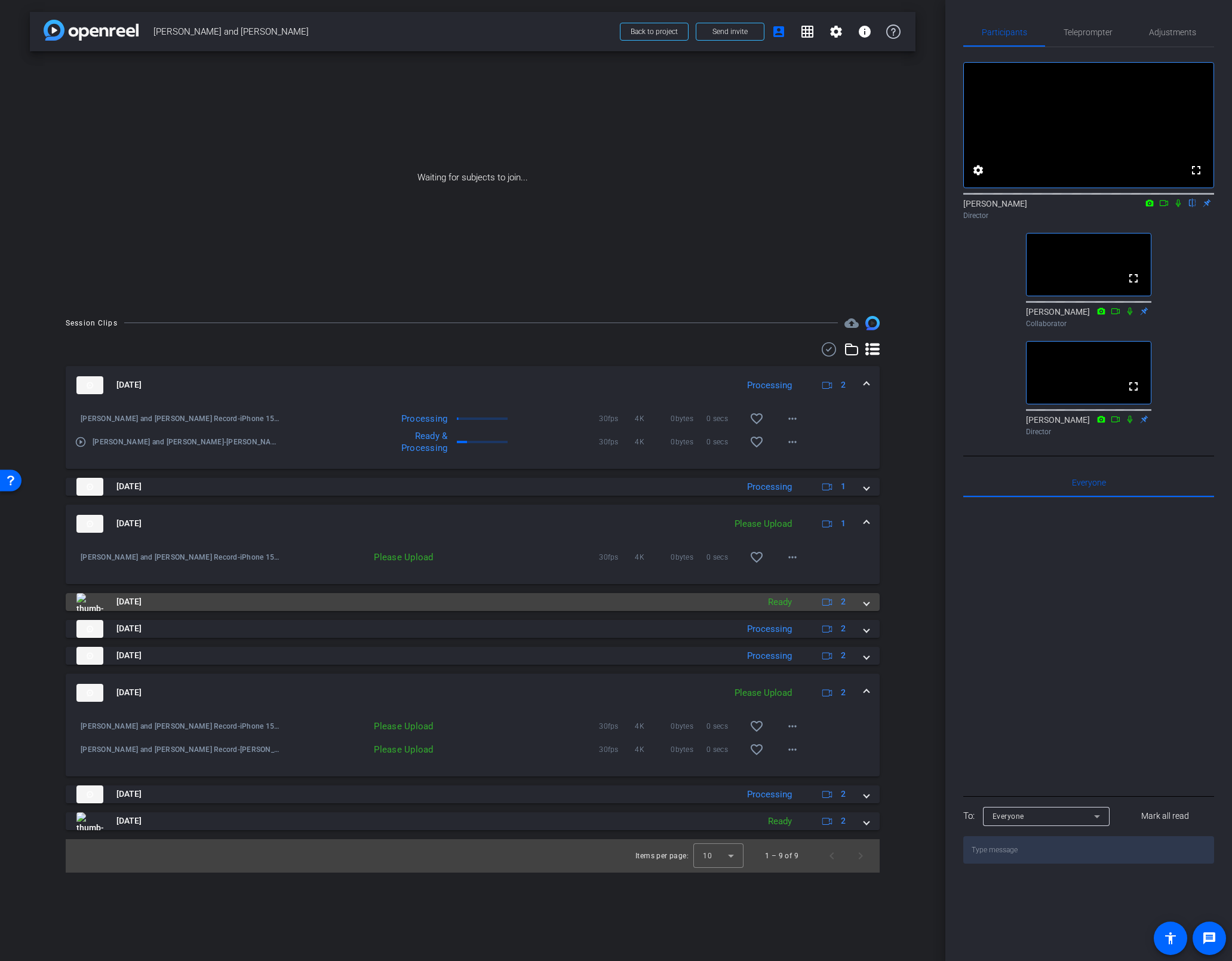
scroll to position [0, 0]
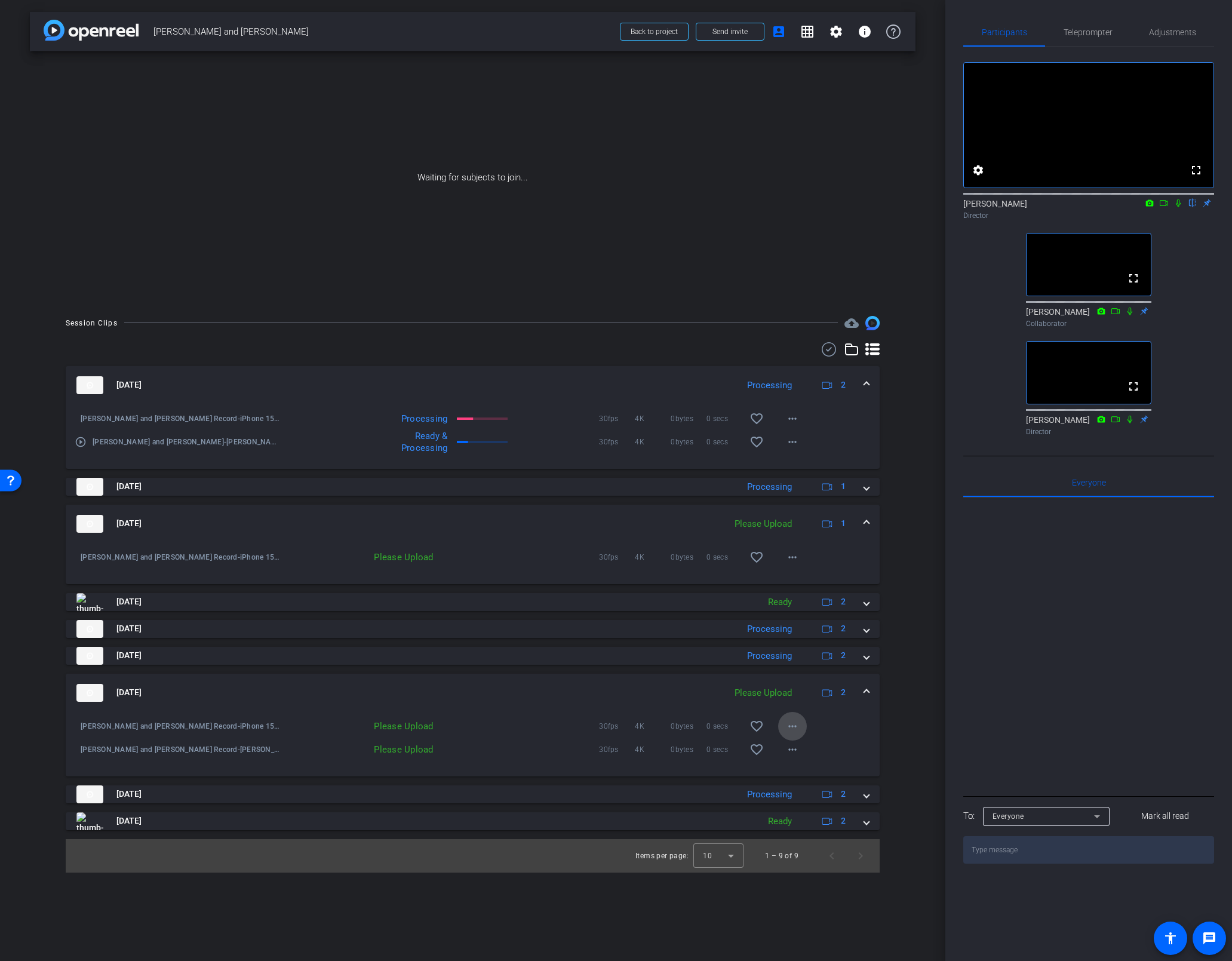
click at [792, 726] on mat-icon "more_horiz" at bounding box center [792, 726] width 14 height 14
click at [864, 710] on div at bounding box center [616, 481] width 1232 height 961
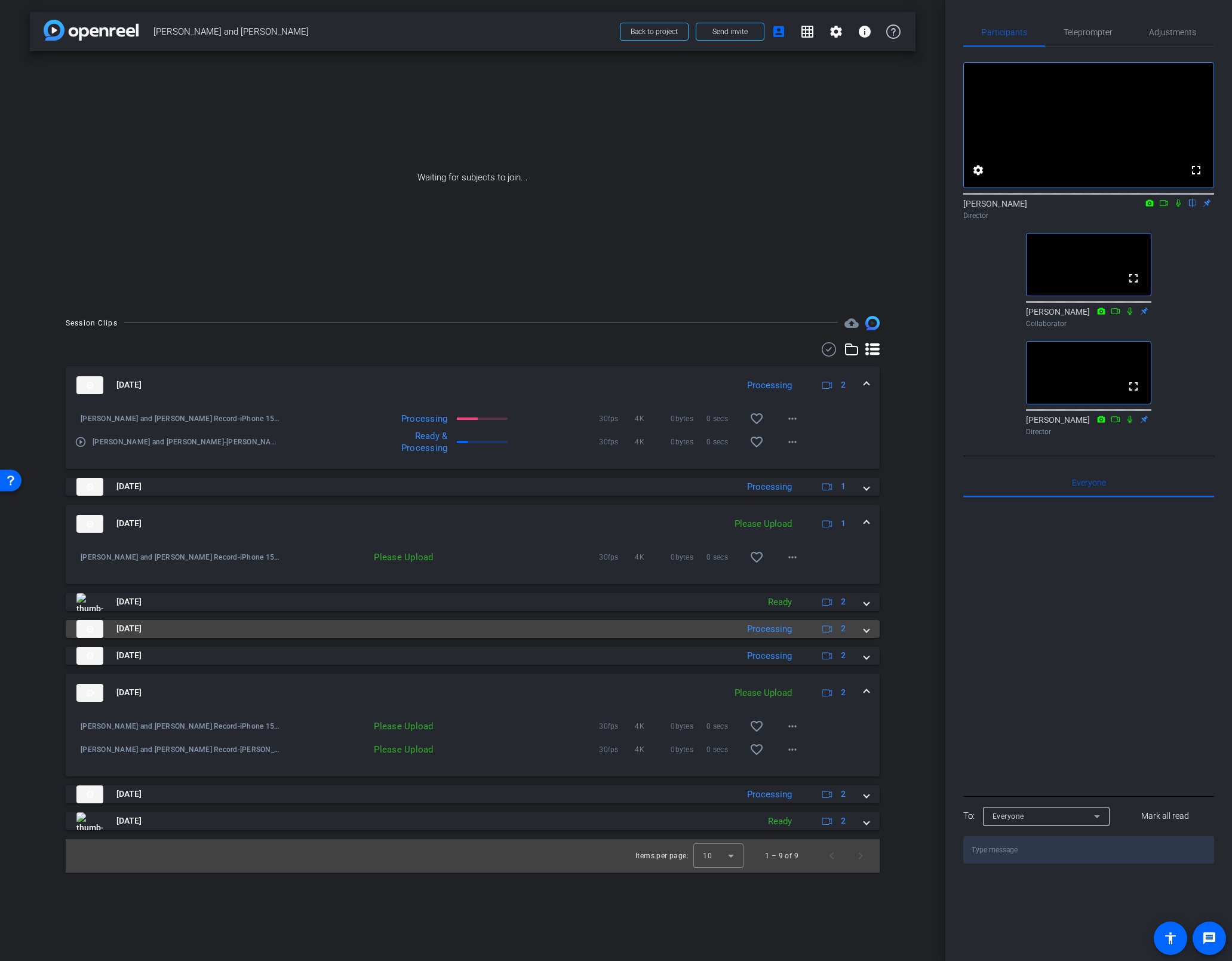
click at [863, 628] on div "[DATE] Processing 2" at bounding box center [470, 628] width 787 height 18
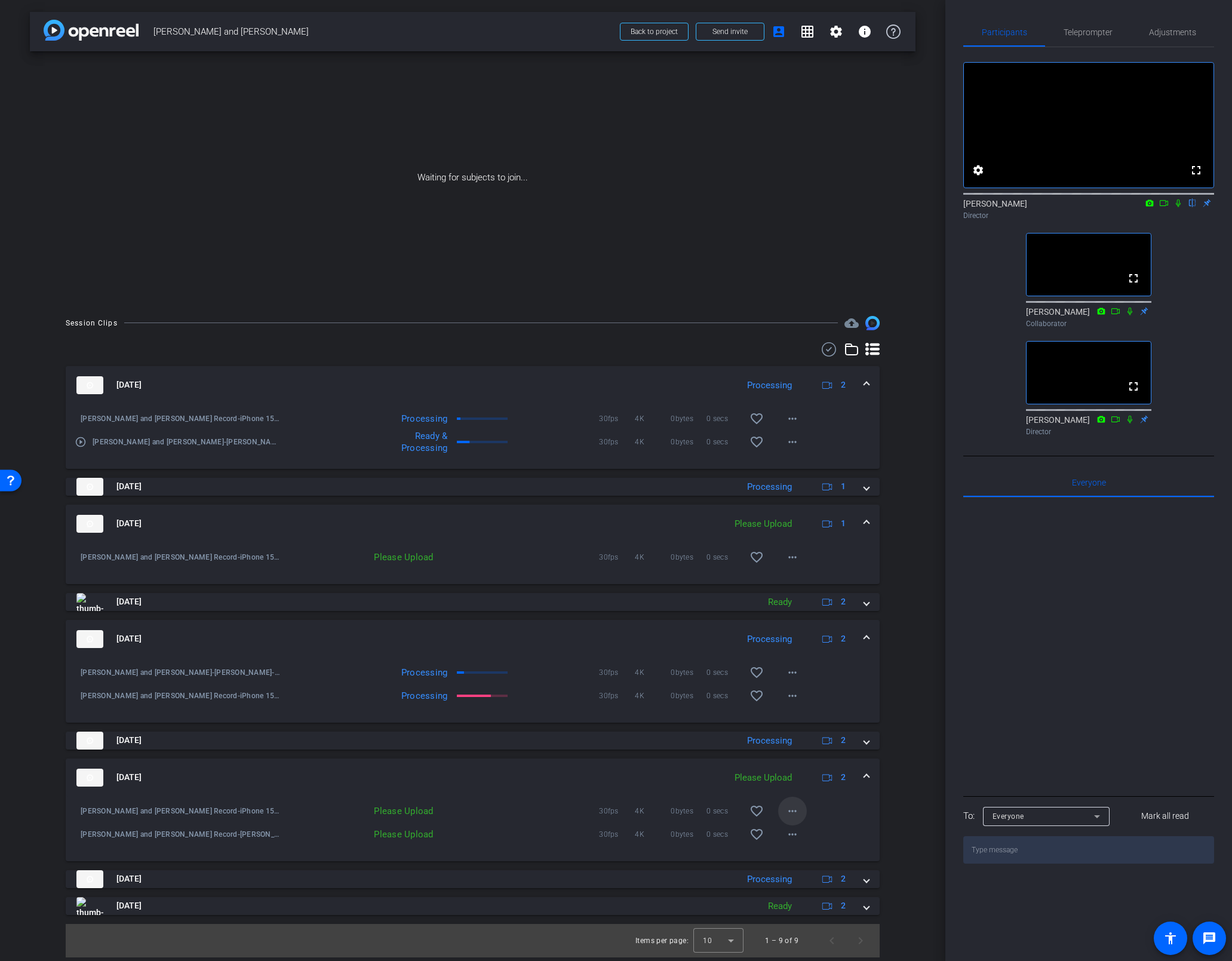
click at [794, 726] on mat-icon "more_horiz" at bounding box center [792, 811] width 14 height 14
click at [864, 726] on div at bounding box center [616, 481] width 1232 height 961
click at [498, 530] on mat-panel-title "[DATE]" at bounding box center [397, 523] width 642 height 18
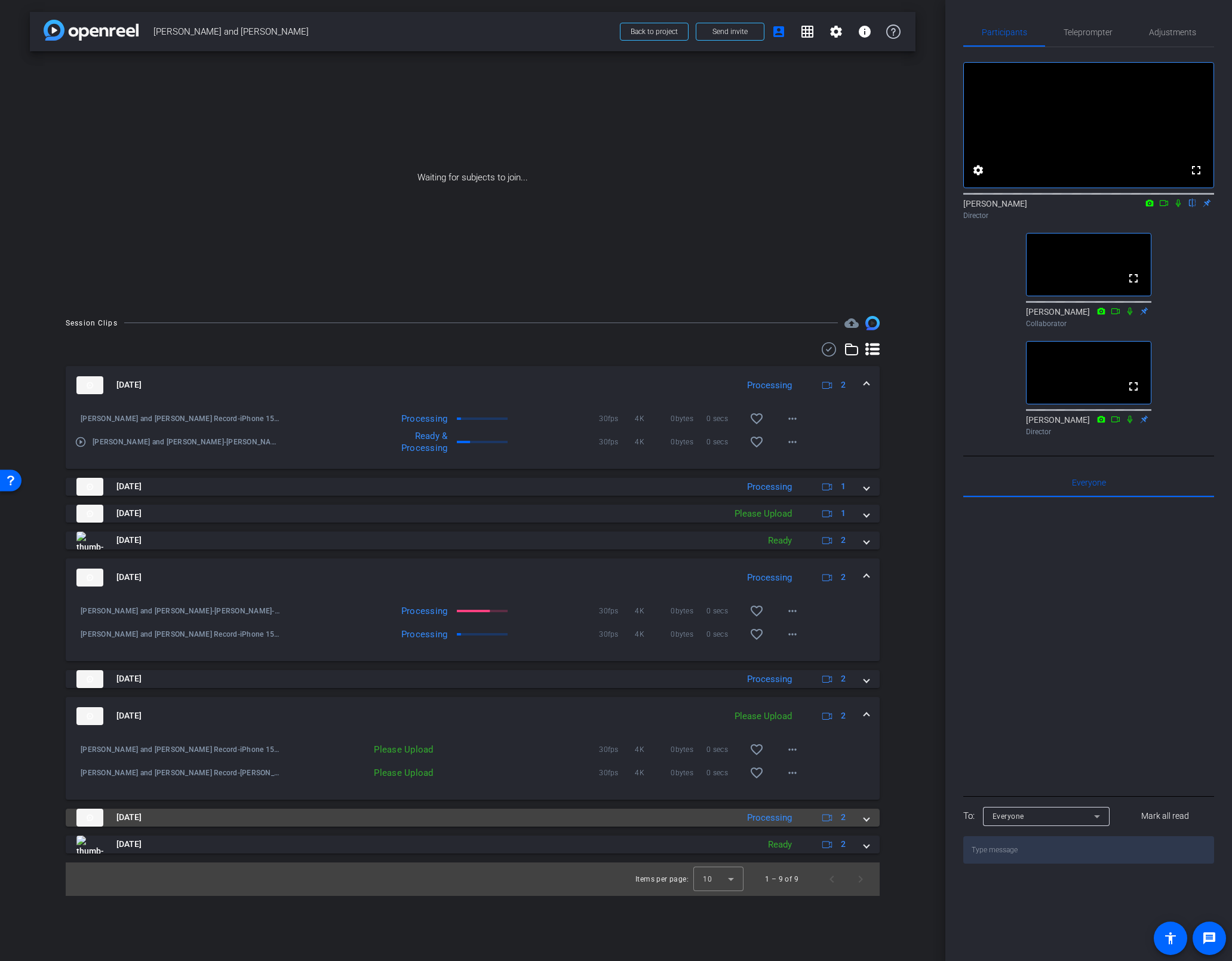
click at [864, 726] on span at bounding box center [866, 817] width 5 height 12
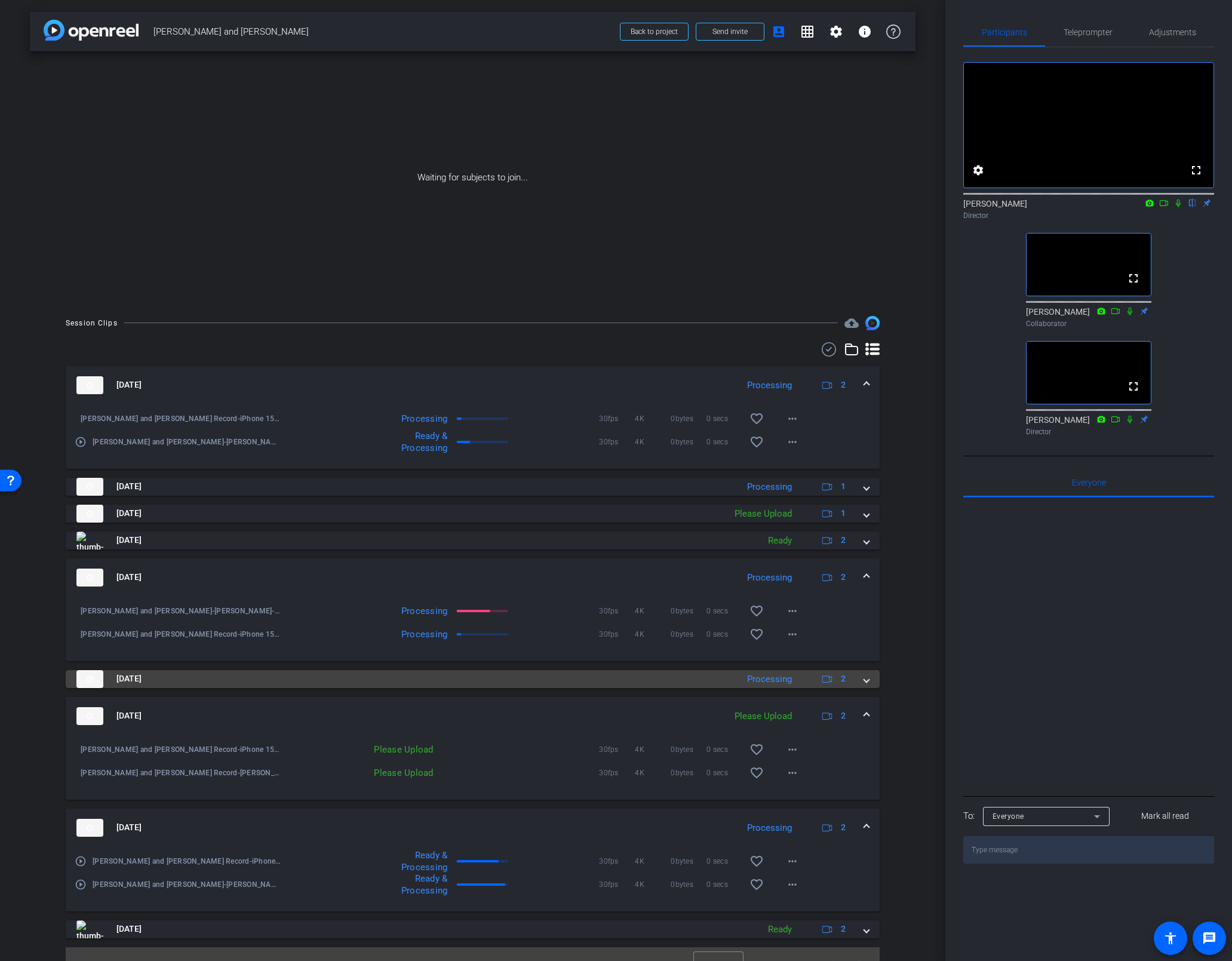
click at [864, 680] on span at bounding box center [866, 678] width 5 height 12
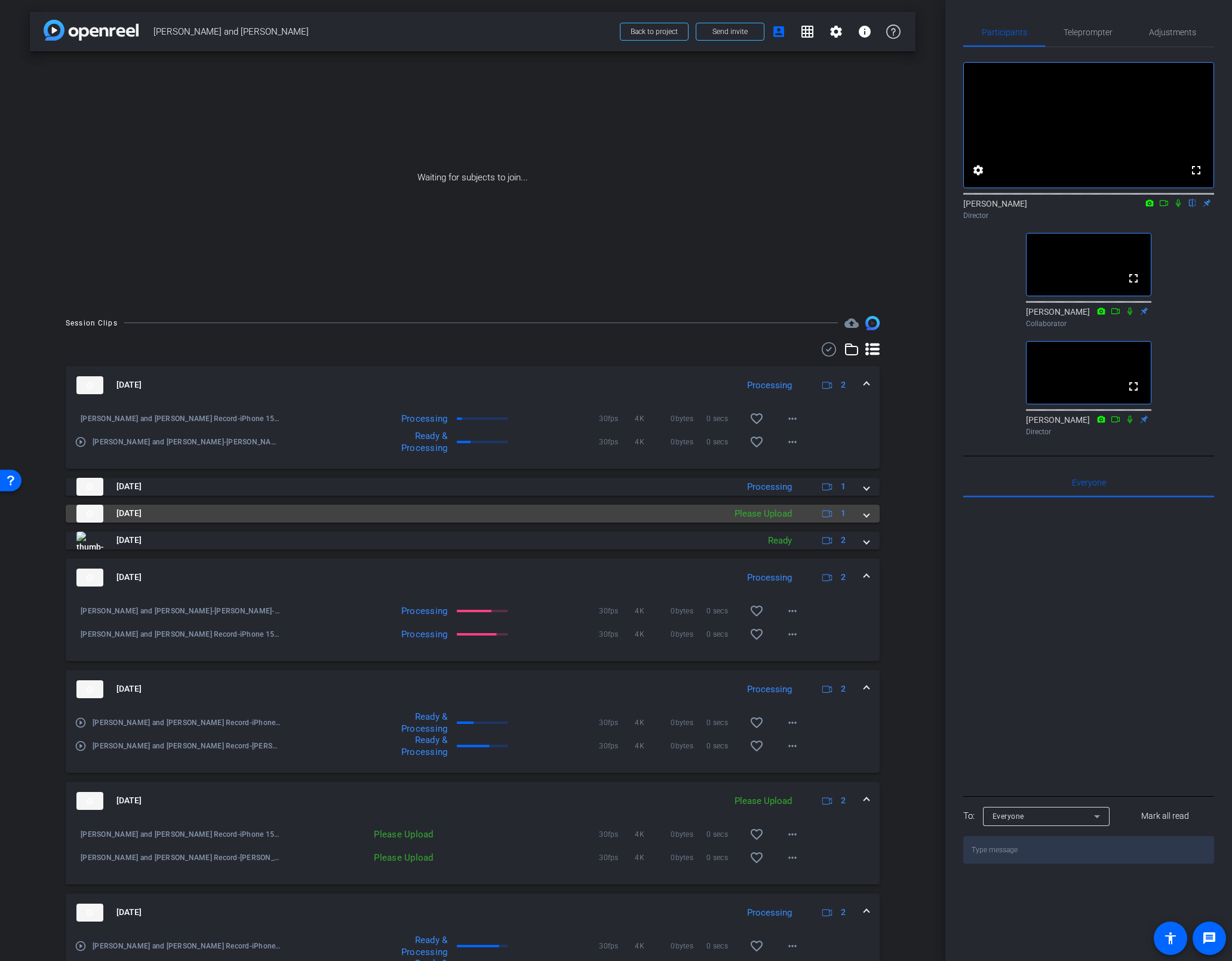
click at [864, 511] on span at bounding box center [866, 513] width 5 height 12
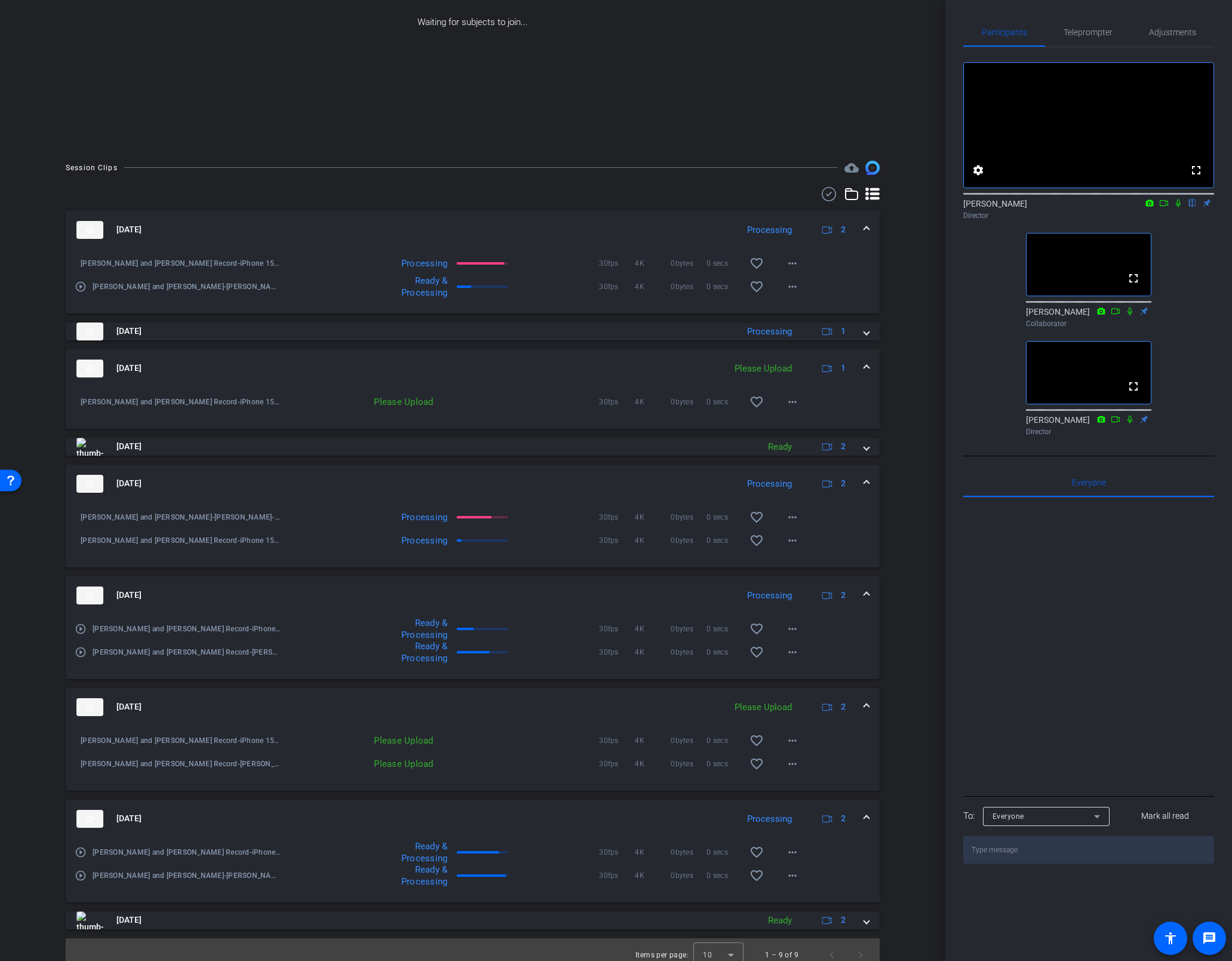
scroll to position [166, 0]
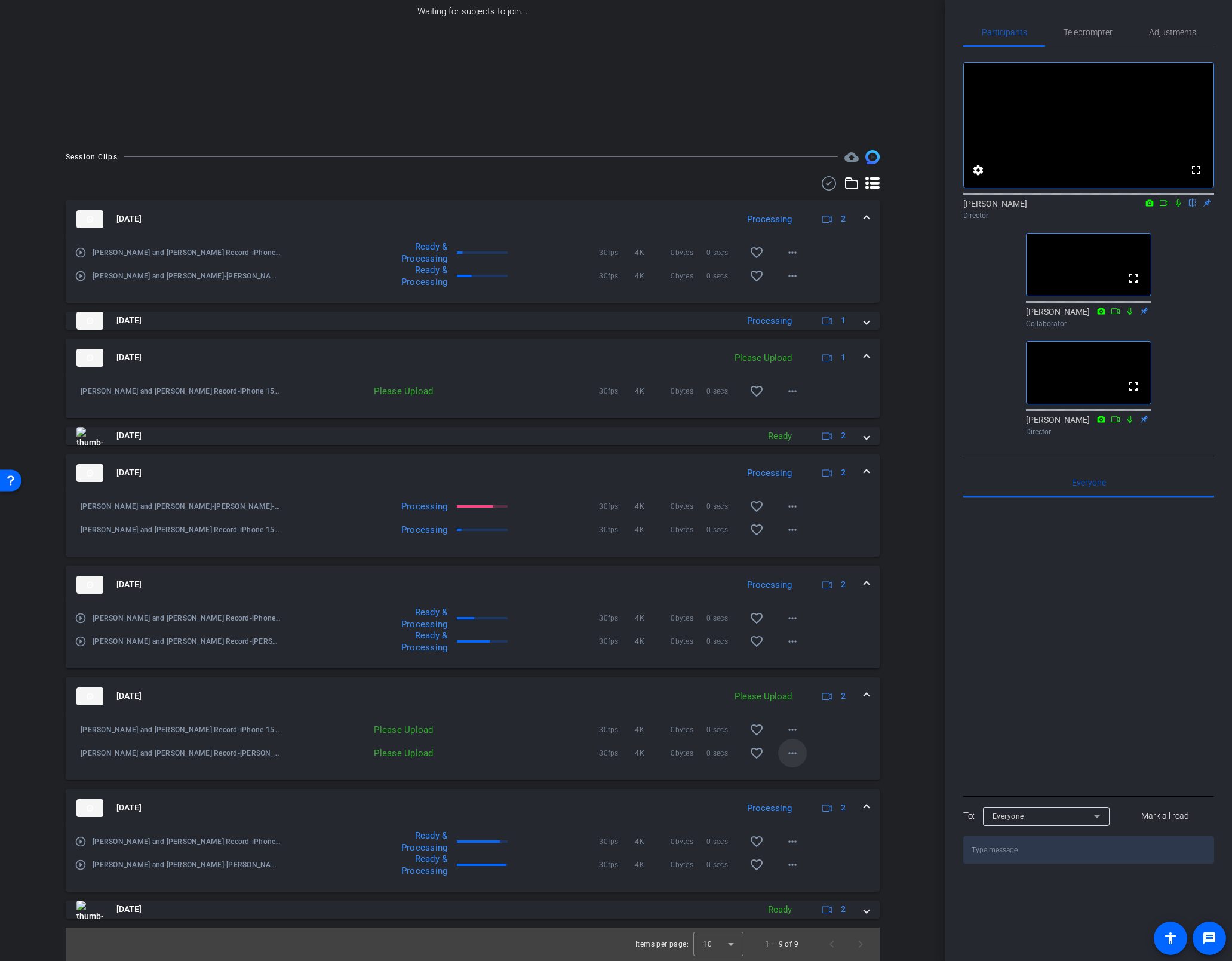
click at [785, 726] on mat-icon "more_horiz" at bounding box center [792, 753] width 14 height 14
click at [864, 685] on div at bounding box center [616, 481] width 1232 height 961
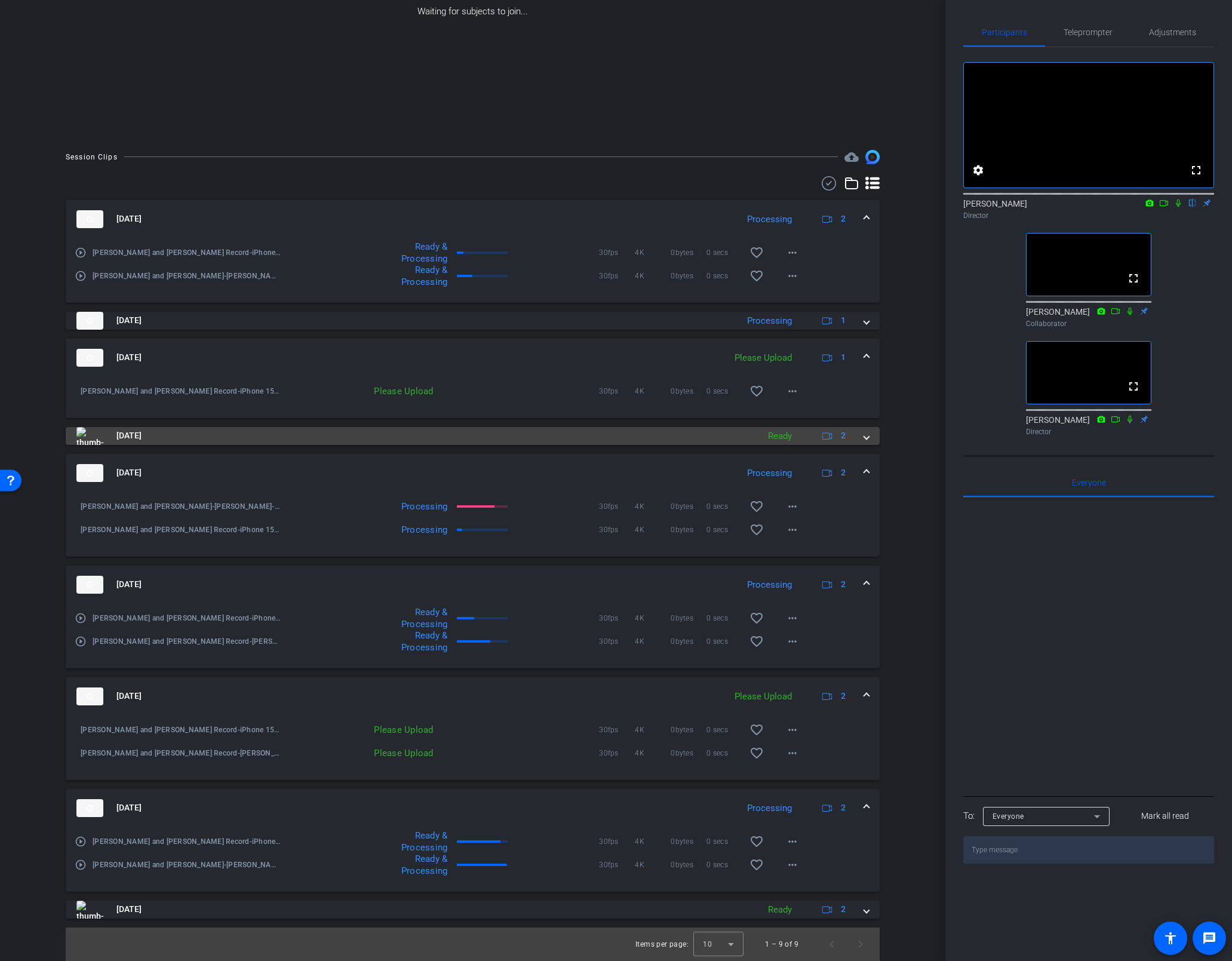
click at [864, 435] on span at bounding box center [866, 435] width 5 height 12
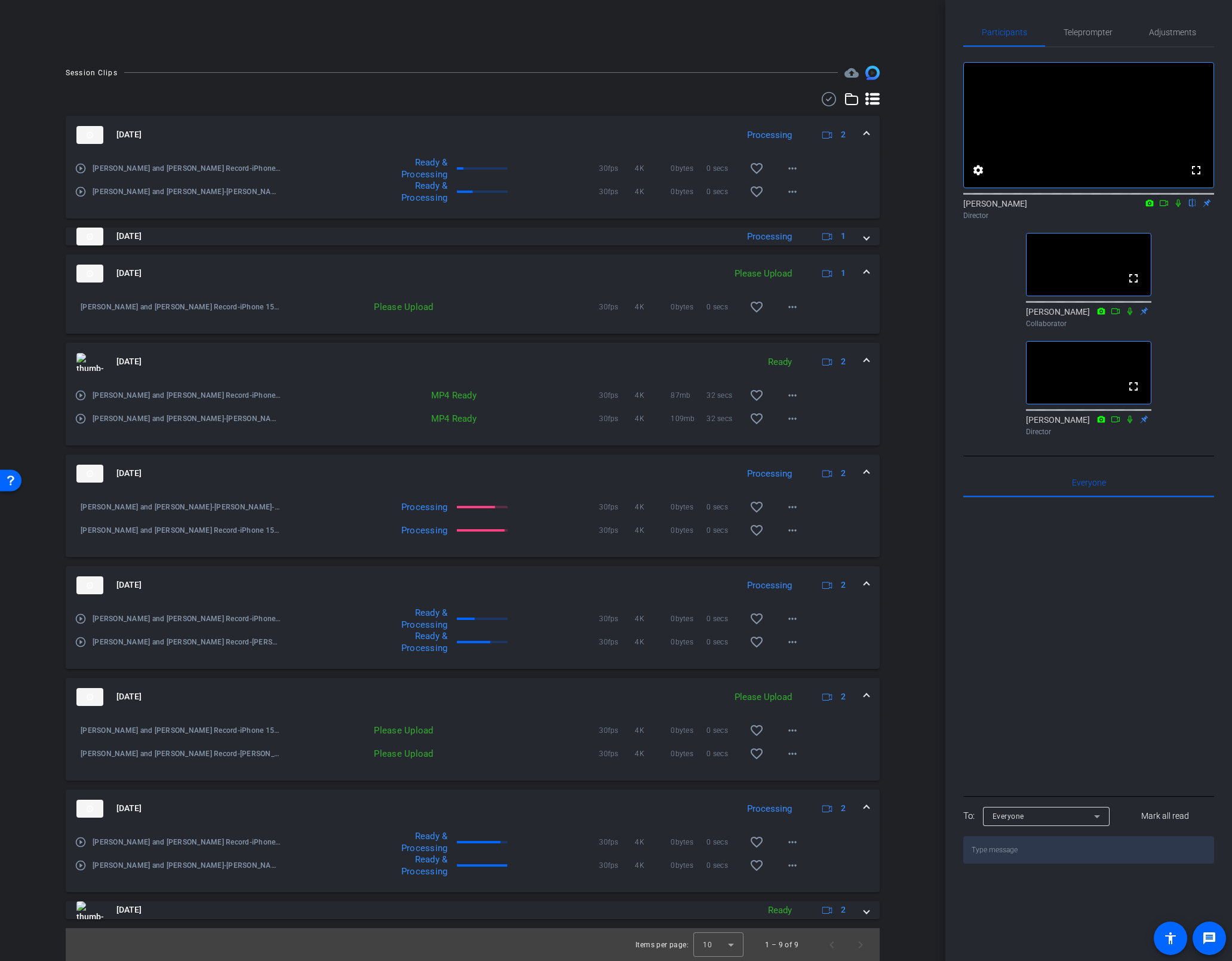
scroll to position [251, 0]
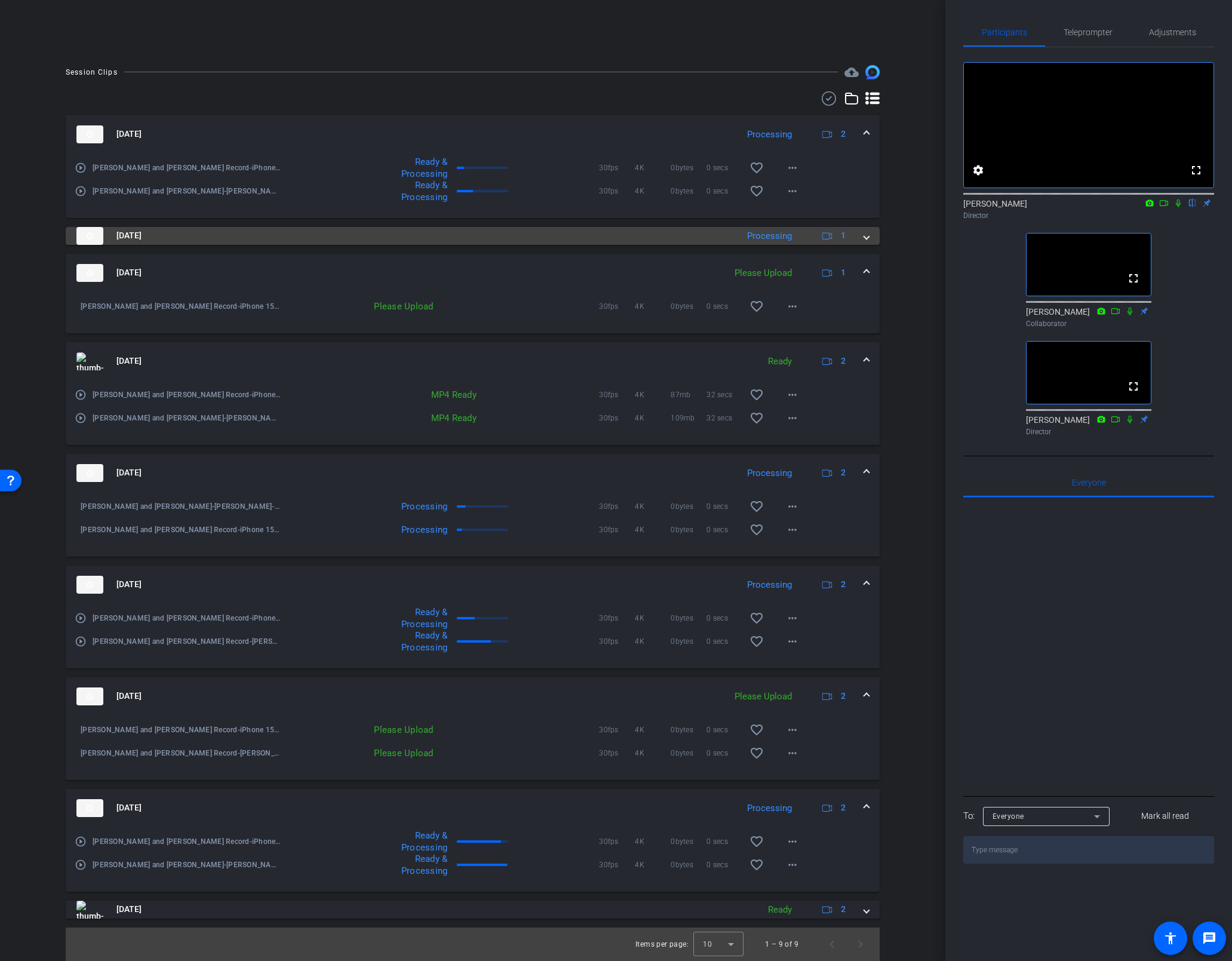
click at [864, 237] on span at bounding box center [866, 235] width 5 height 12
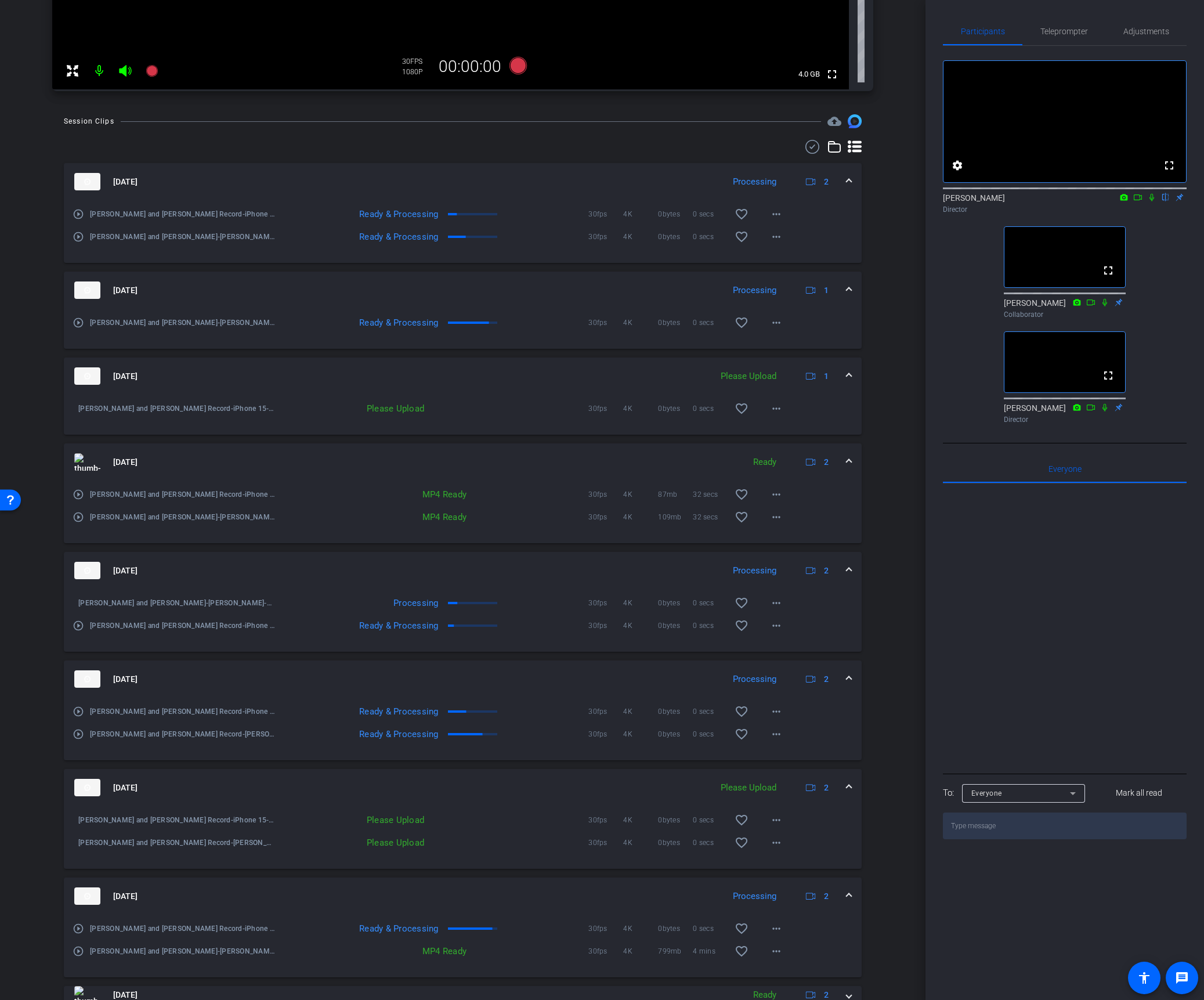
scroll to position [404, 0]
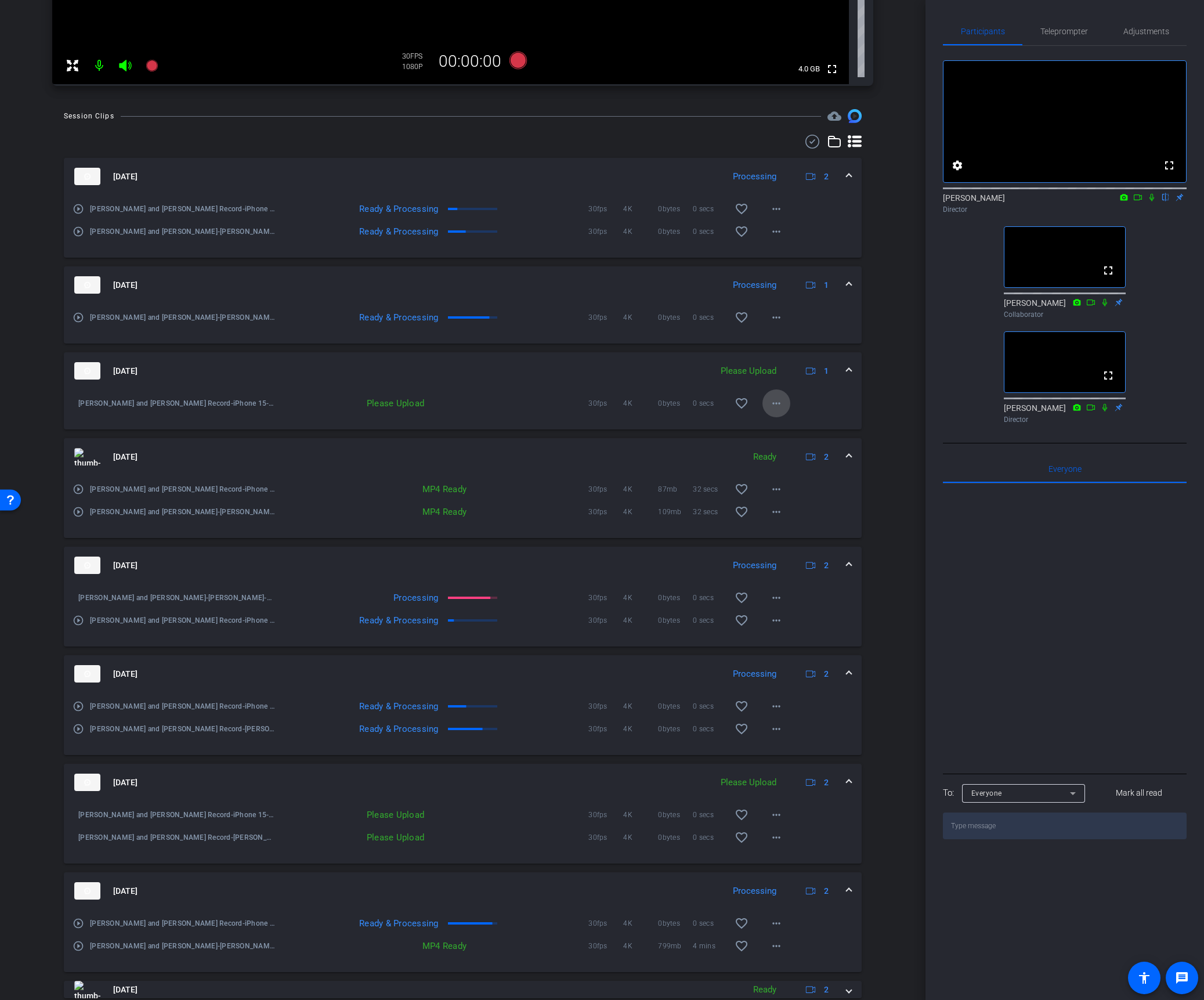
click at [770, 399] on mat-icon "more_horiz" at bounding box center [776, 403] width 14 height 14
click at [779, 428] on span "Upload" at bounding box center [789, 428] width 46 height 14
click at [770, 398] on mat-icon "more_horiz" at bounding box center [776, 403] width 14 height 14
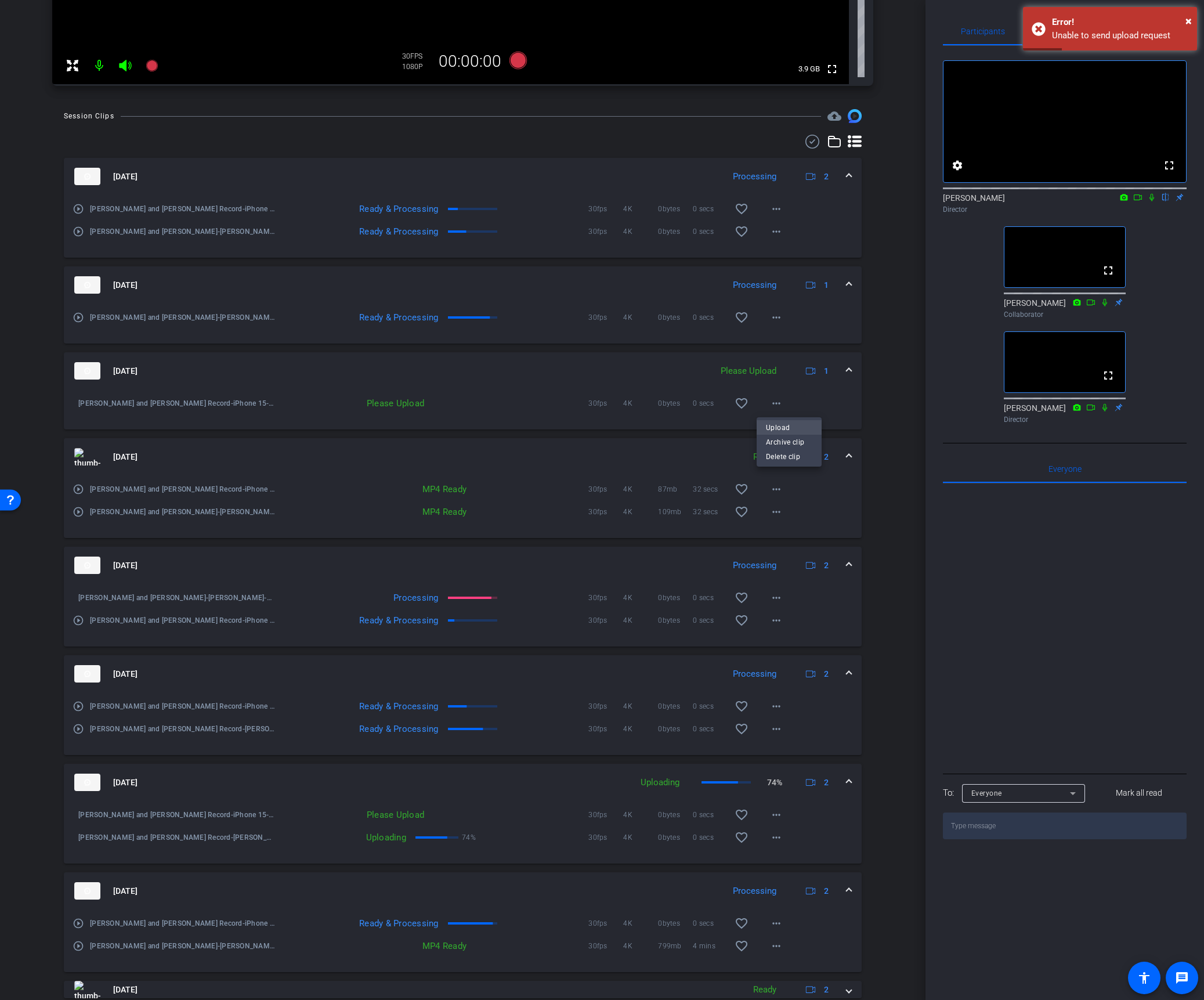
click at [778, 428] on span "Upload" at bounding box center [789, 428] width 46 height 14
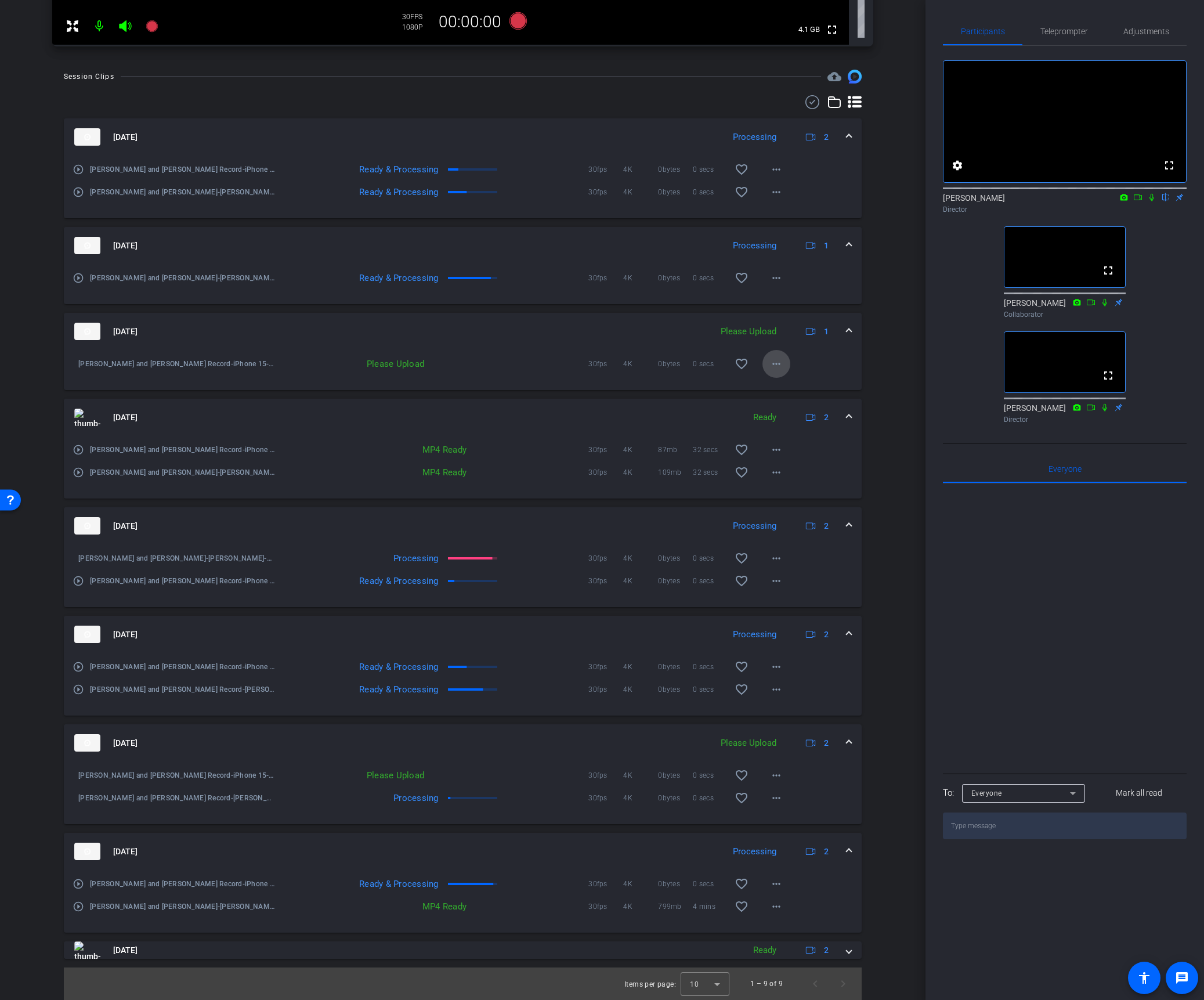
click at [770, 360] on mat-icon "more_horiz" at bounding box center [776, 364] width 14 height 14
click at [775, 385] on span "Upload" at bounding box center [789, 388] width 46 height 14
click at [771, 706] on mat-icon "more_horiz" at bounding box center [776, 775] width 14 height 14
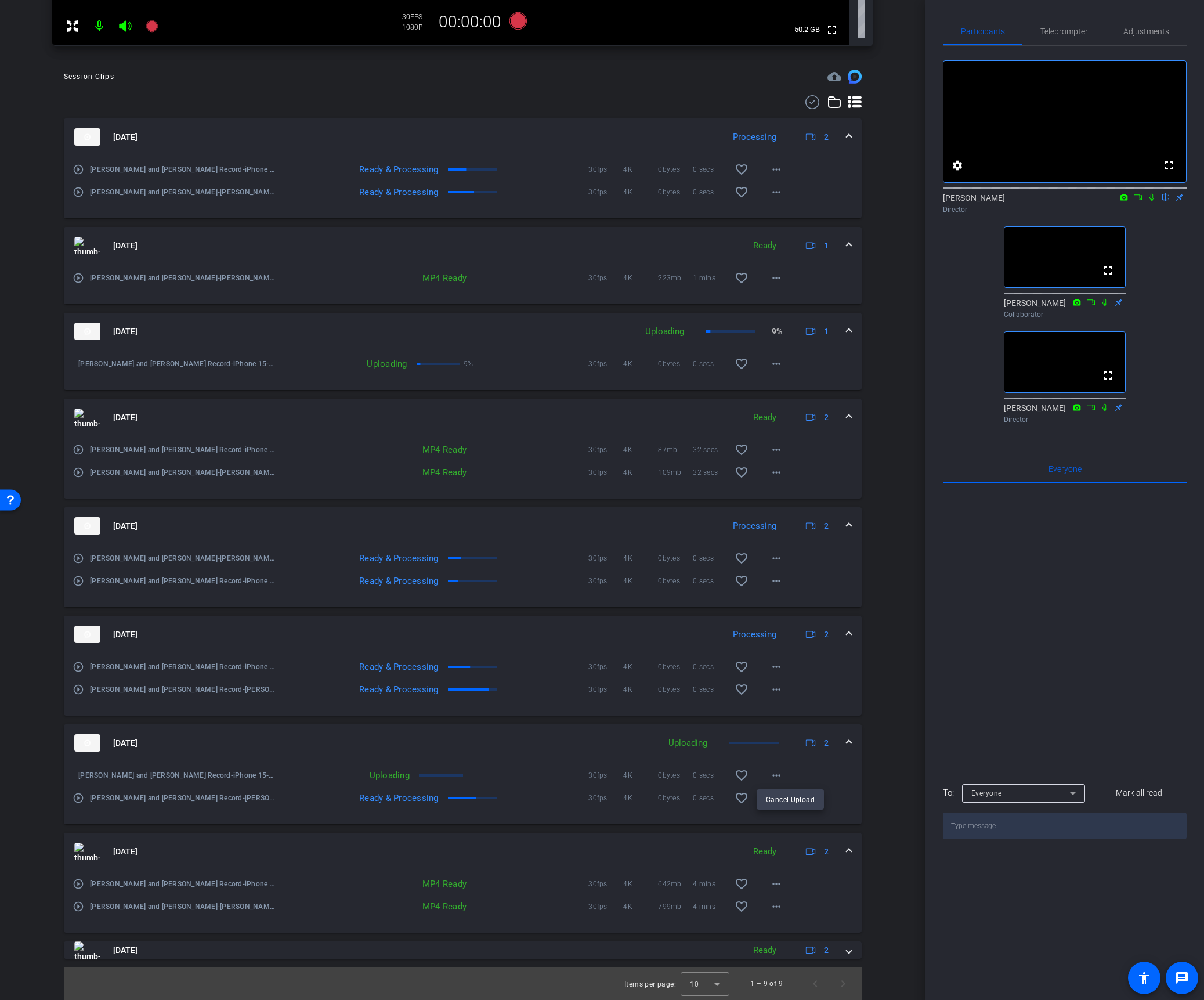
click at [829, 706] on div at bounding box center [602, 500] width 1204 height 1000
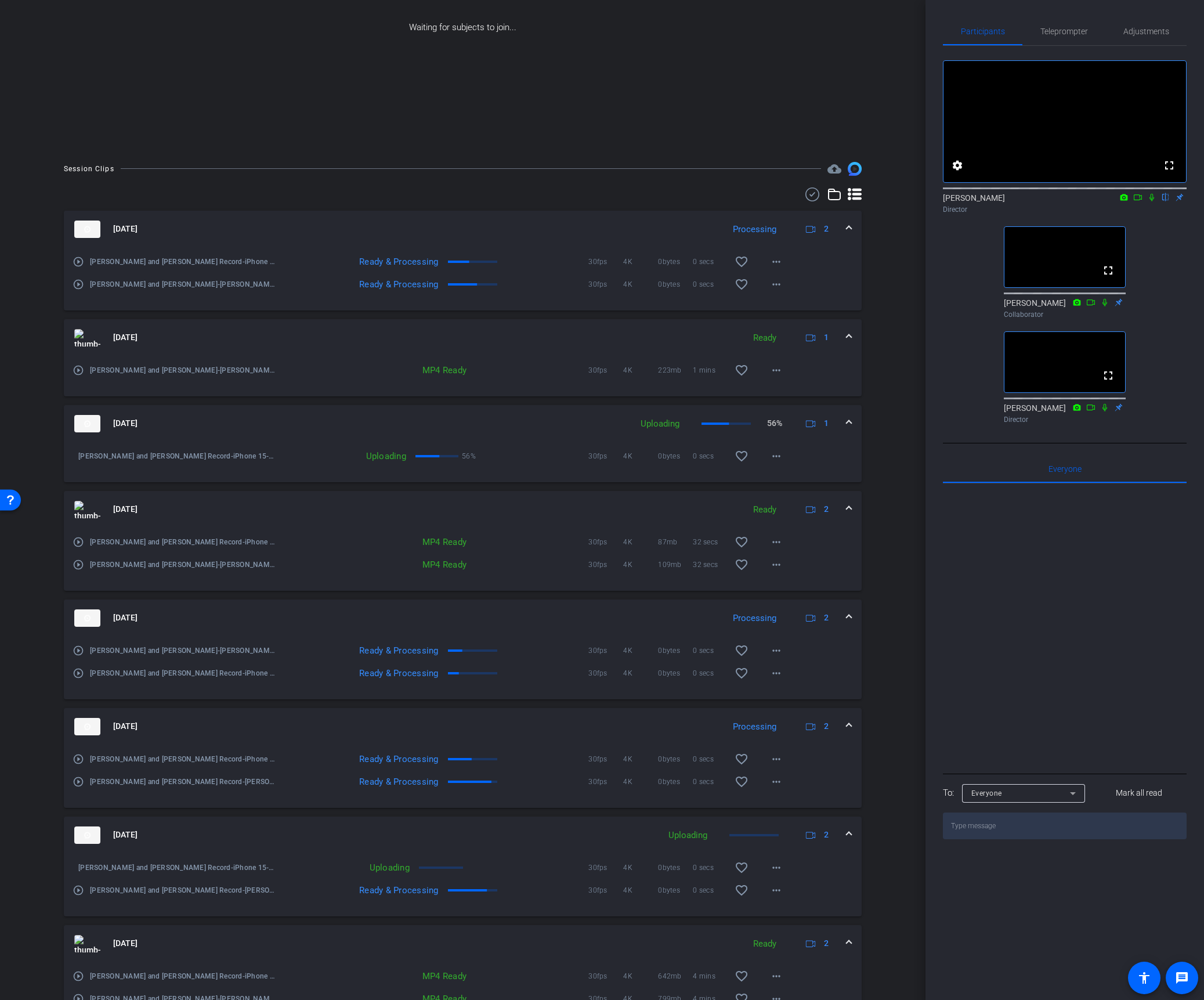
scroll to position [238, 0]
